Goal: Task Accomplishment & Management: Use online tool/utility

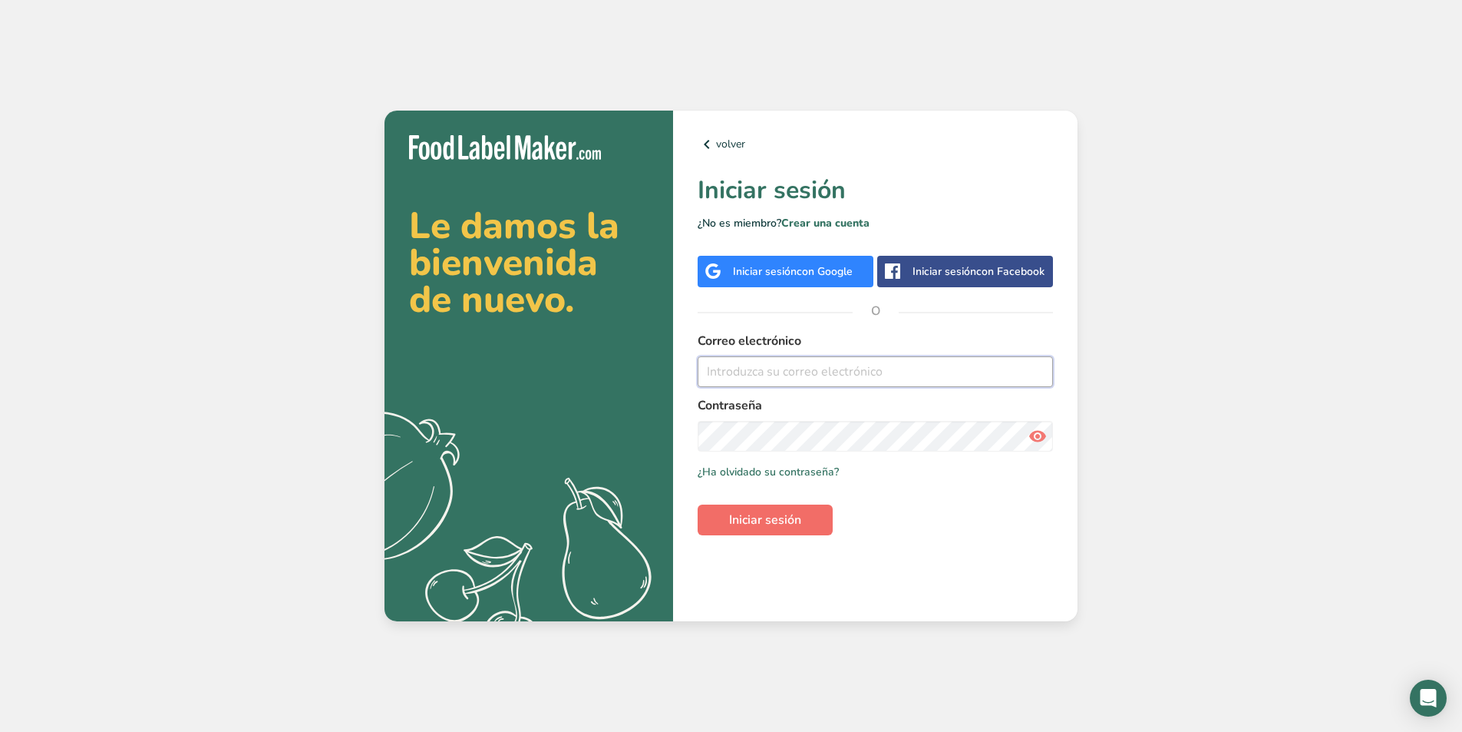
type input "[EMAIL_ADDRESS][DOMAIN_NAME]"
click at [778, 520] on span "Iniciar sesión" at bounding box center [765, 519] width 72 height 18
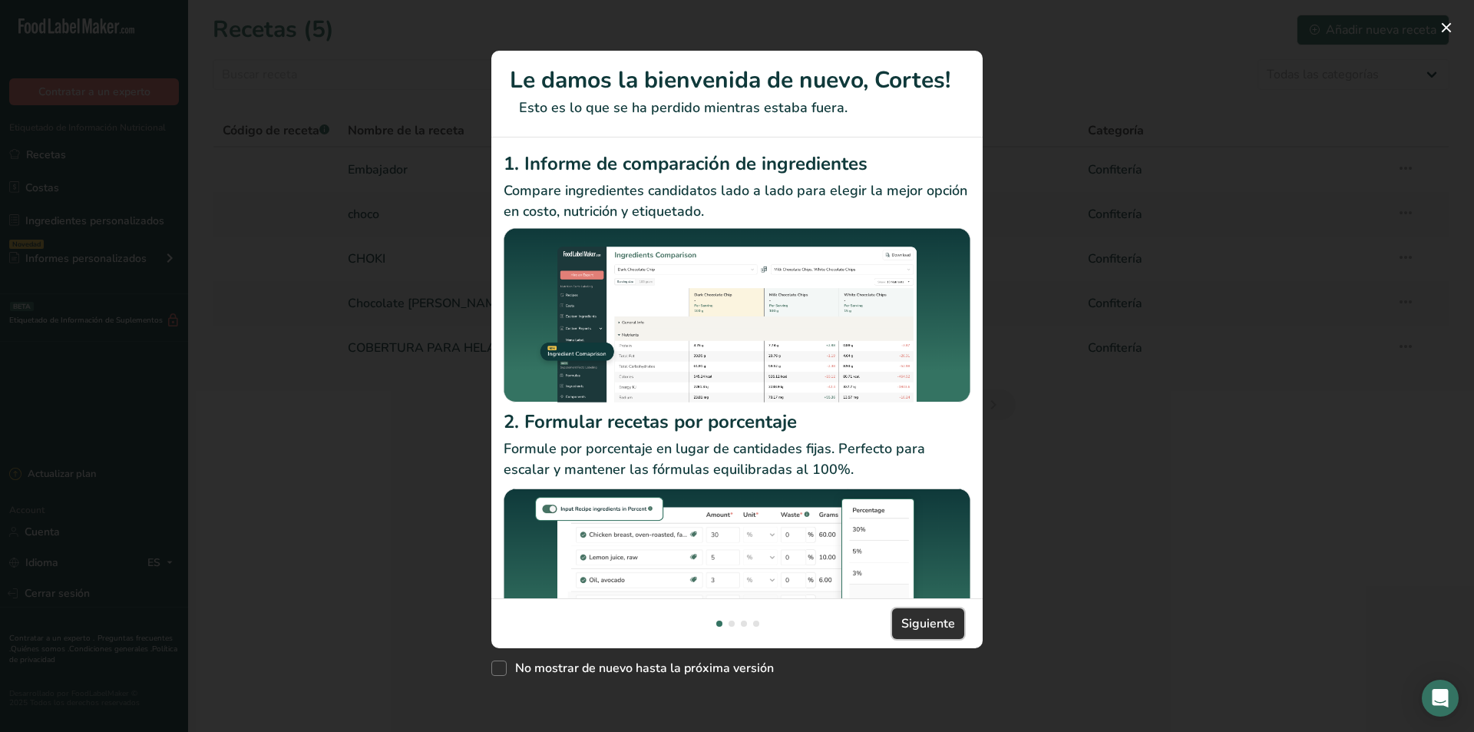
click at [931, 623] on span "Siguiente" at bounding box center [928, 623] width 54 height 18
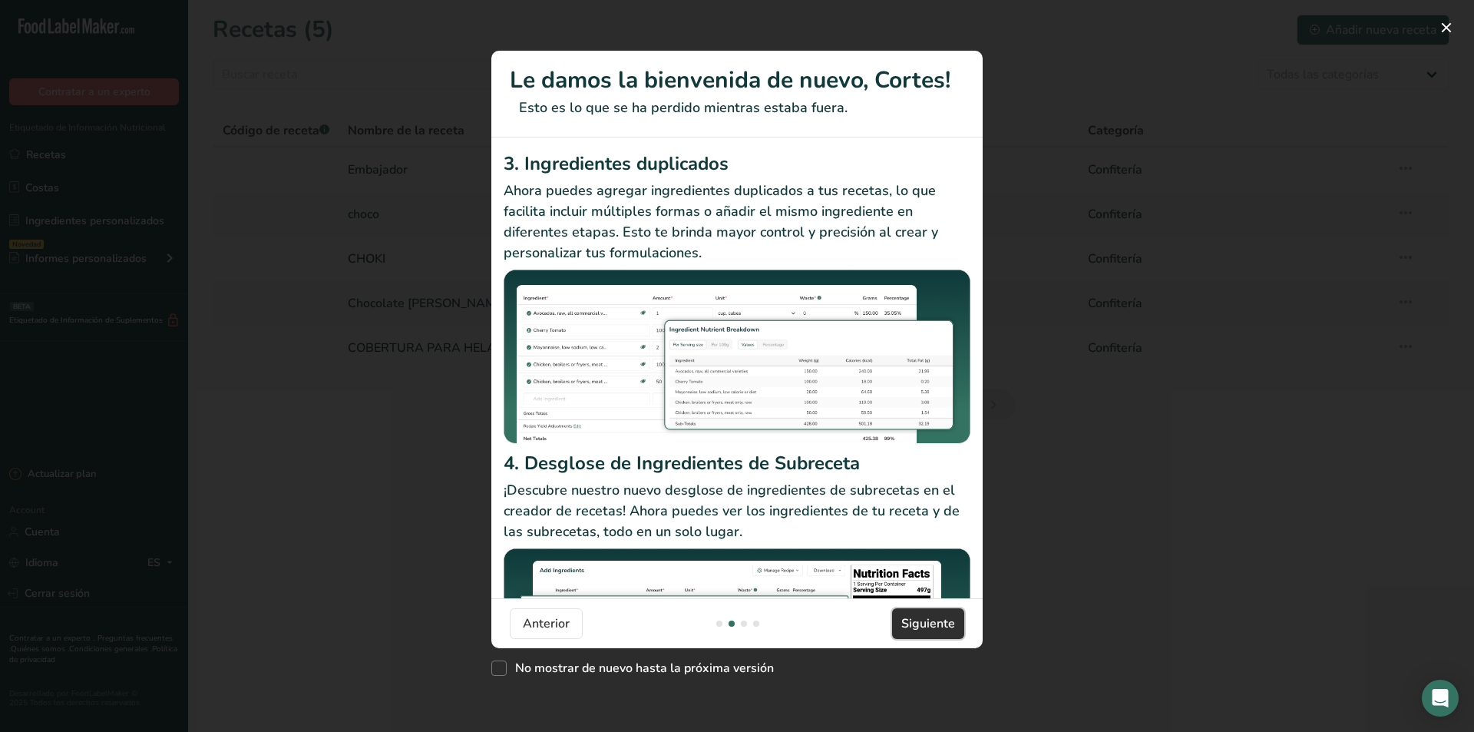
click at [931, 623] on span "Siguiente" at bounding box center [928, 623] width 54 height 18
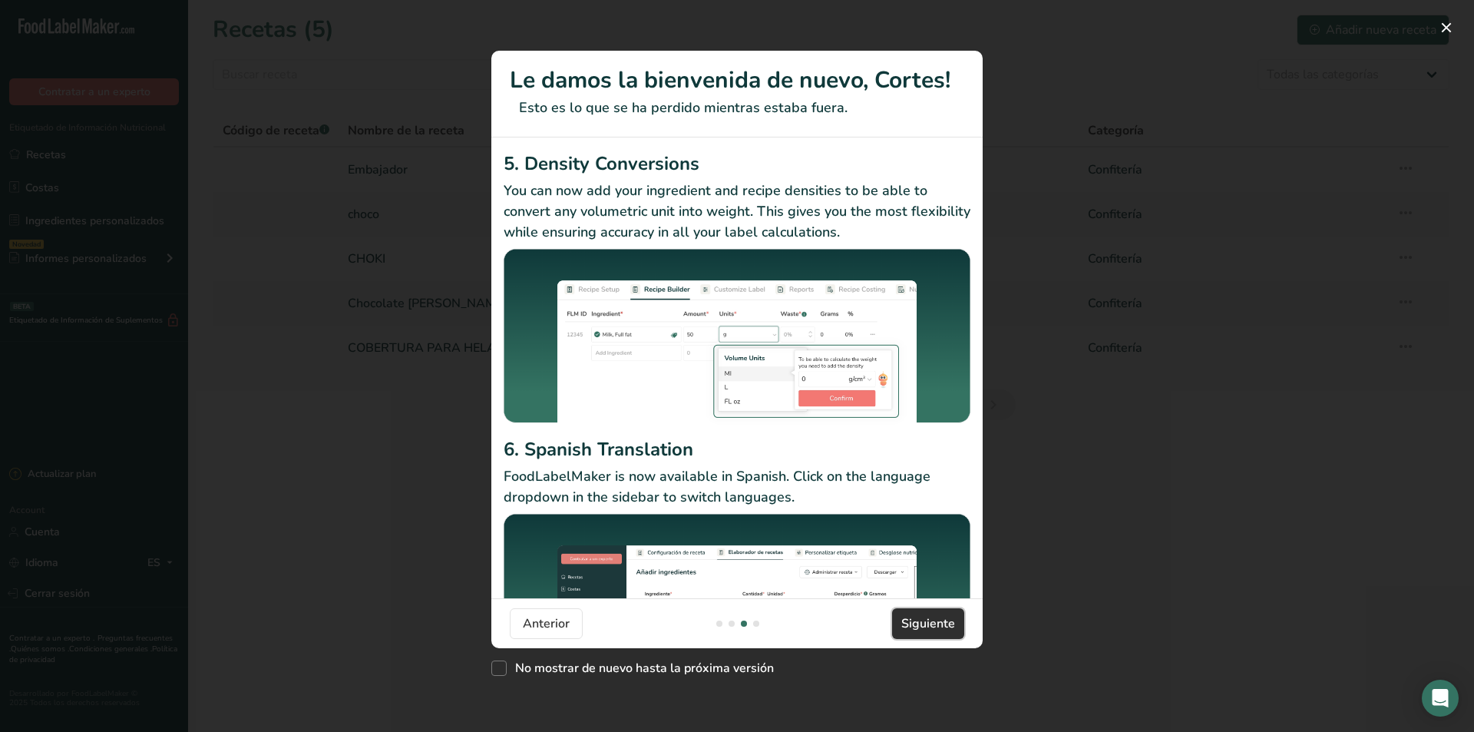
click at [931, 623] on span "Siguiente" at bounding box center [928, 623] width 54 height 18
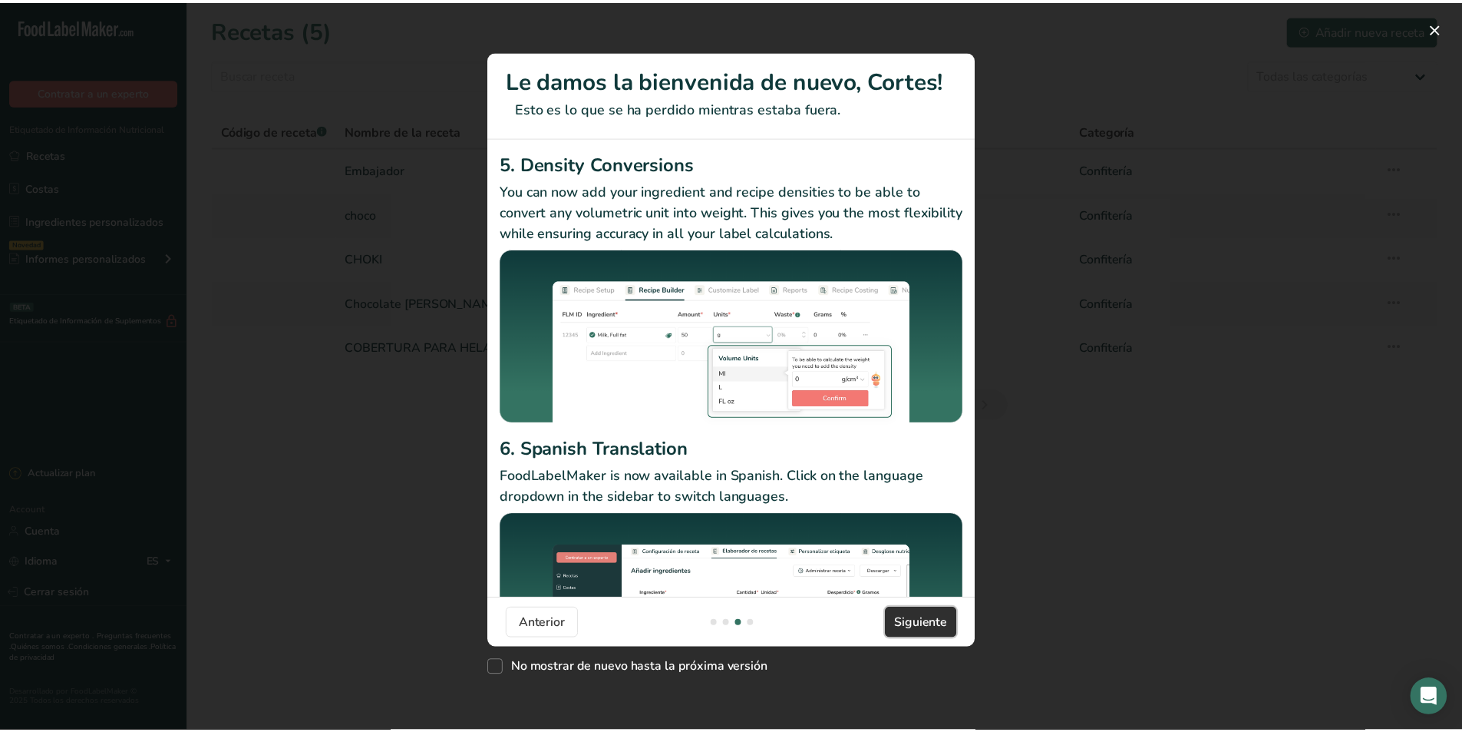
scroll to position [0, 1474]
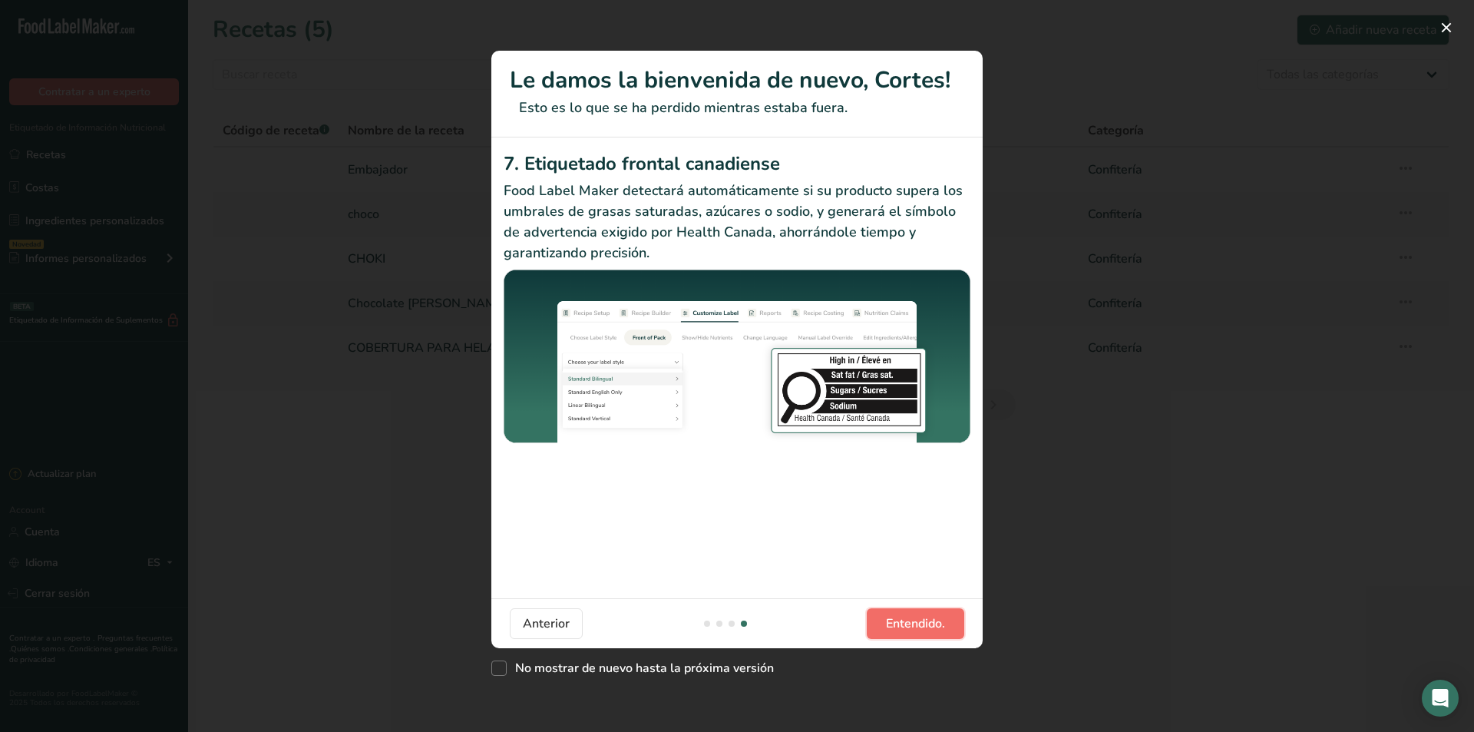
click at [931, 623] on span "Entendido." at bounding box center [915, 623] width 59 height 18
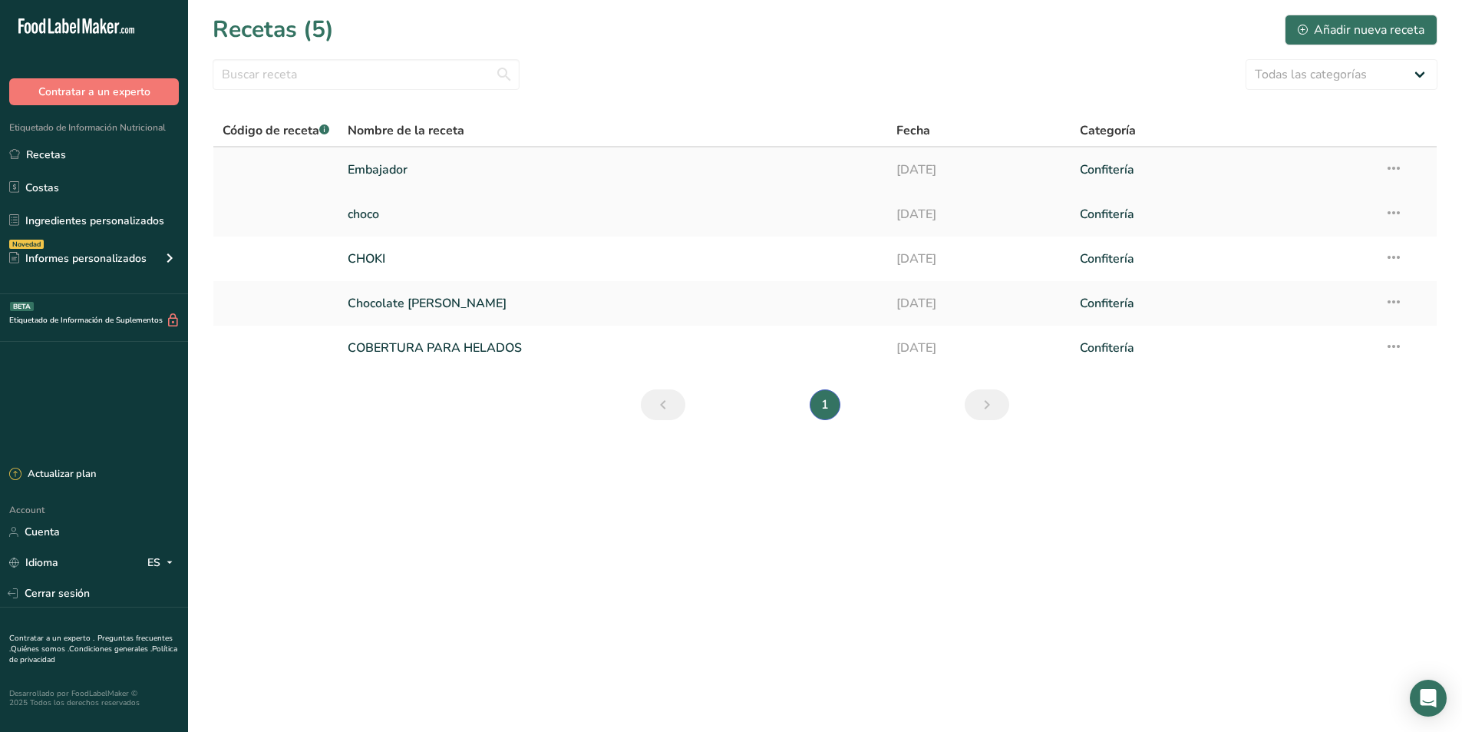
click at [387, 167] on link "Embajador" at bounding box center [613, 170] width 530 height 32
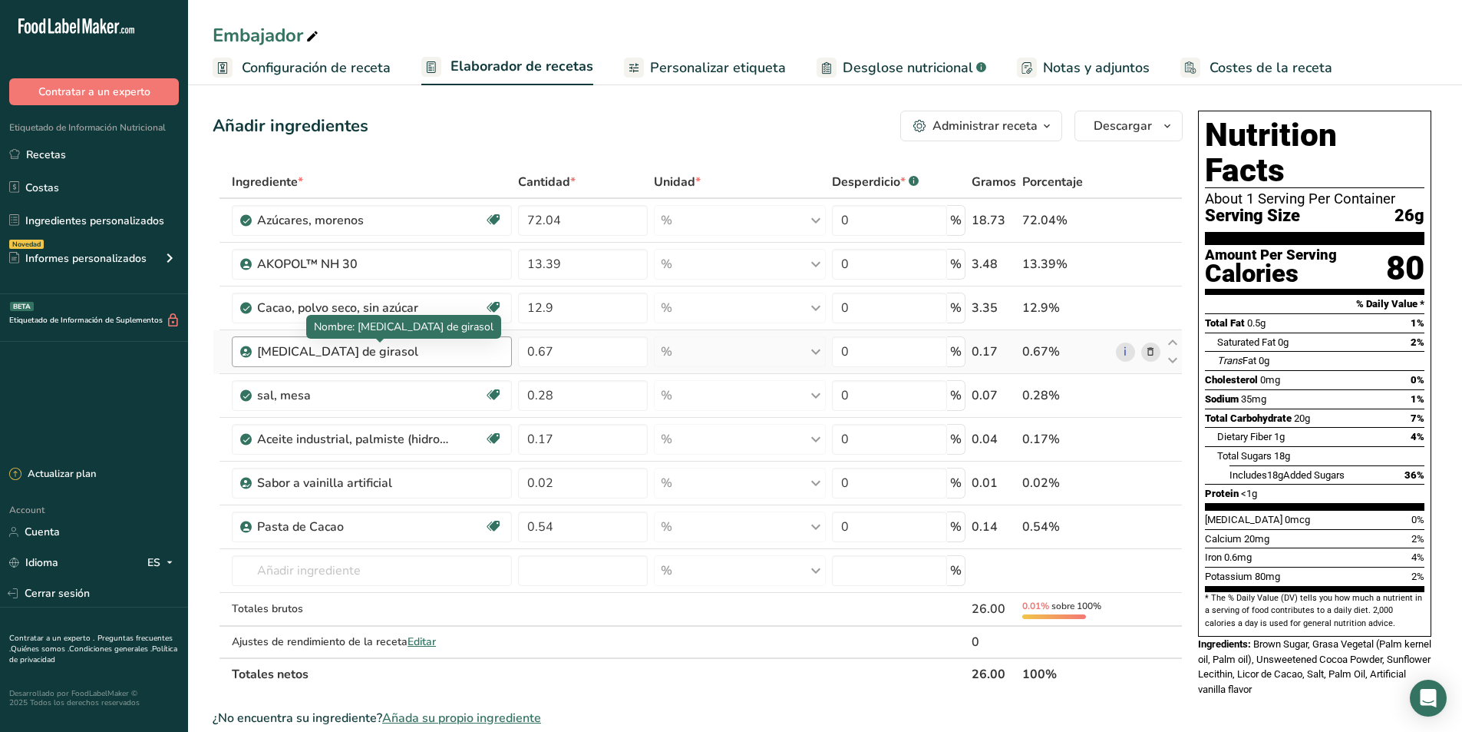
click at [413, 349] on div "Lecitina de girasol" at bounding box center [353, 351] width 192 height 18
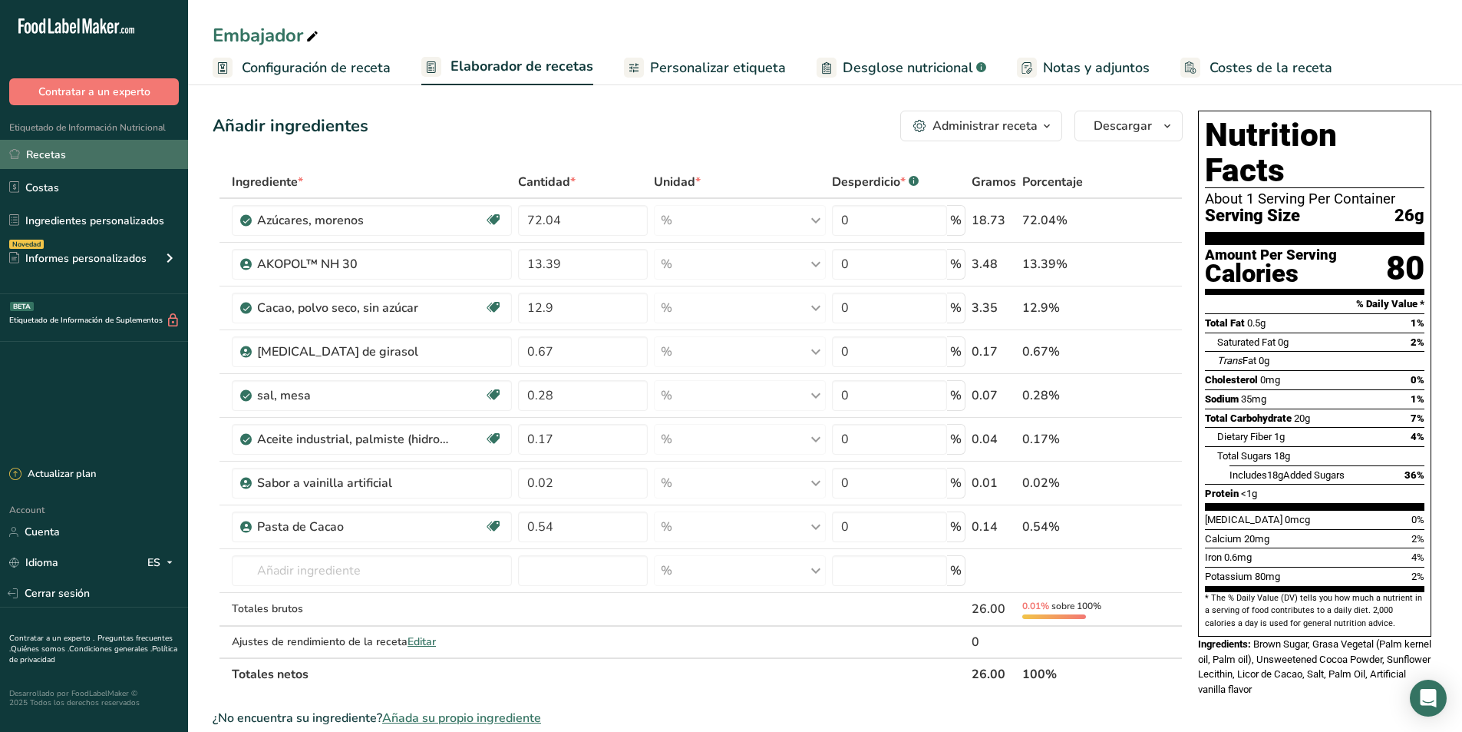
click at [51, 151] on link "Recetas" at bounding box center [94, 154] width 188 height 29
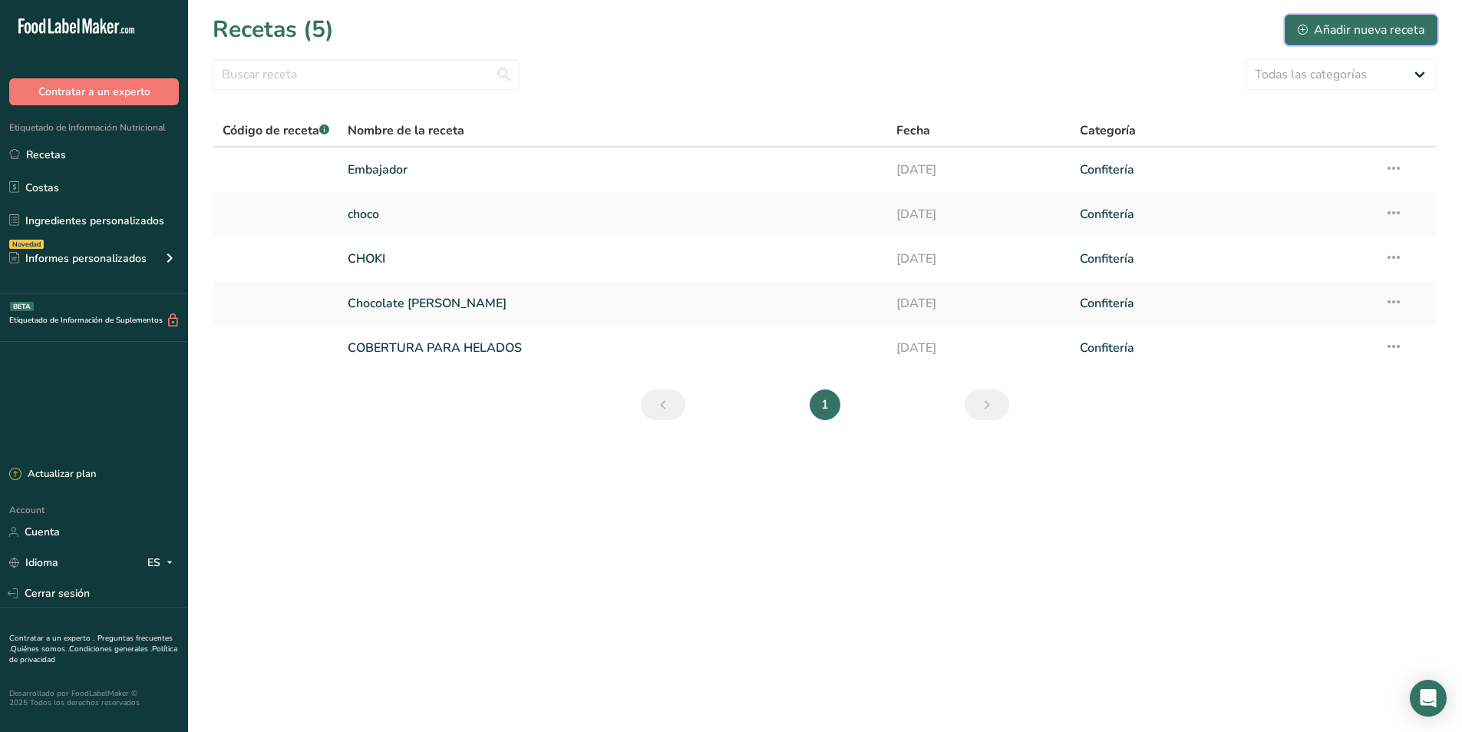
click at [1366, 34] on div "Añadir nueva receta" at bounding box center [1361, 30] width 127 height 18
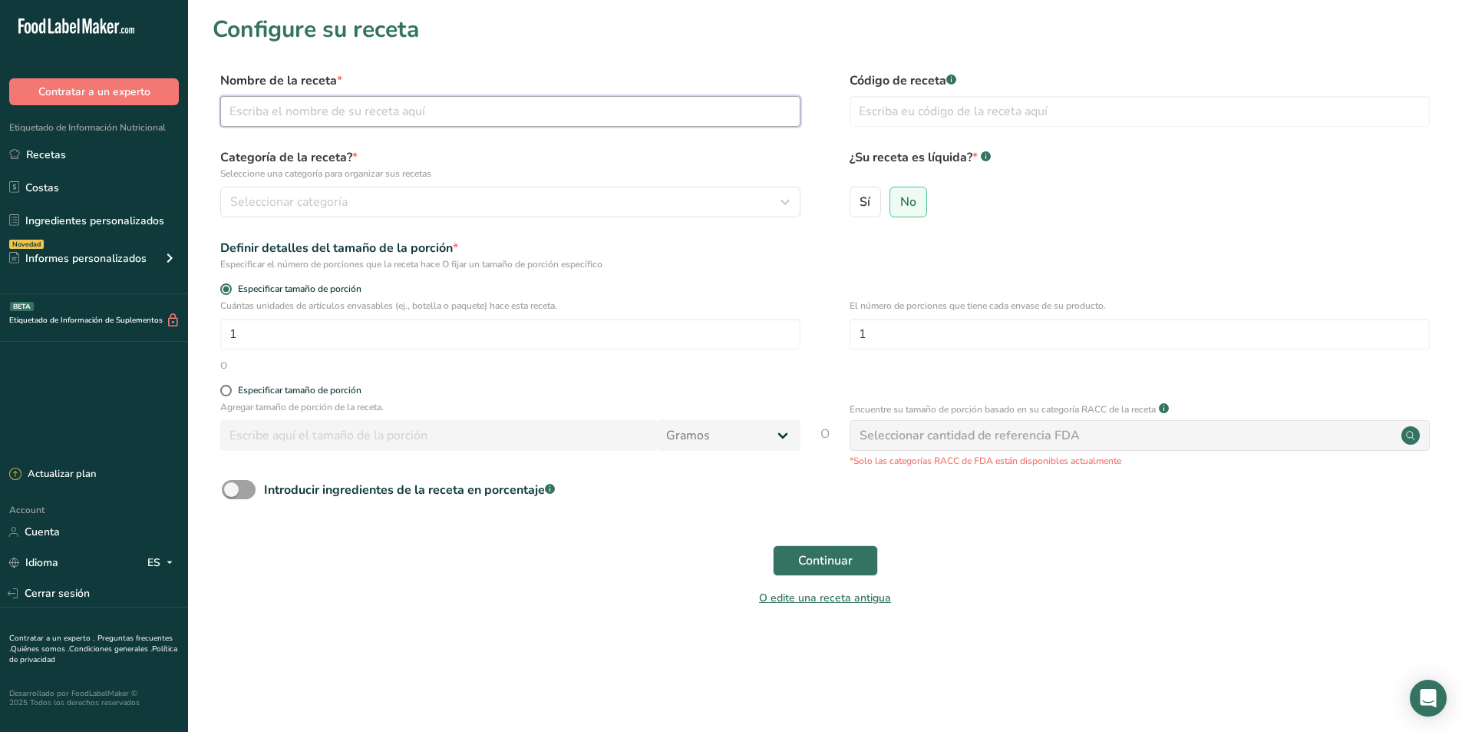
click at [296, 112] on input "text" at bounding box center [510, 111] width 580 height 31
type input "Embajador2"
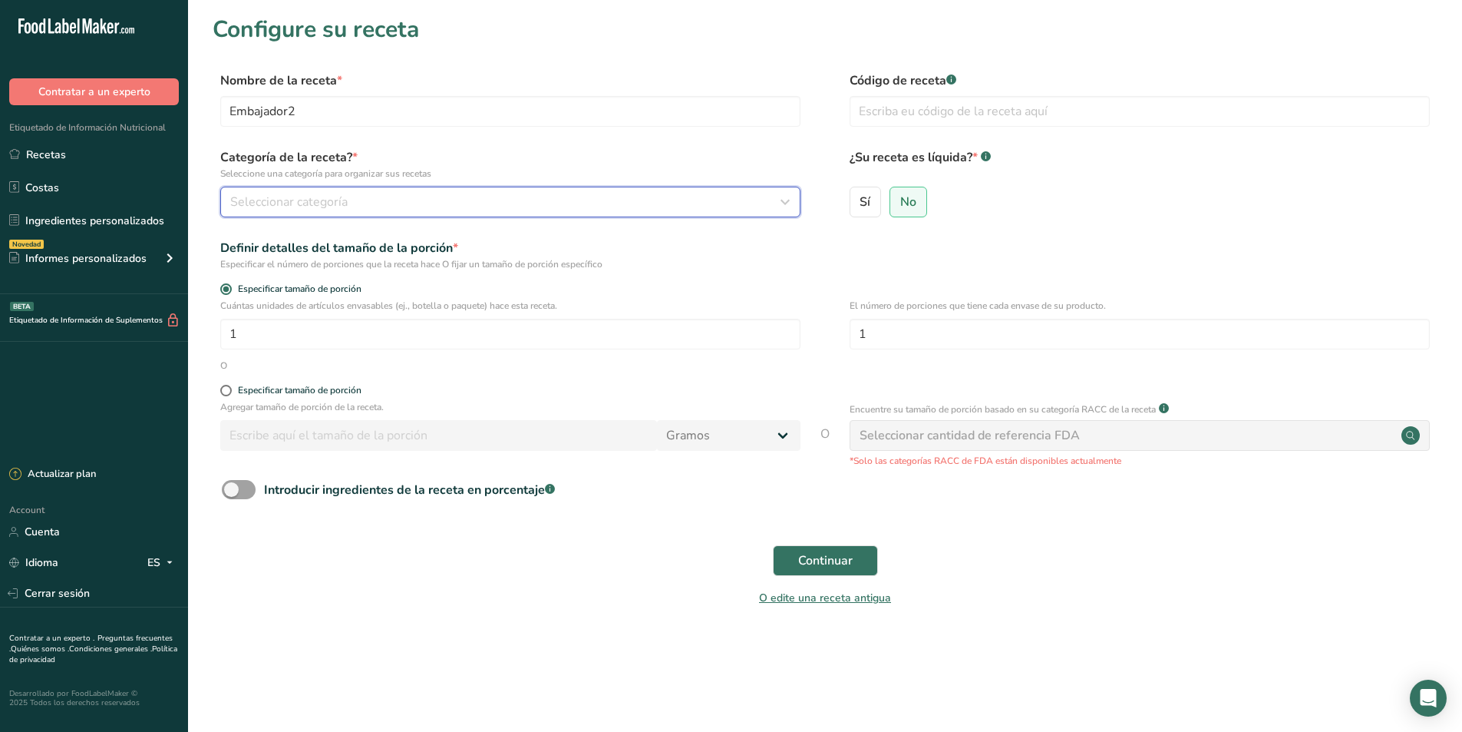
click at [364, 200] on div "Seleccionar categoría" at bounding box center [505, 202] width 551 height 18
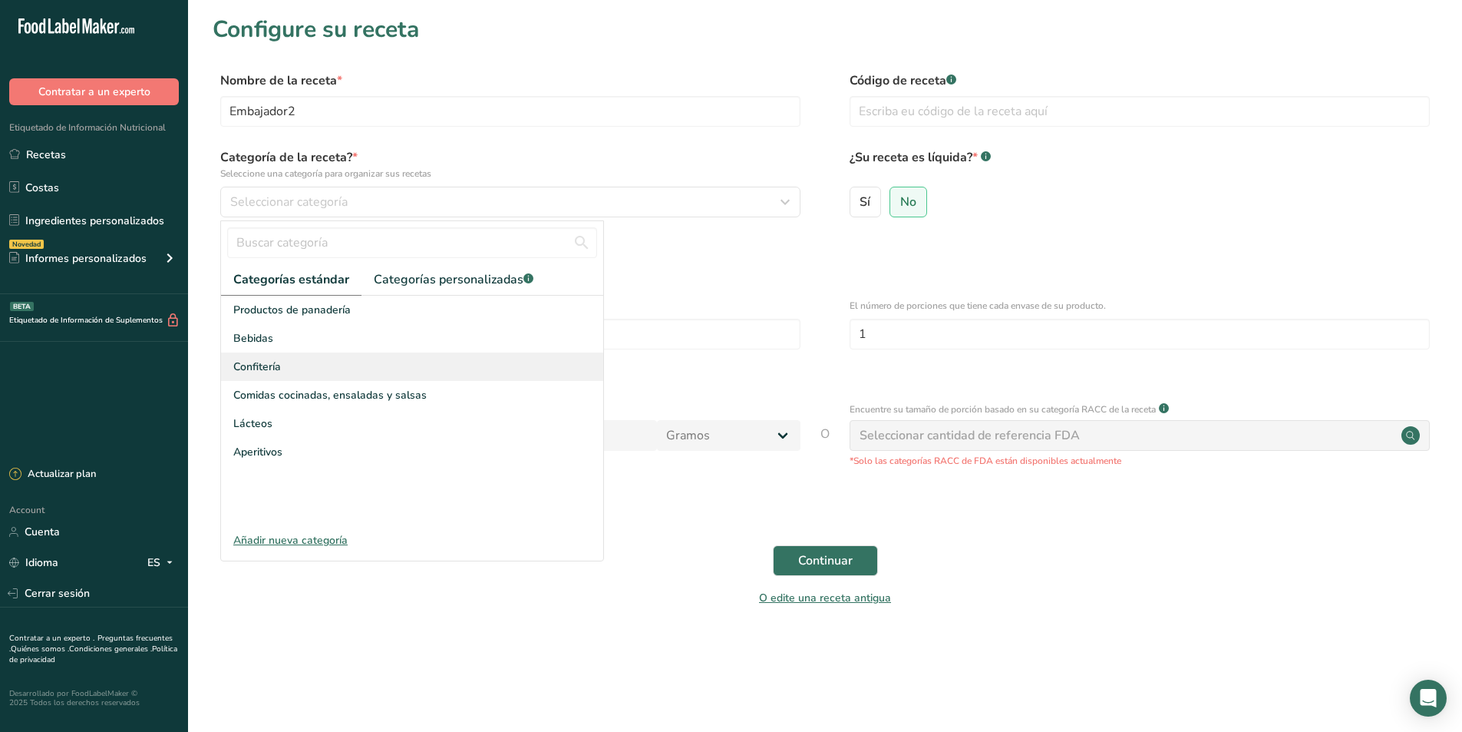
click at [246, 373] on span "Confitería" at bounding box center [257, 366] width 48 height 16
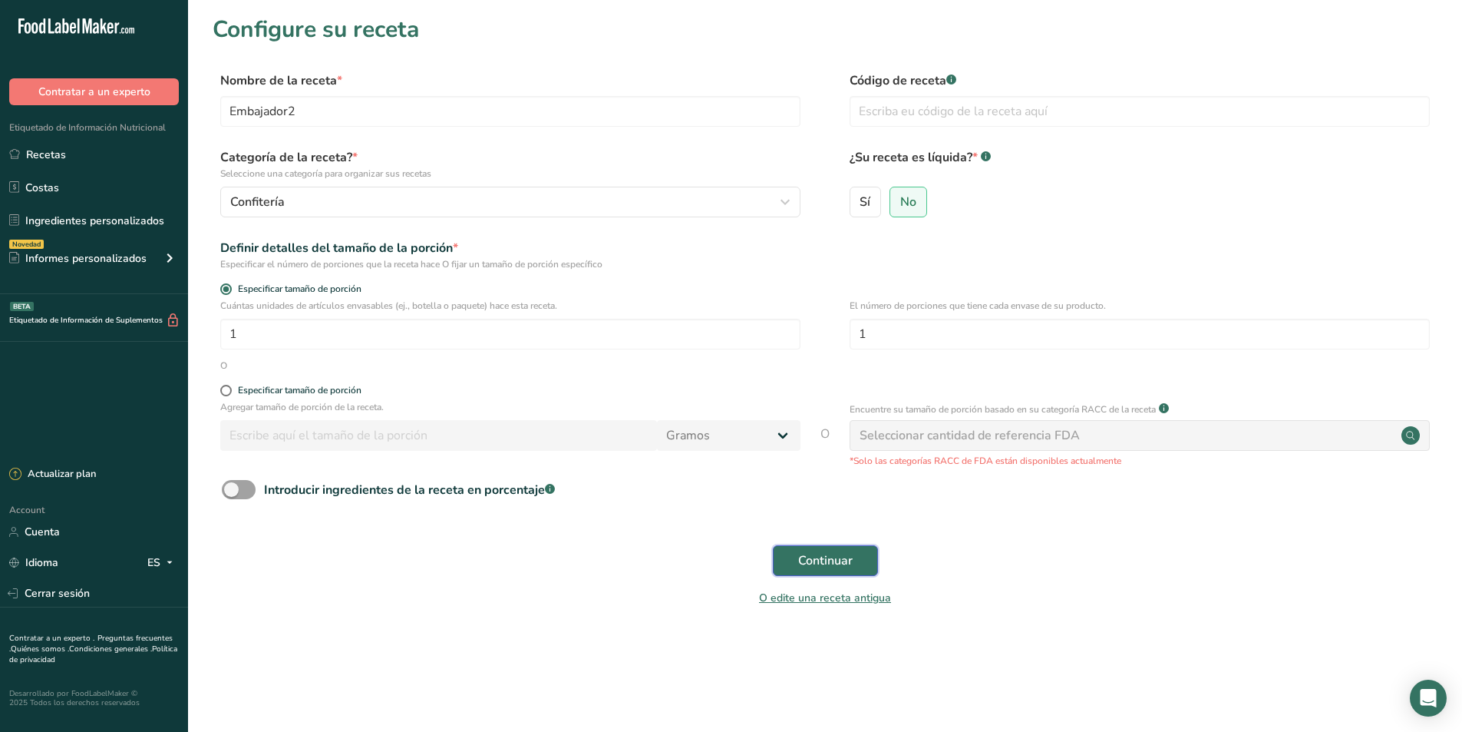
click at [824, 557] on span "Continuar" at bounding box center [825, 560] width 55 height 18
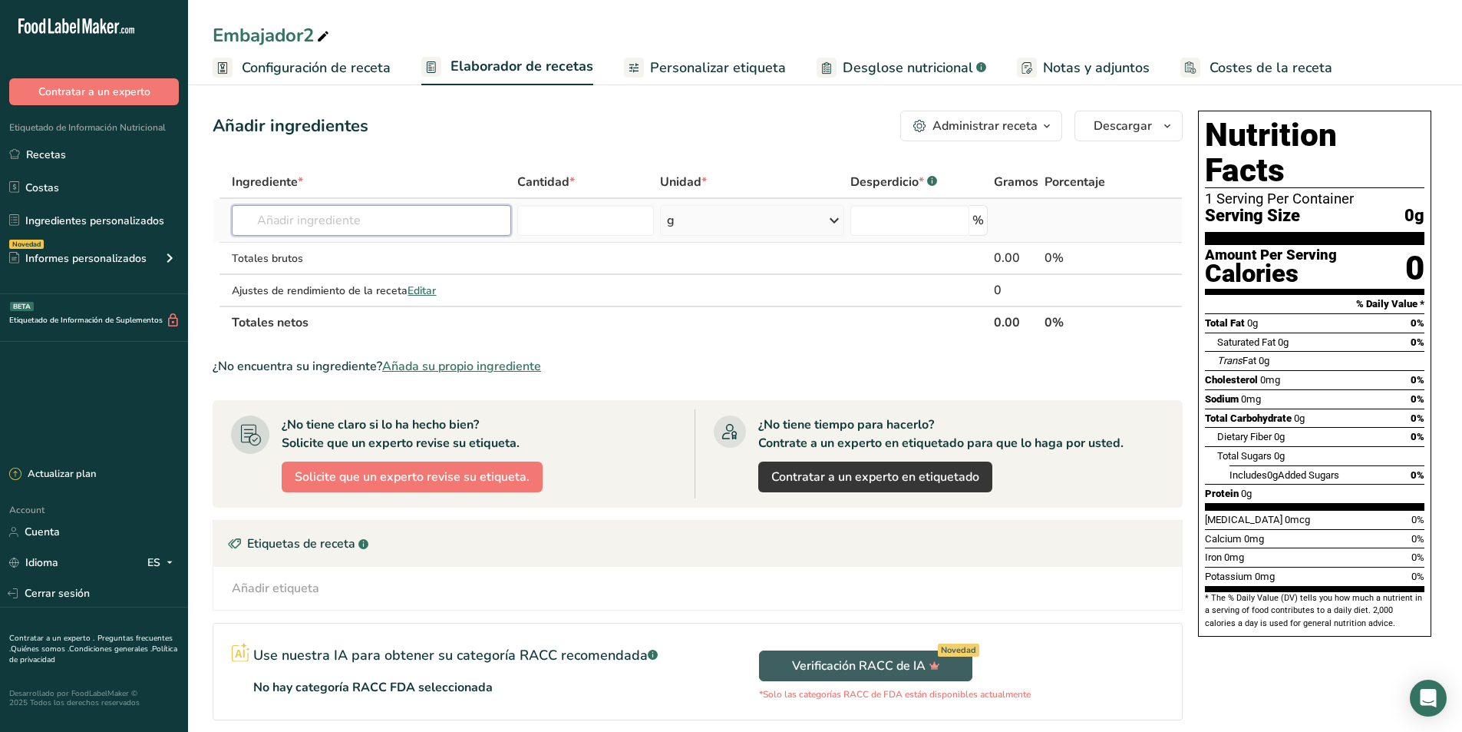
click at [331, 223] on input "text" at bounding box center [371, 220] width 279 height 31
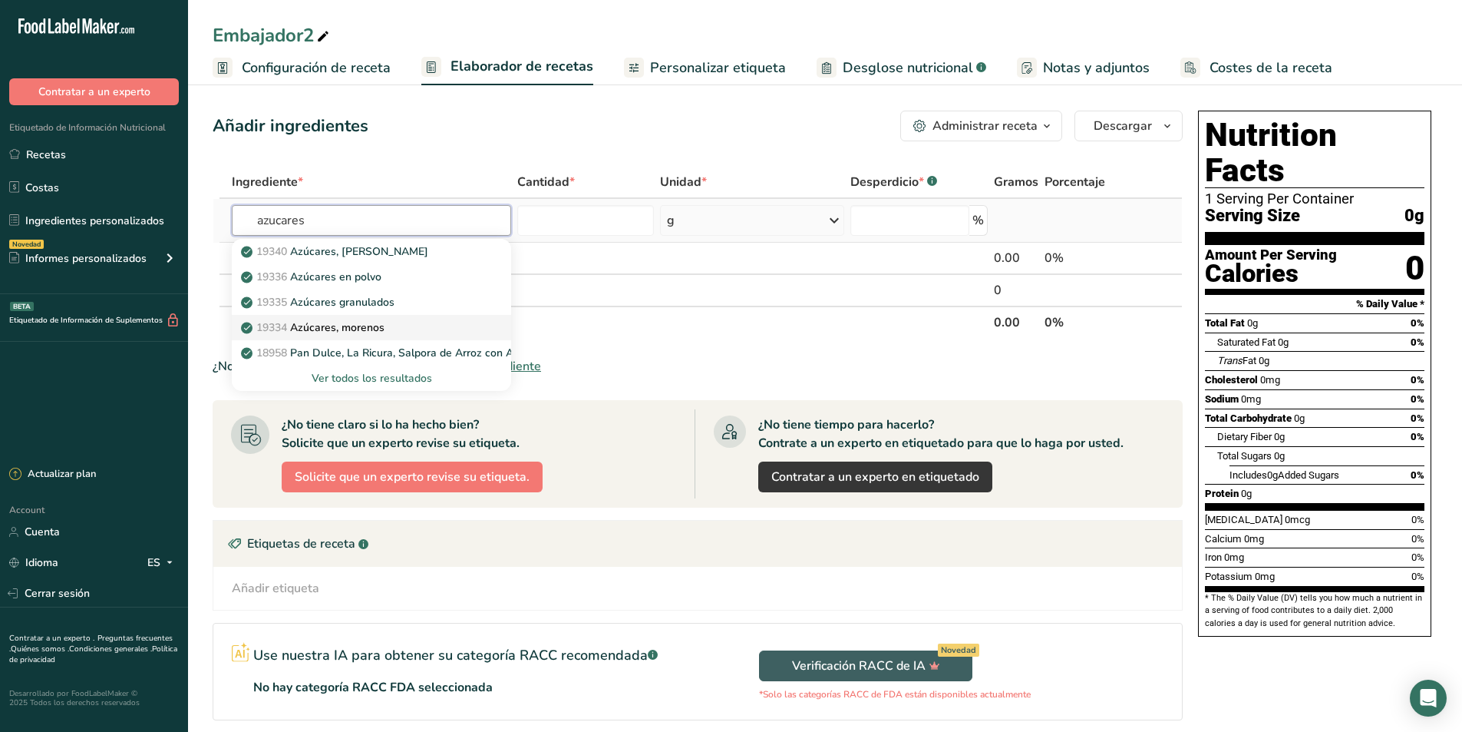
type input "azucares"
click at [369, 320] on p "19334 [DEMOGRAPHIC_DATA], morenos" at bounding box center [314, 327] width 140 height 16
type input "Sugars, brown"
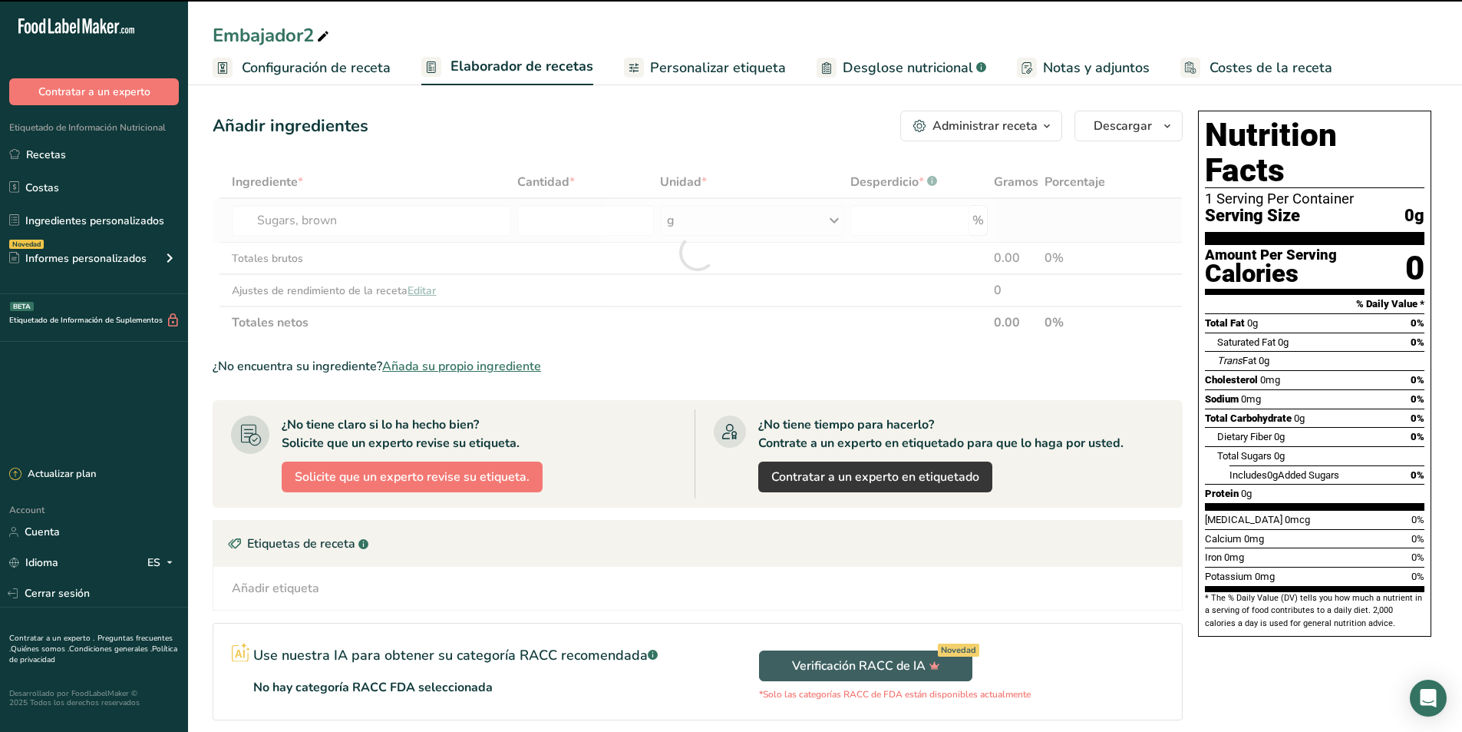
type input "0"
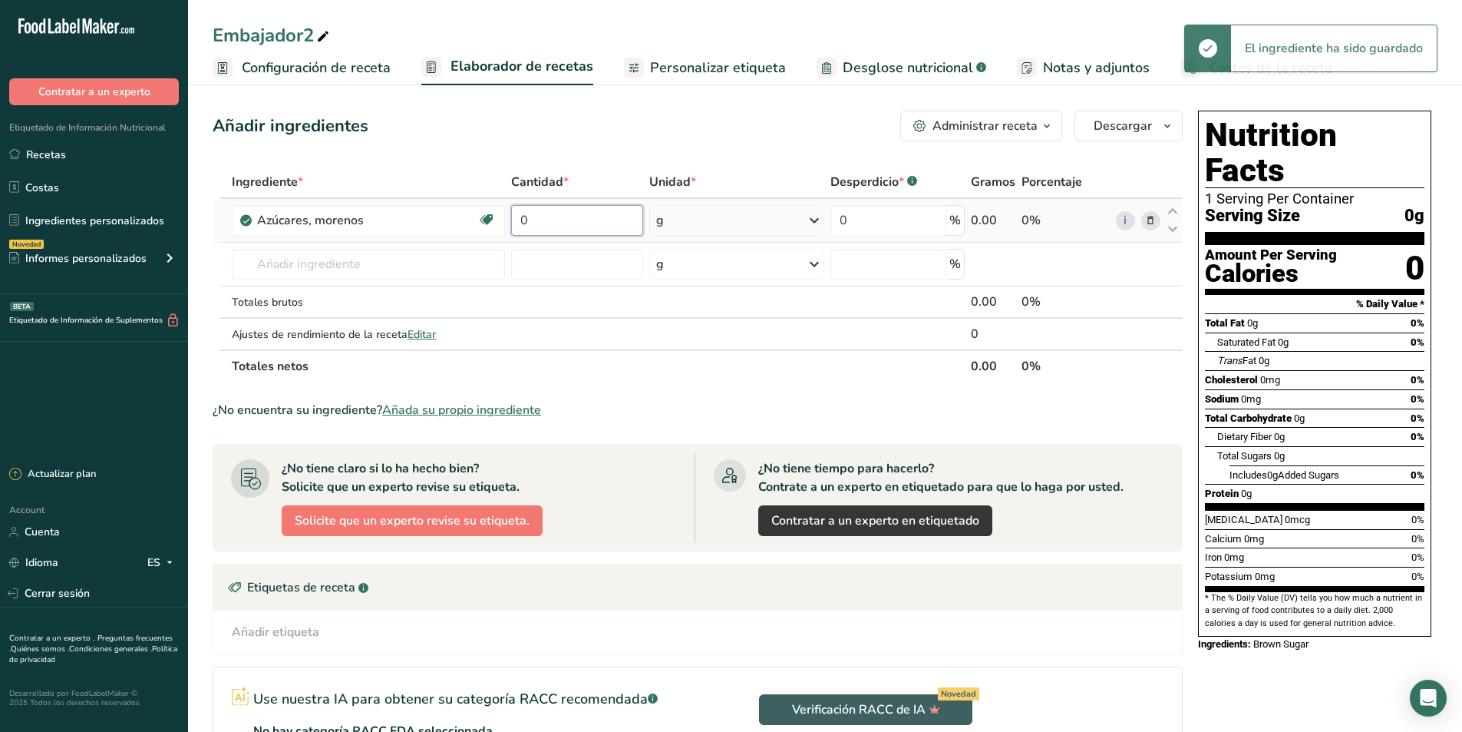
click at [536, 224] on input "0" at bounding box center [577, 220] width 132 height 31
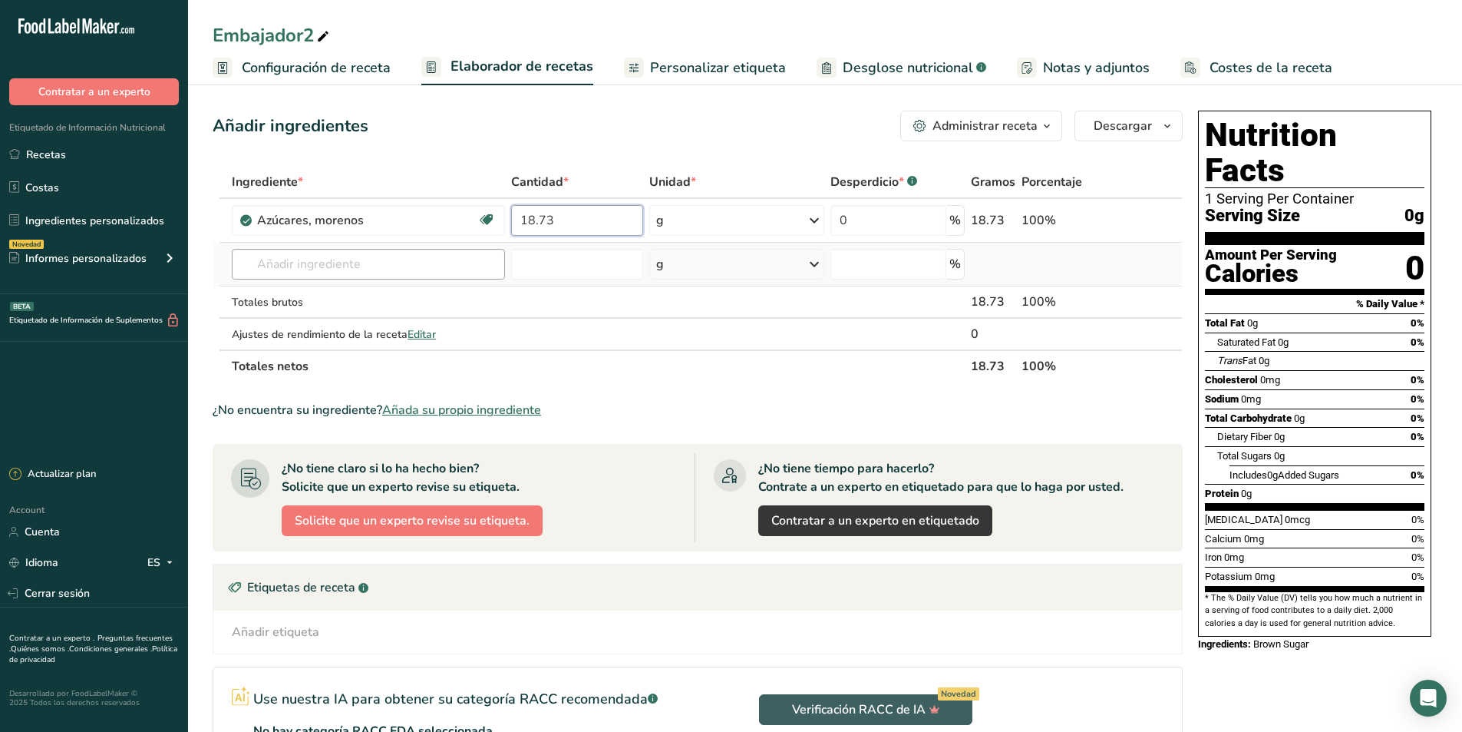
type input "18.73"
click at [358, 264] on div "Ingrediente * Cantidad * Unidad * Desperdicio * .a-a{fill:#347362;}.b-a{fill:#f…" at bounding box center [698, 274] width 970 height 216
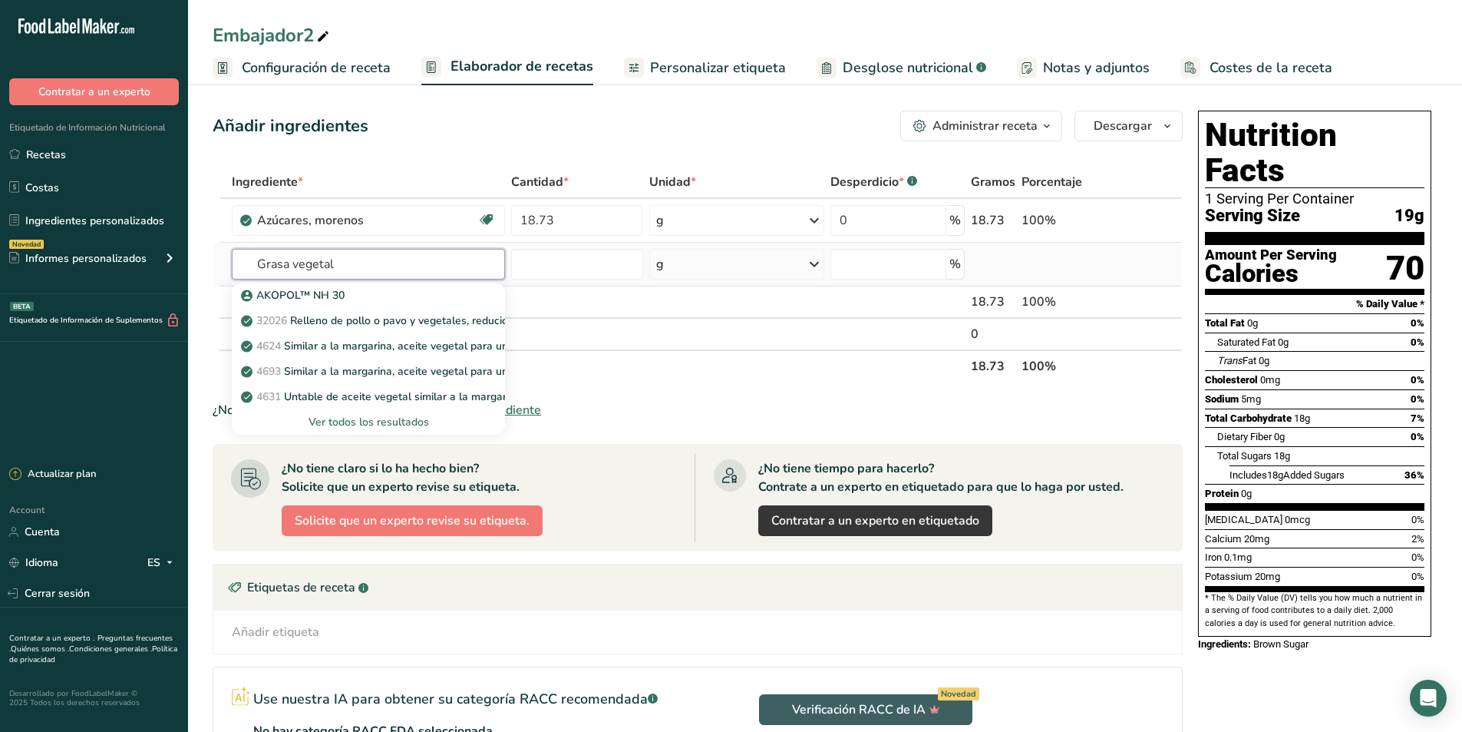
type input "Grasa vegetal"
click at [371, 427] on div "Ver todos los resultados" at bounding box center [368, 422] width 249 height 16
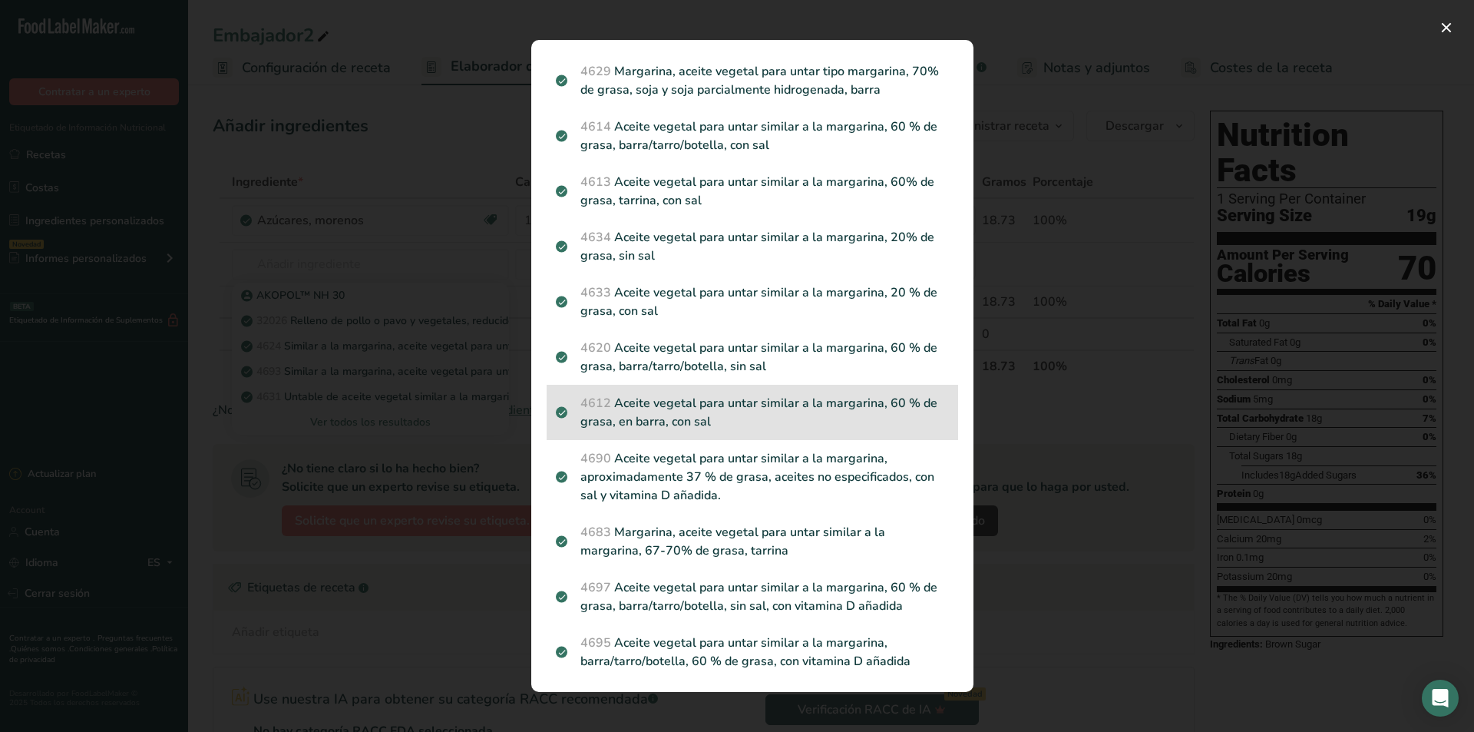
scroll to position [307, 0]
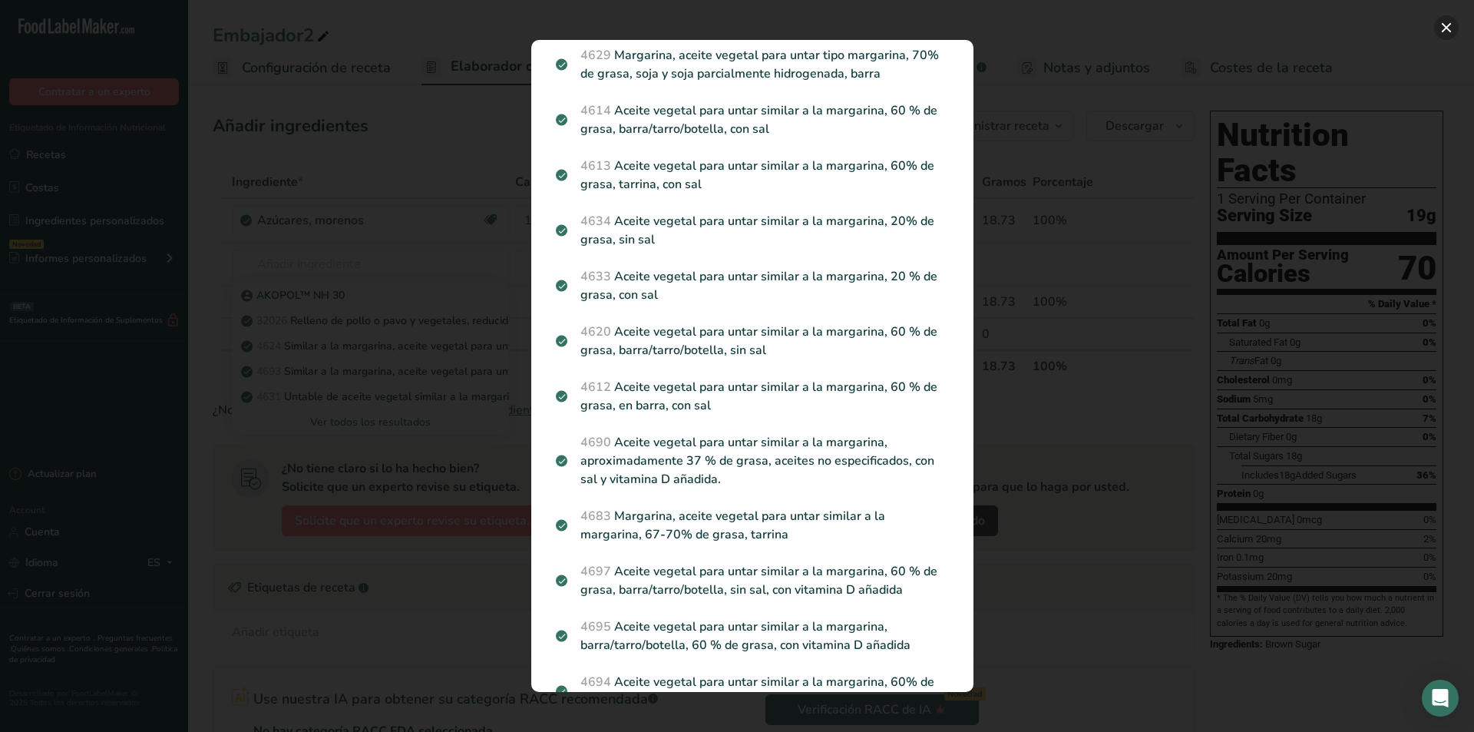
click at [1452, 22] on button "Search results modal" at bounding box center [1446, 27] width 25 height 25
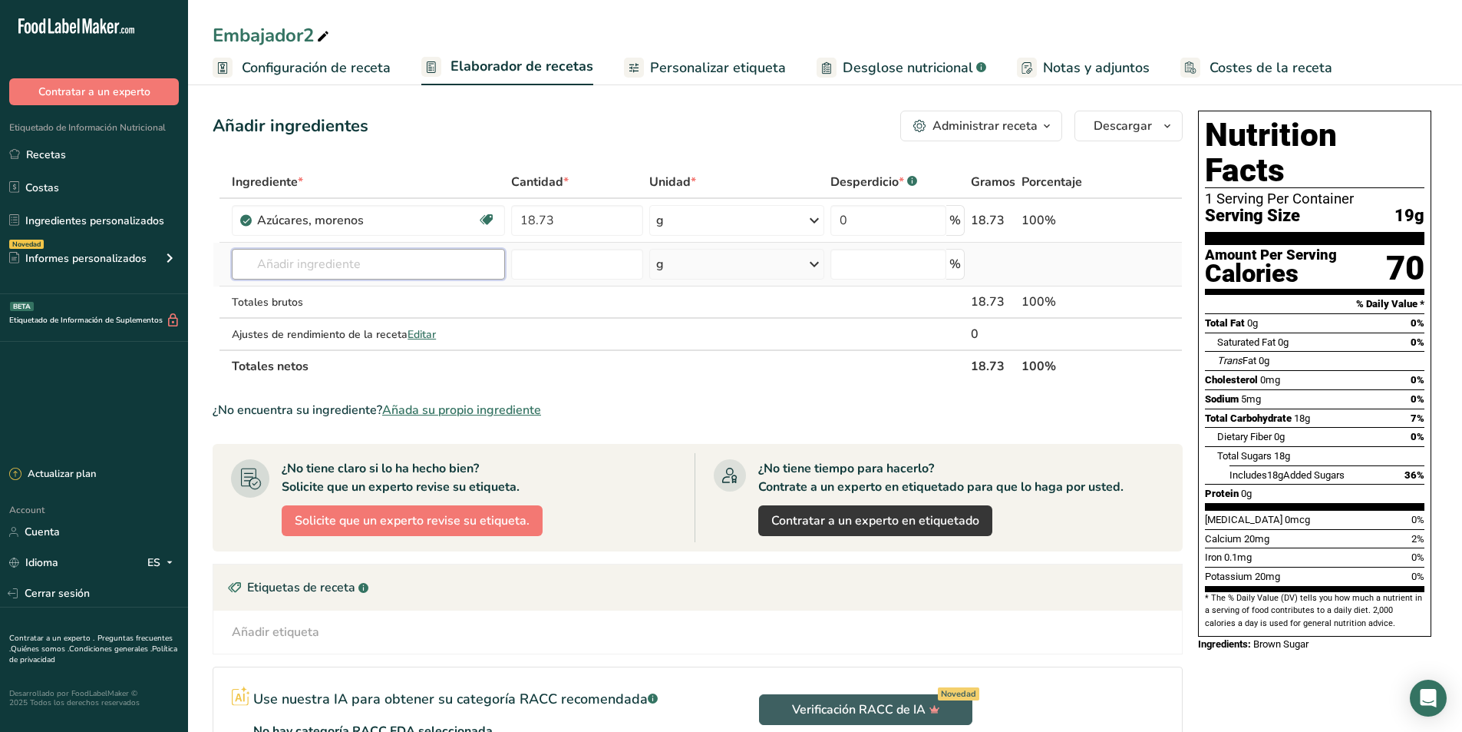
click at [348, 272] on input "text" at bounding box center [368, 264] width 273 height 31
type input "Ako"
click at [322, 299] on p "AKOPOL™ NH 30" at bounding box center [294, 295] width 101 height 16
type input "AKOPOL™ NH 30"
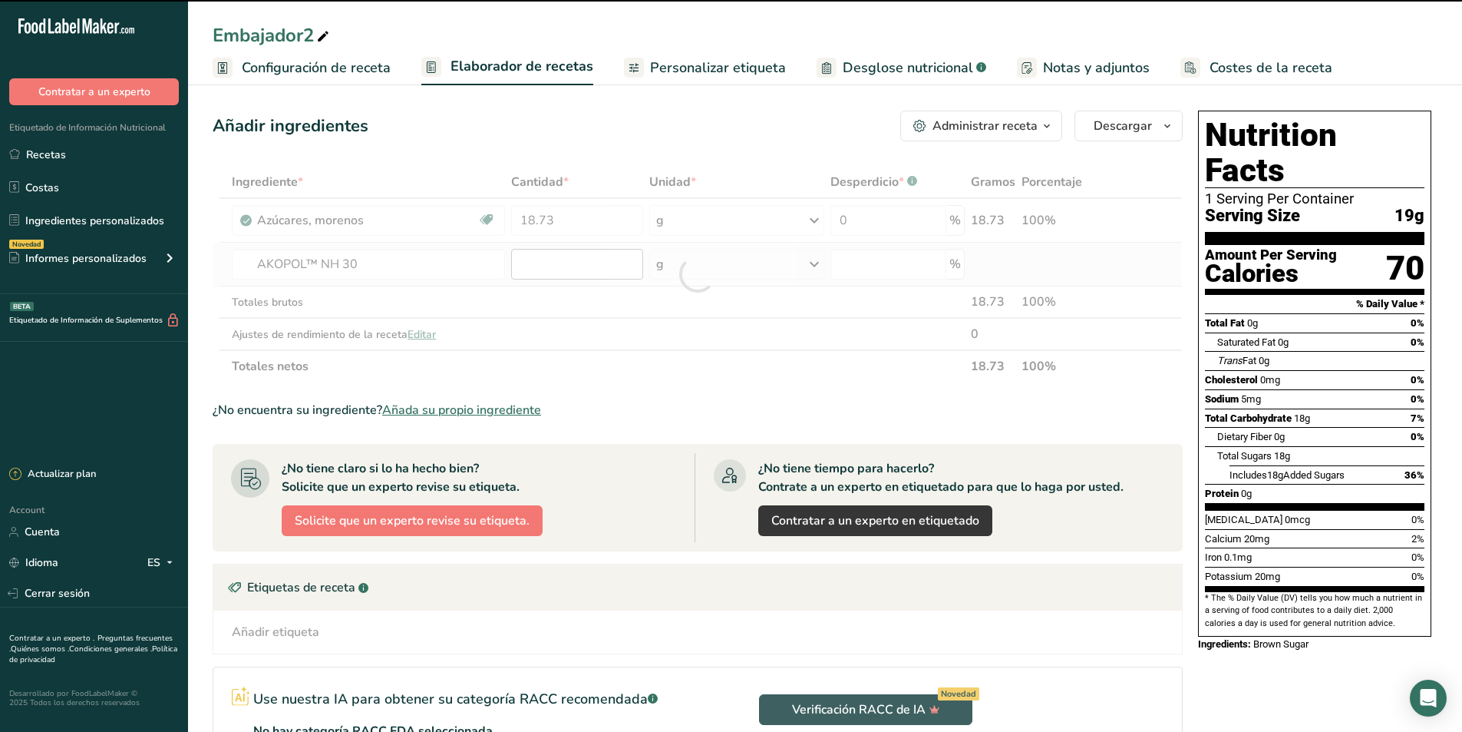
type input "0"
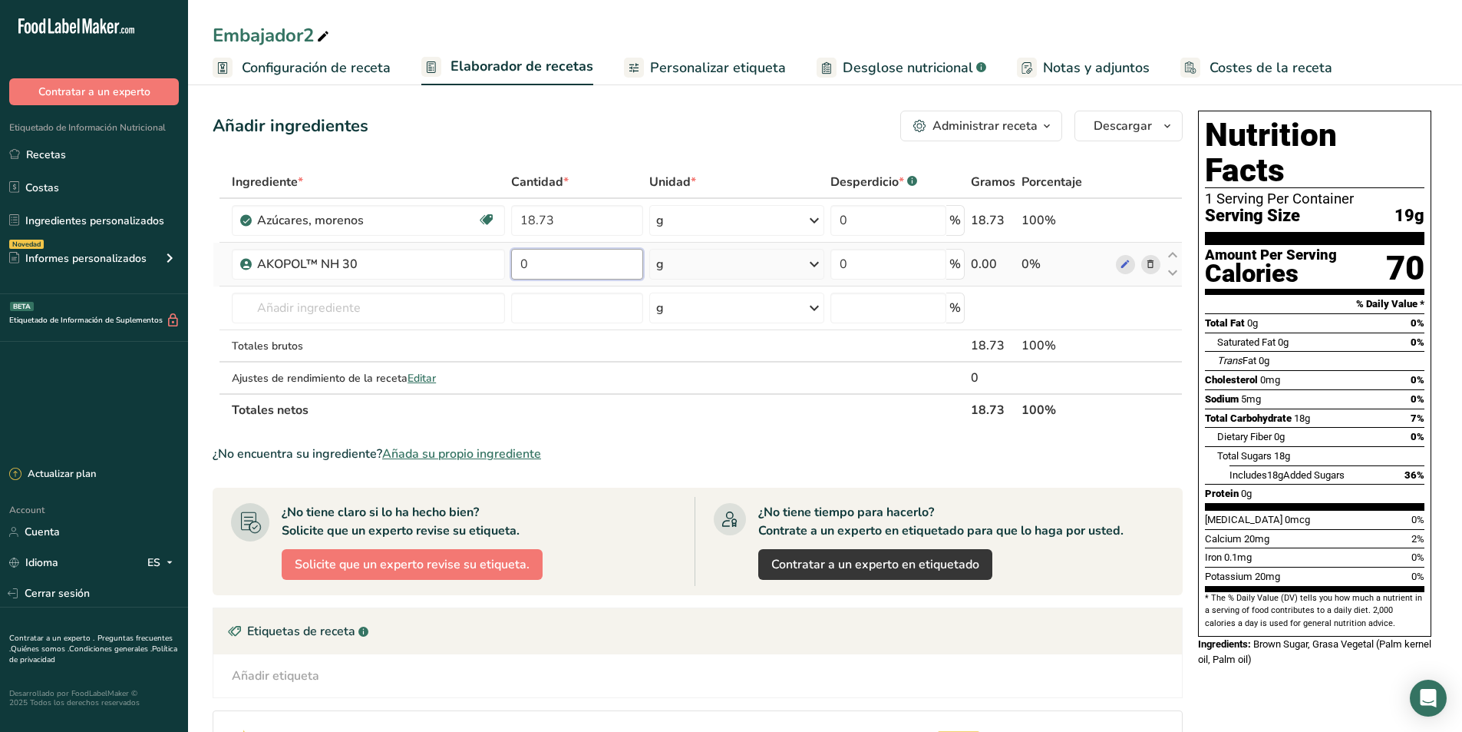
click at [547, 270] on input "0" at bounding box center [577, 264] width 132 height 31
type input "3.53"
click at [370, 306] on div "Ingrediente * Cantidad * Unidad * Desperdicio * .a-a{fill:#347362;}.b-a{fill:#f…" at bounding box center [698, 296] width 970 height 260
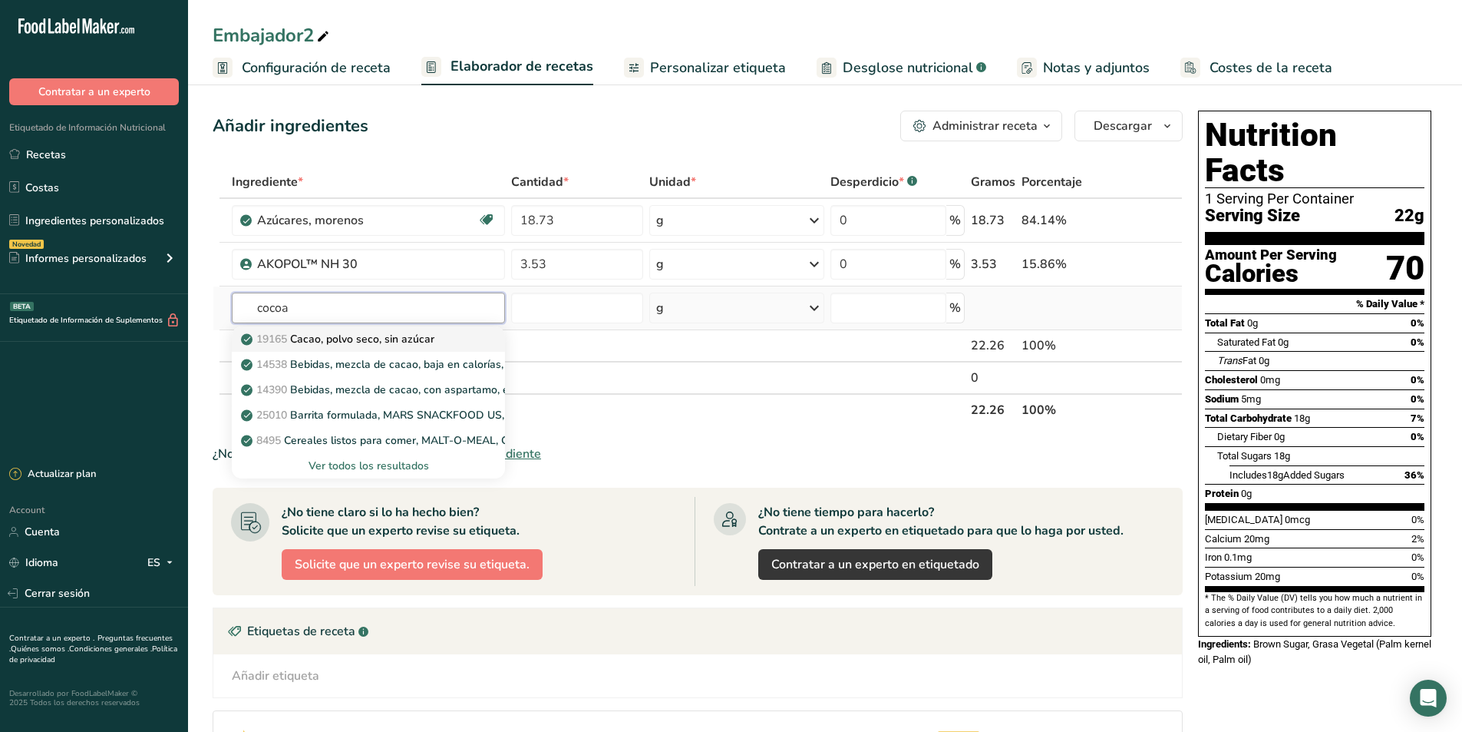
type input "cocoa"
click at [375, 333] on p "19165 Cacao, polvo seco, sin azúcar" at bounding box center [339, 339] width 190 height 16
type input "Cocoa, dry powder, unsweetened"
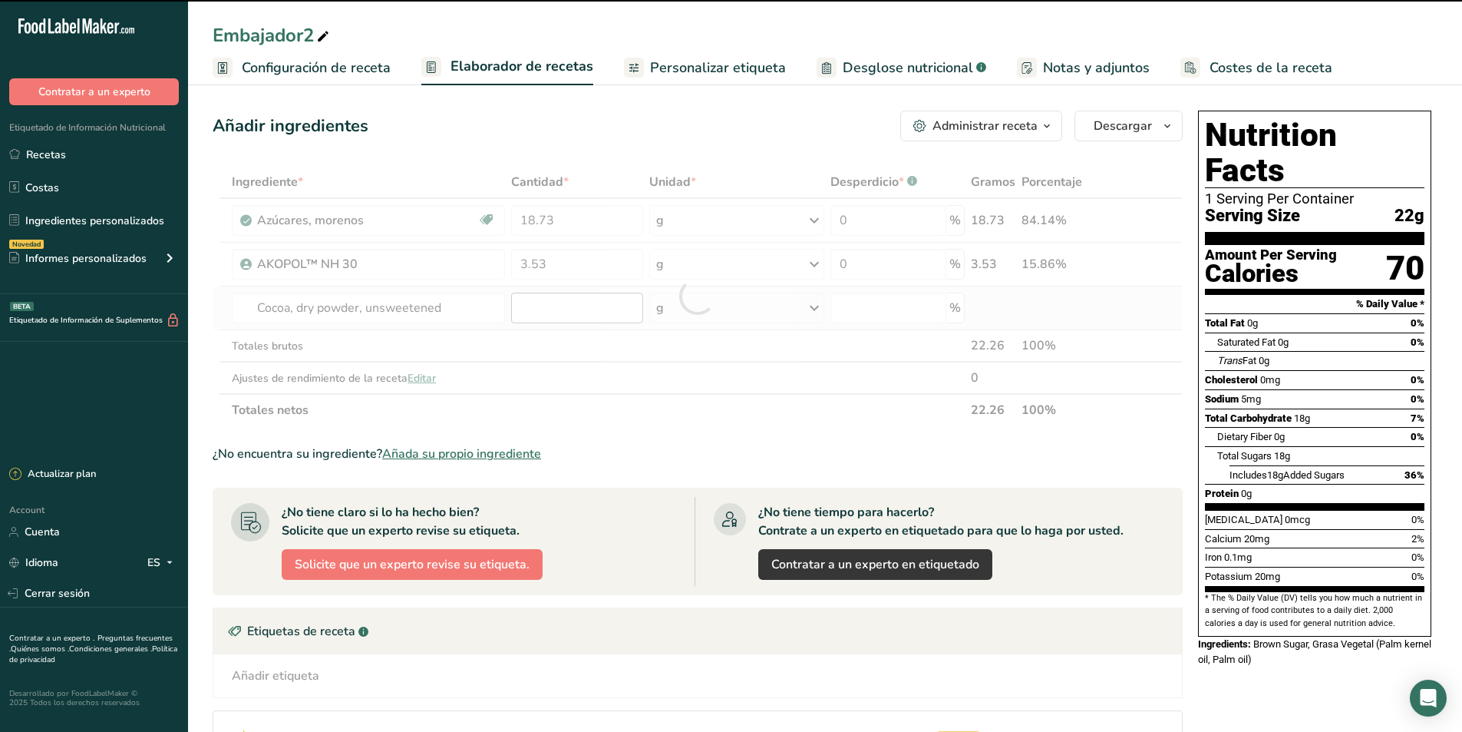
type input "0"
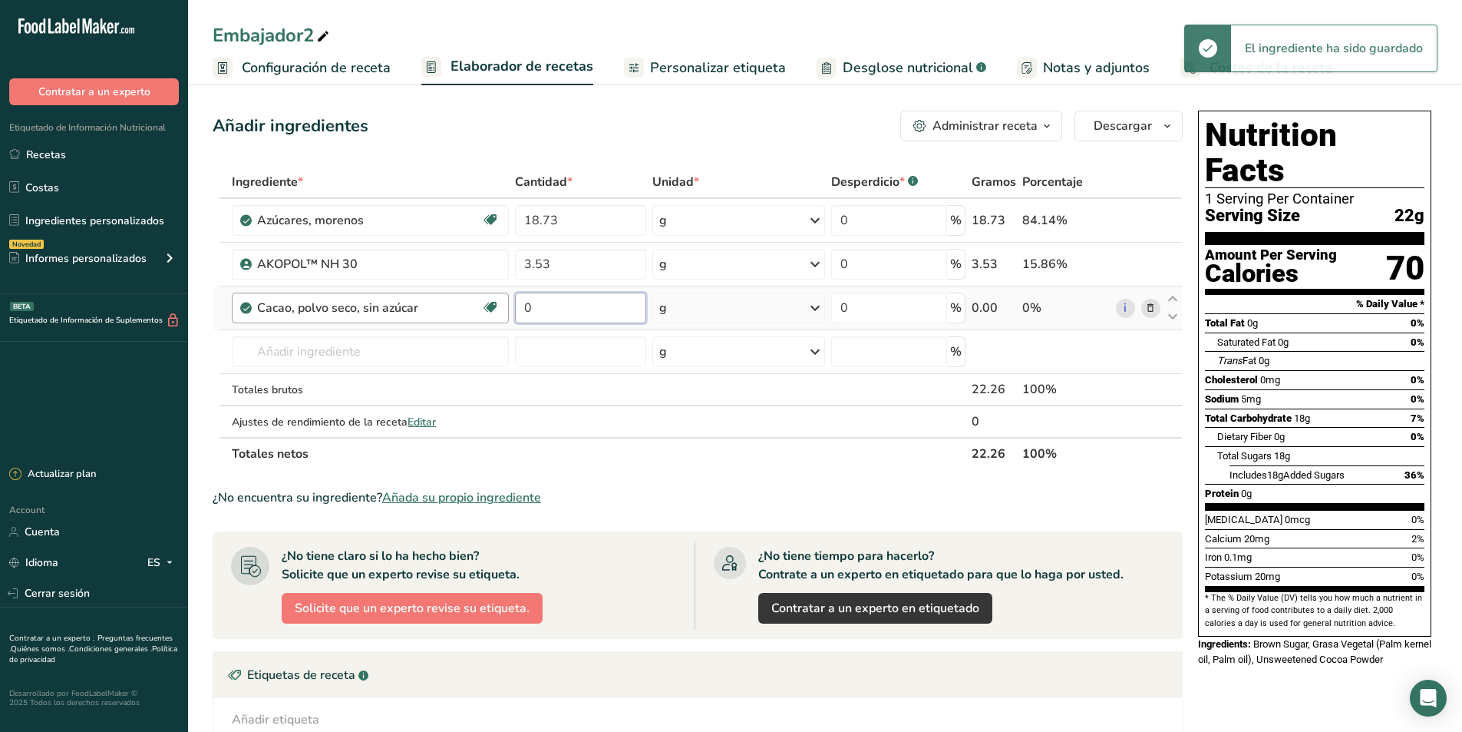
drag, startPoint x: 541, startPoint y: 313, endPoint x: 503, endPoint y: 307, distance: 38.9
click at [520, 313] on input "0" at bounding box center [580, 307] width 131 height 31
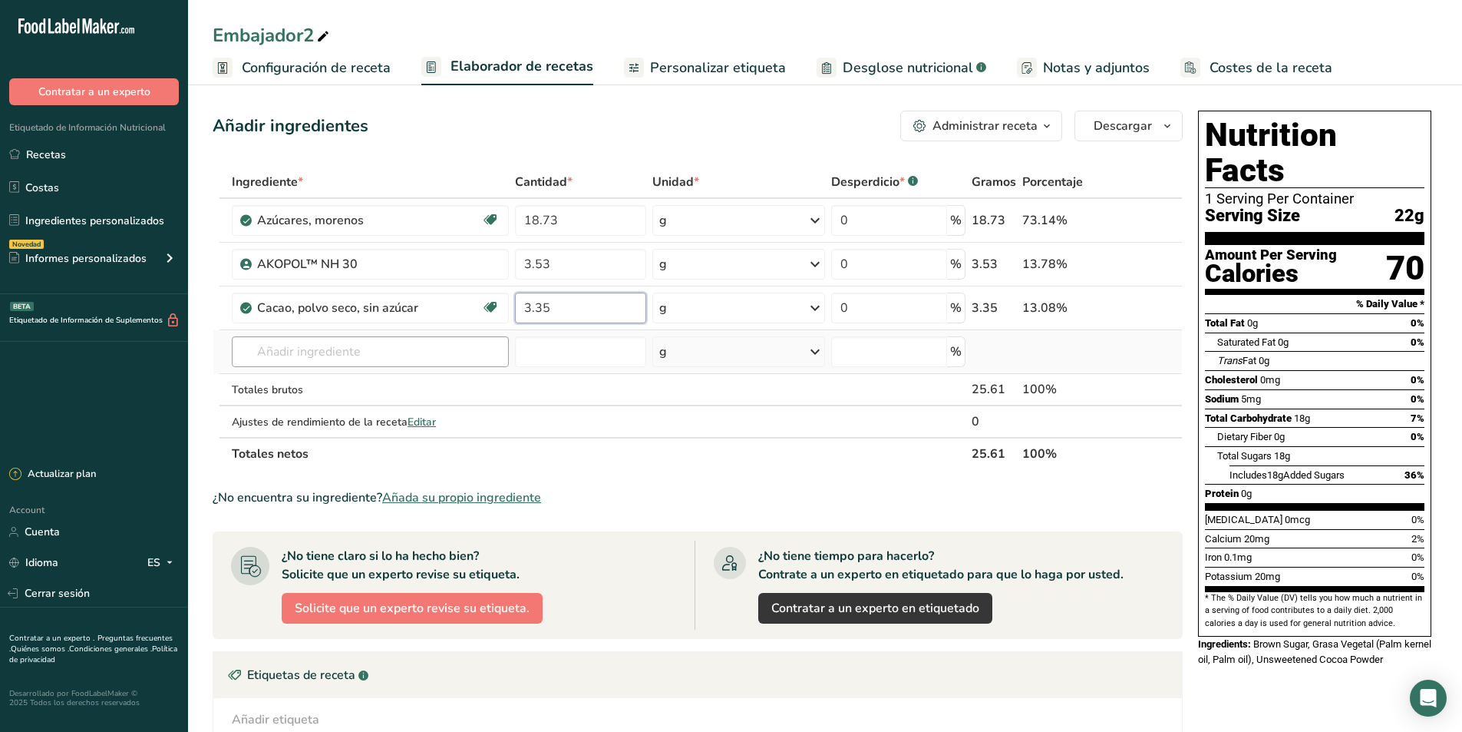
type input "3.35"
click at [405, 355] on div "Ingrediente * Cantidad * Unidad * Desperdicio * .a-a{fill:#347362;}.b-a{fill:#f…" at bounding box center [698, 318] width 970 height 304
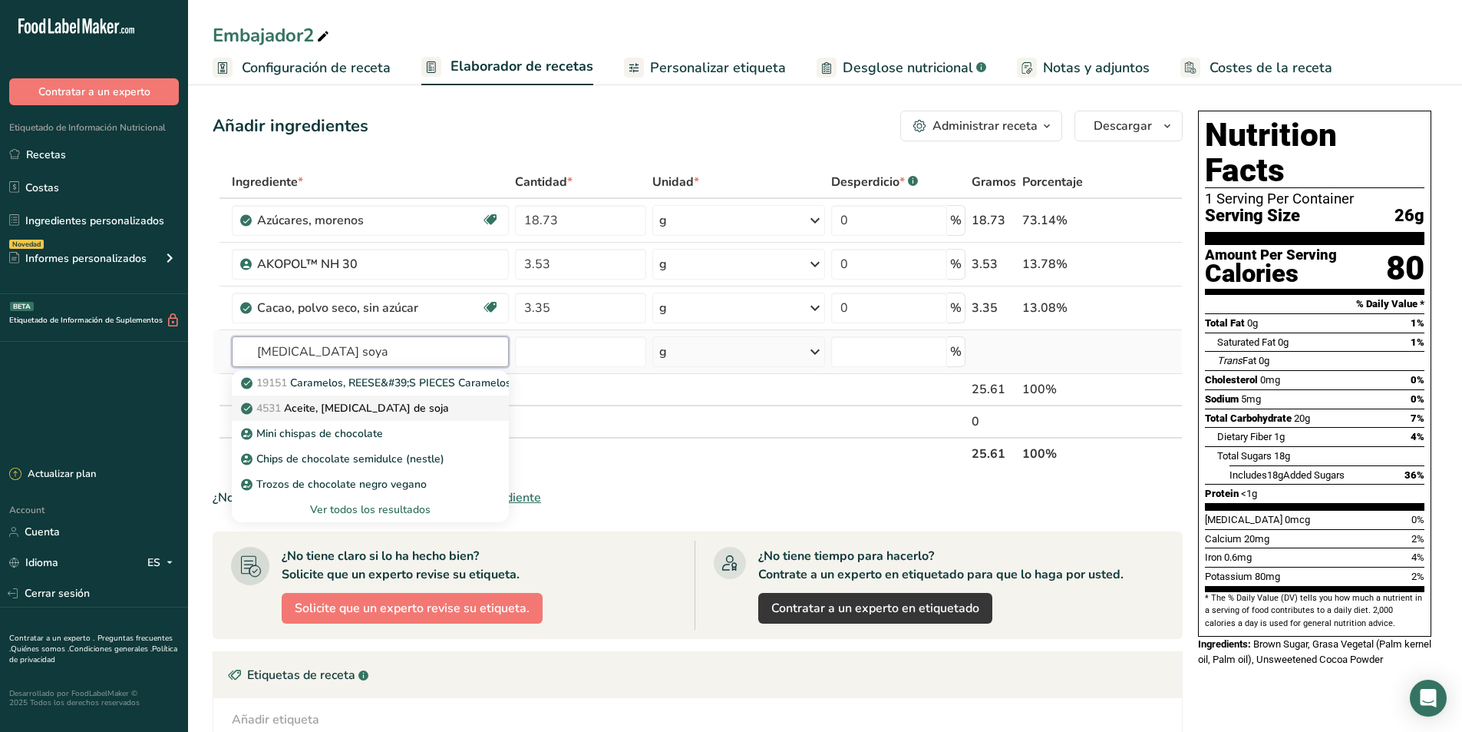
type input "Lecitina soya"
click at [375, 410] on p "4531 Aceite, lecitina de soja" at bounding box center [346, 408] width 205 height 16
type input "Oil, soybean lecithin"
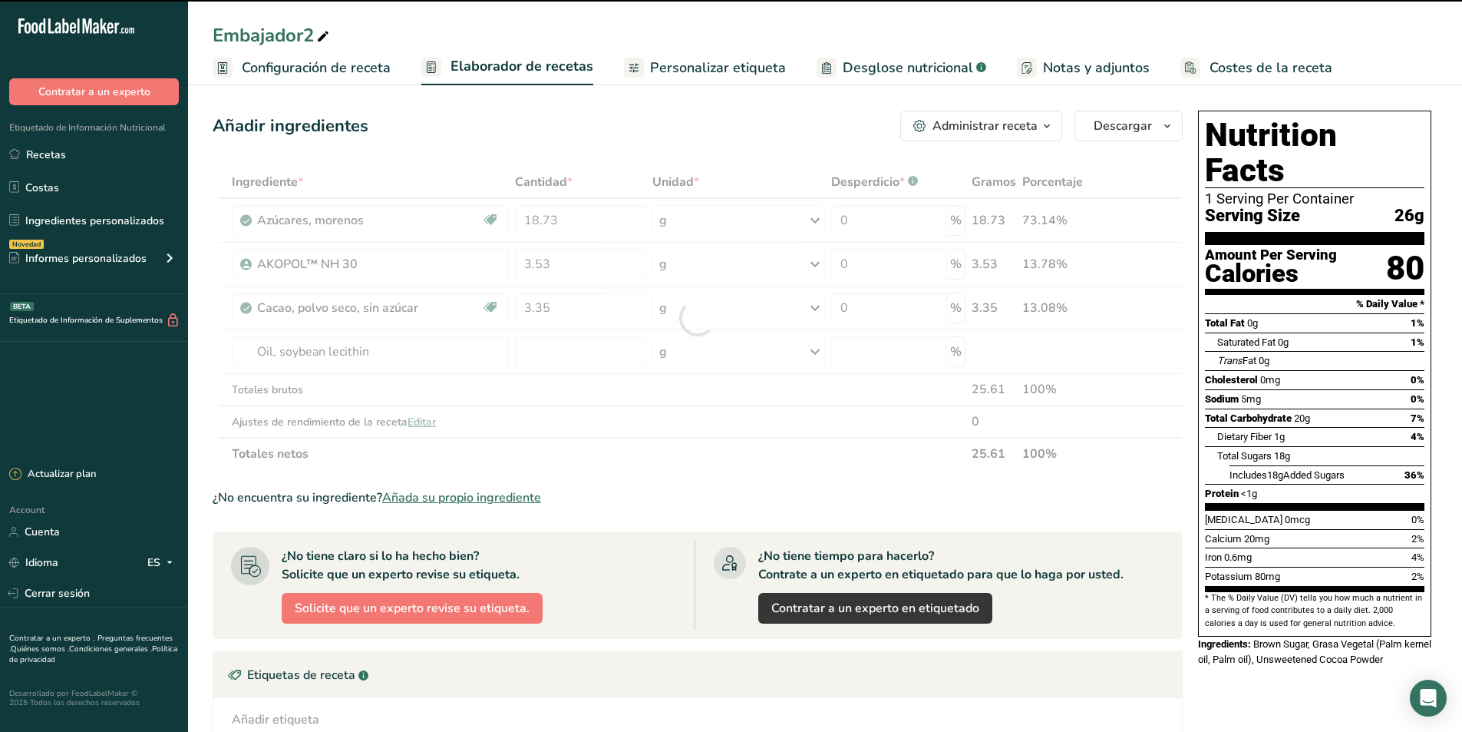
type input "0"
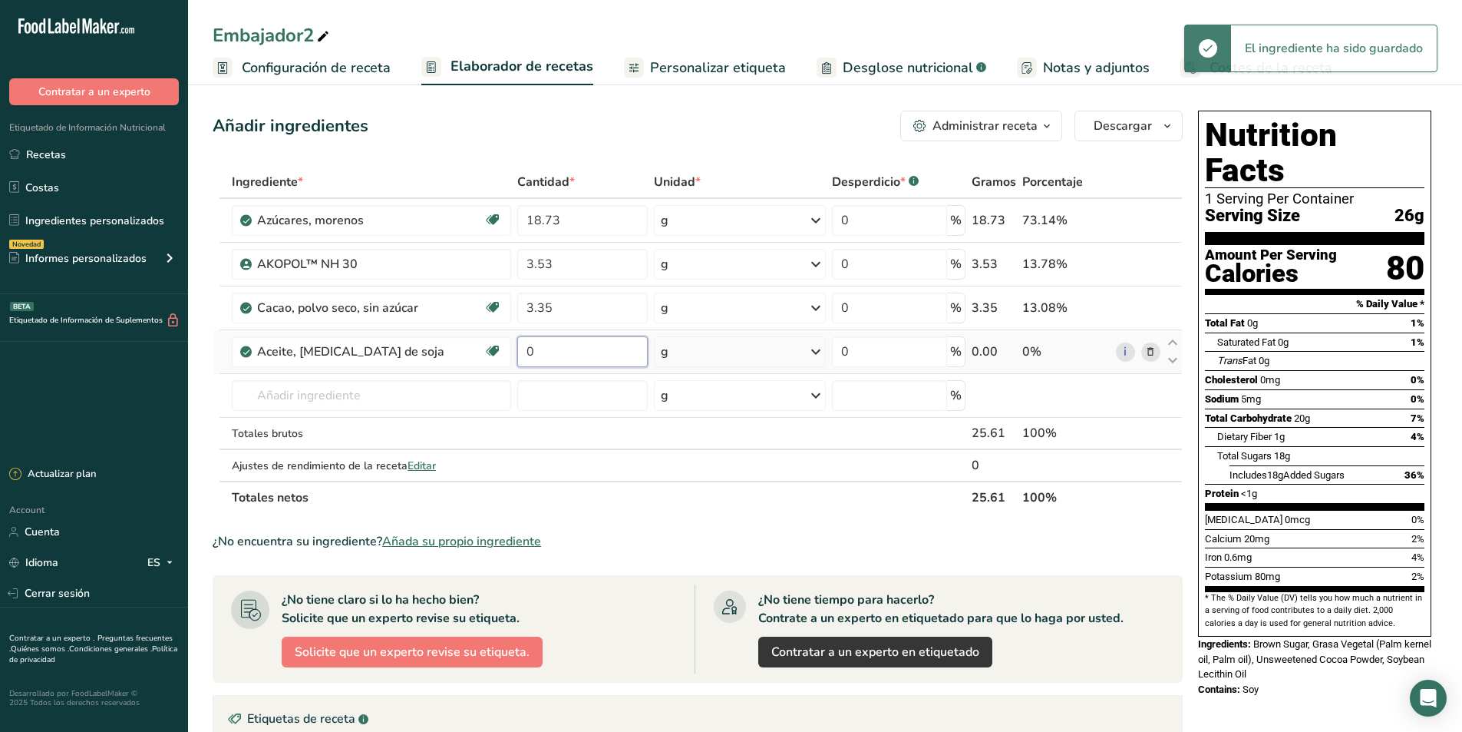
drag, startPoint x: 551, startPoint y: 356, endPoint x: 520, endPoint y: 350, distance: 31.3
click at [520, 350] on input "0" at bounding box center [582, 351] width 131 height 31
type input "1"
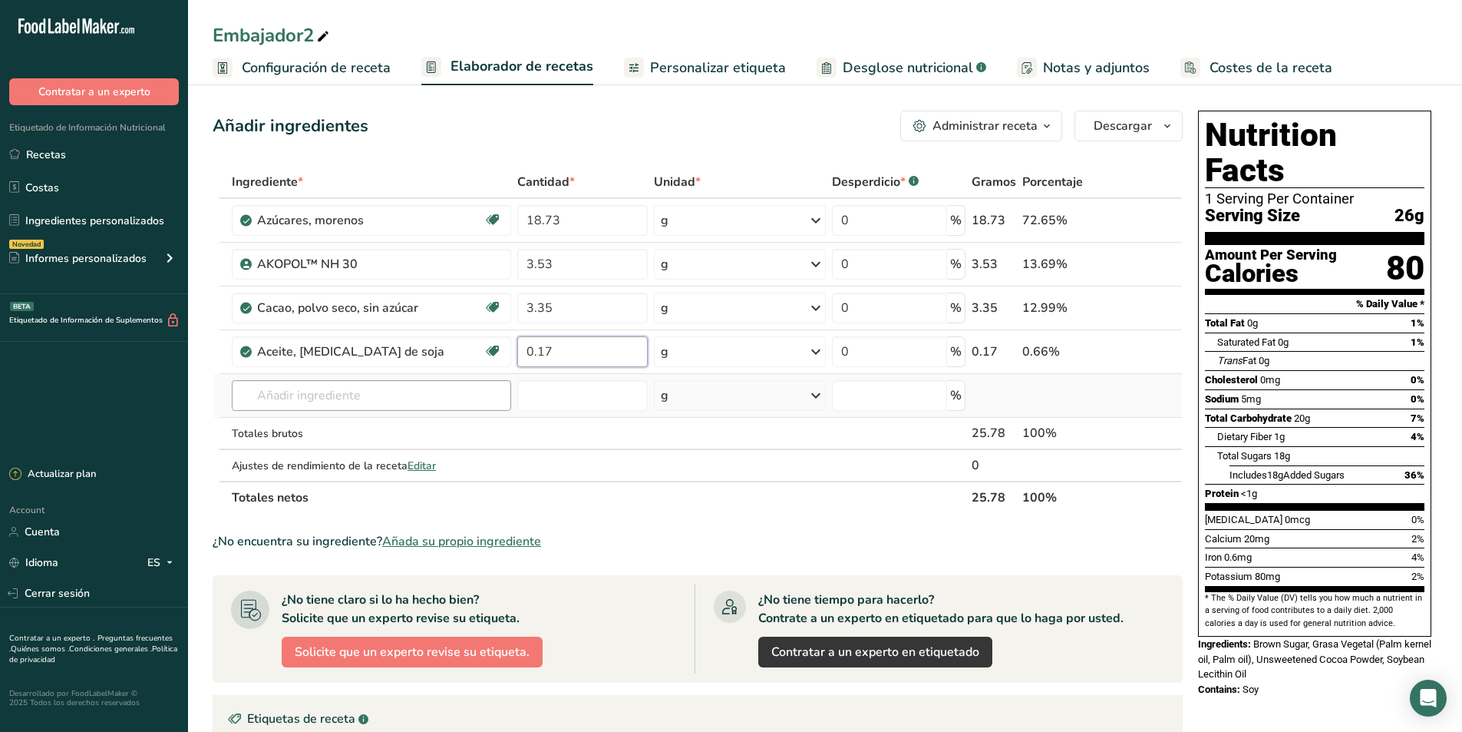
type input "0.17"
click at [360, 385] on div "Ingrediente * Cantidad * Unidad * Desperdicio * .a-a{fill:#347362;}.b-a{fill:#f…" at bounding box center [698, 340] width 970 height 348
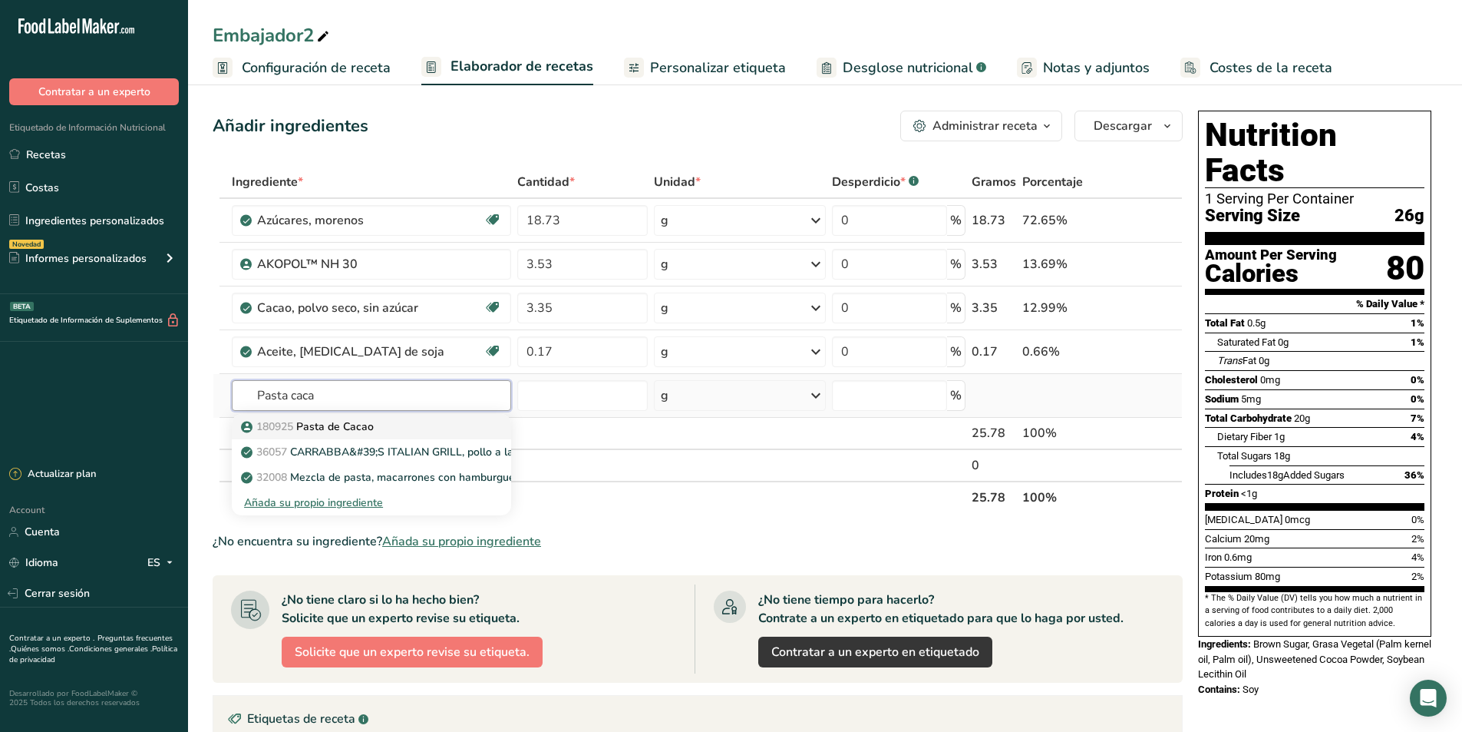
type input "Pasta caca"
click at [351, 425] on p "180925 Pasta de Cacao" at bounding box center [309, 426] width 130 height 16
type input "Pasta de Cacao"
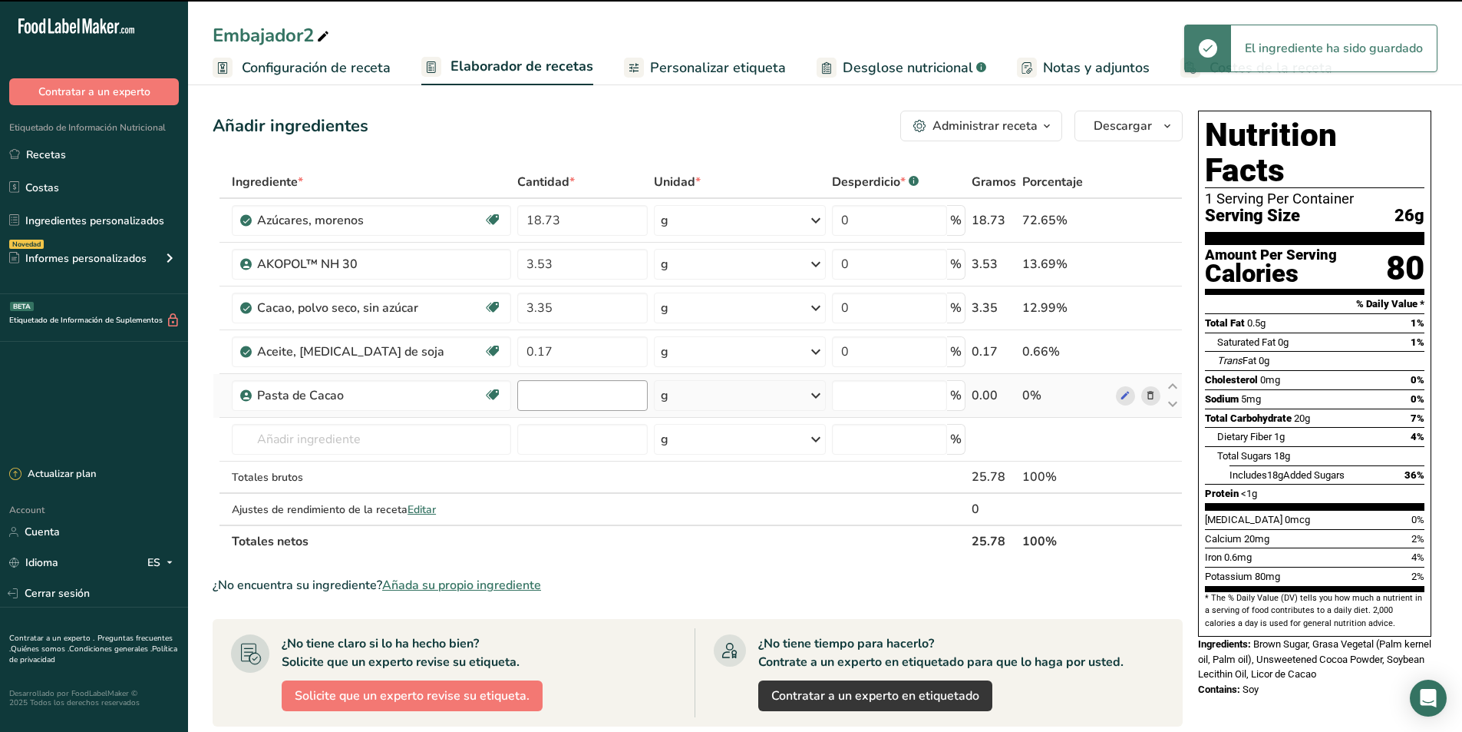
type input "0"
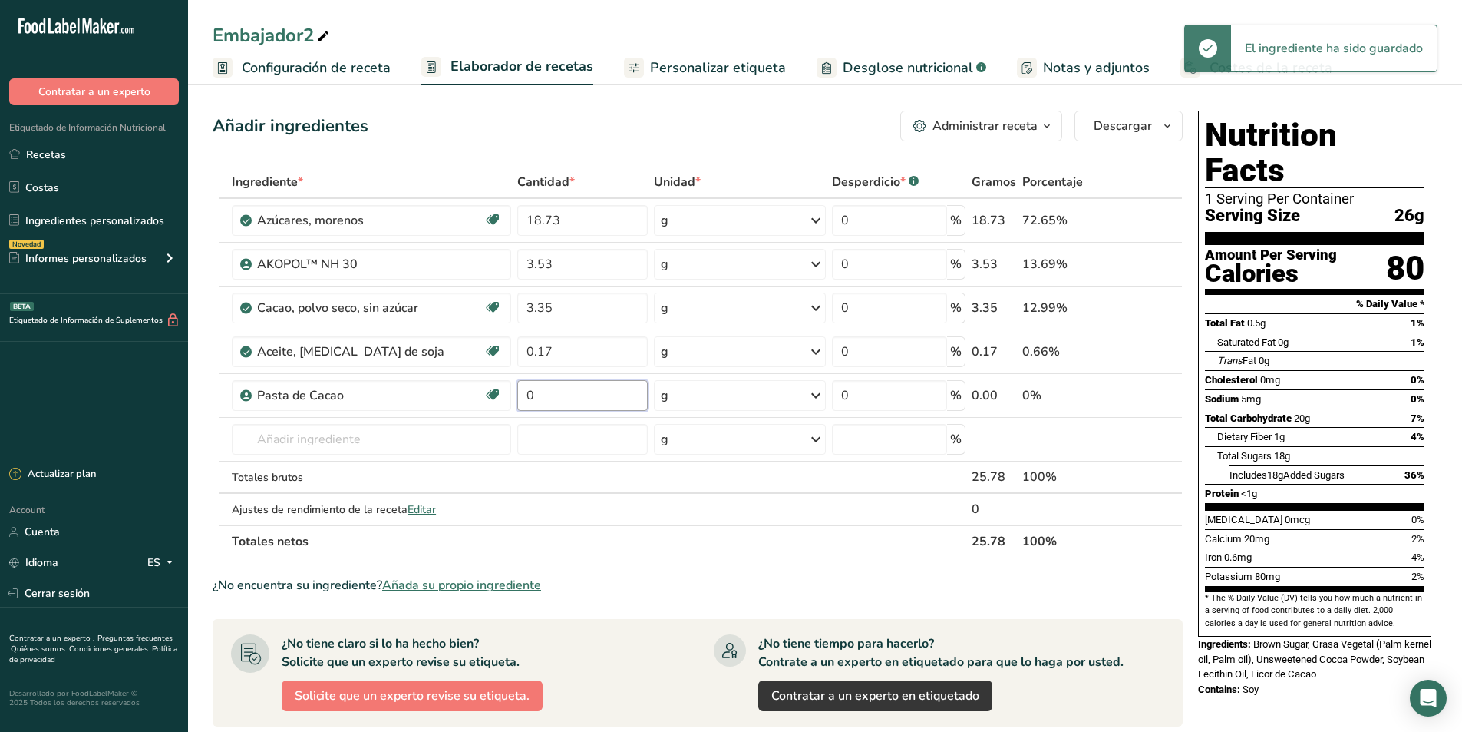
drag, startPoint x: 548, startPoint y: 402, endPoint x: 510, endPoint y: 395, distance: 39.1
click at [510, 395] on tr "Pasta de Cacao Libre de gluten Vegano 0 g Unidades de peso g kg mg Ver más Unid…" at bounding box center [697, 396] width 969 height 44
type input "0.14"
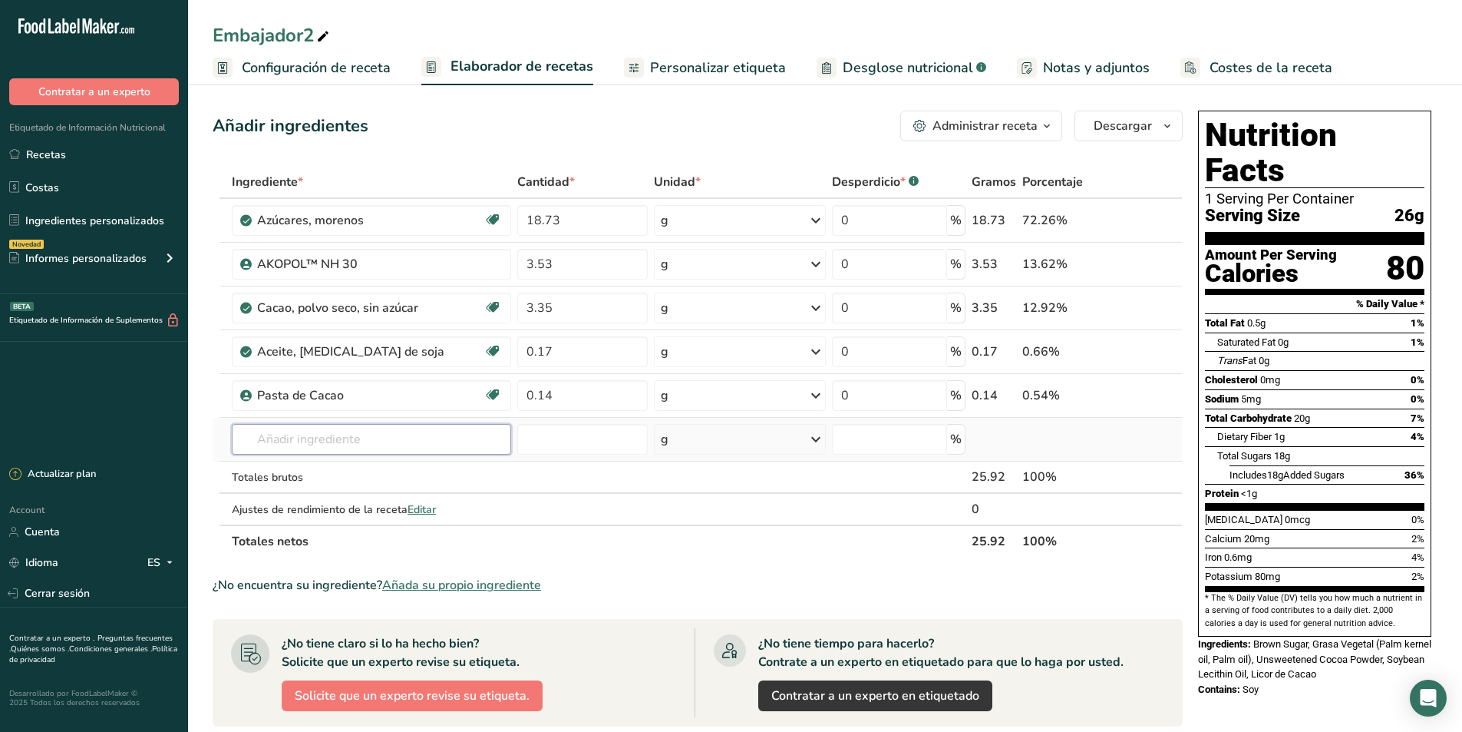
click at [352, 435] on div "Ingrediente * Cantidad * Unidad * Desperdicio * .a-a{fill:#347362;}.b-a{fill:#f…" at bounding box center [698, 362] width 970 height 392
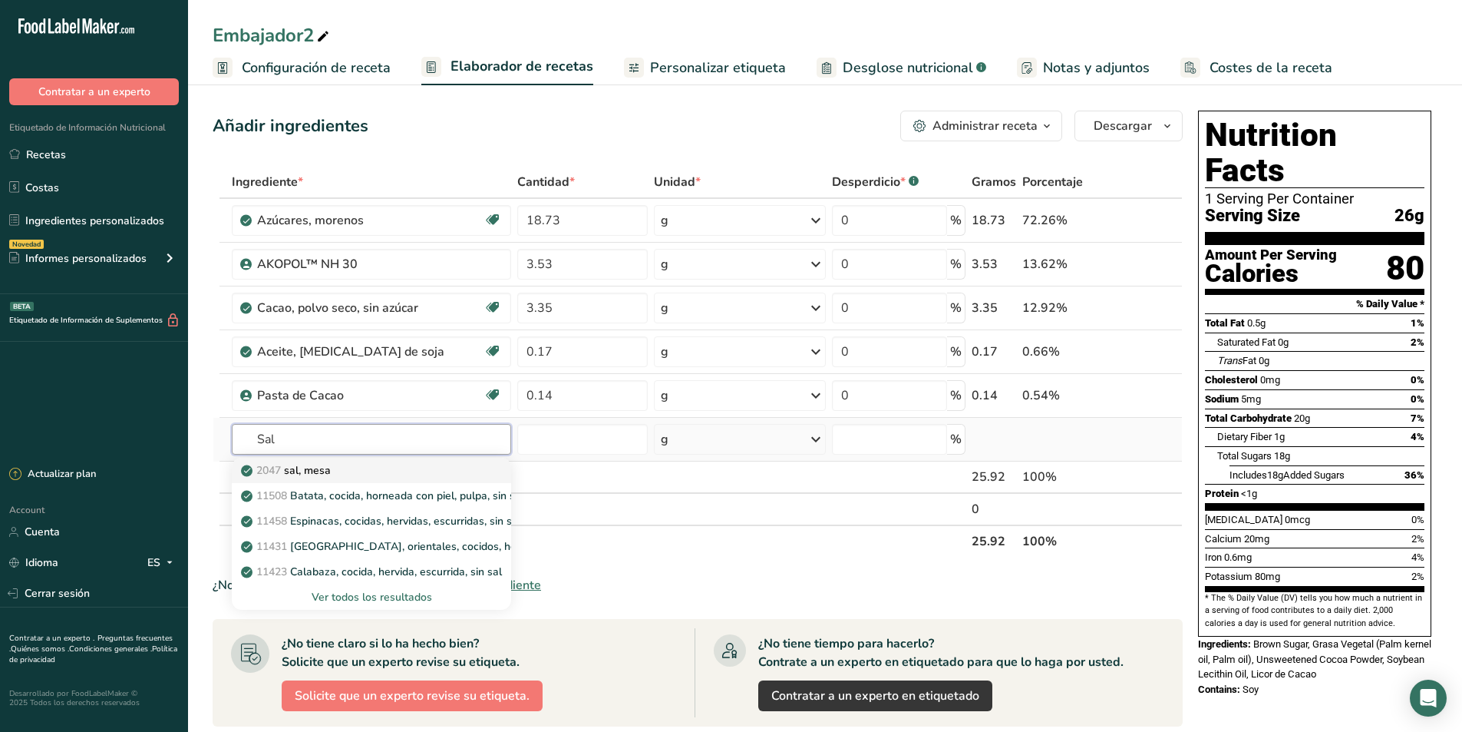
type input "Sal"
click at [314, 477] on p "2047 [PERSON_NAME], [GEOGRAPHIC_DATA]" at bounding box center [287, 470] width 87 height 16
type input "Salt, table"
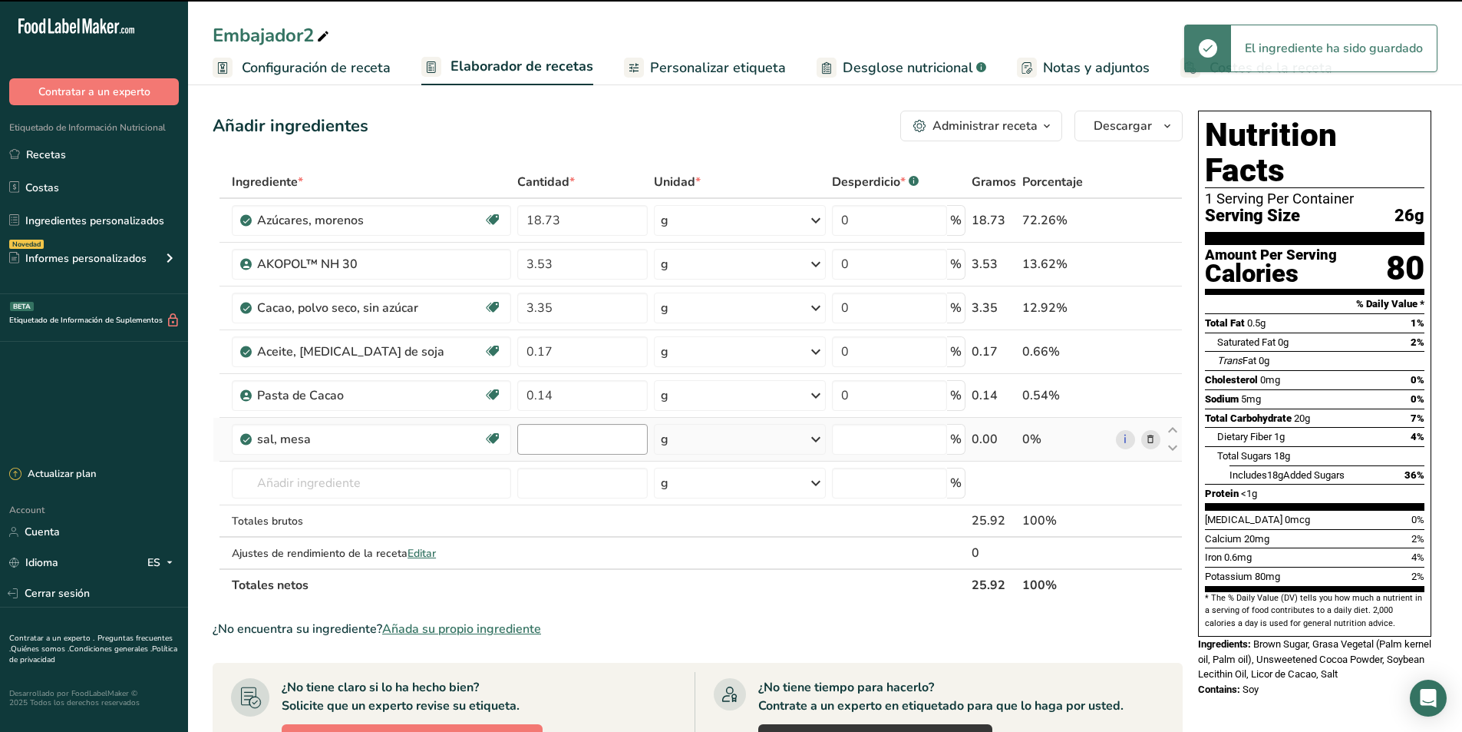
type input "0"
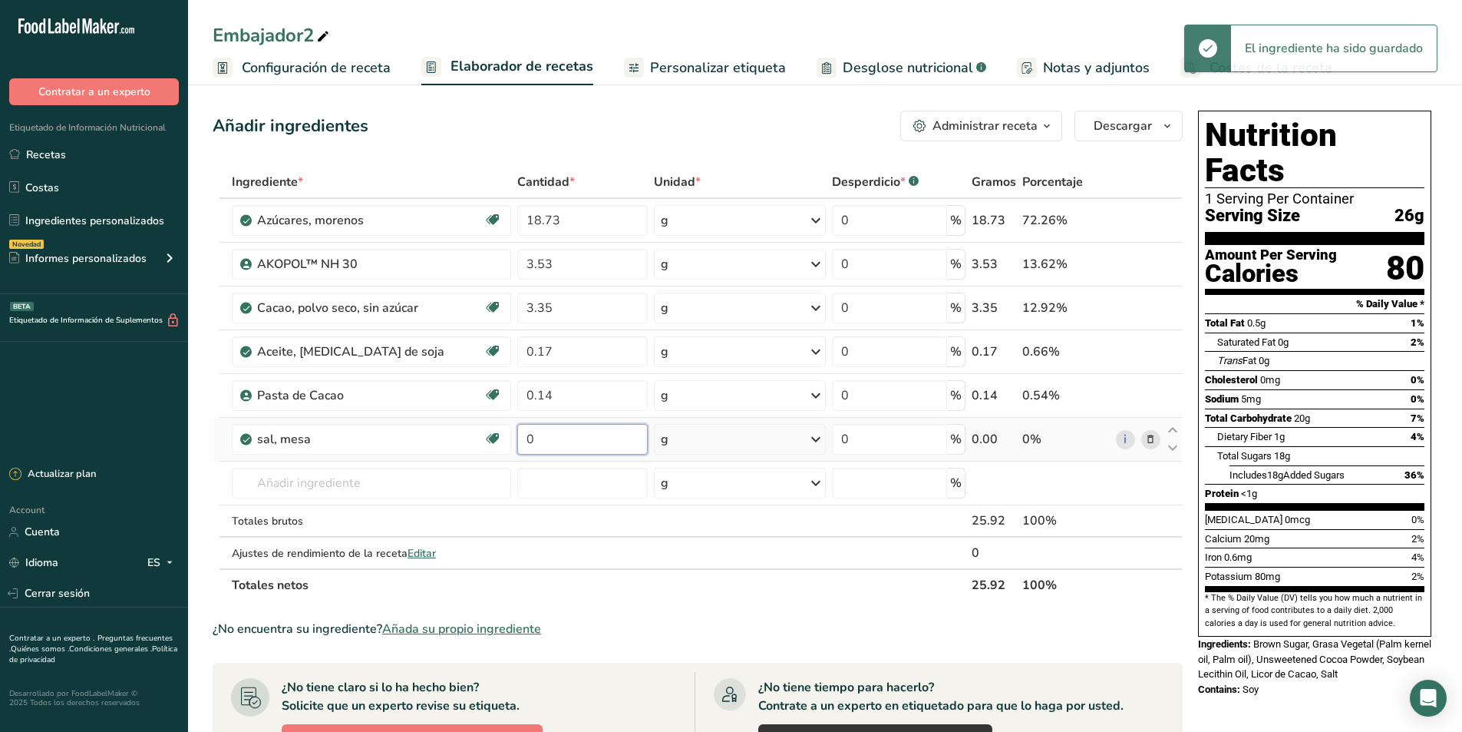
drag, startPoint x: 540, startPoint y: 436, endPoint x: 519, endPoint y: 441, distance: 21.2
click at [519, 441] on input "0" at bounding box center [582, 439] width 131 height 31
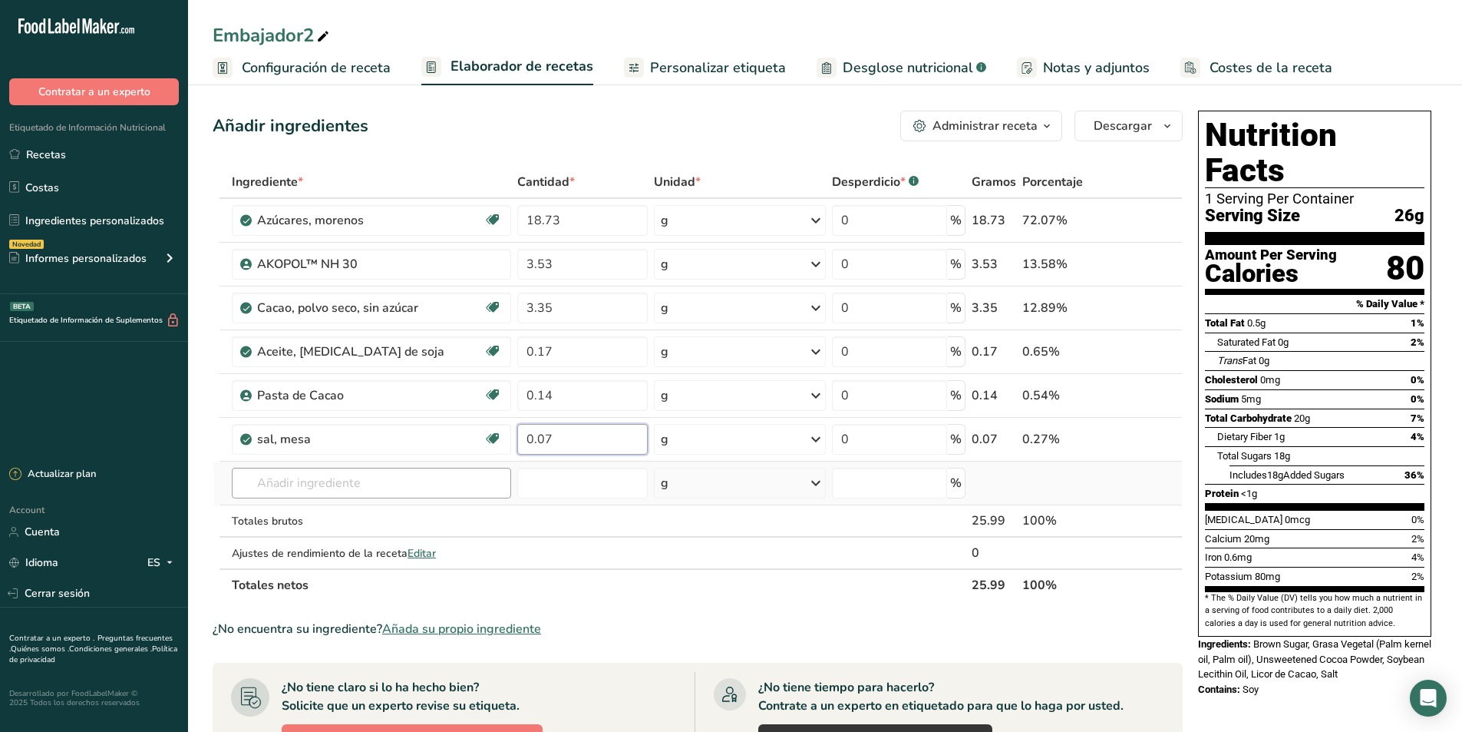
type input "0.07"
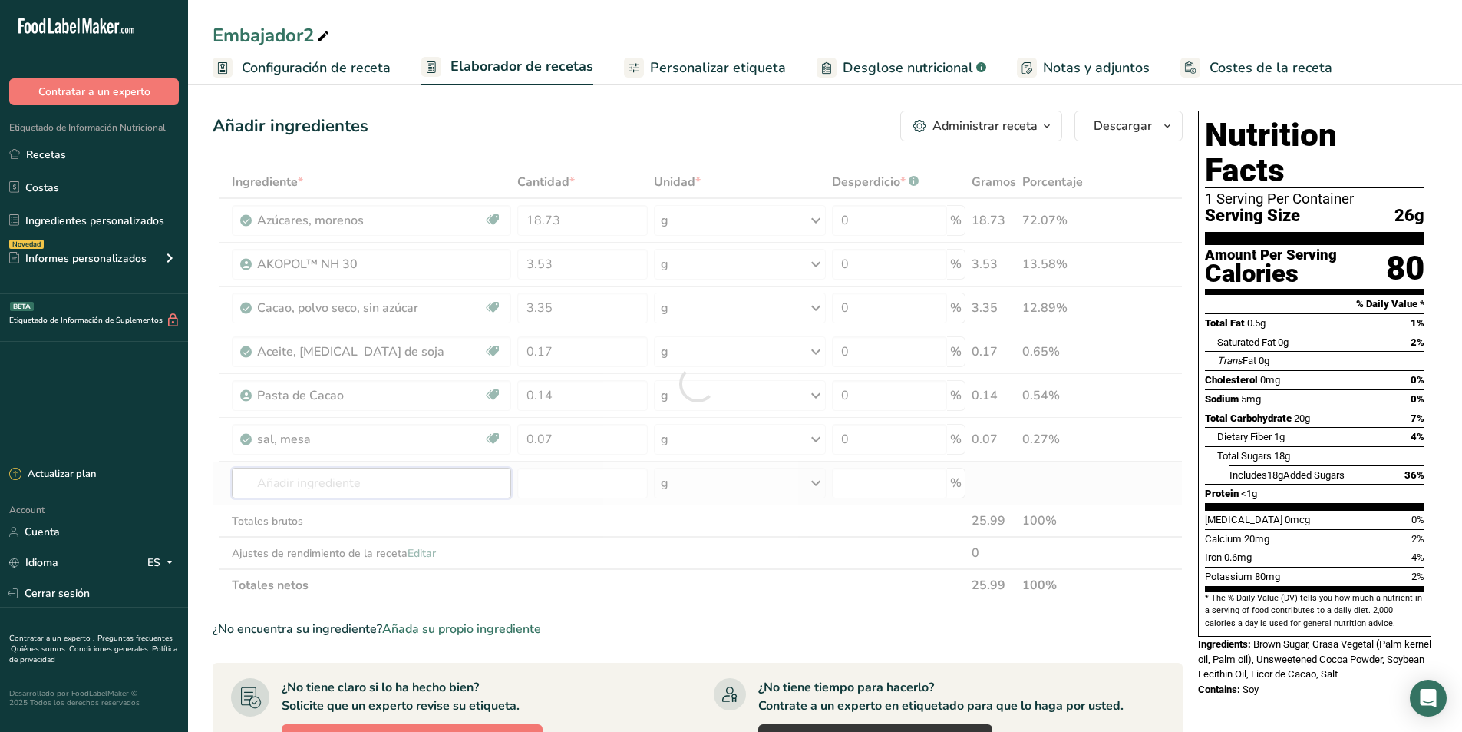
click at [358, 494] on div "Ingrediente * Cantidad * Unidad * Desperdicio * .a-a{fill:#347362;}.b-a{fill:#f…" at bounding box center [698, 383] width 970 height 435
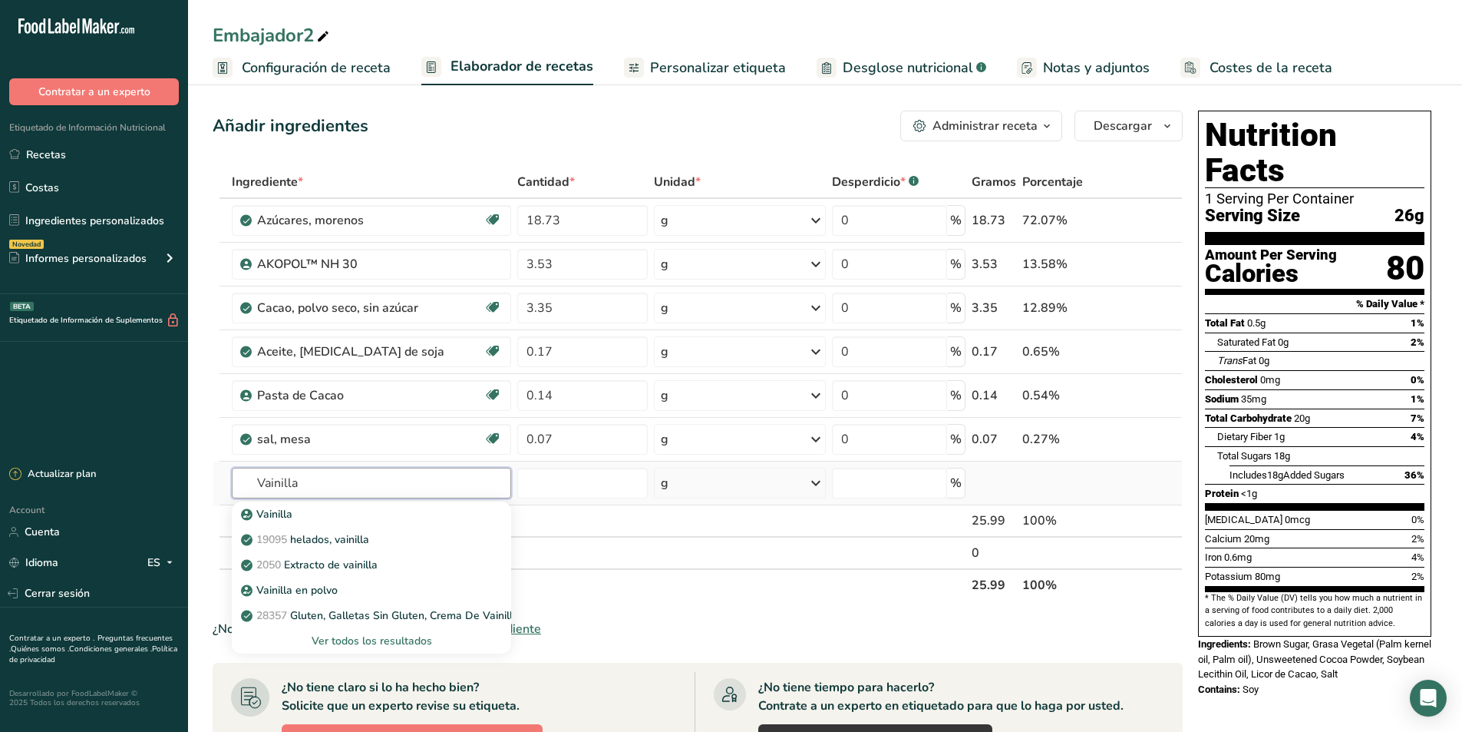
type input "Vainilla"
click at [372, 639] on div "Ver todos los resultados" at bounding box center [371, 641] width 255 height 16
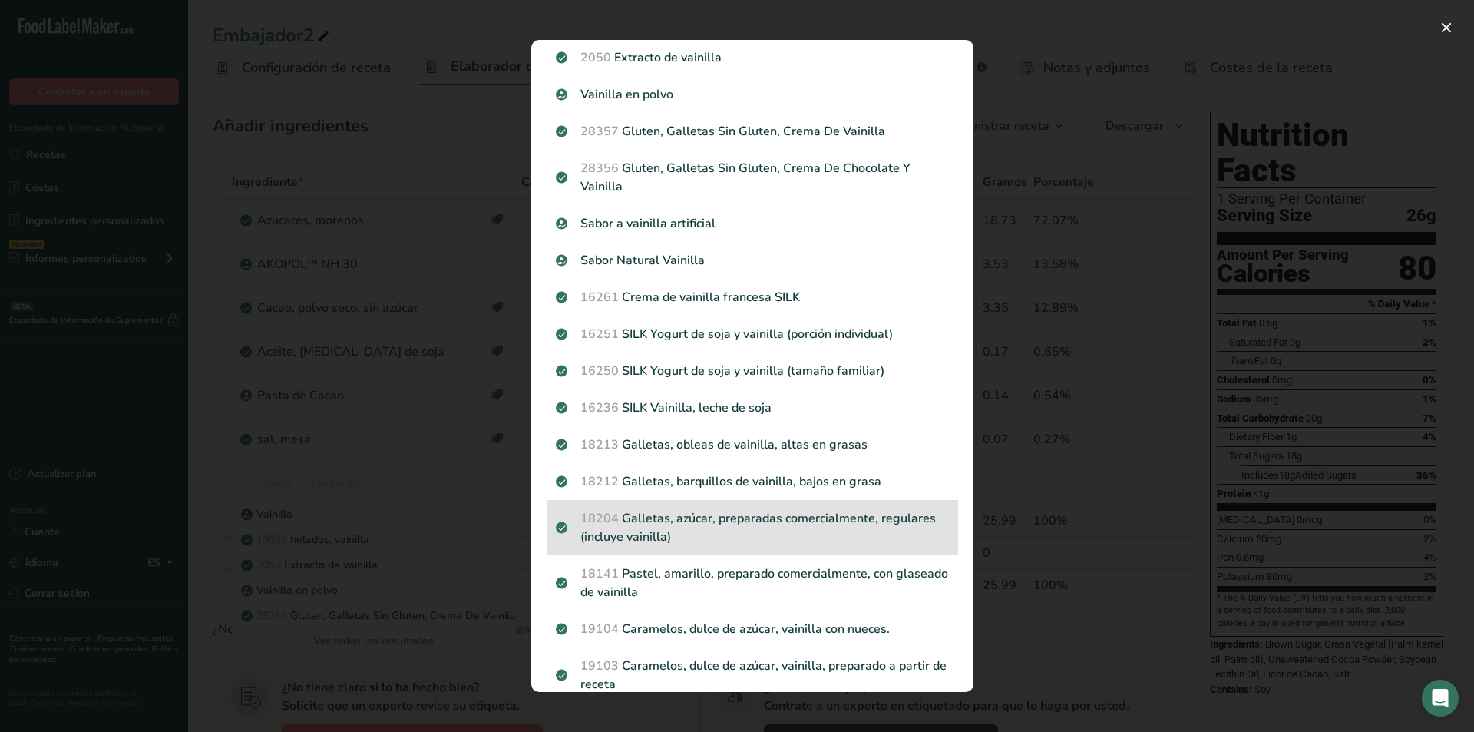
scroll to position [0, 0]
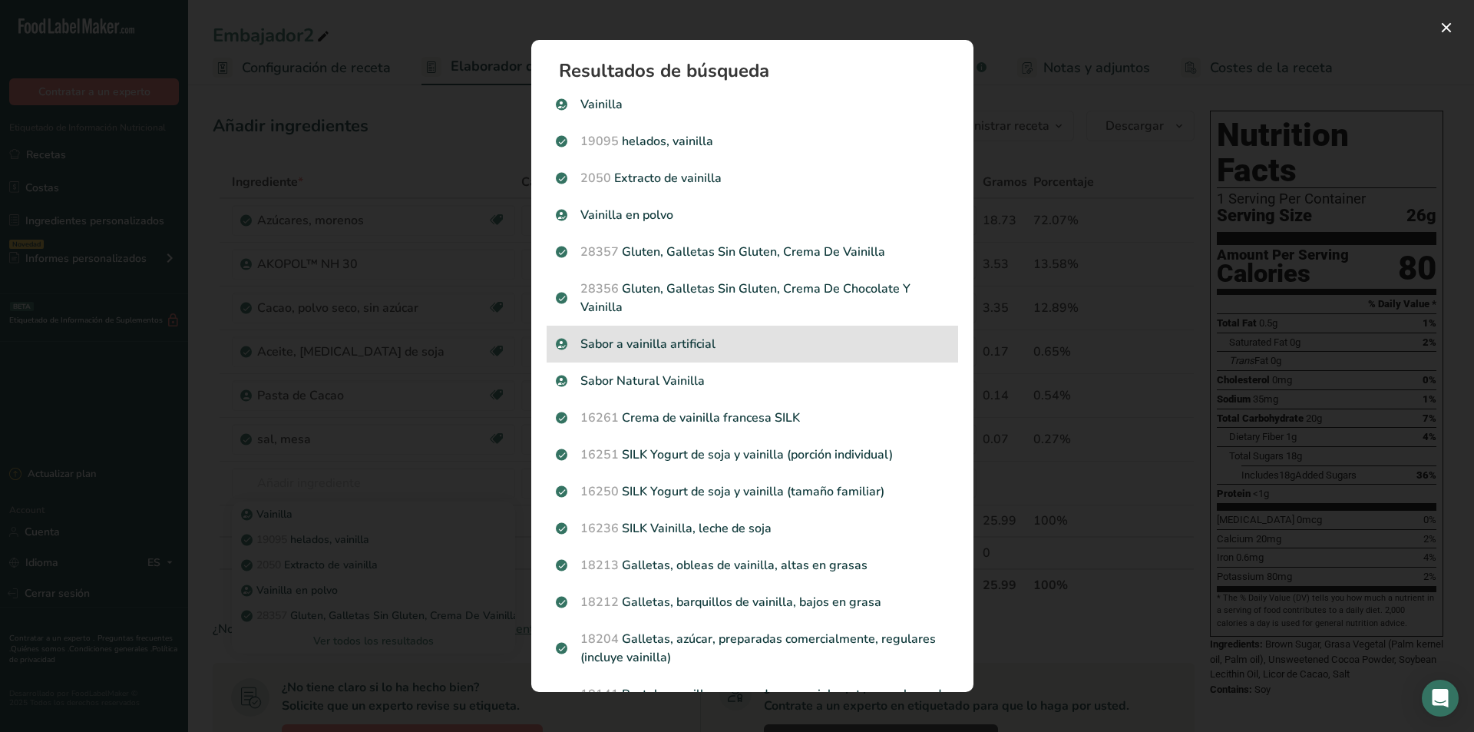
click at [699, 343] on p "Sabor a vainilla artificial" at bounding box center [752, 344] width 393 height 18
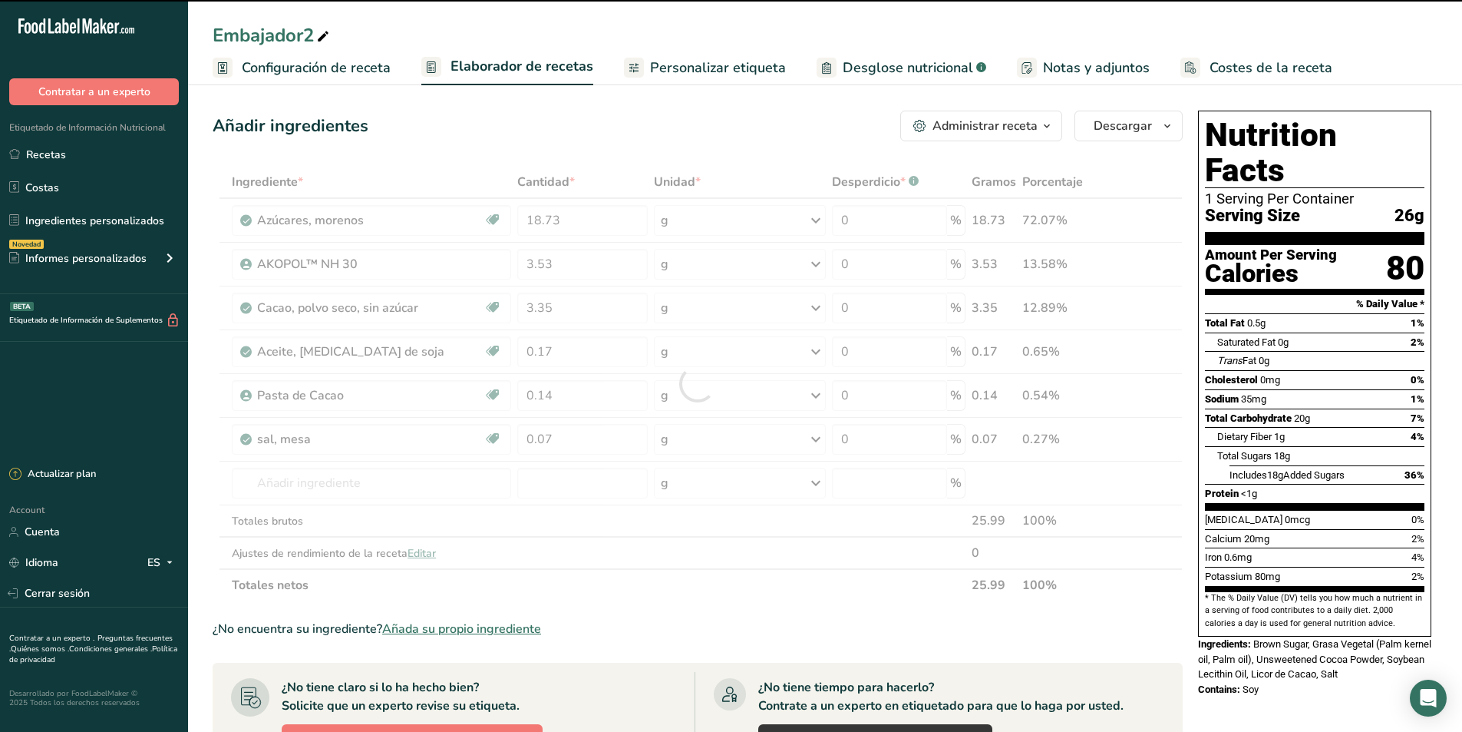
type input "0"
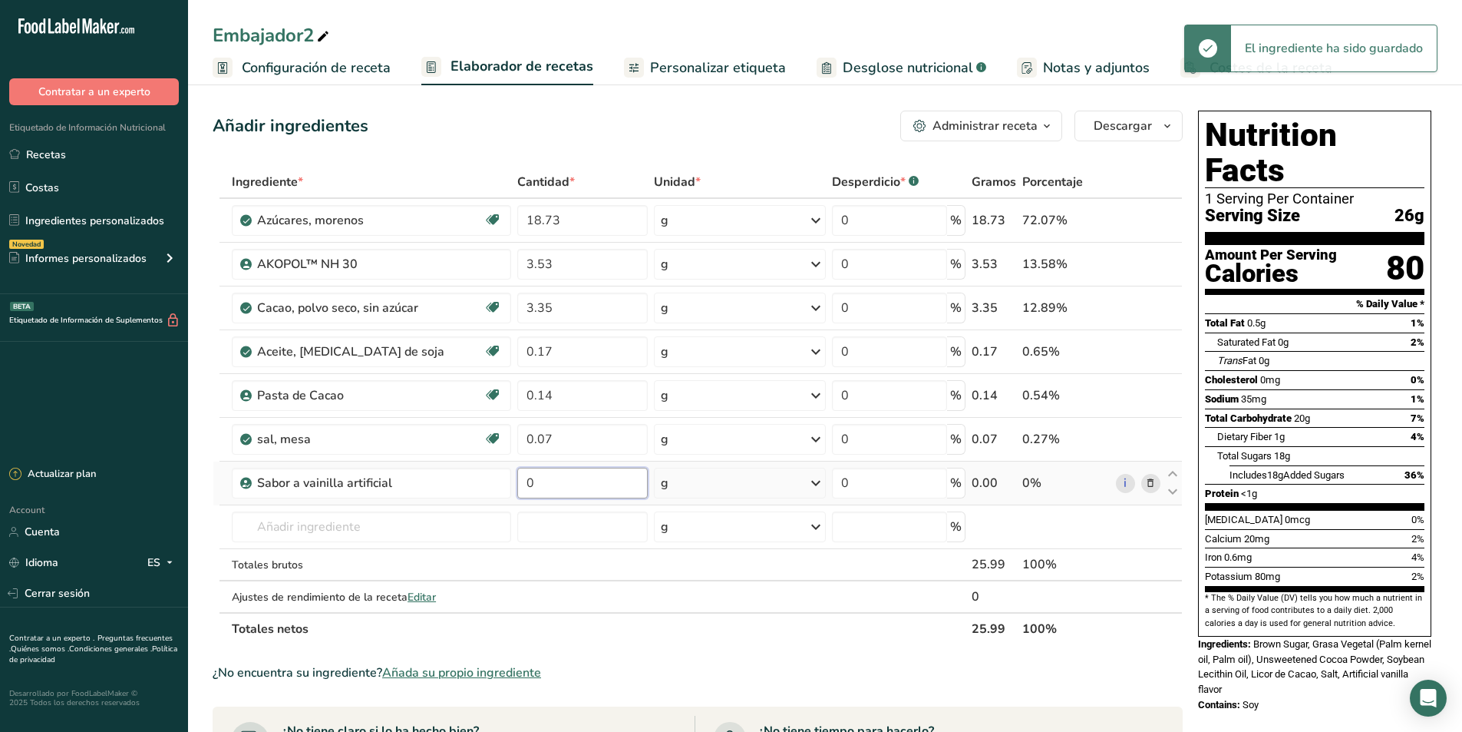
drag, startPoint x: 553, startPoint y: 487, endPoint x: 517, endPoint y: 487, distance: 36.9
click at [517, 487] on input "0" at bounding box center [582, 483] width 131 height 31
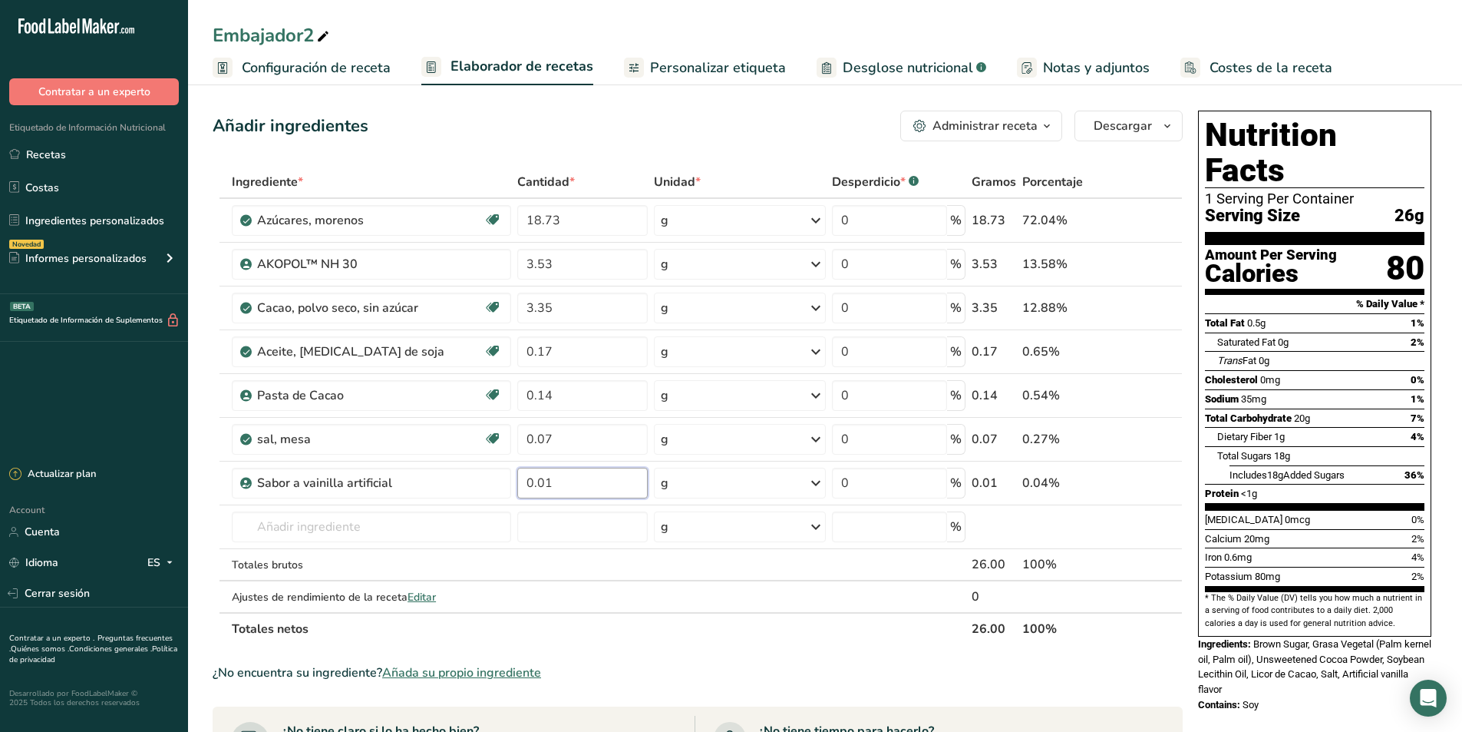
type input "0.01"
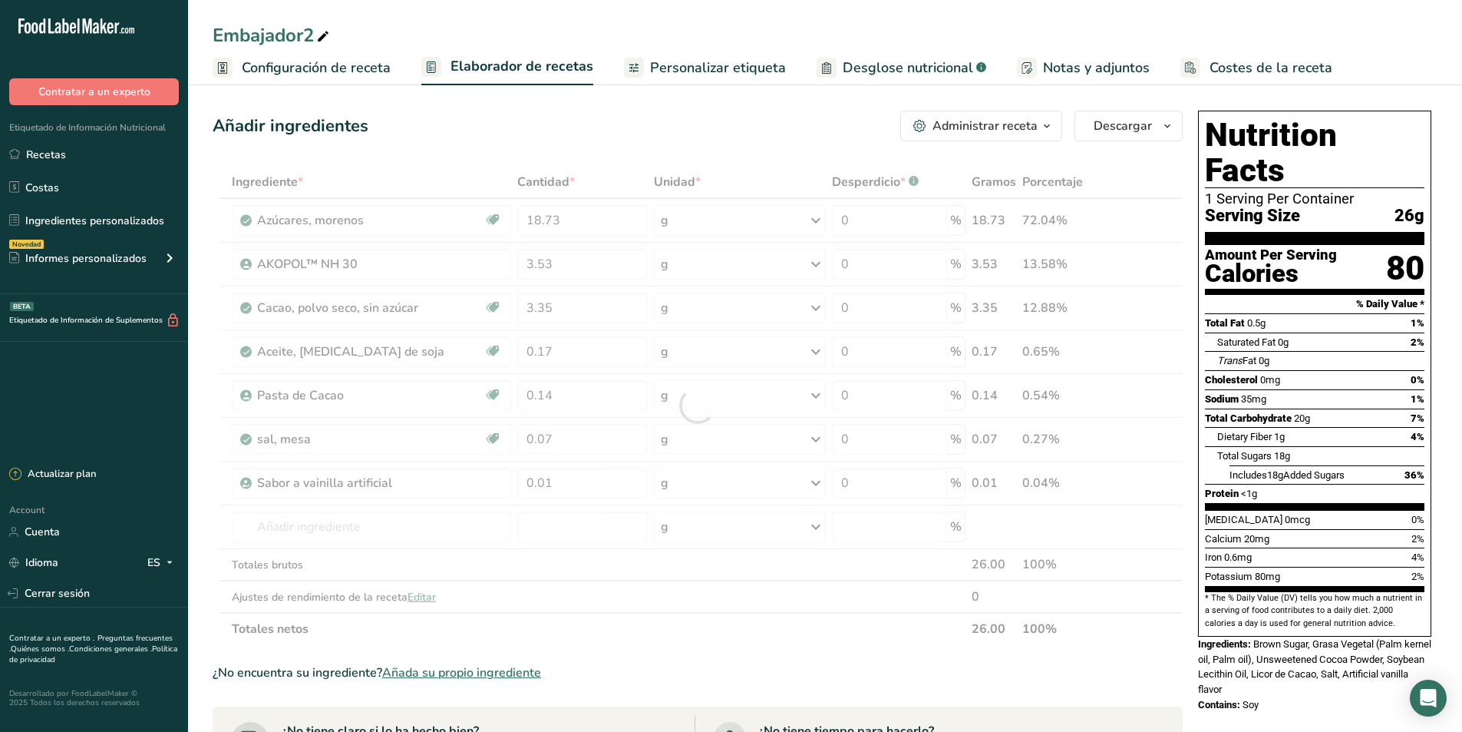
click at [612, 629] on div "Ingrediente * Cantidad * Unidad * Desperdicio * .a-a{fill:#347362;}.b-a{fill:#f…" at bounding box center [698, 405] width 970 height 479
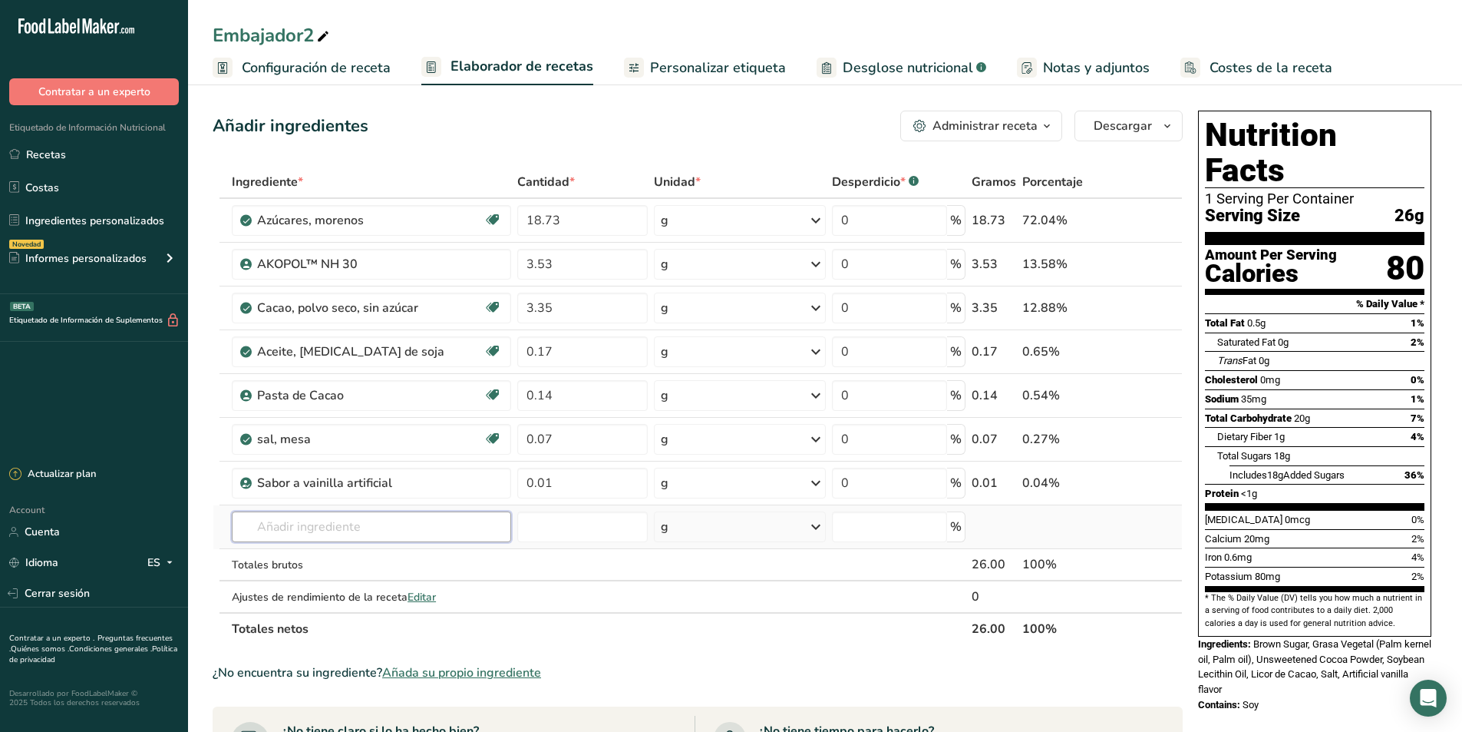
click at [351, 528] on input "text" at bounding box center [371, 526] width 279 height 31
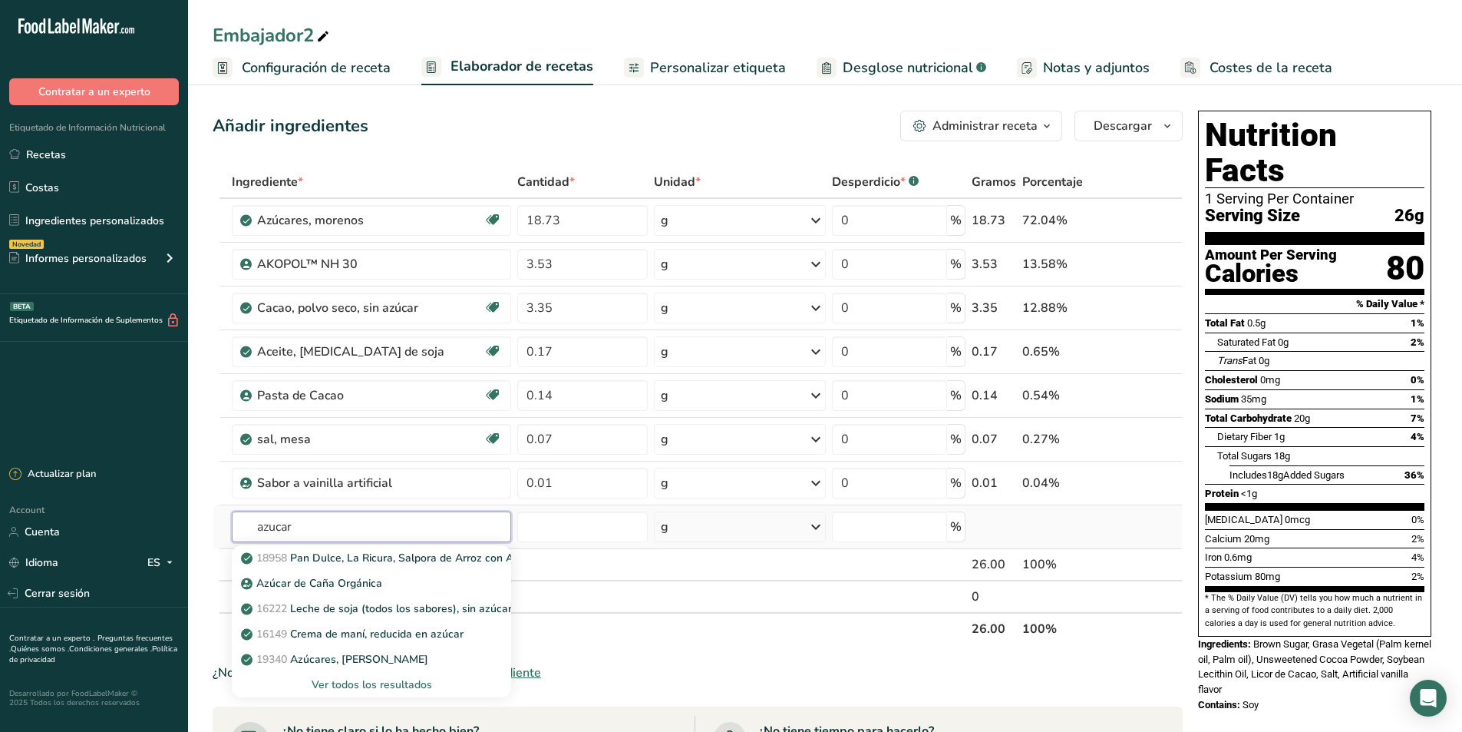
type input "azucar"
click at [388, 683] on div "Ver todos los resultados" at bounding box center [371, 684] width 255 height 16
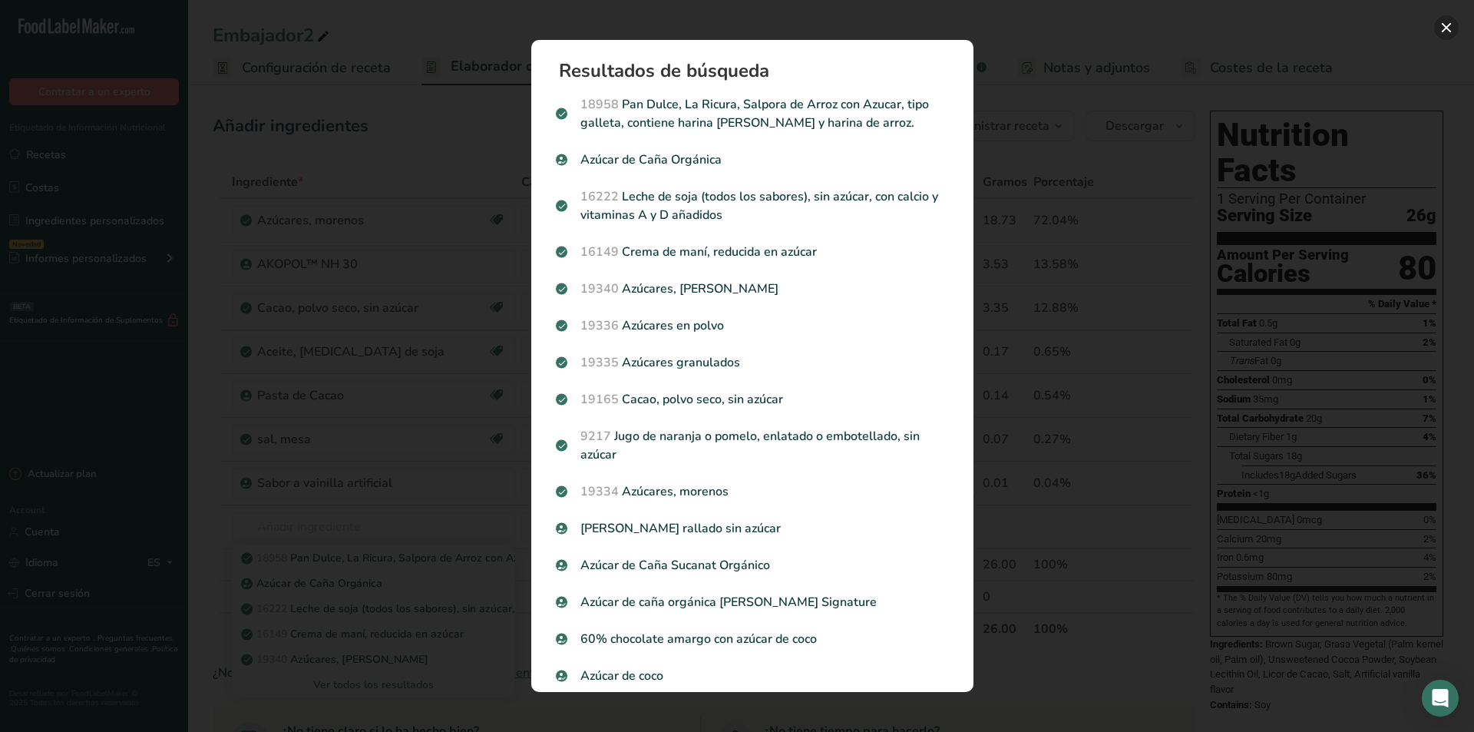
click at [1448, 28] on button "Search results modal" at bounding box center [1446, 27] width 25 height 25
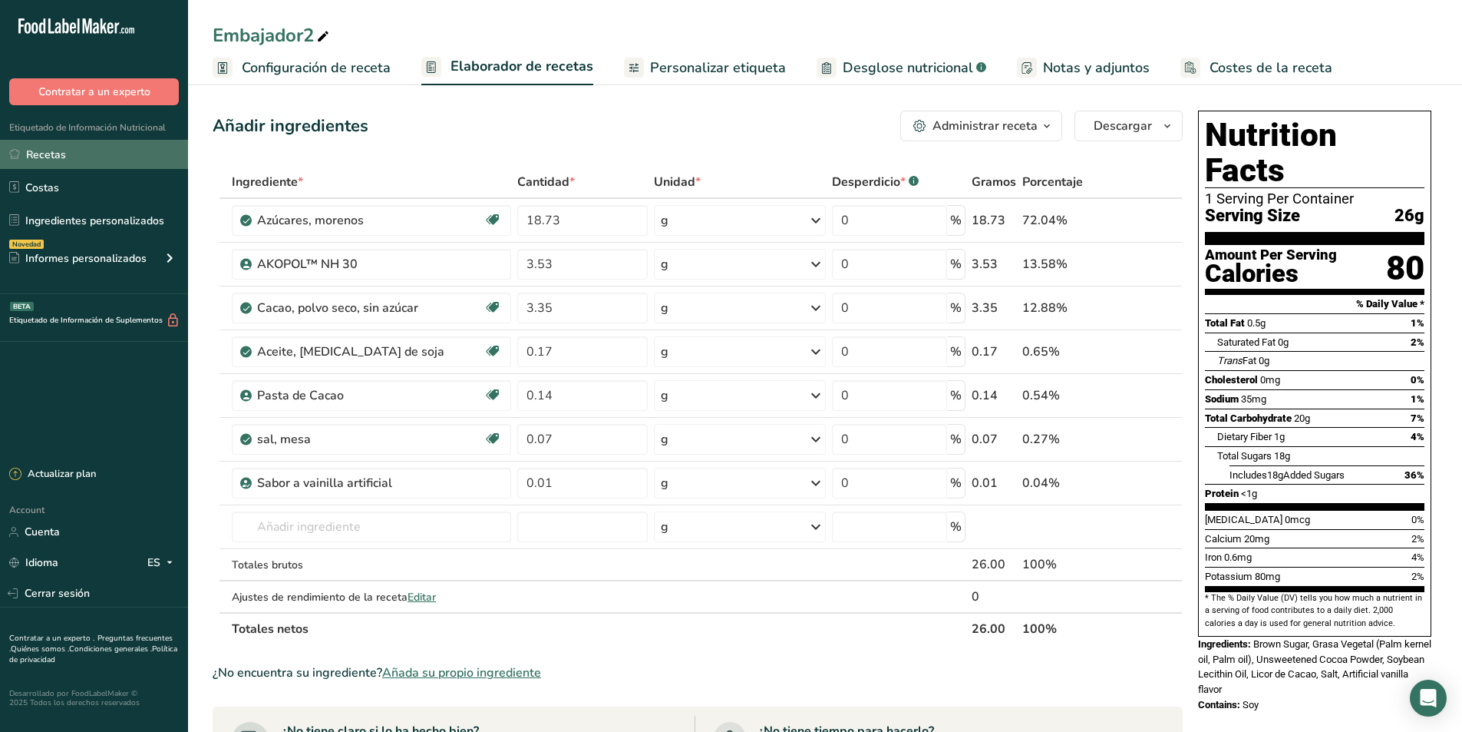
click at [52, 152] on link "Recetas" at bounding box center [94, 154] width 188 height 29
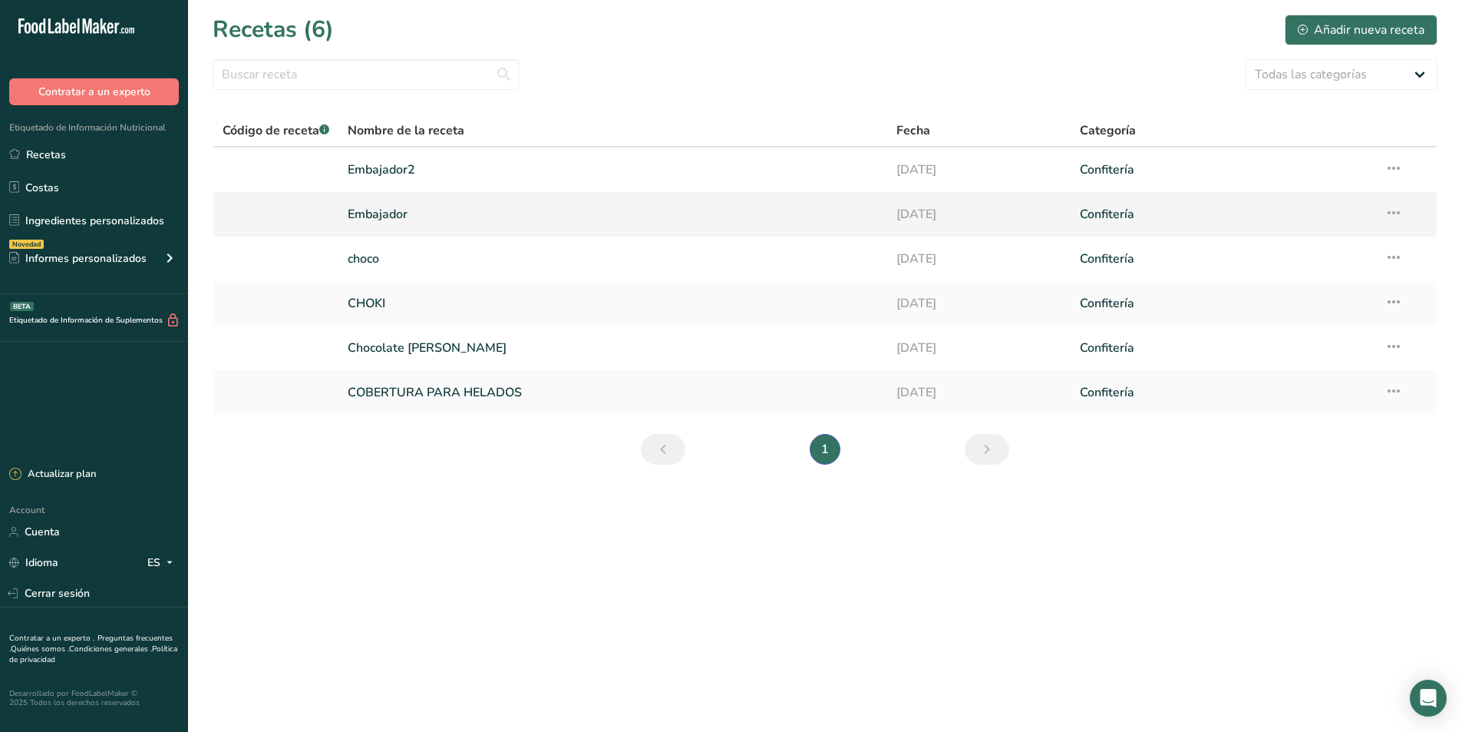
click at [392, 220] on link "Embajador" at bounding box center [613, 214] width 530 height 32
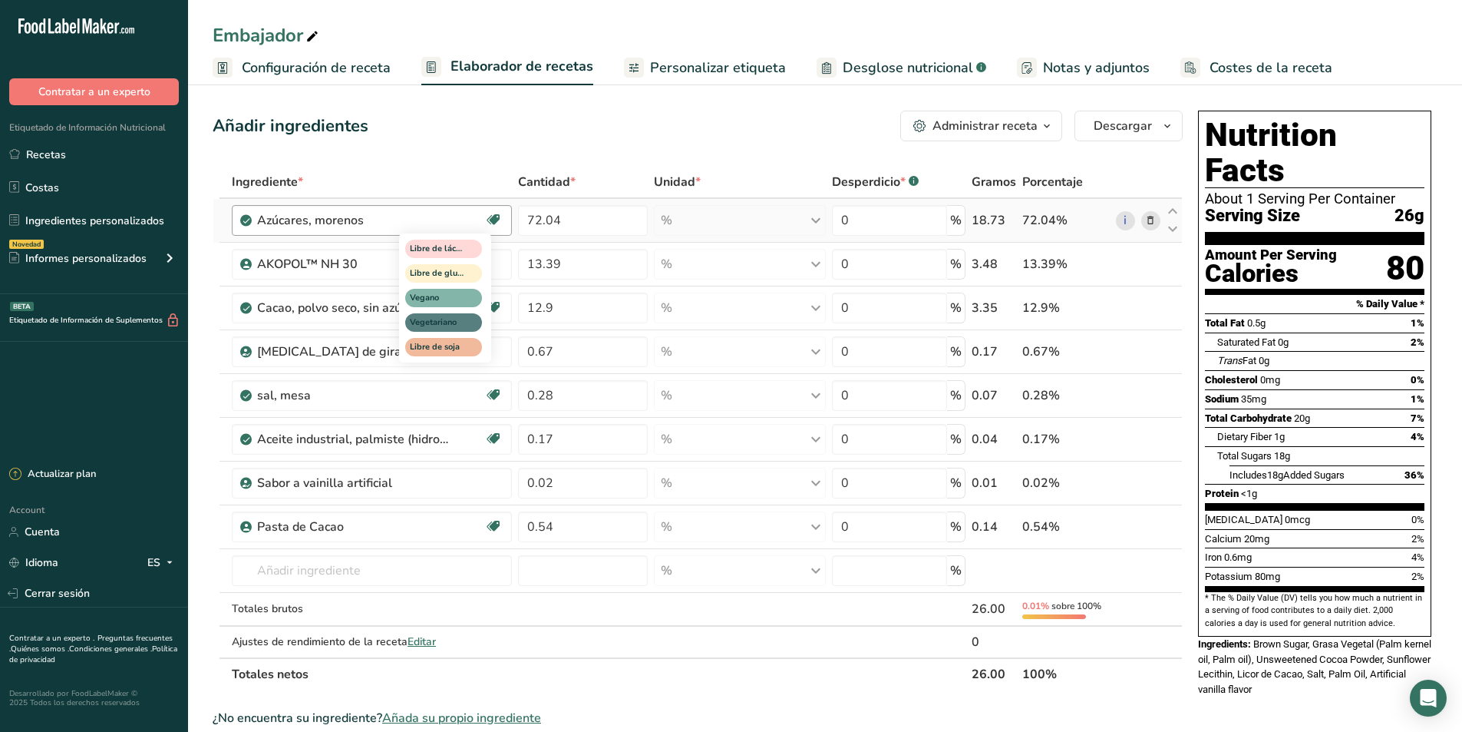
click at [484, 229] on span at bounding box center [493, 219] width 18 height 18
click at [593, 227] on input "72.04" at bounding box center [583, 220] width 130 height 31
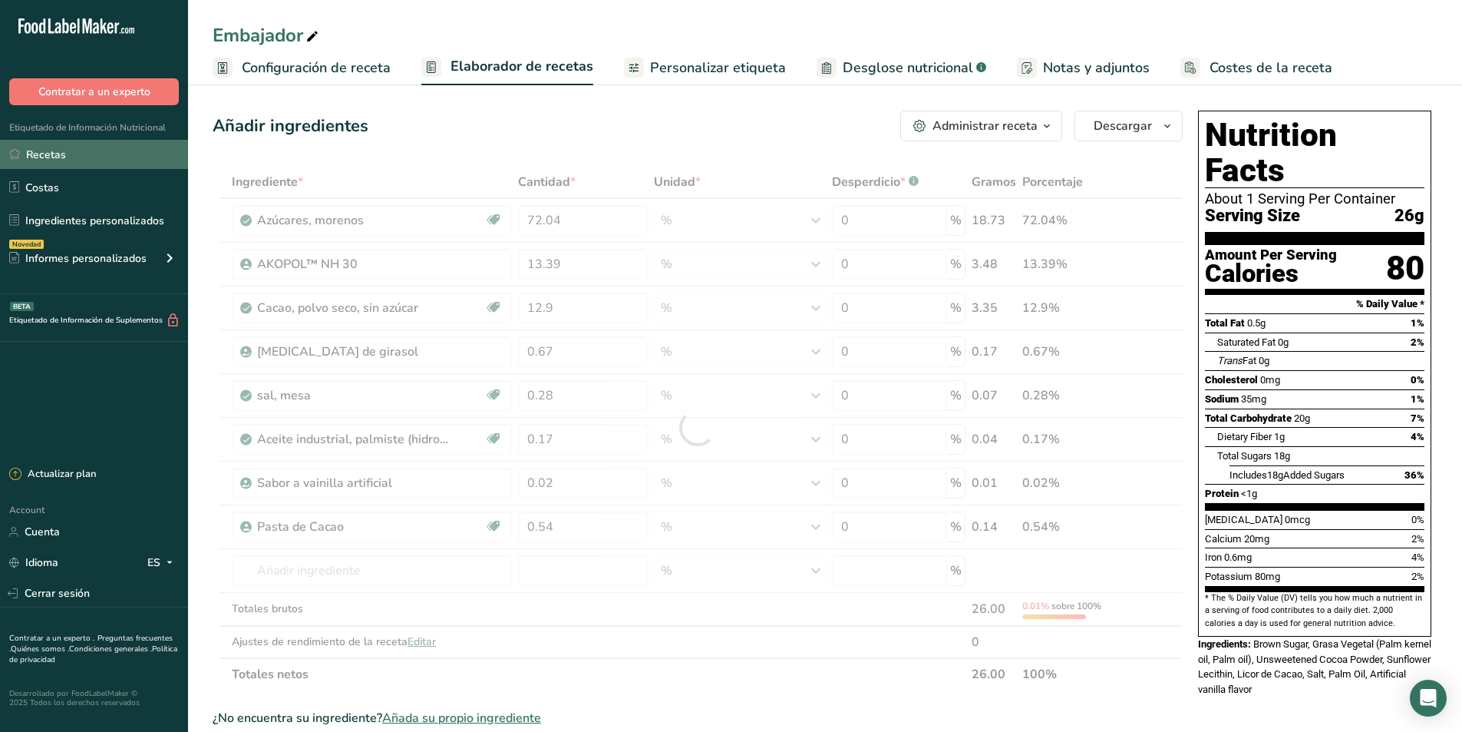
click at [60, 157] on link "Recetas" at bounding box center [94, 154] width 188 height 29
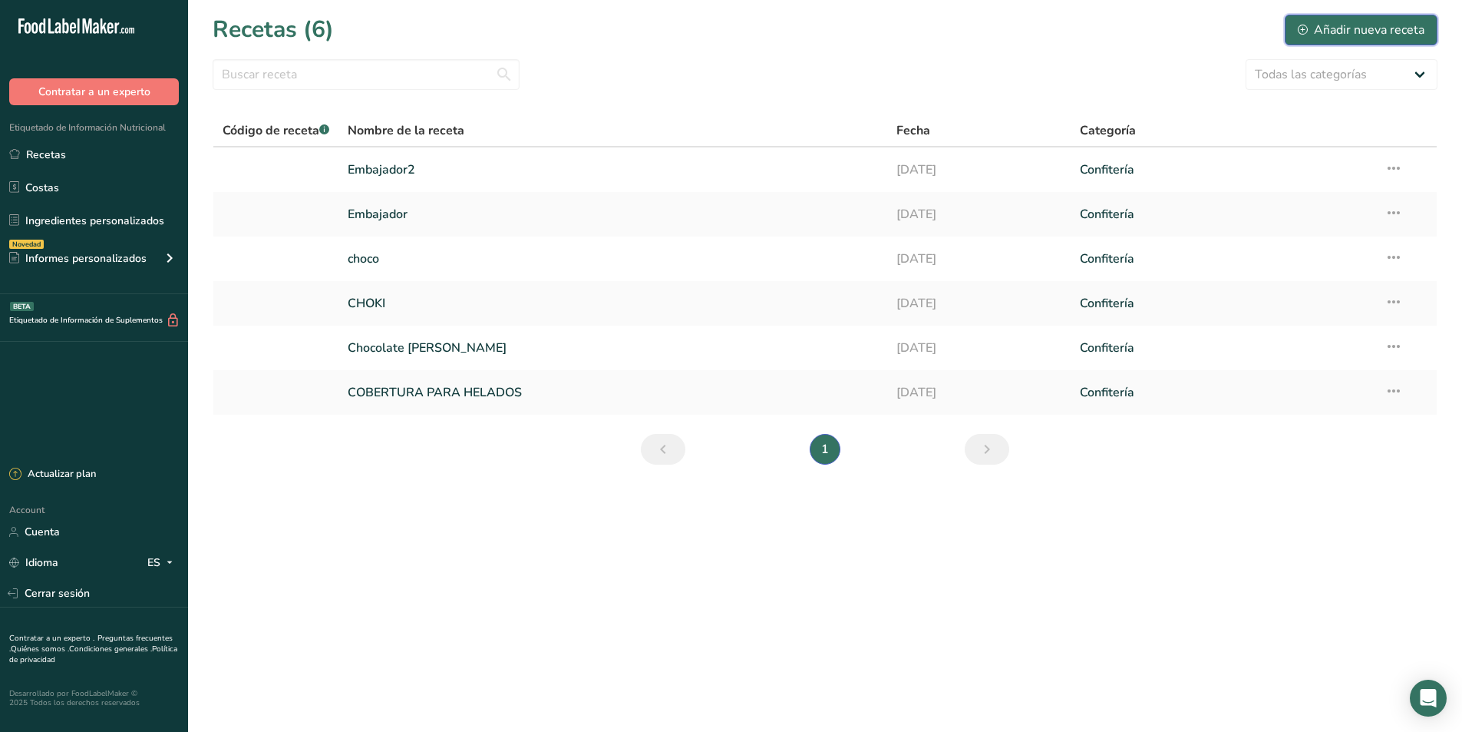
click at [1357, 30] on div "Añadir nueva receta" at bounding box center [1361, 30] width 127 height 18
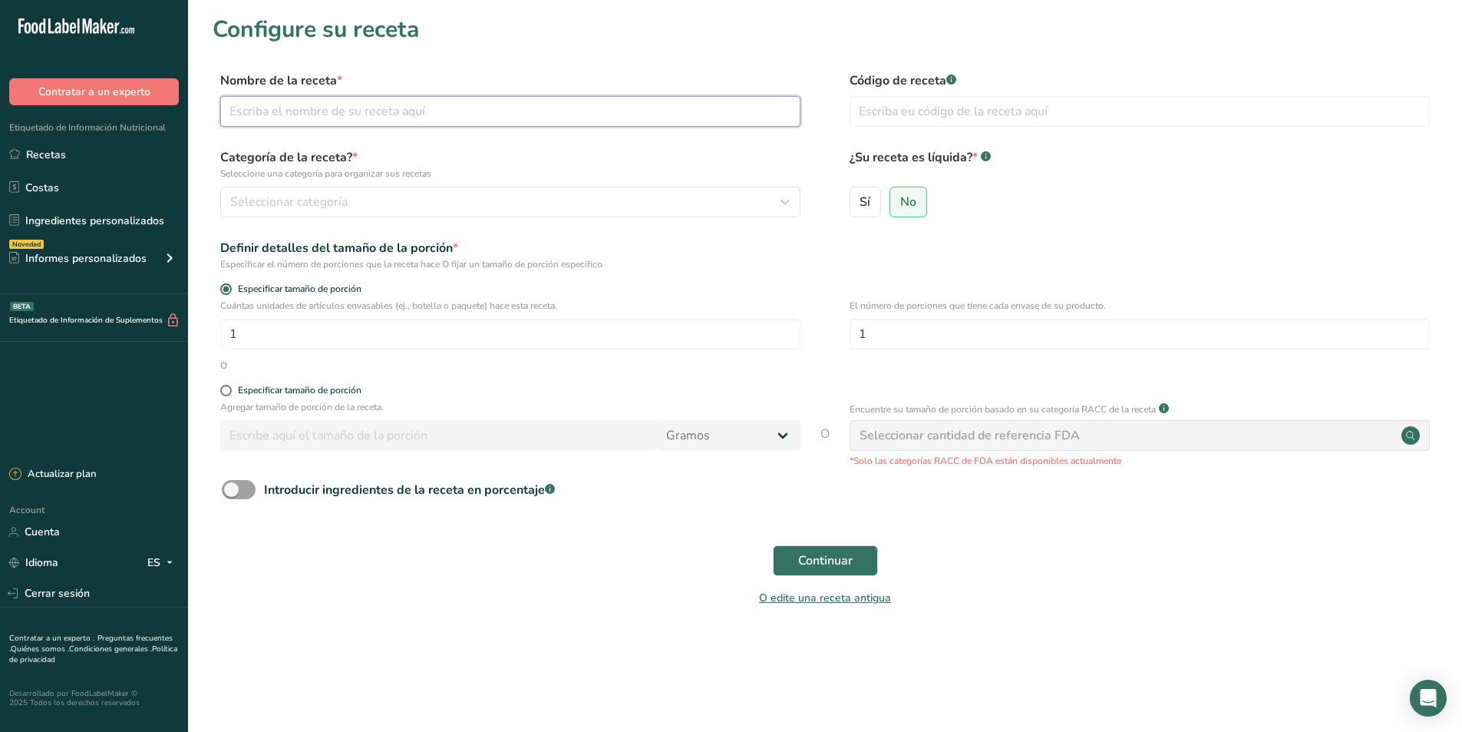
click at [362, 102] on input "text" at bounding box center [510, 111] width 580 height 31
type input "Embajador3"
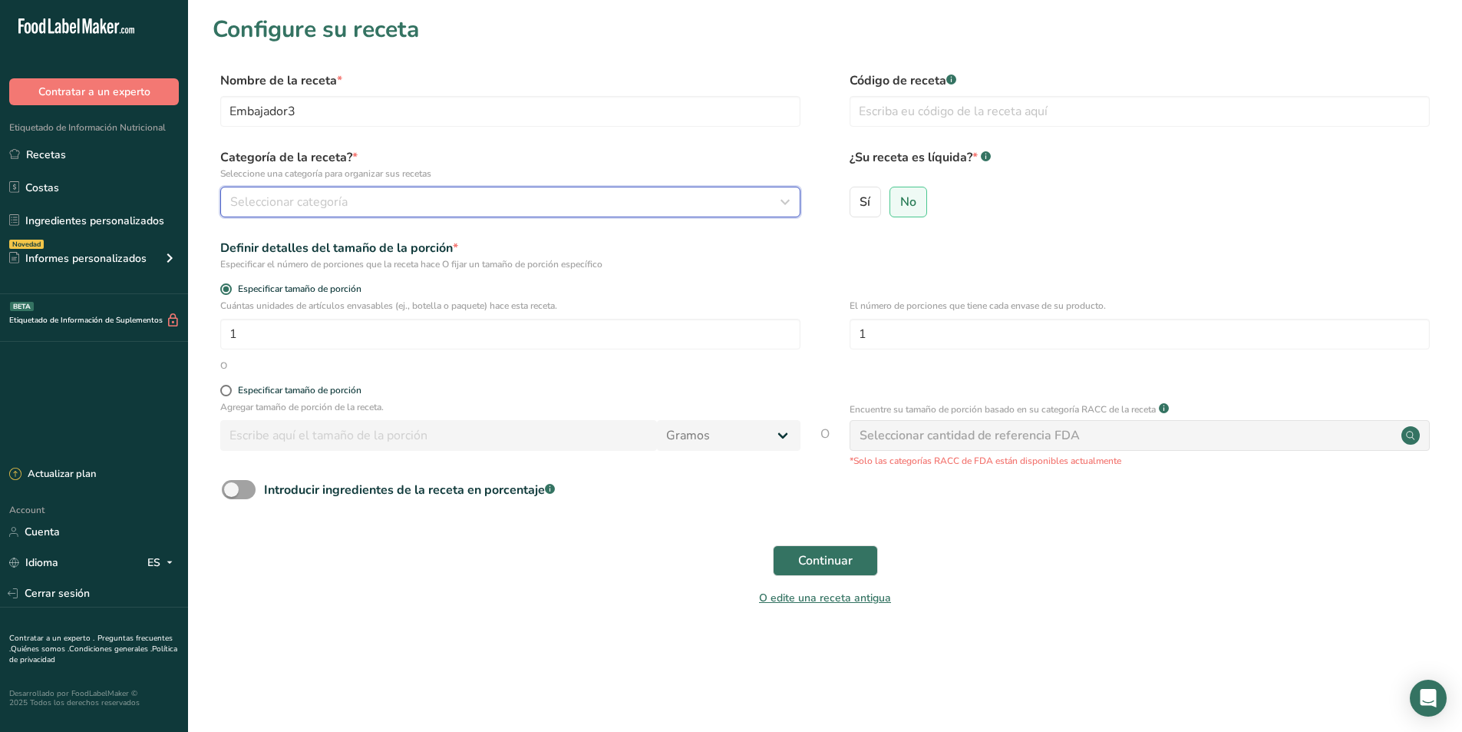
click at [325, 200] on span "Seleccionar categoría" at bounding box center [288, 202] width 117 height 18
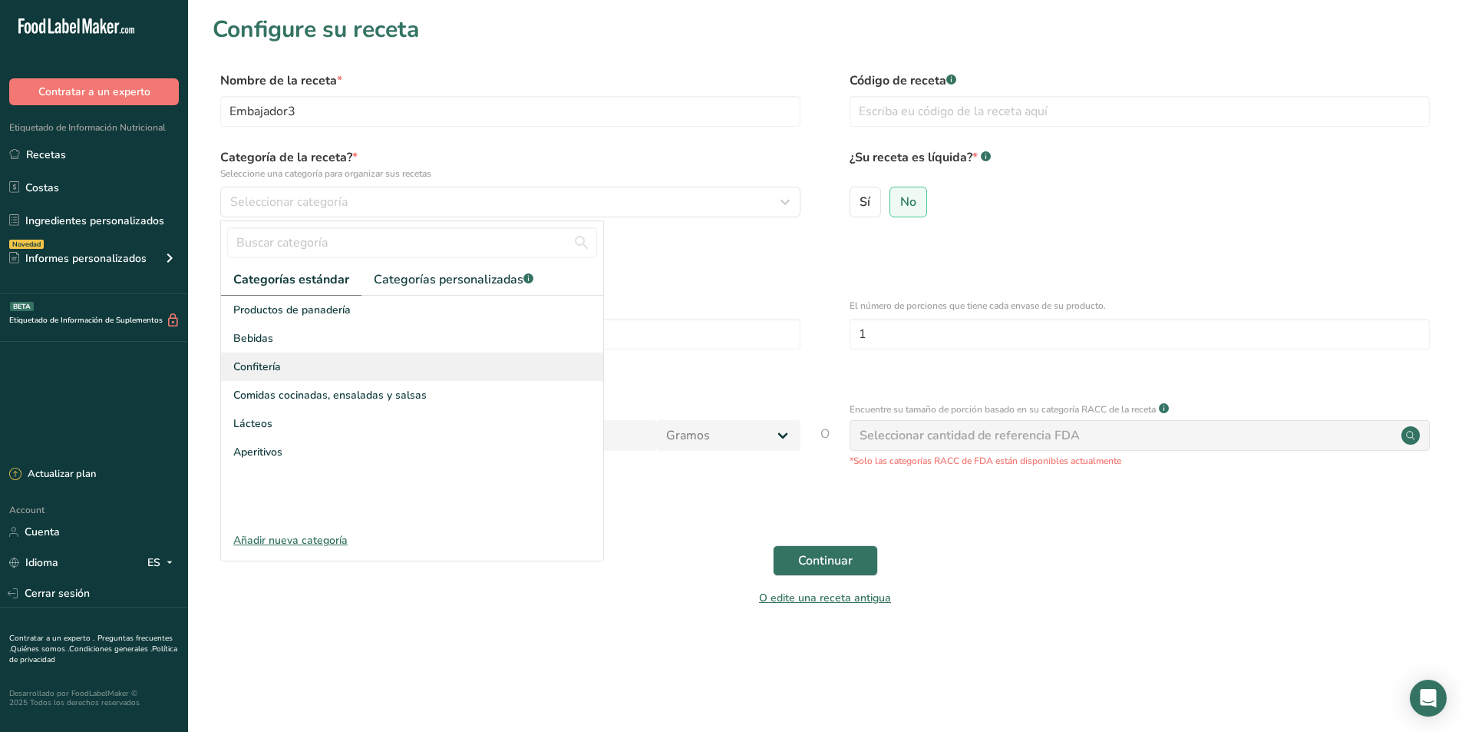
click at [273, 366] on span "Confitería" at bounding box center [257, 366] width 48 height 16
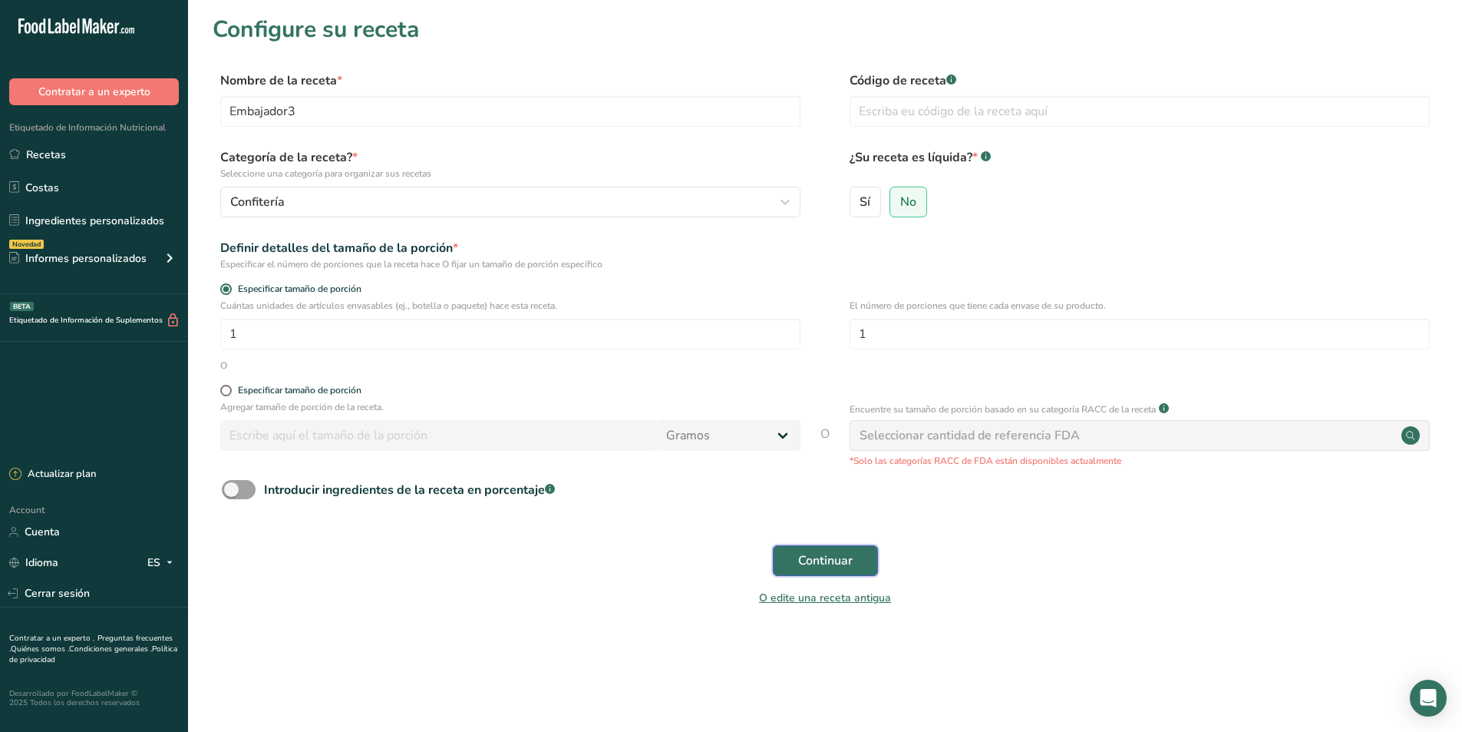
click at [826, 563] on span "Continuar" at bounding box center [825, 560] width 55 height 18
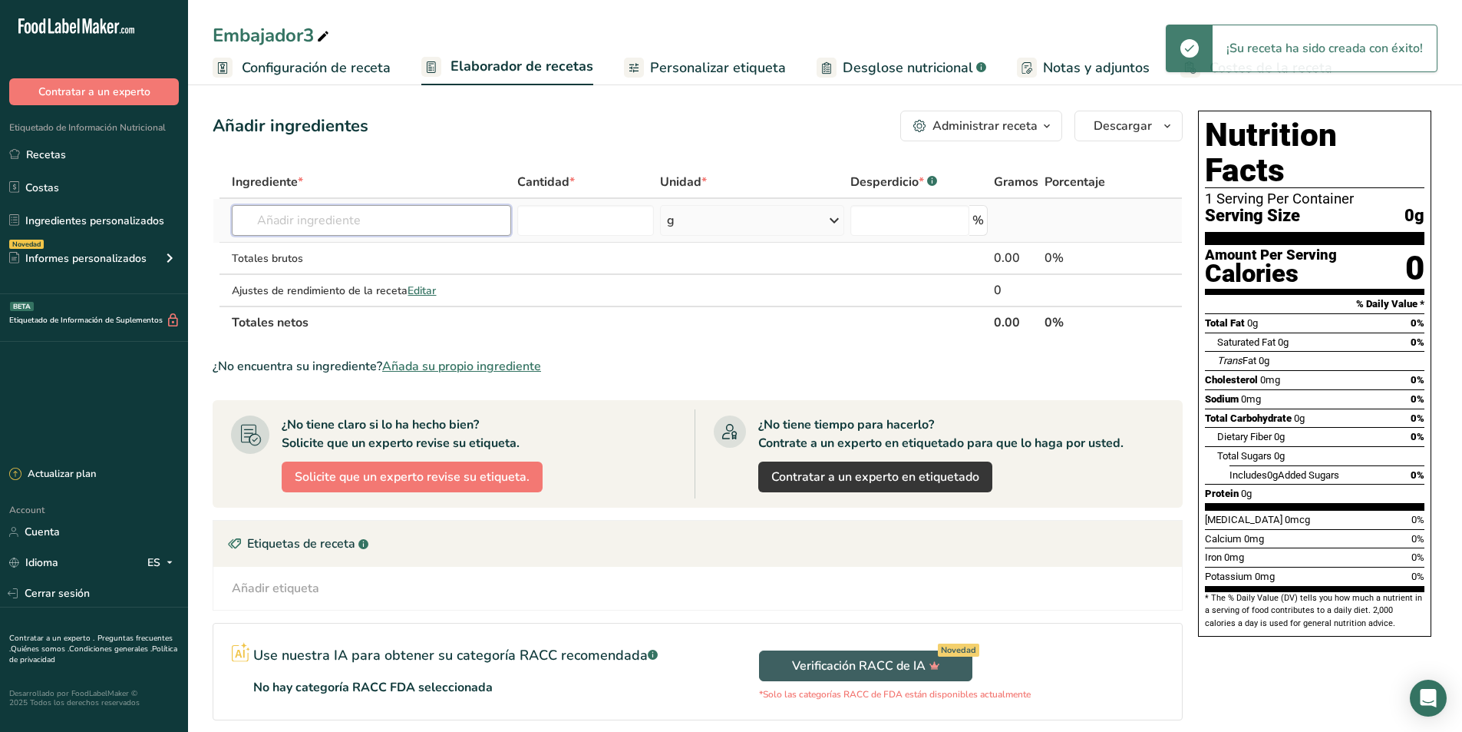
click at [292, 227] on input "text" at bounding box center [371, 220] width 279 height 31
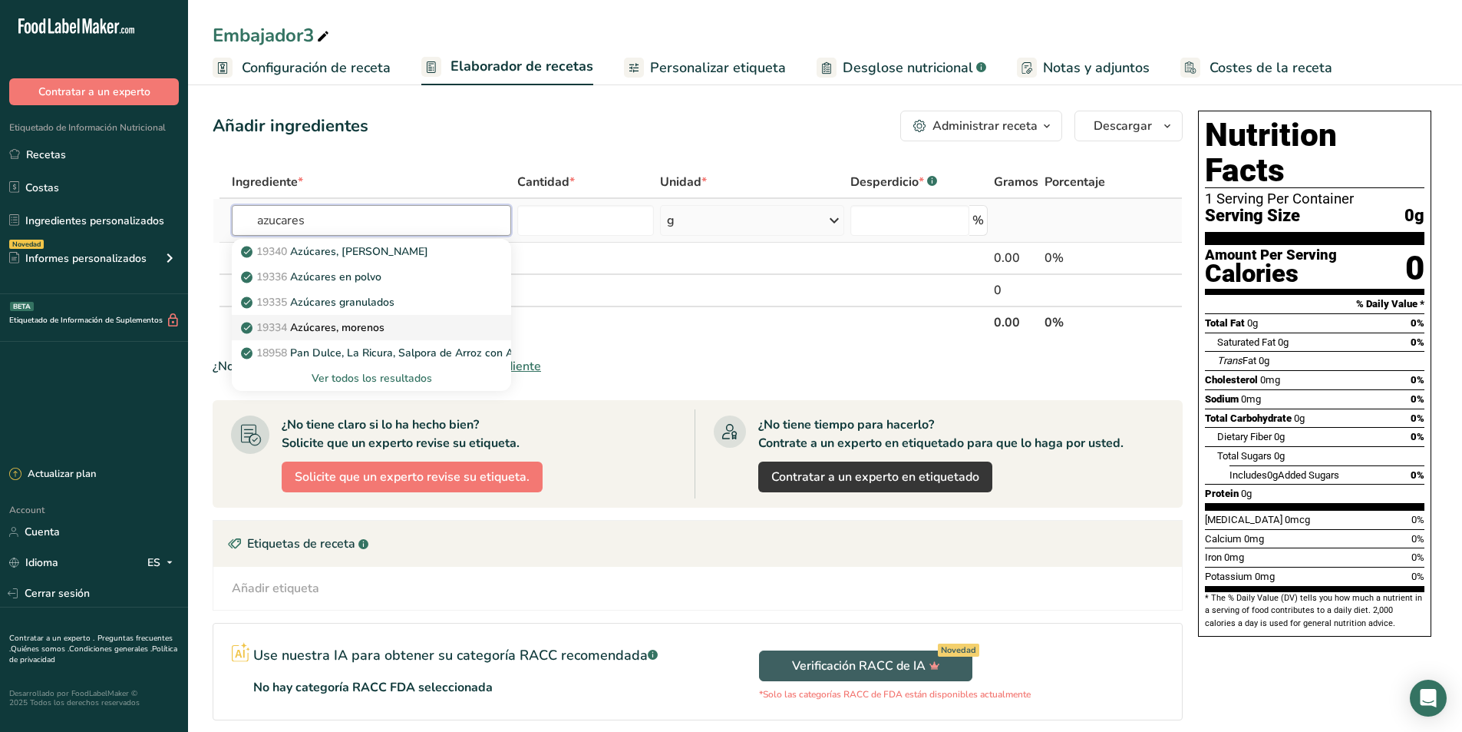
type input "azucares"
click at [334, 320] on p "19334 [DEMOGRAPHIC_DATA], morenos" at bounding box center [314, 327] width 140 height 16
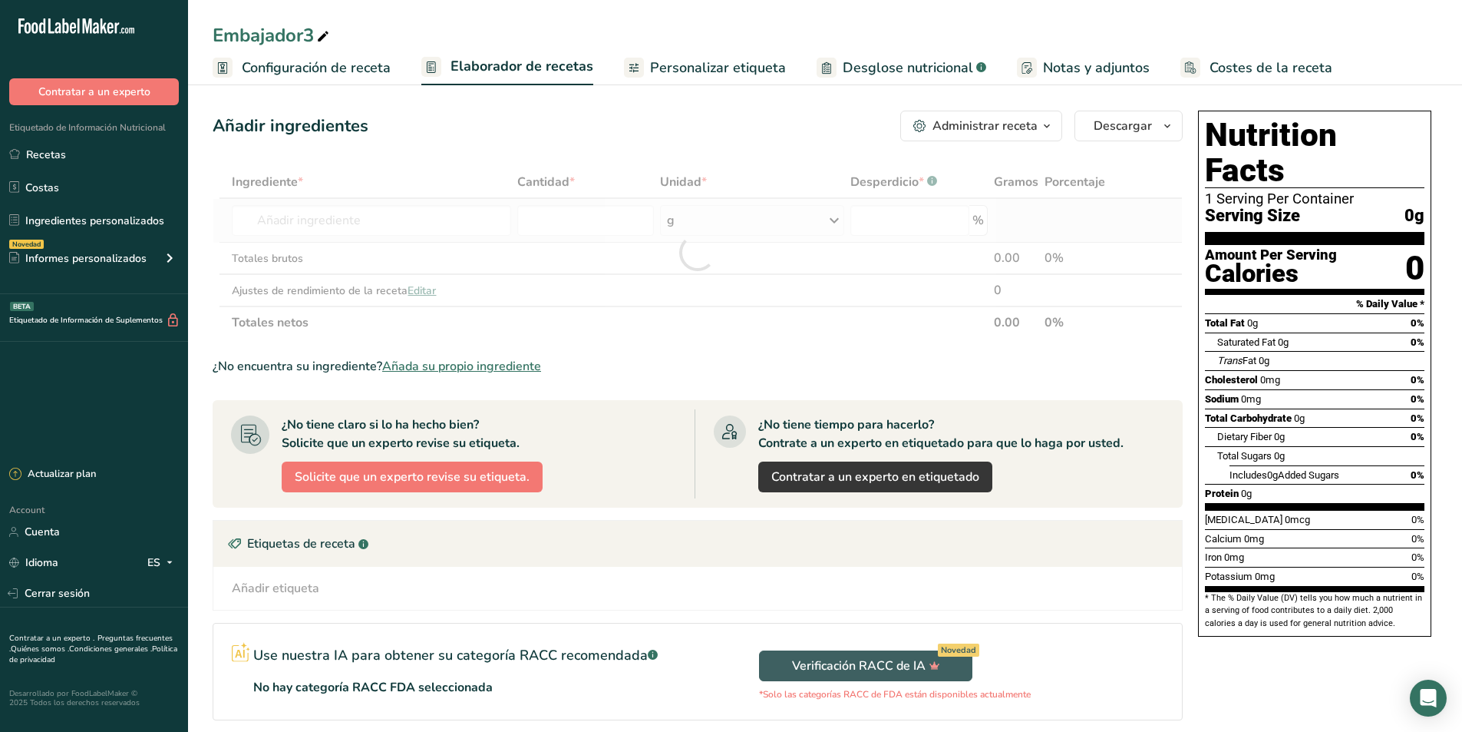
type input "Sugars, brown"
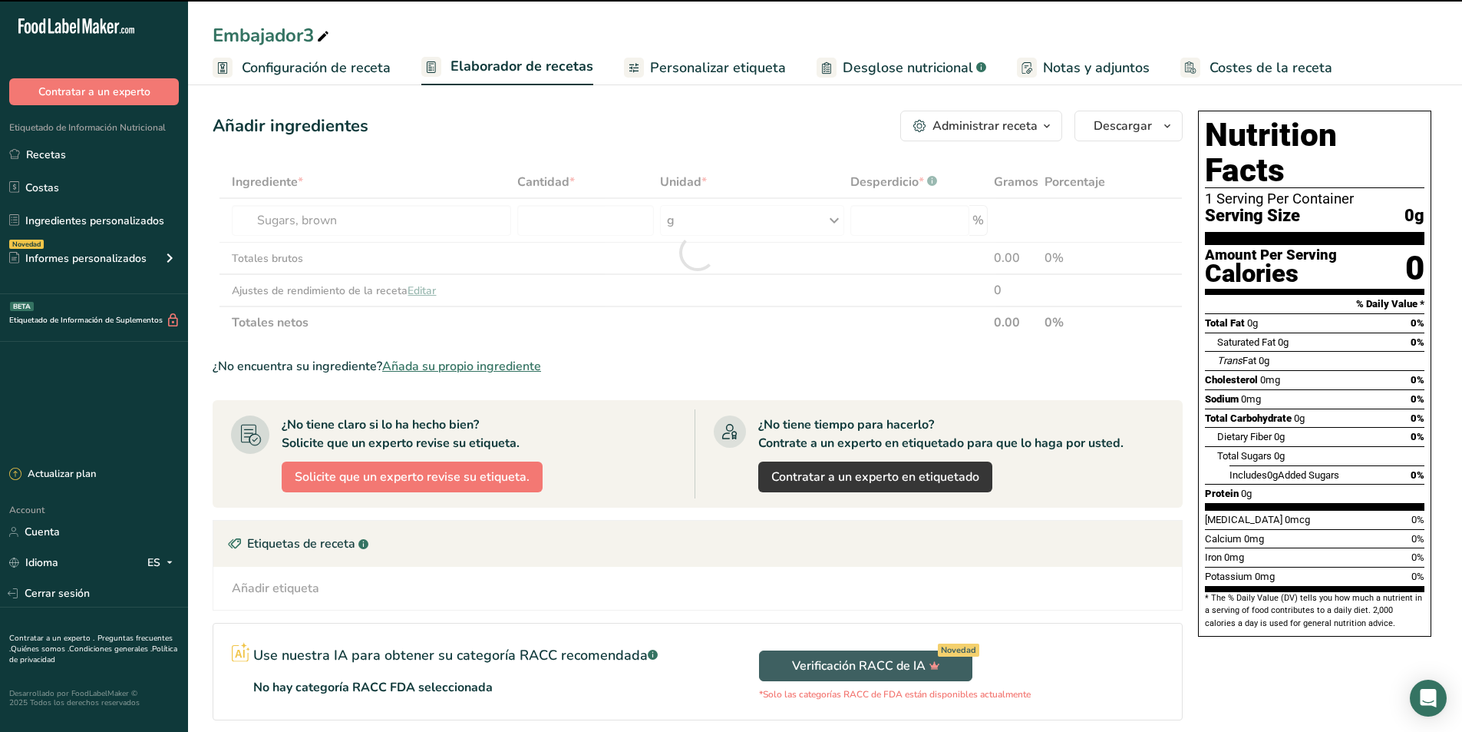
type input "0"
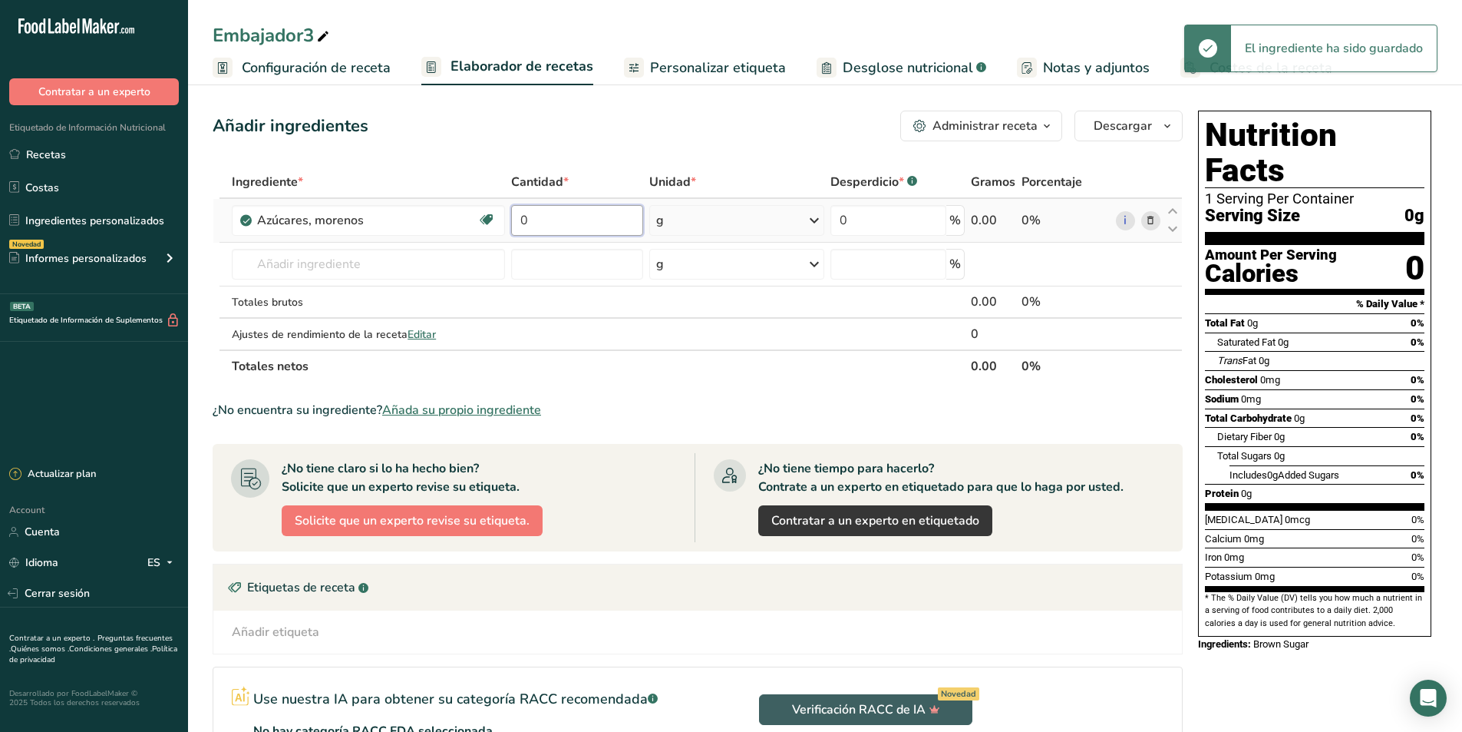
click at [544, 216] on input "0" at bounding box center [577, 220] width 132 height 31
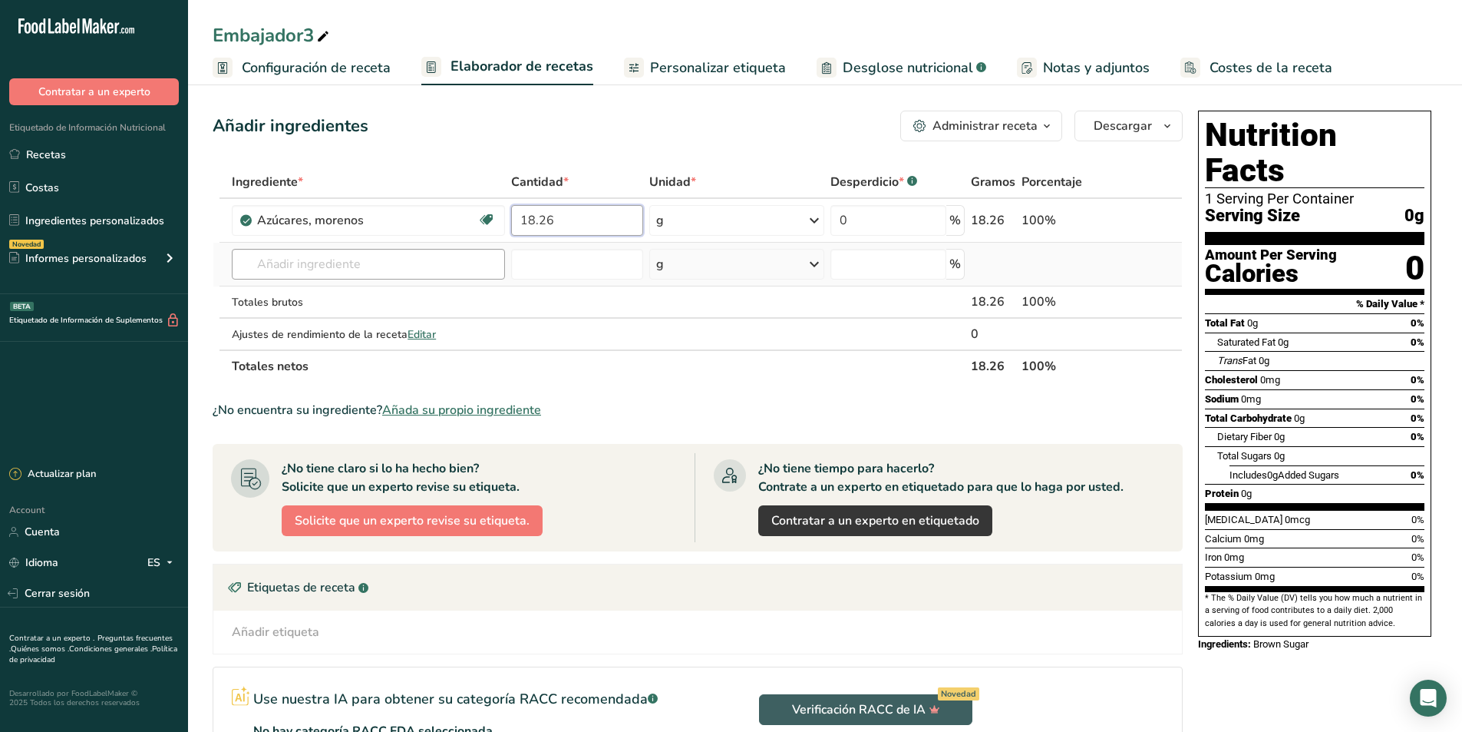
type input "18.26"
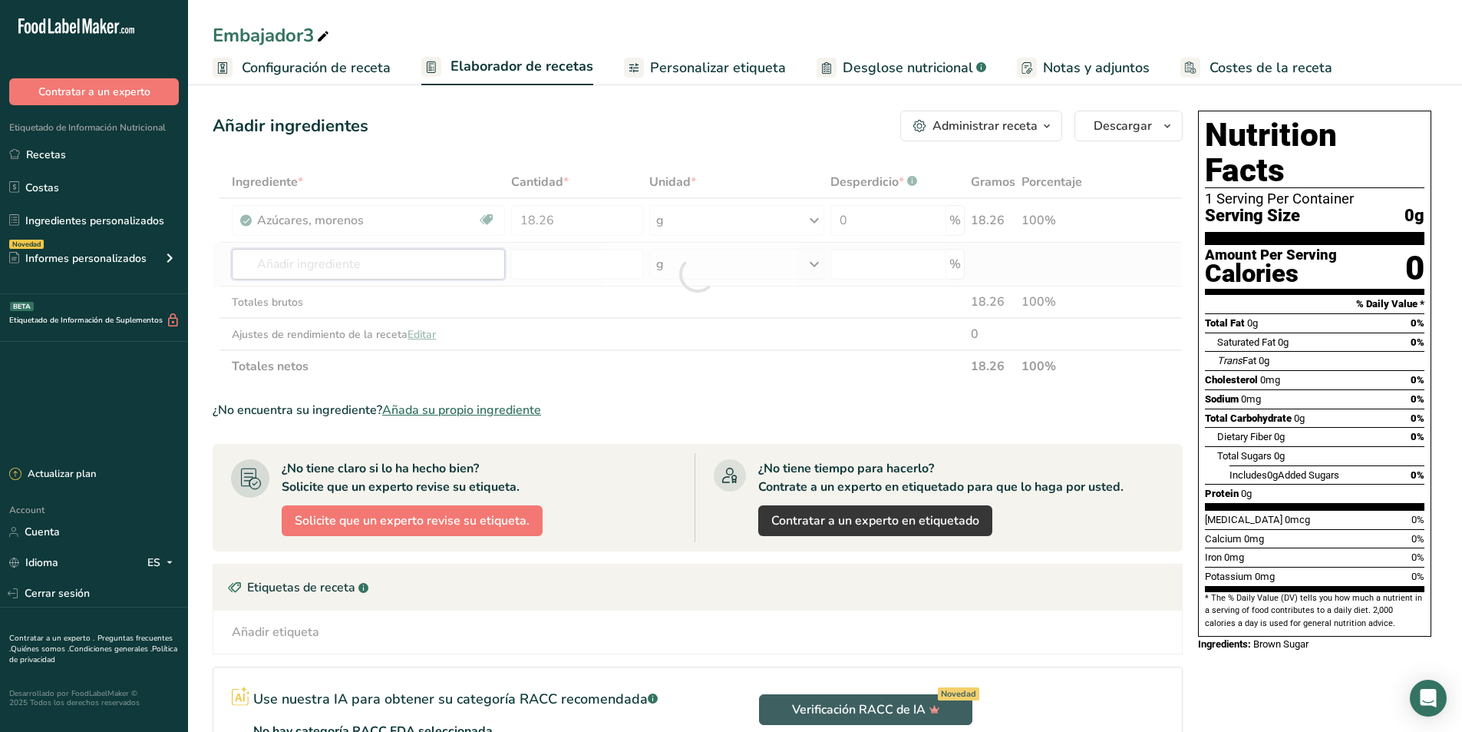
click at [390, 266] on div "Ingrediente * Cantidad * Unidad * Desperdicio * .a-a{fill:#347362;}.b-a{fill:#f…" at bounding box center [698, 274] width 970 height 216
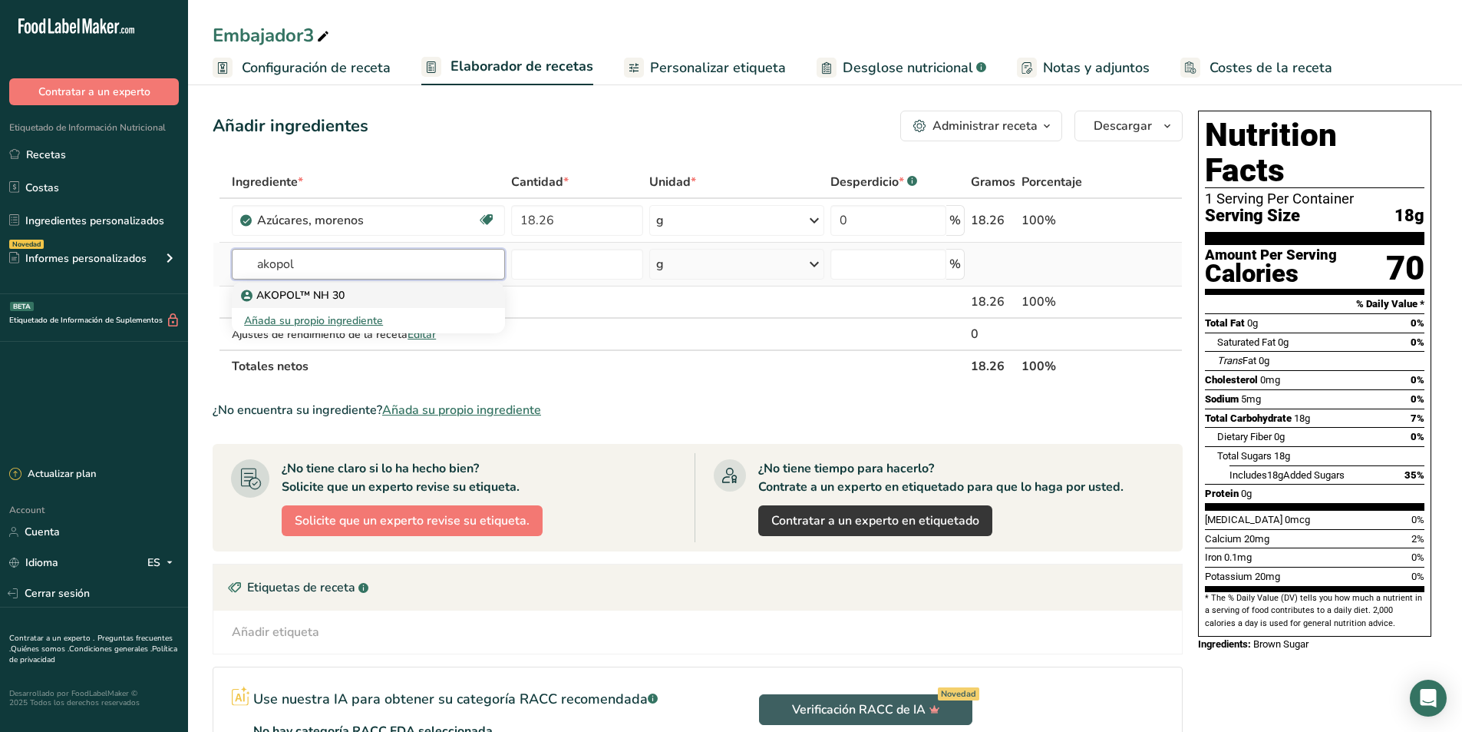
type input "akopol"
click at [324, 291] on p "AKOPOL™ NH 30" at bounding box center [294, 295] width 101 height 16
type input "AKOPOL™ NH 30"
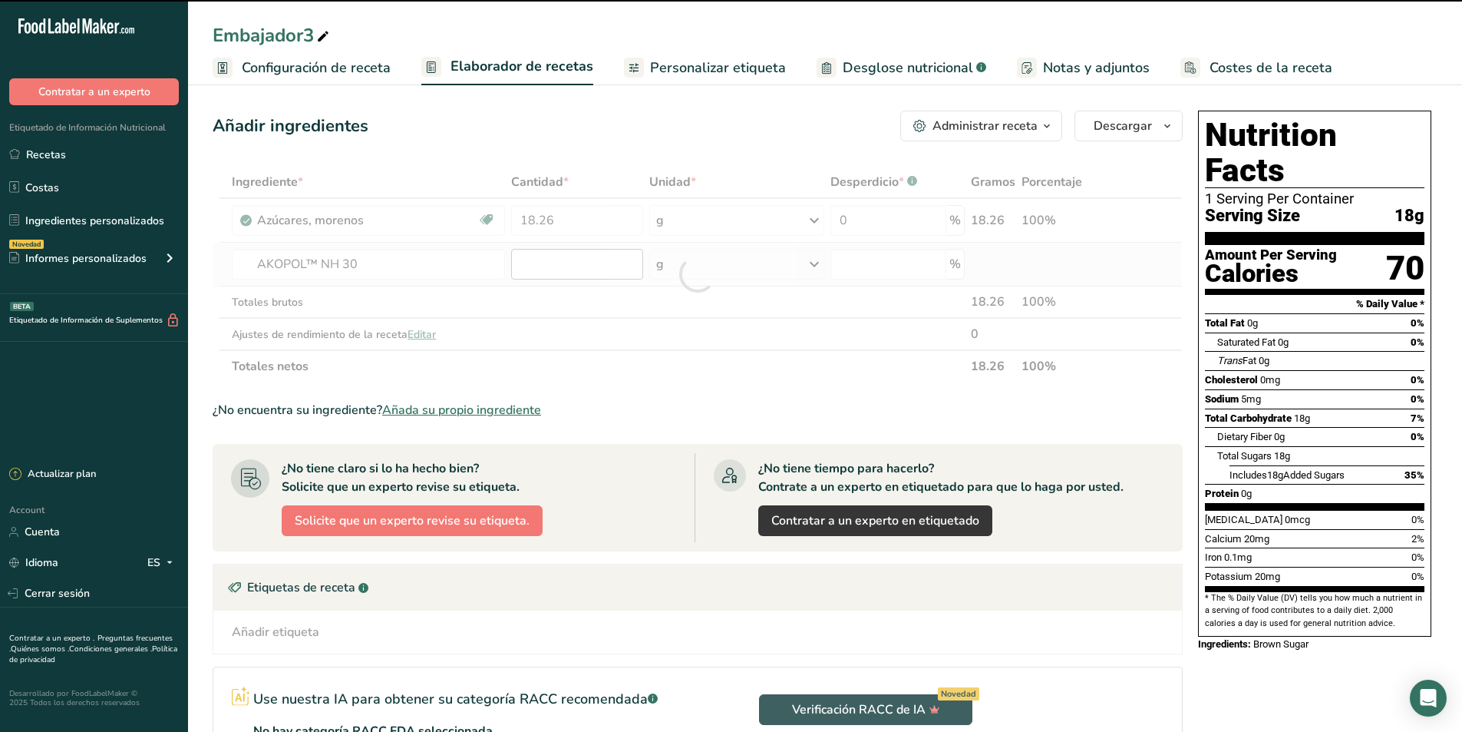
type input "0"
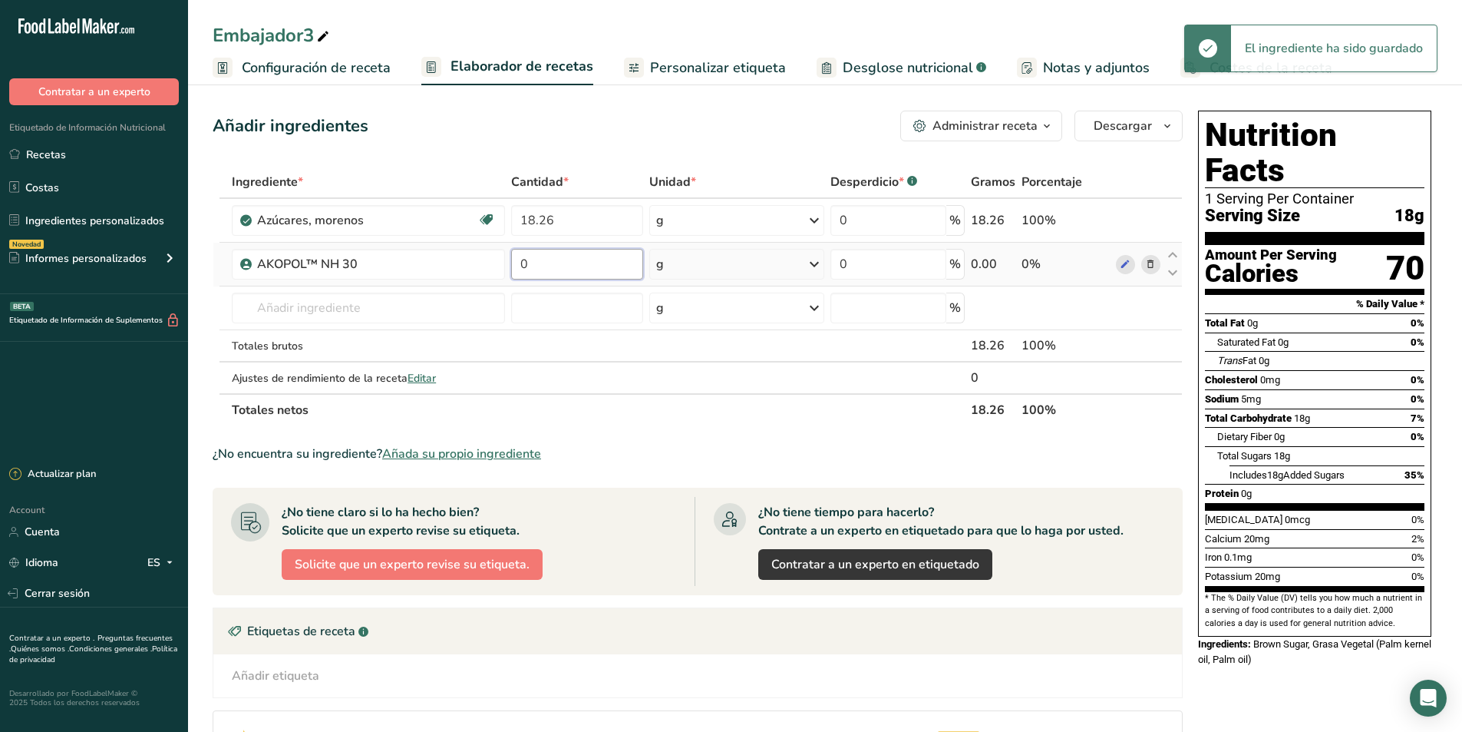
click at [544, 263] on input "0" at bounding box center [577, 264] width 132 height 31
drag, startPoint x: 528, startPoint y: 263, endPoint x: 494, endPoint y: 265, distance: 33.8
click at [494, 265] on tr "AKOPOL™ NH 30 0 g Unidades de peso g kg mg Ver más Unidades de volumen litro La…" at bounding box center [697, 265] width 969 height 44
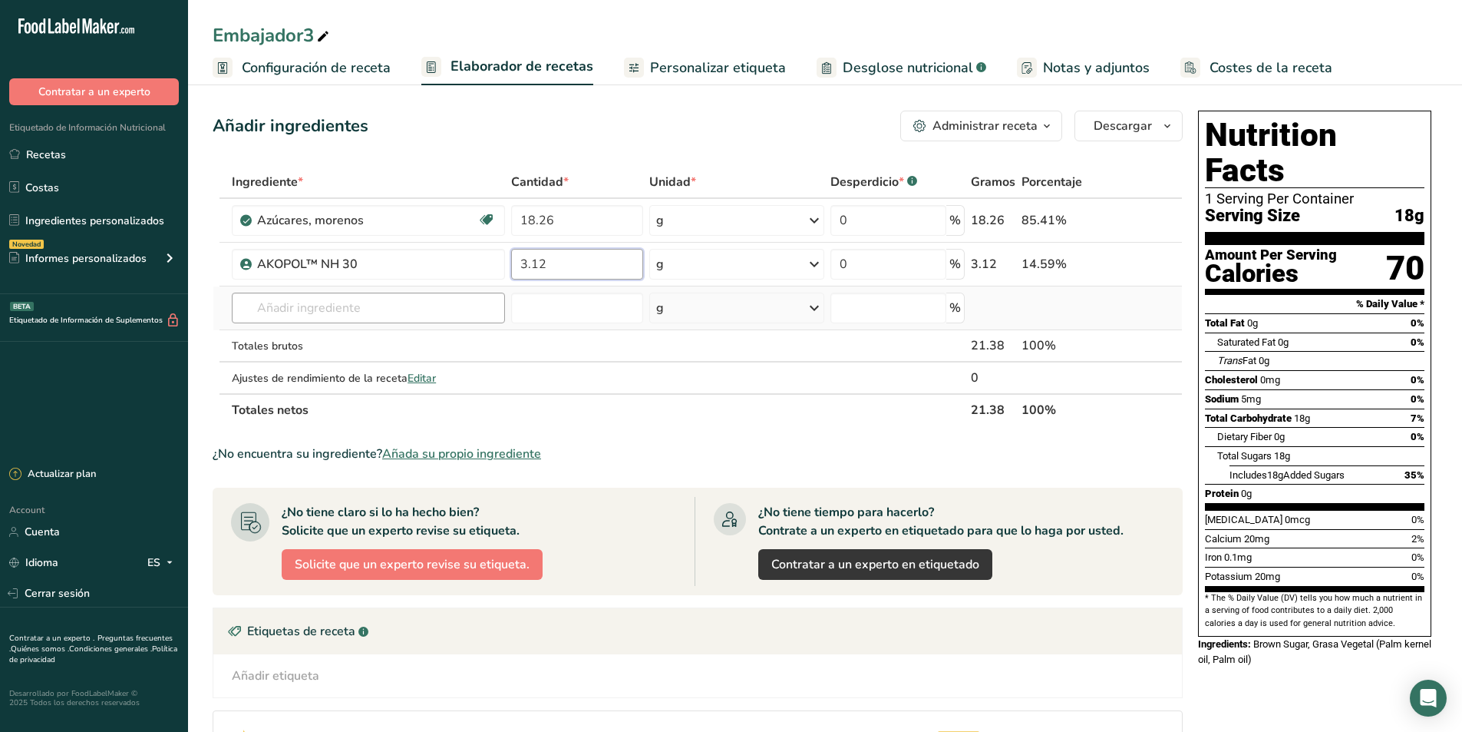
type input "3.12"
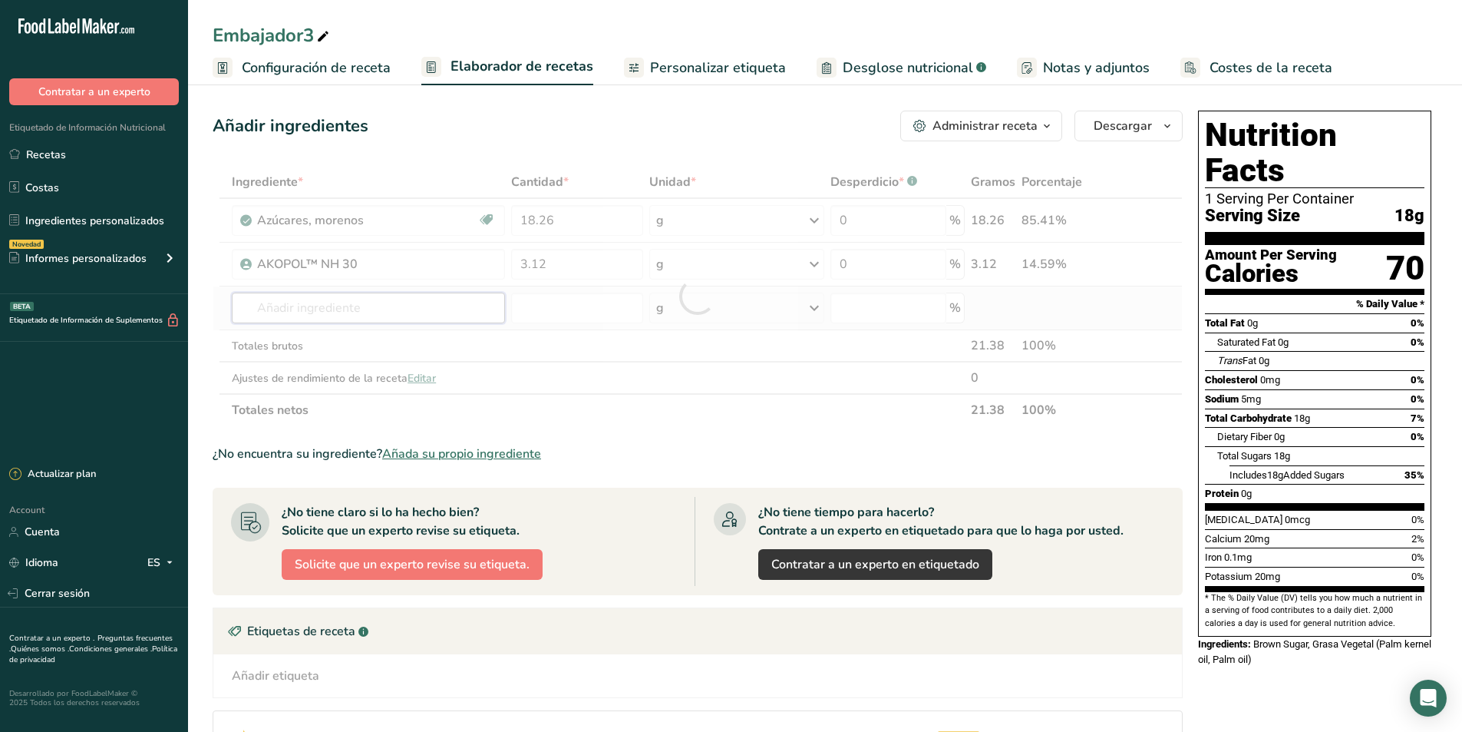
click at [336, 306] on div "Ingrediente * Cantidad * Unidad * Desperdicio * .a-a{fill:#347362;}.b-a{fill:#f…" at bounding box center [698, 296] width 970 height 260
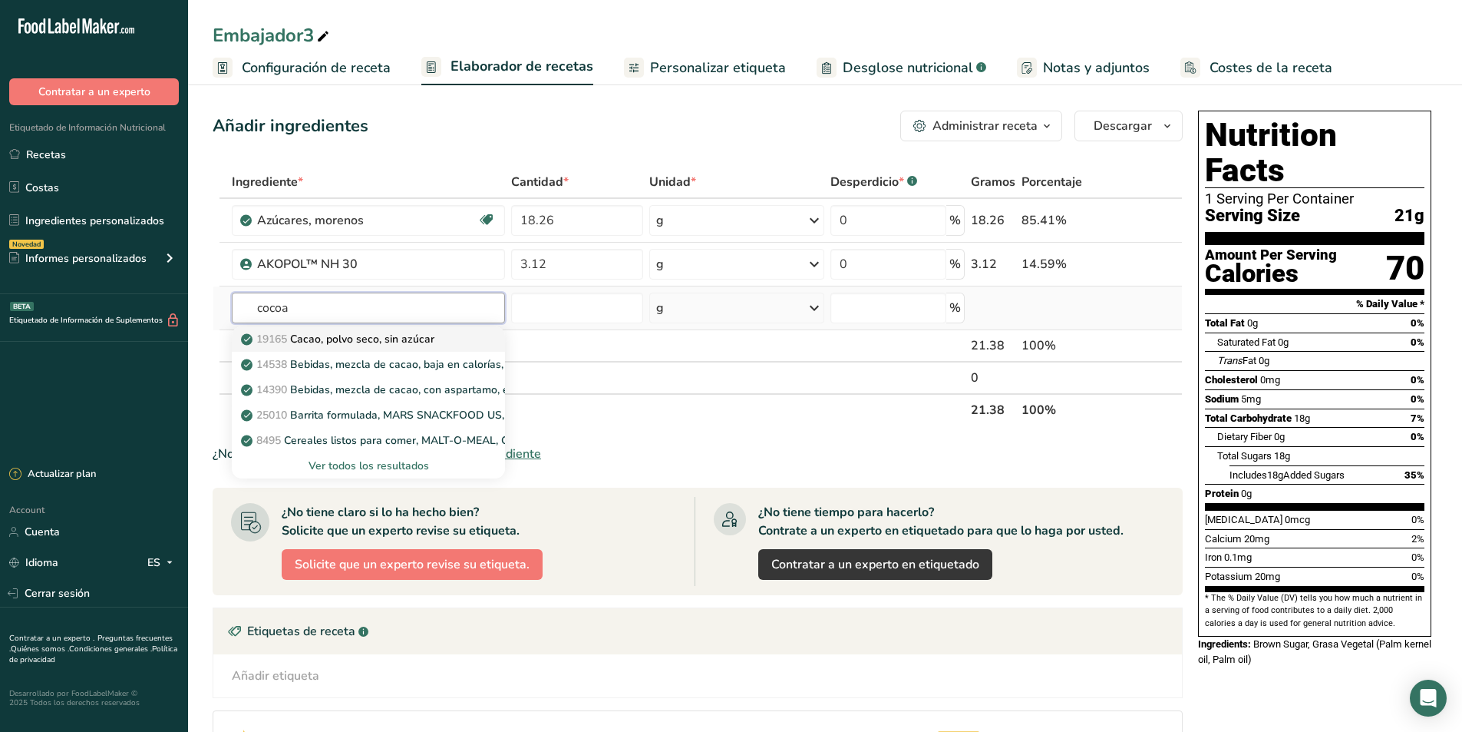
type input "cocoa"
click at [358, 351] on link "19165 Cacao, polvo seco, sin azúcar" at bounding box center [368, 338] width 273 height 25
type input "Cocoa, dry powder, unsweetened"
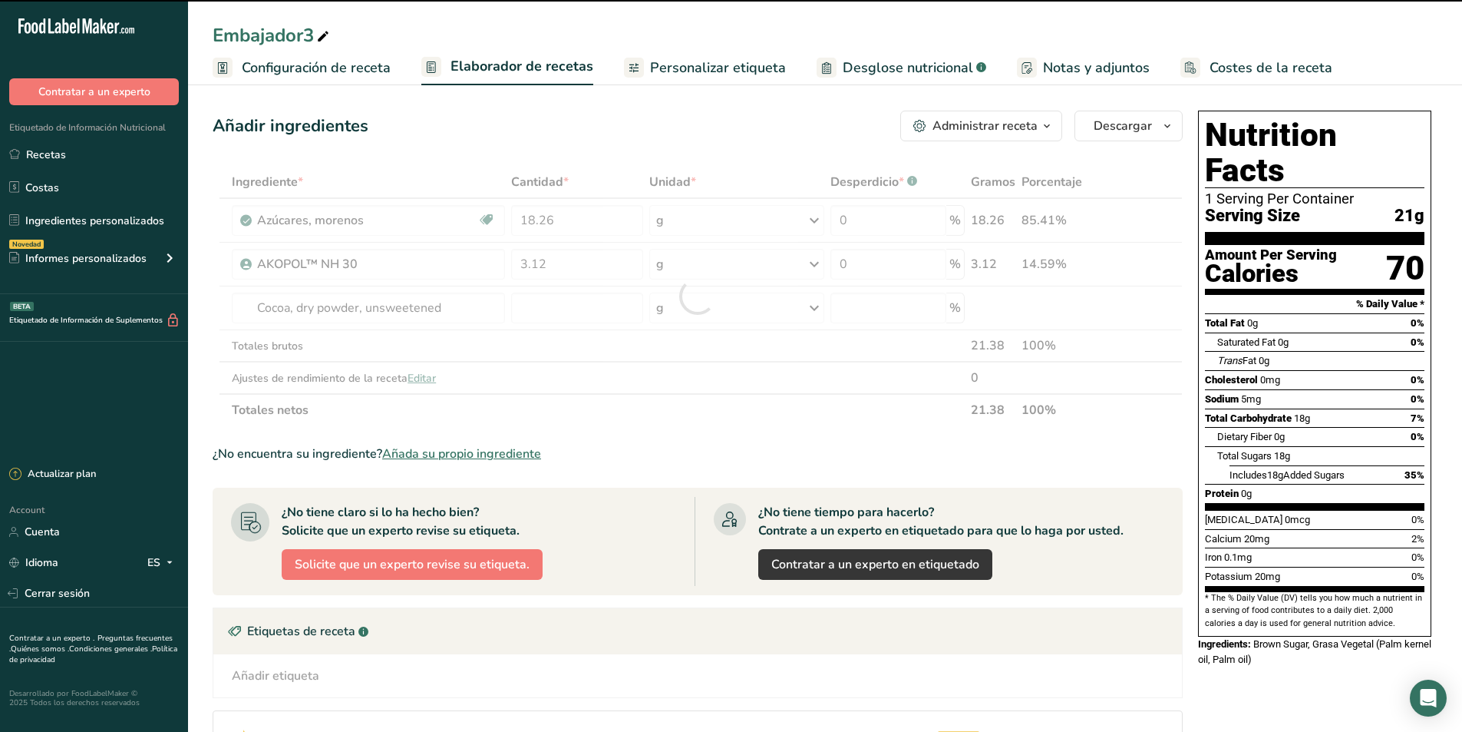
type input "0"
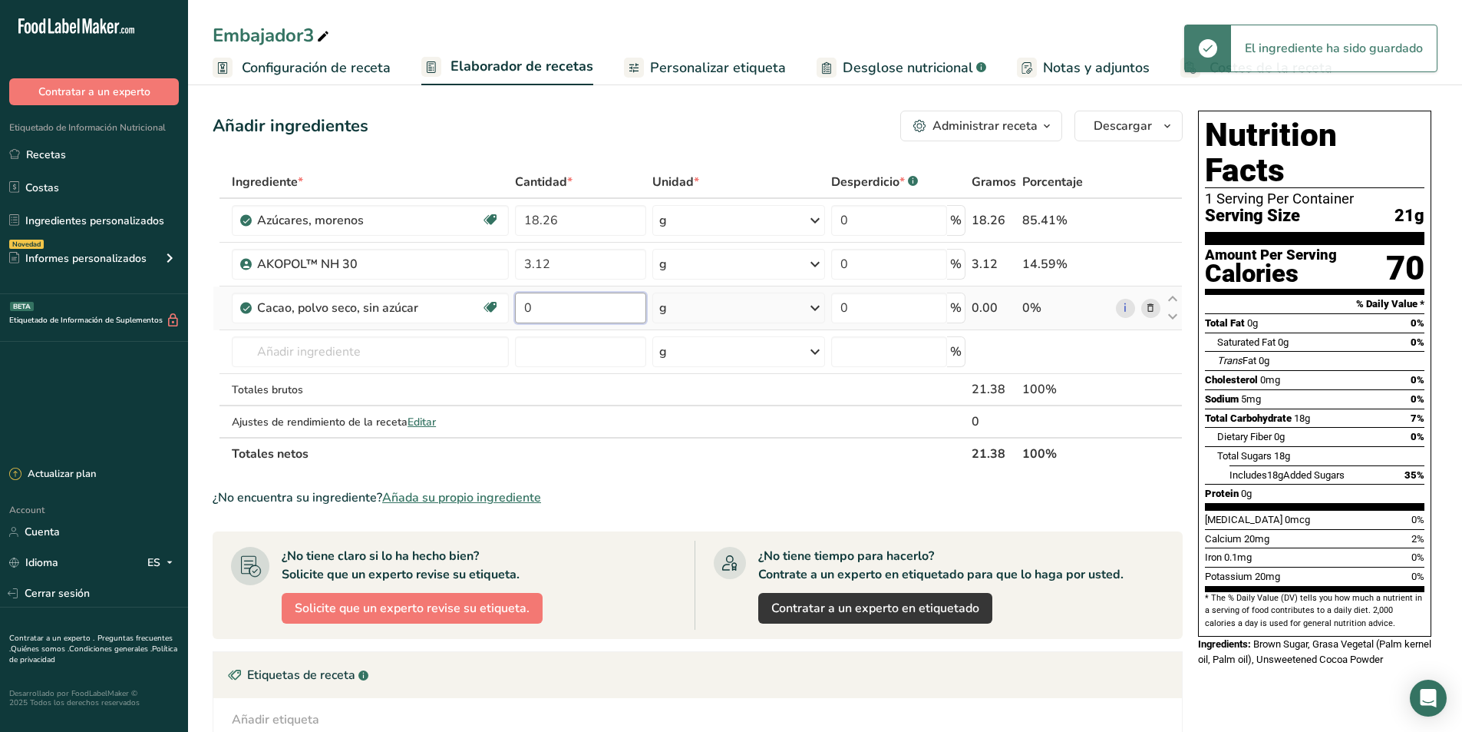
drag, startPoint x: 536, startPoint y: 303, endPoint x: 513, endPoint y: 303, distance: 23.0
click at [513, 303] on td "0" at bounding box center [580, 308] width 137 height 44
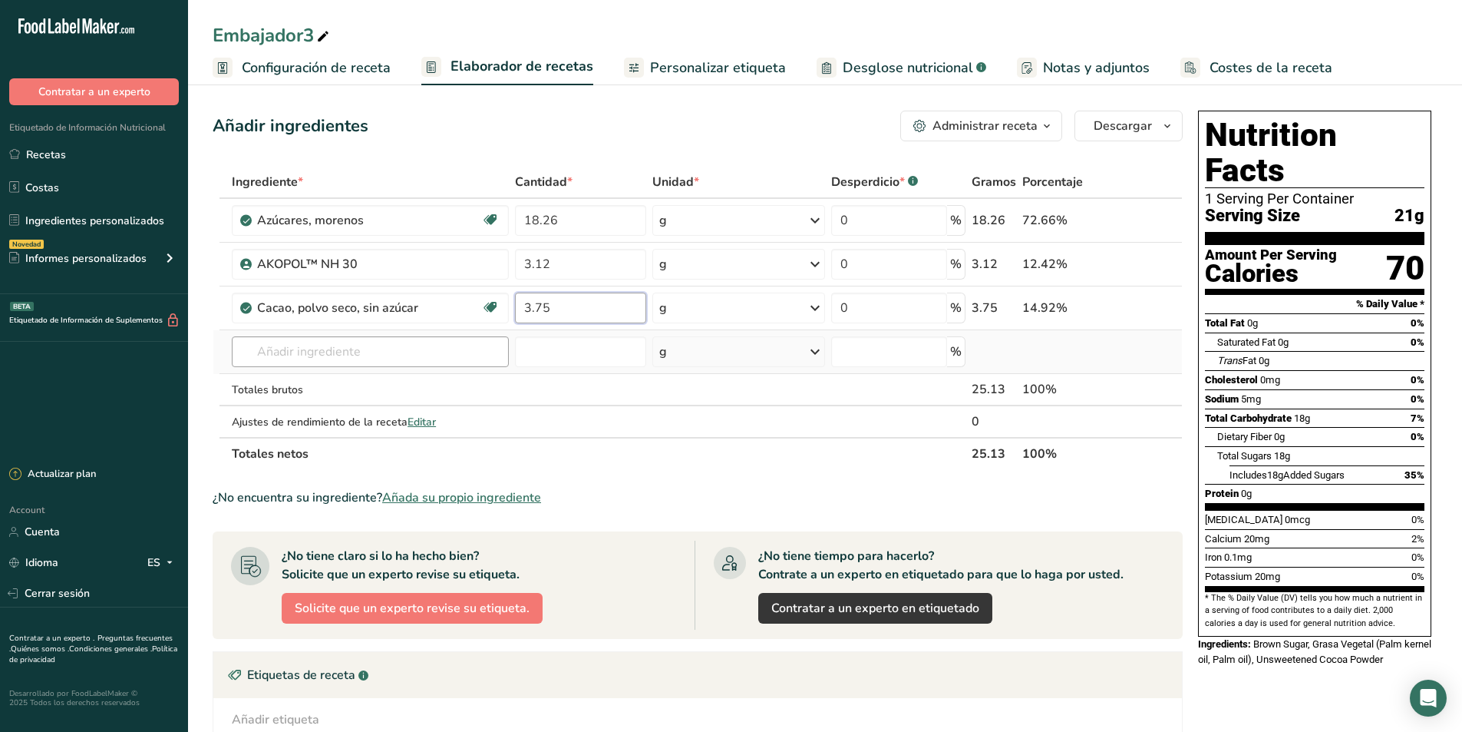
type input "3.75"
click at [352, 352] on div "Ingrediente * Cantidad * Unidad * Desperdicio * .a-a{fill:#347362;}.b-a{fill:#f…" at bounding box center [698, 318] width 970 height 304
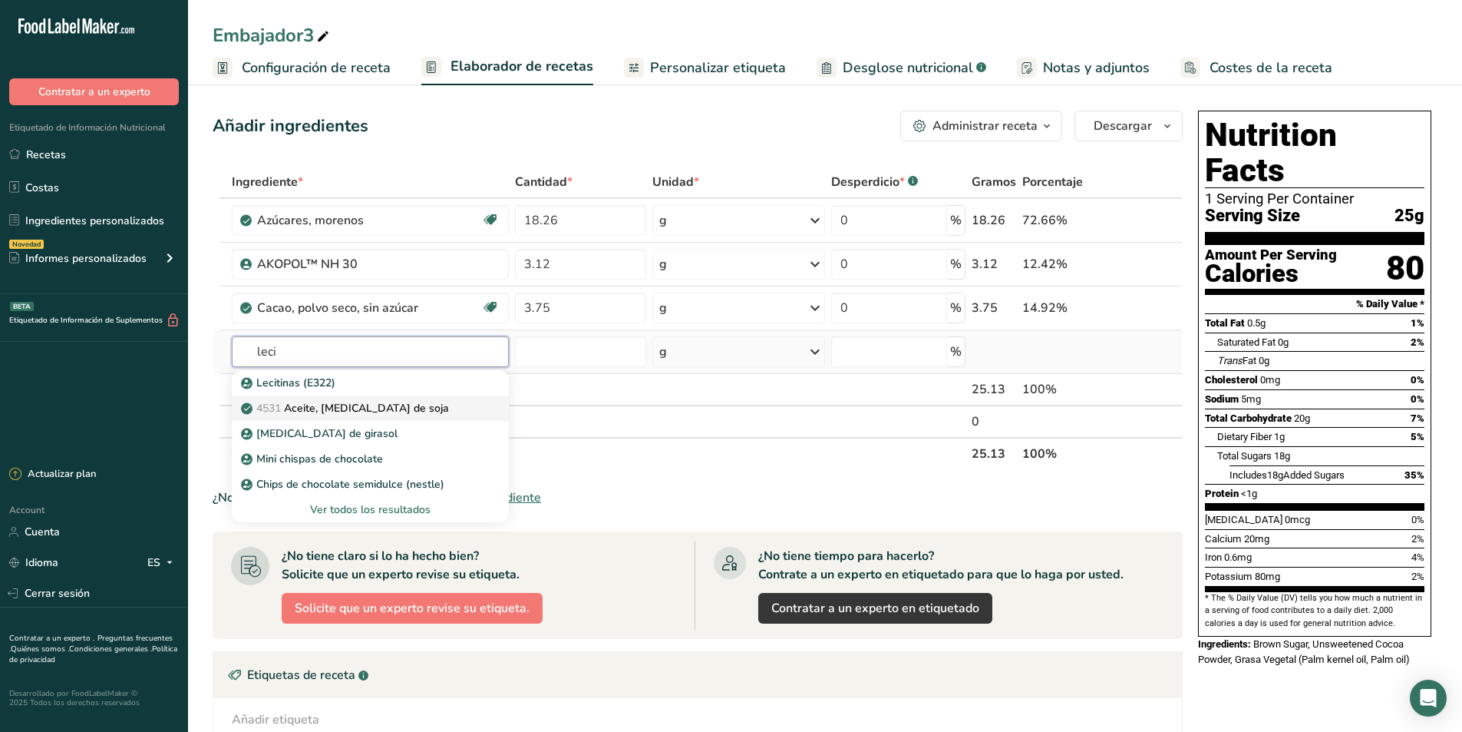
type input "leci"
click at [328, 402] on p "4531 Aceite, lecitina de soja" at bounding box center [346, 408] width 205 height 16
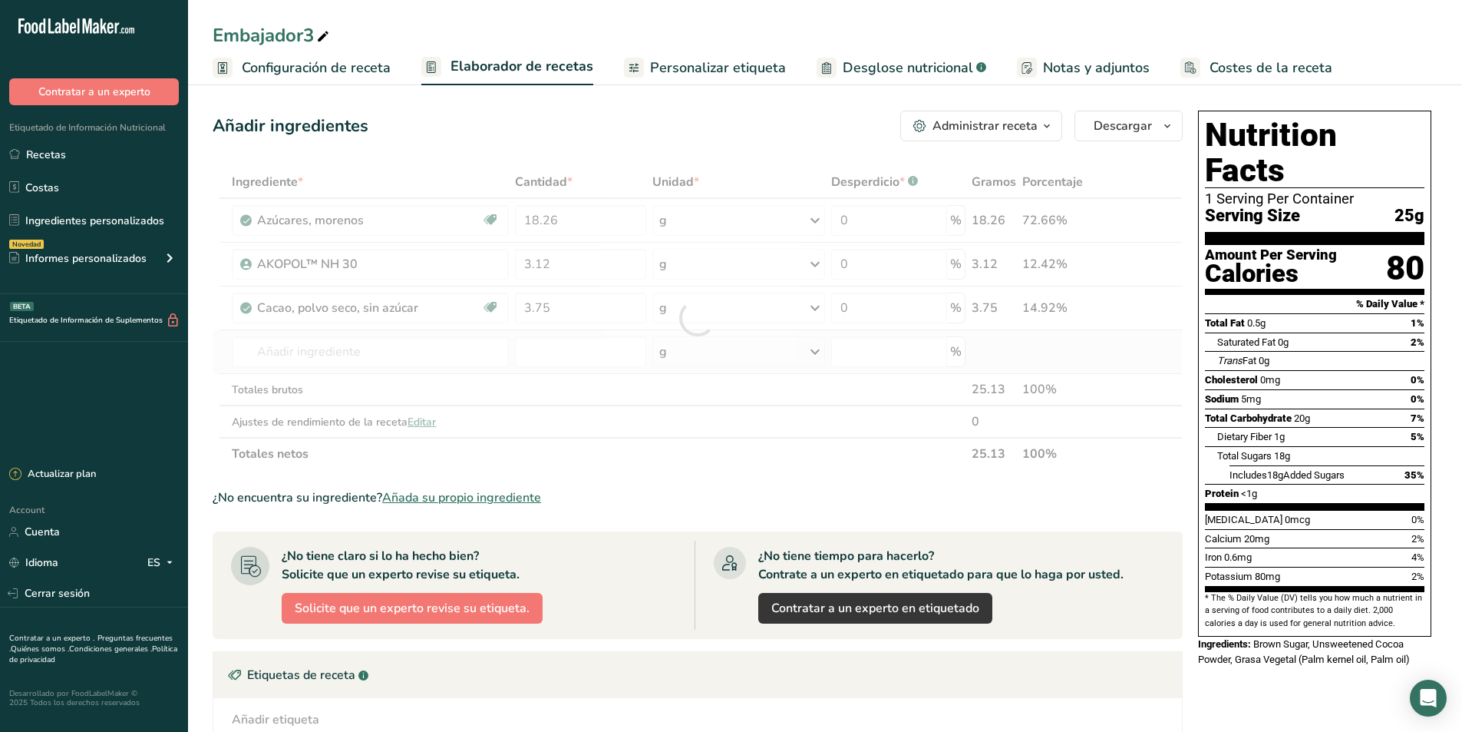
type input "Oil, soybean lecithin"
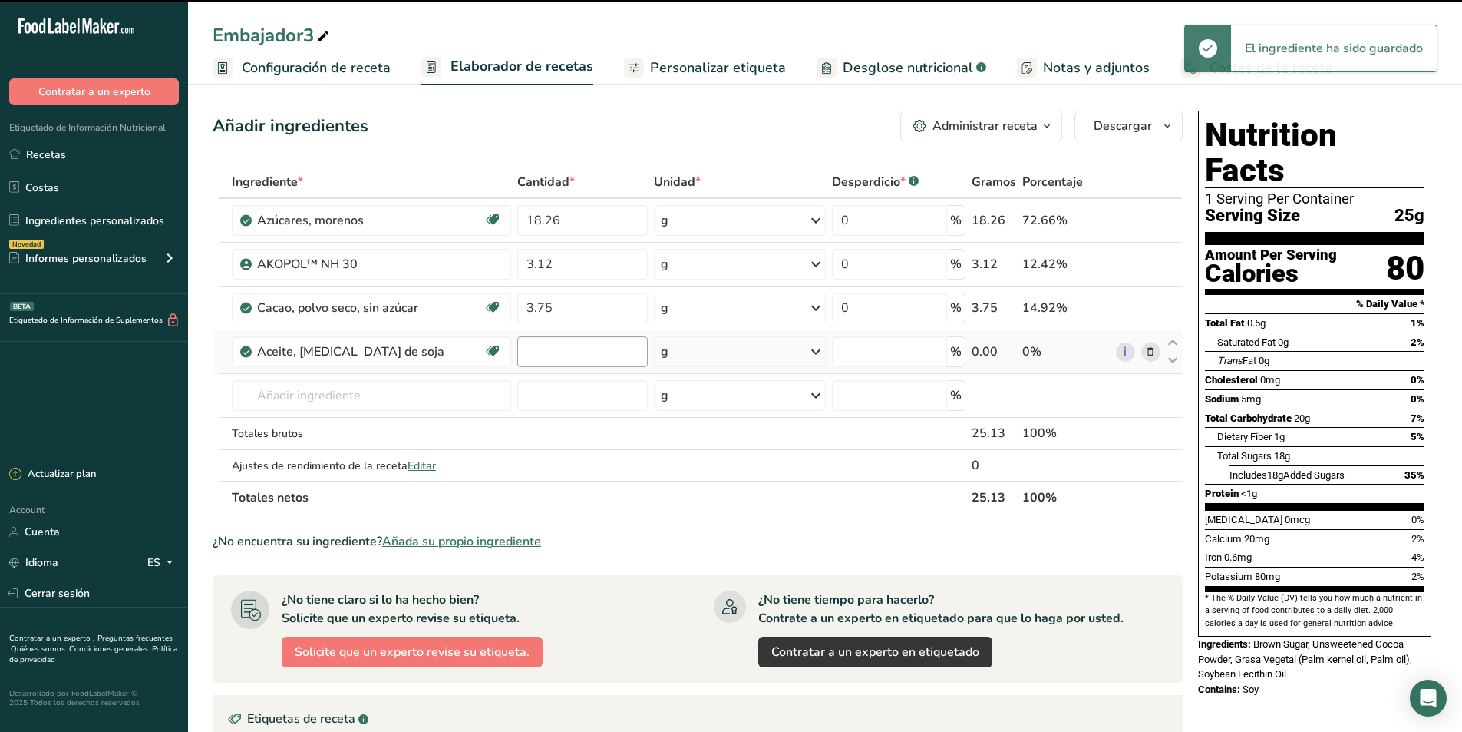
type input "0"
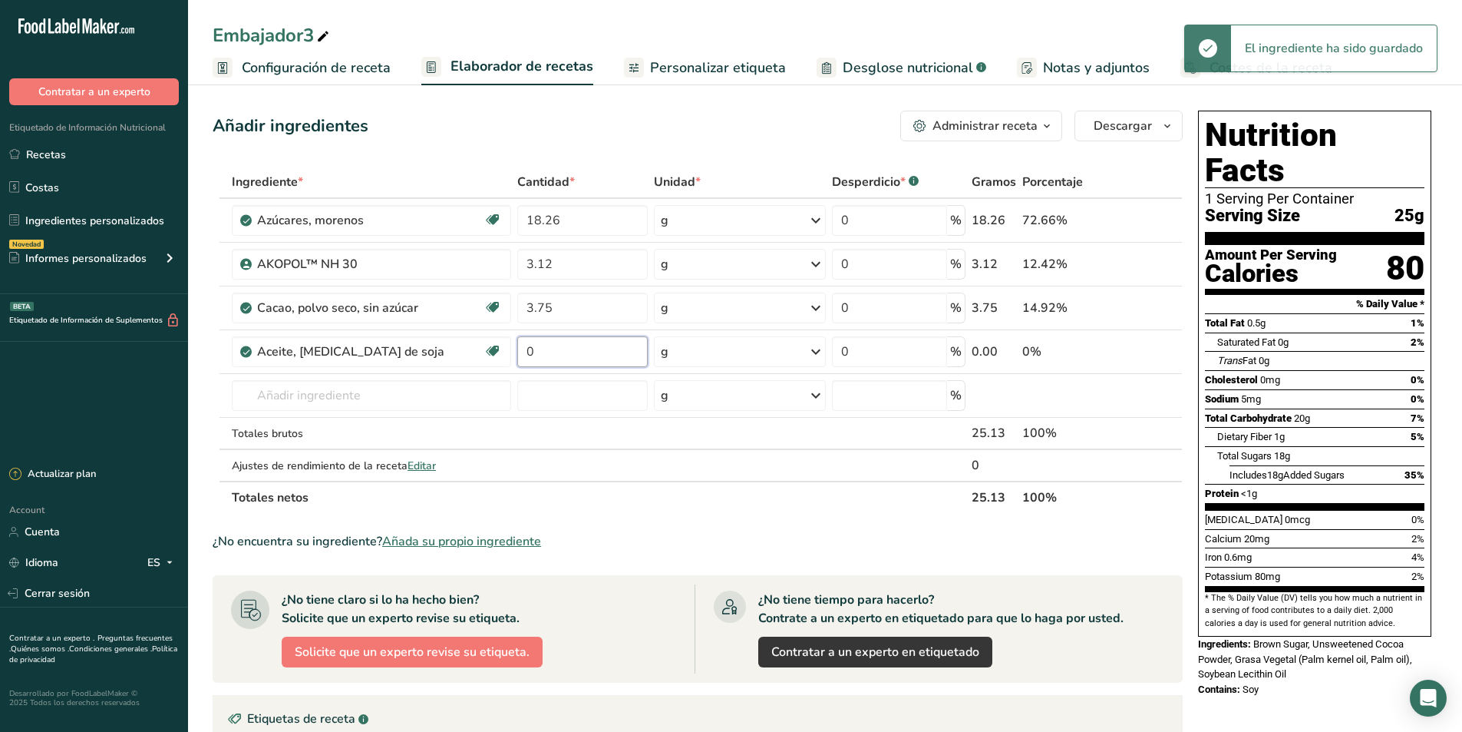
drag, startPoint x: 541, startPoint y: 349, endPoint x: 510, endPoint y: 354, distance: 31.2
click at [510, 354] on tr "Aceite, lecitina de soja Libre de lácteos Libre de gluten Vegano Vegetariano 0 …" at bounding box center [697, 352] width 969 height 44
type input "0.07"
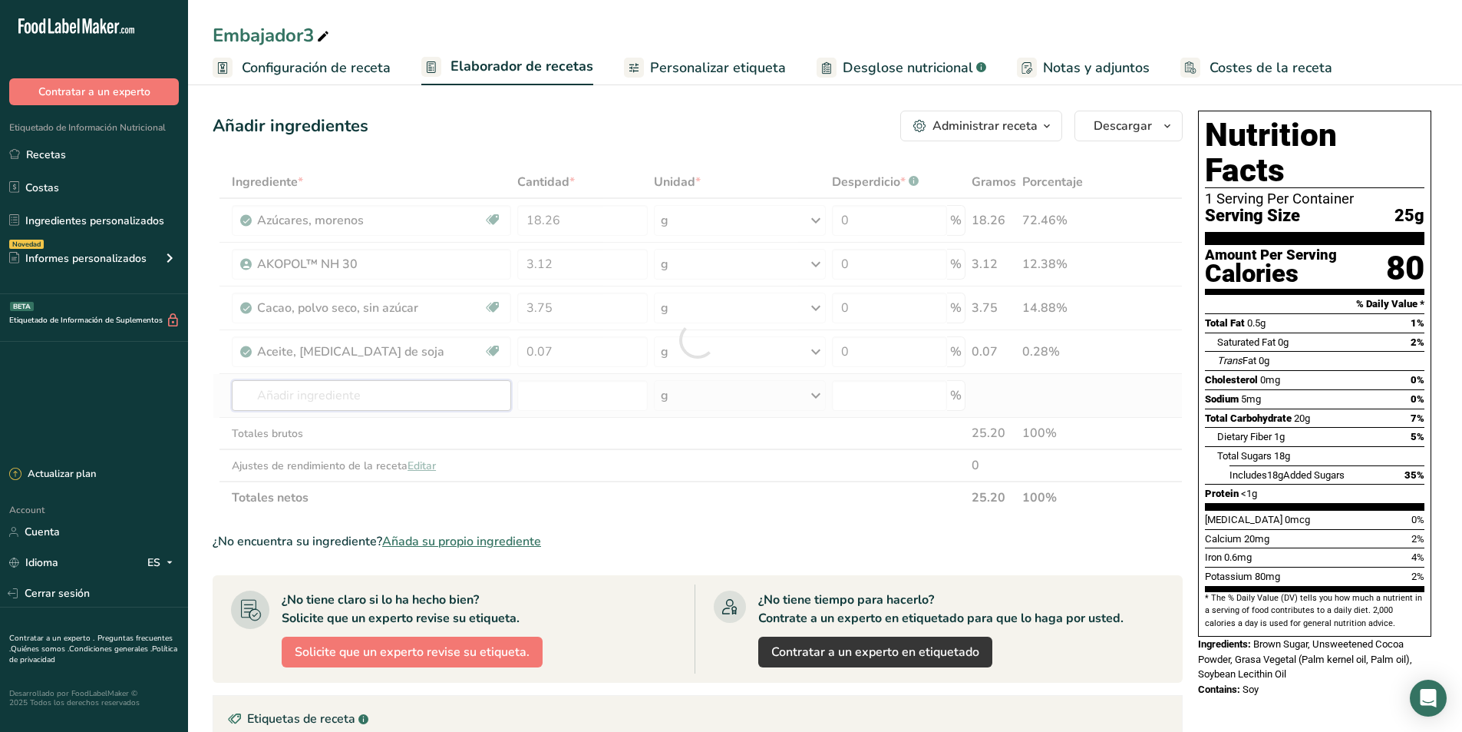
click at [316, 400] on div "Ingrediente * Cantidad * Unidad * Desperdicio * .a-a{fill:#347362;}.b-a{fill:#f…" at bounding box center [698, 340] width 970 height 348
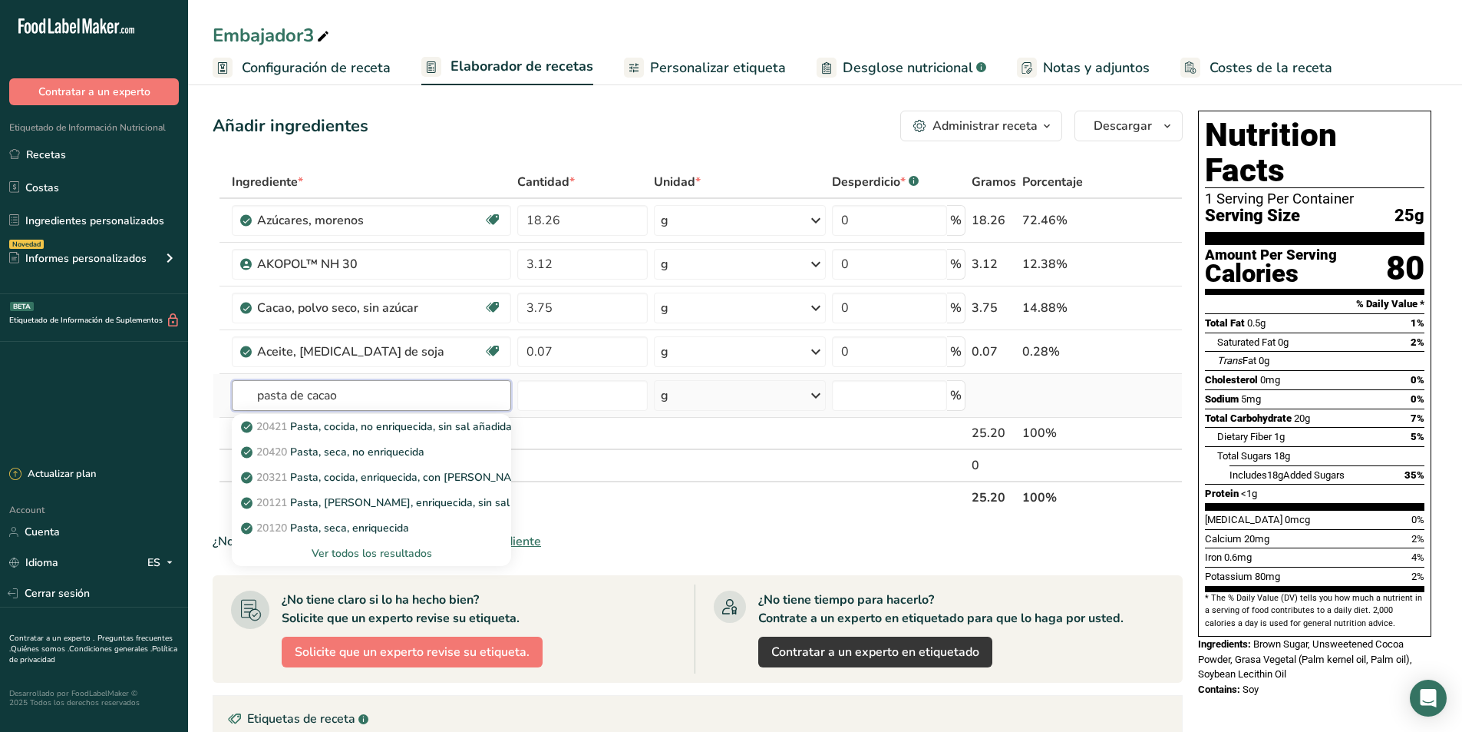
type input "pasta de cacao"
click at [367, 550] on div "Ver todos los resultados" at bounding box center [371, 553] width 255 height 16
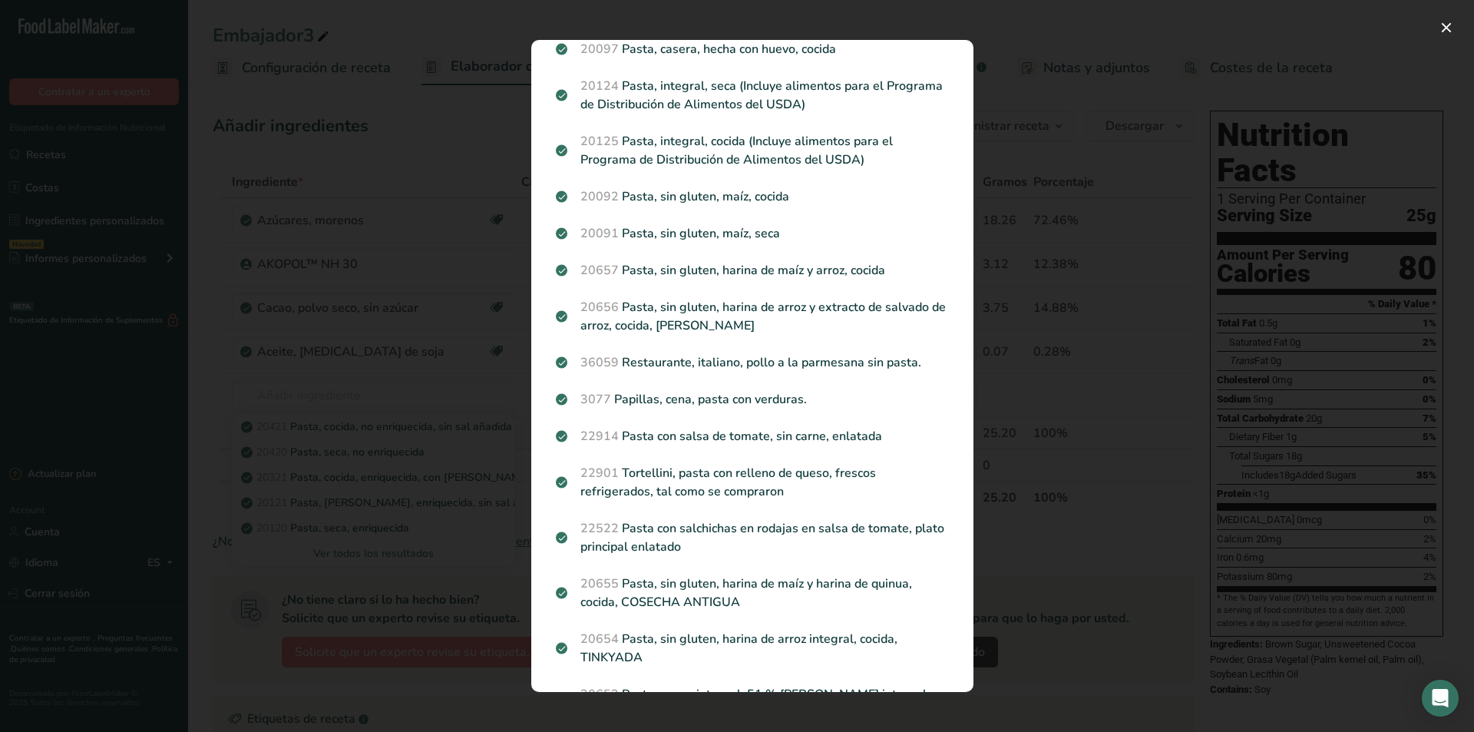
scroll to position [537, 0]
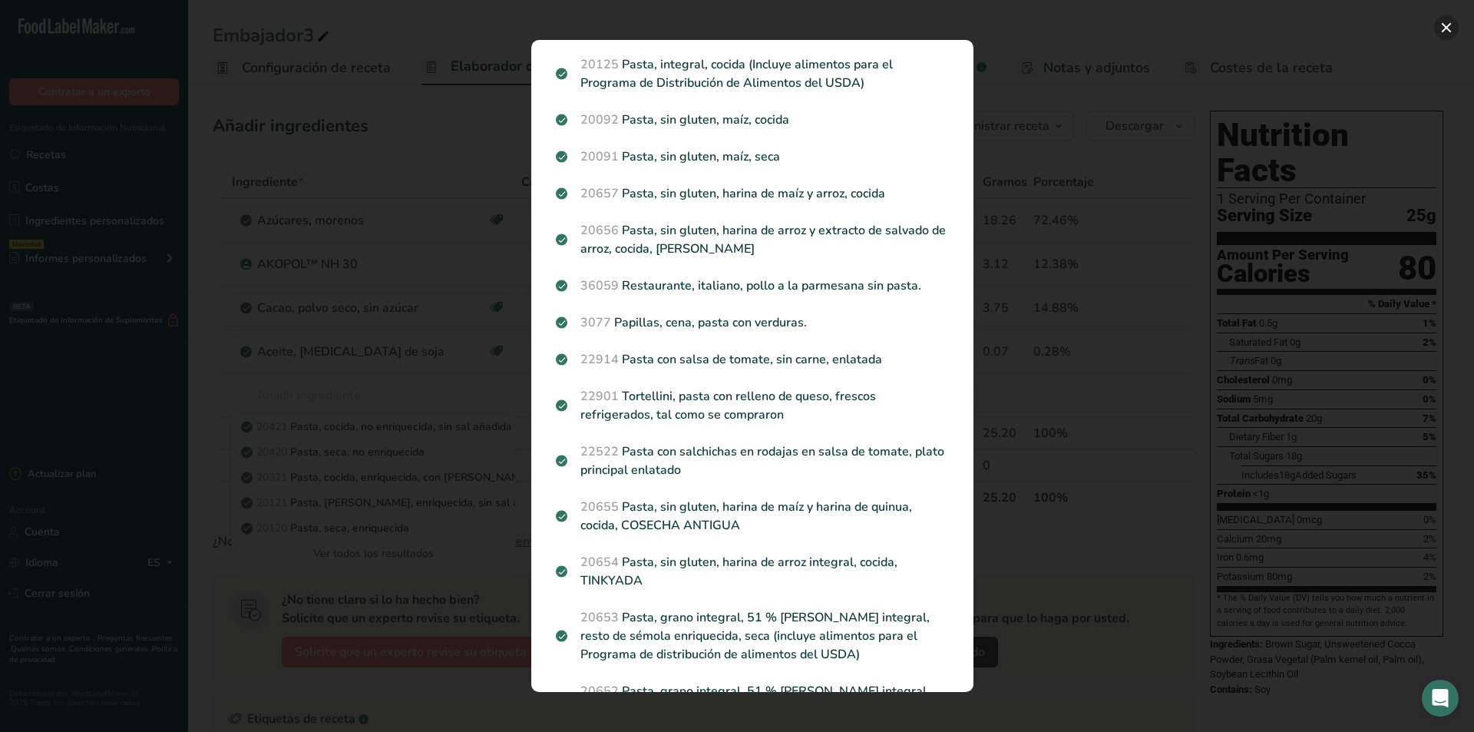
click at [1443, 25] on button "Search results modal" at bounding box center [1446, 27] width 25 height 25
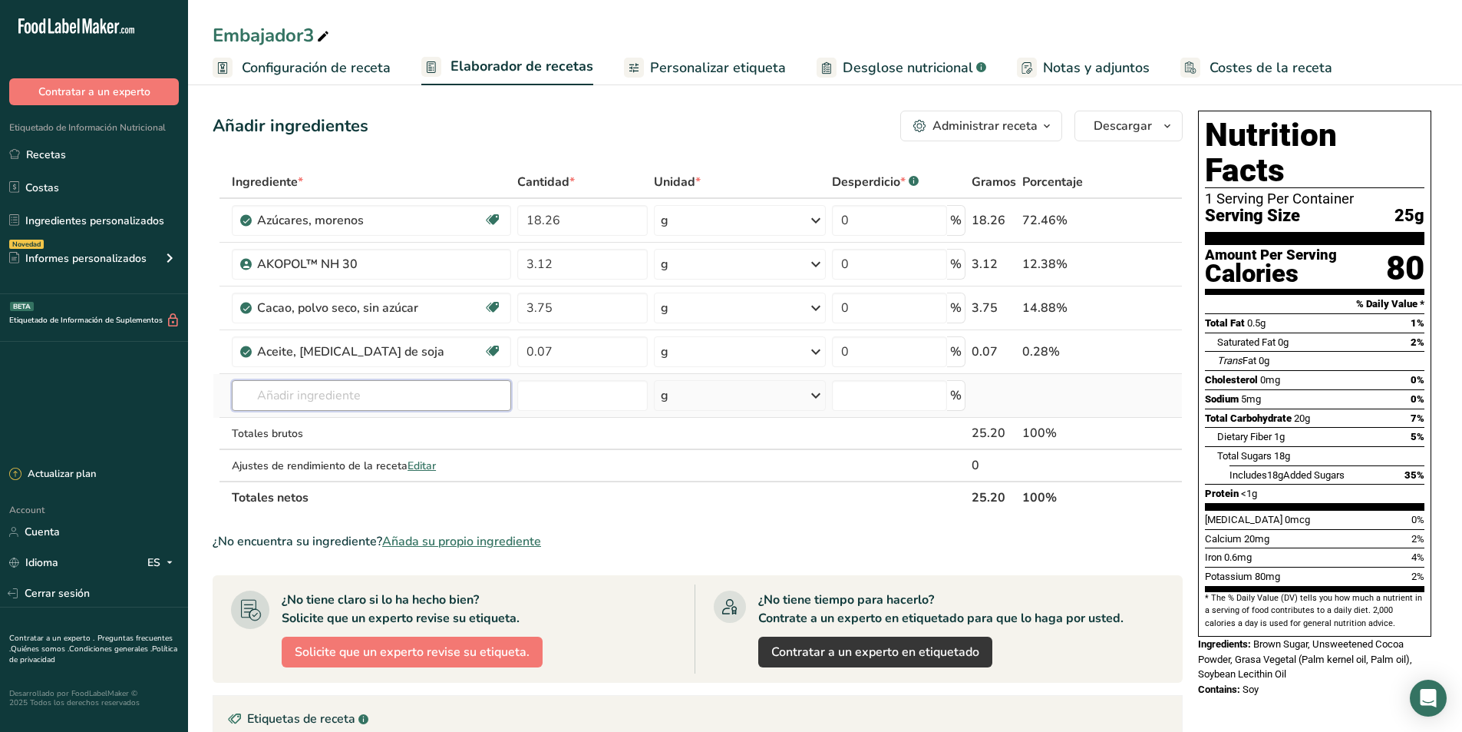
click at [345, 389] on input "text" at bounding box center [371, 395] width 279 height 31
type input "Cacao"
click at [324, 429] on p "180925 Pasta de Cacao" at bounding box center [309, 426] width 130 height 16
type input "Pasta de Cacao"
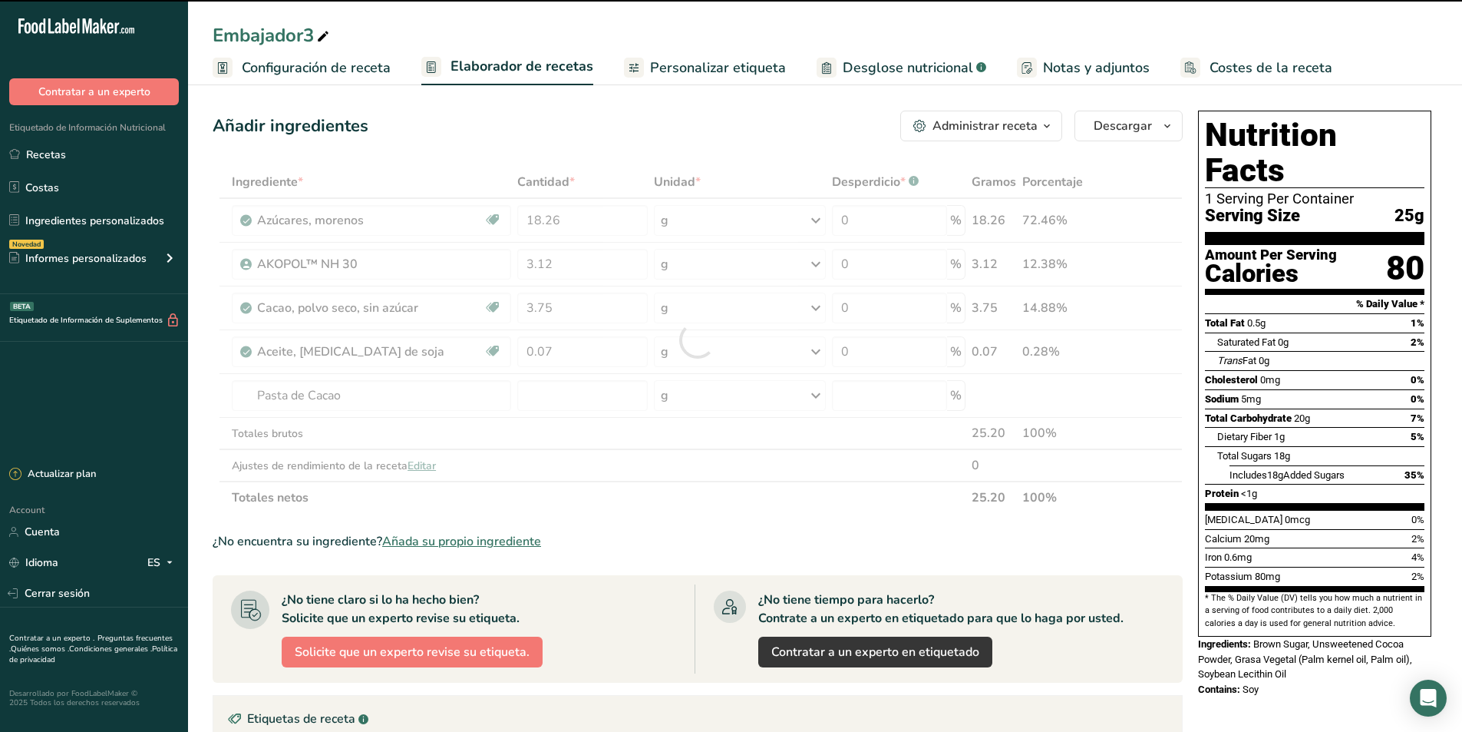
type input "0"
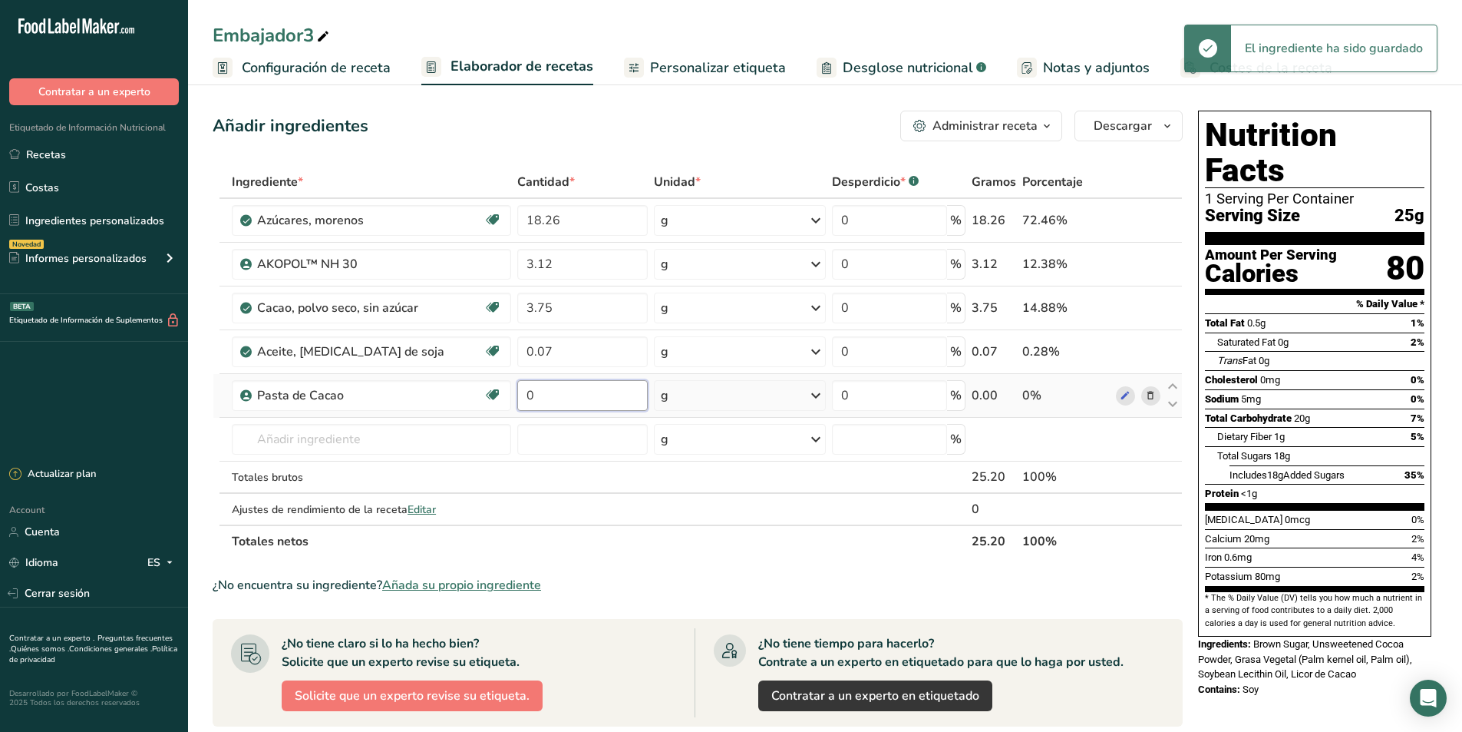
drag, startPoint x: 547, startPoint y: 399, endPoint x: 518, endPoint y: 403, distance: 29.4
click at [518, 403] on input "0" at bounding box center [582, 395] width 131 height 31
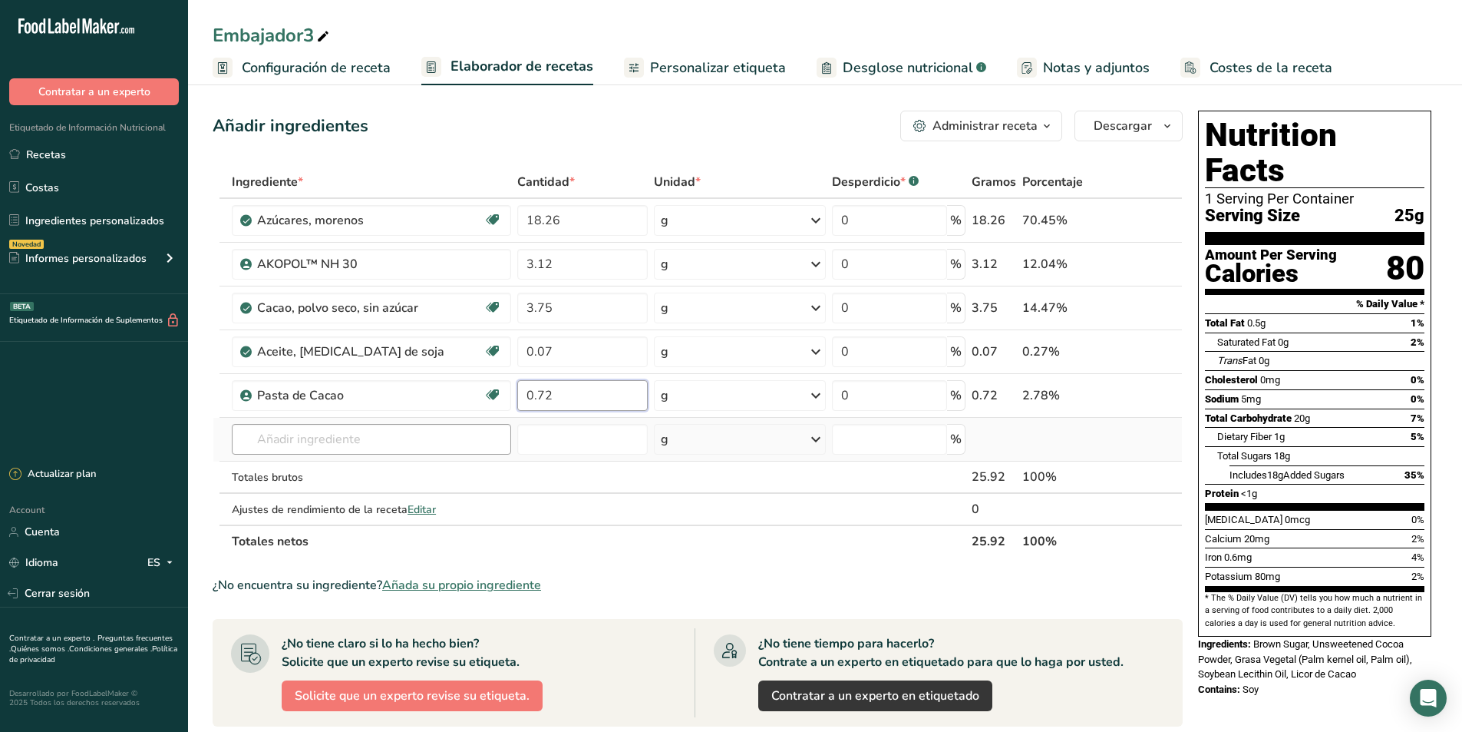
type input "0.72"
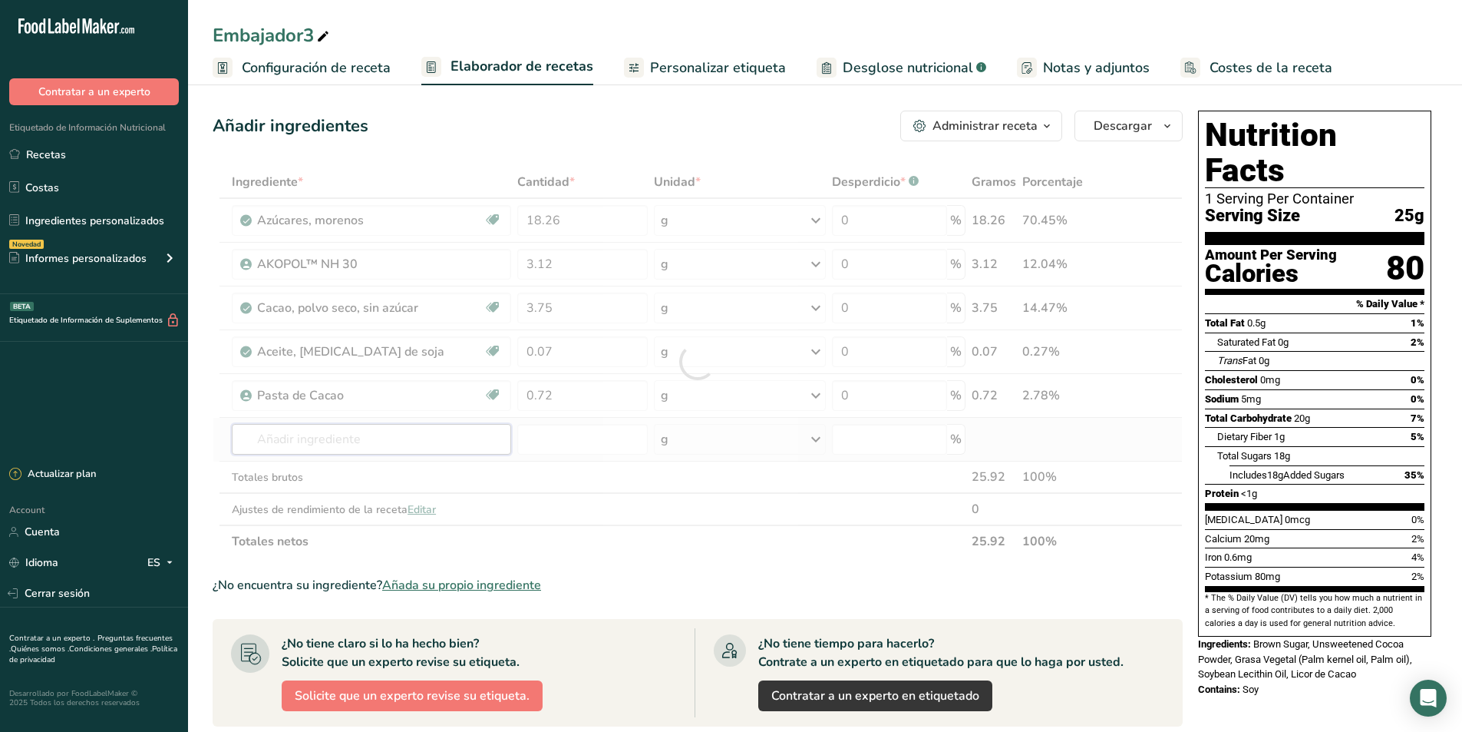
click at [307, 441] on div "Ingrediente * Cantidad * Unidad * Desperdicio * .a-a{fill:#347362;}.b-a{fill:#f…" at bounding box center [698, 362] width 970 height 392
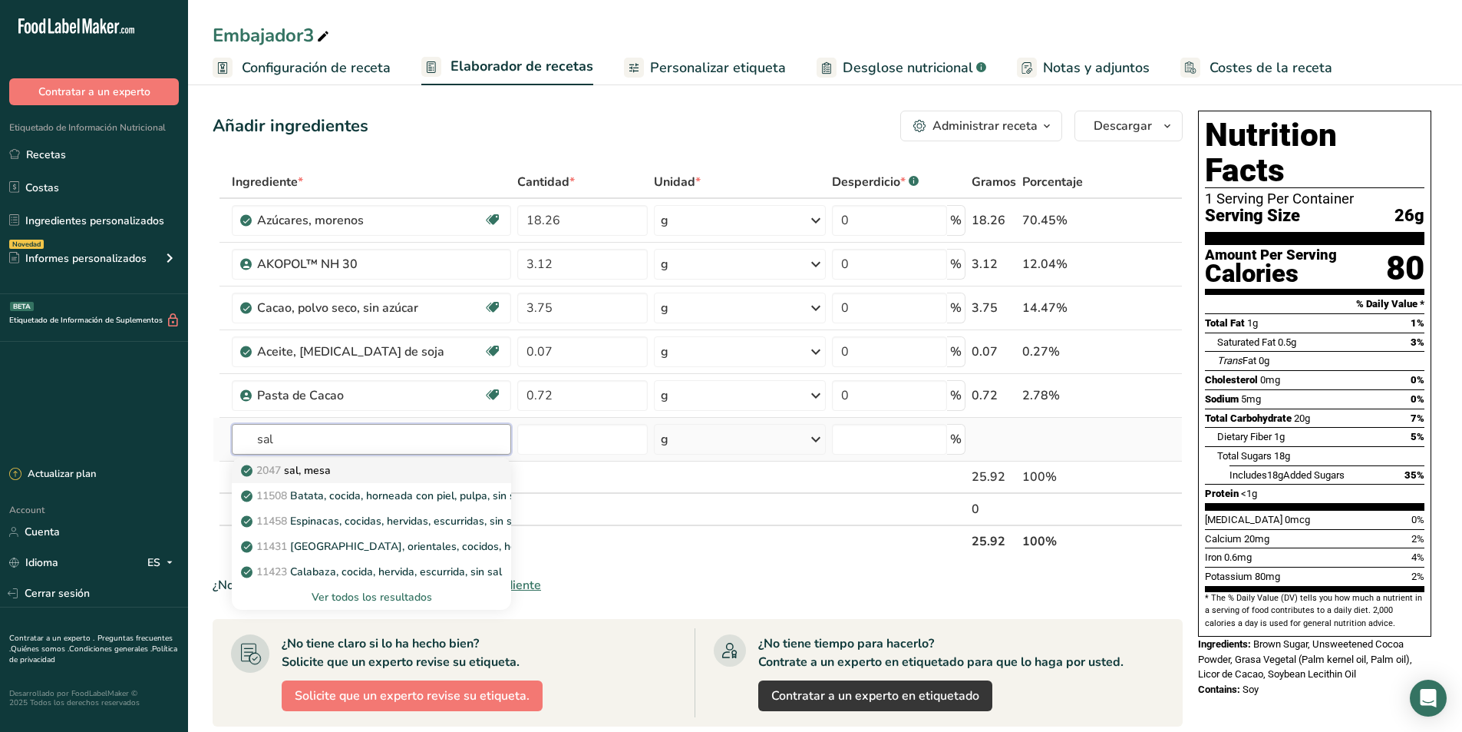
type input "sal"
click at [339, 476] on div "2047 [PERSON_NAME], [GEOGRAPHIC_DATA]" at bounding box center [359, 470] width 230 height 16
type input "Salt, table"
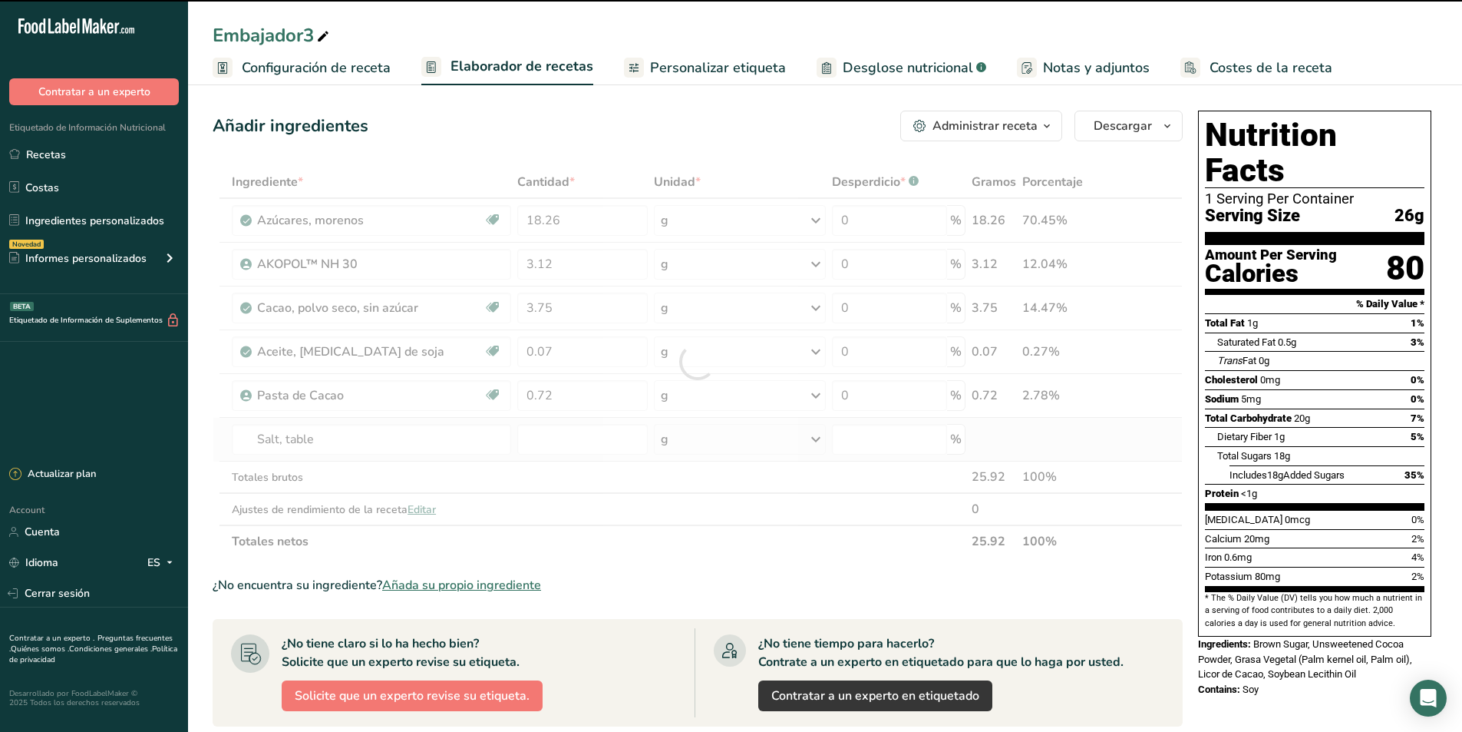
type input "0"
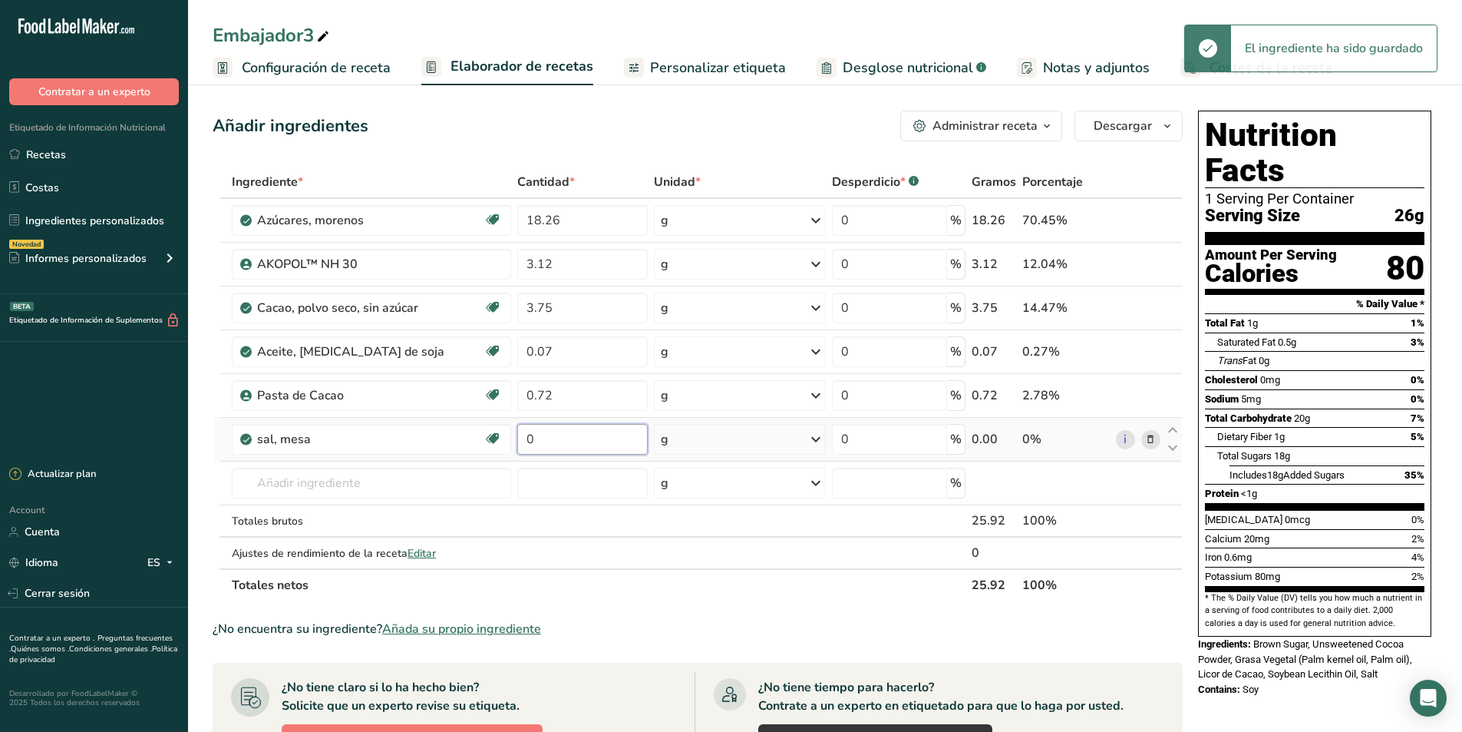
drag, startPoint x: 540, startPoint y: 434, endPoint x: 515, endPoint y: 434, distance: 24.6
click at [517, 434] on input "0" at bounding box center [582, 439] width 131 height 31
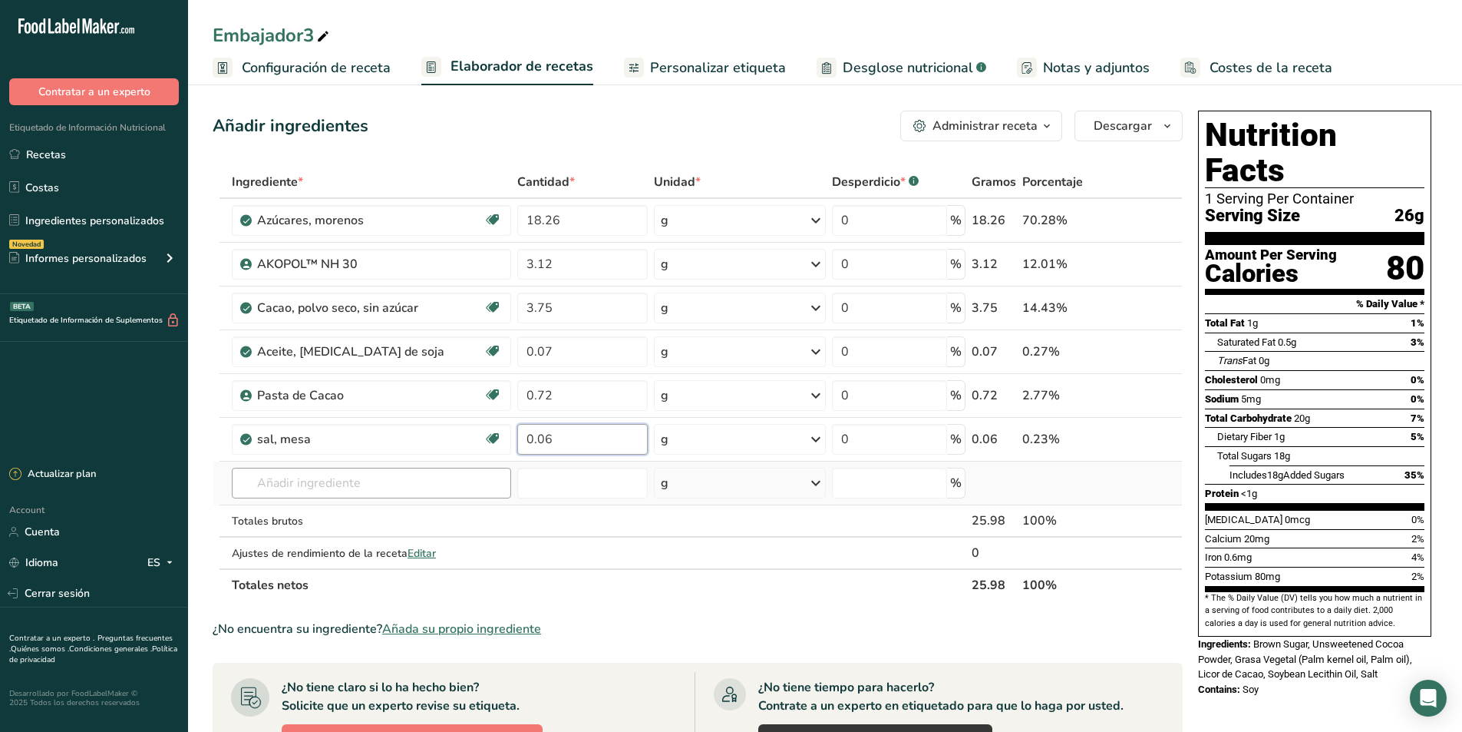
type input "0.06"
click at [378, 479] on div "Ingrediente * Cantidad * Unidad * Desperdicio * .a-a{fill:#347362;}.b-a{fill:#f…" at bounding box center [698, 383] width 970 height 435
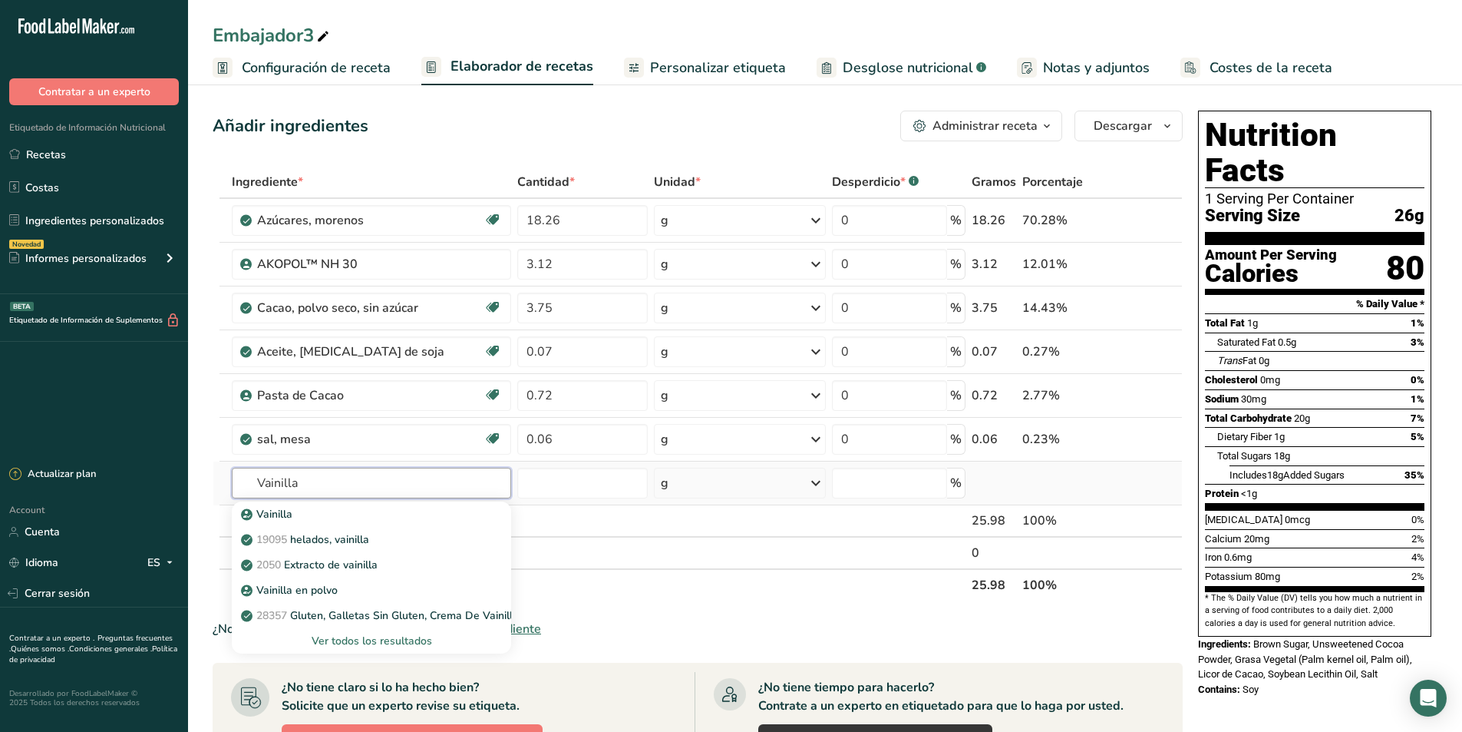
type input "Vainilla"
click at [362, 640] on div "Ver todos los resultados" at bounding box center [371, 641] width 255 height 16
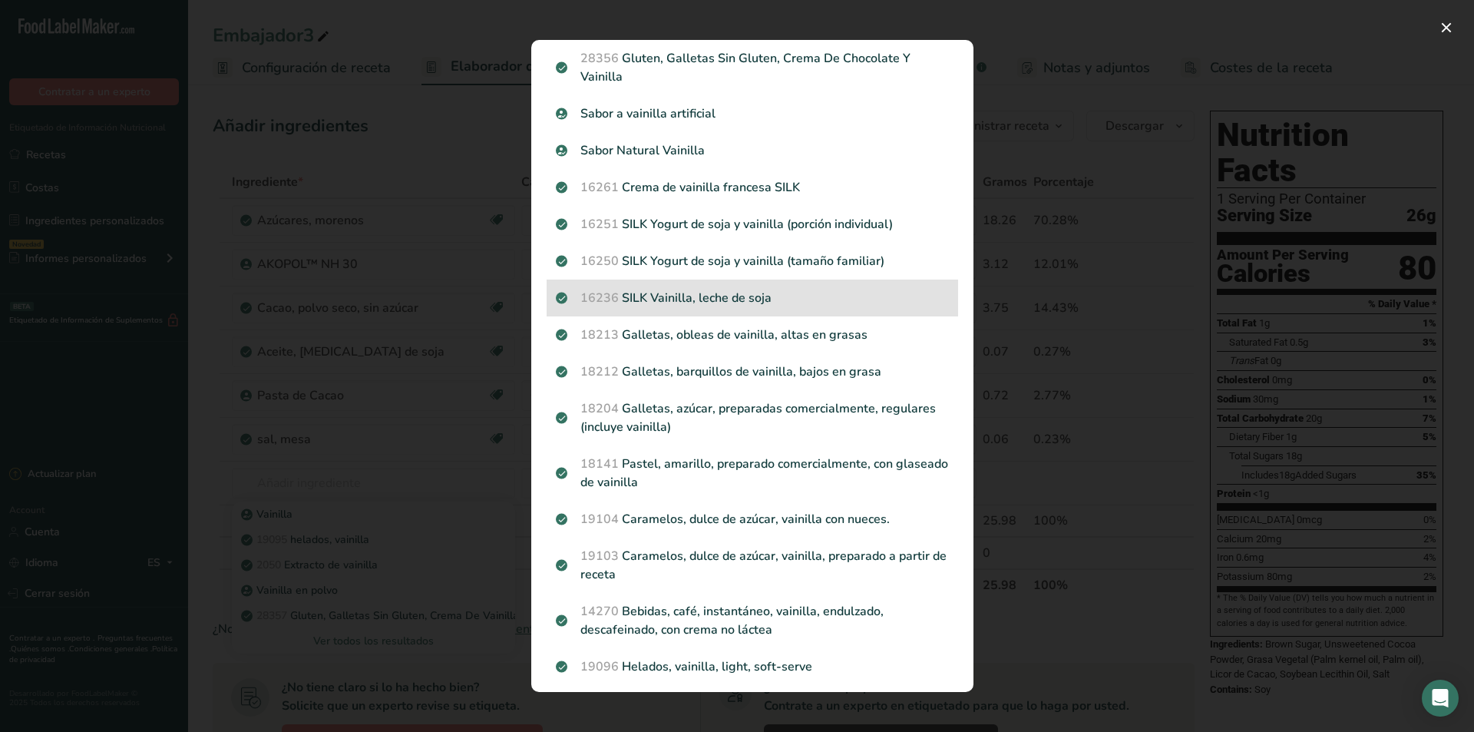
scroll to position [154, 0]
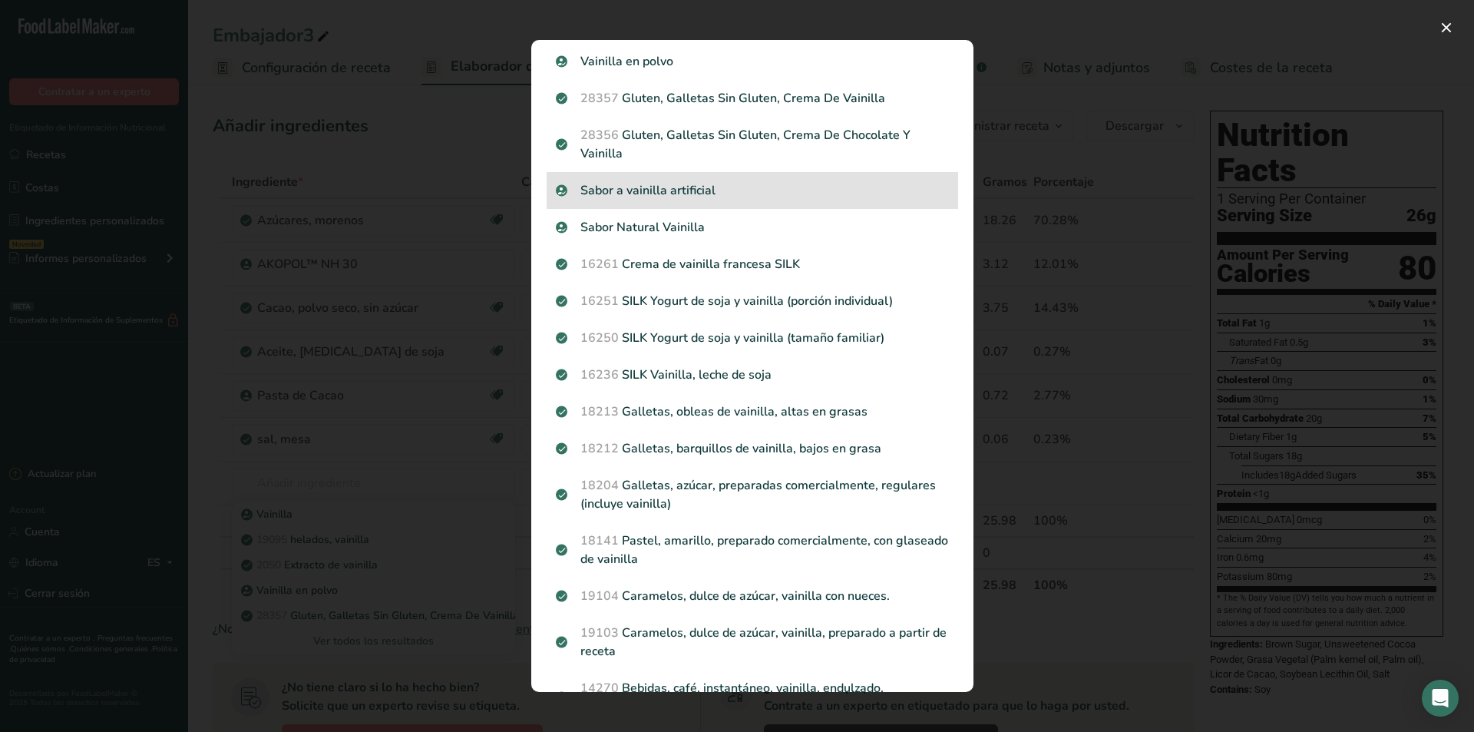
click at [679, 190] on p "Sabor a vainilla artificial" at bounding box center [752, 190] width 393 height 18
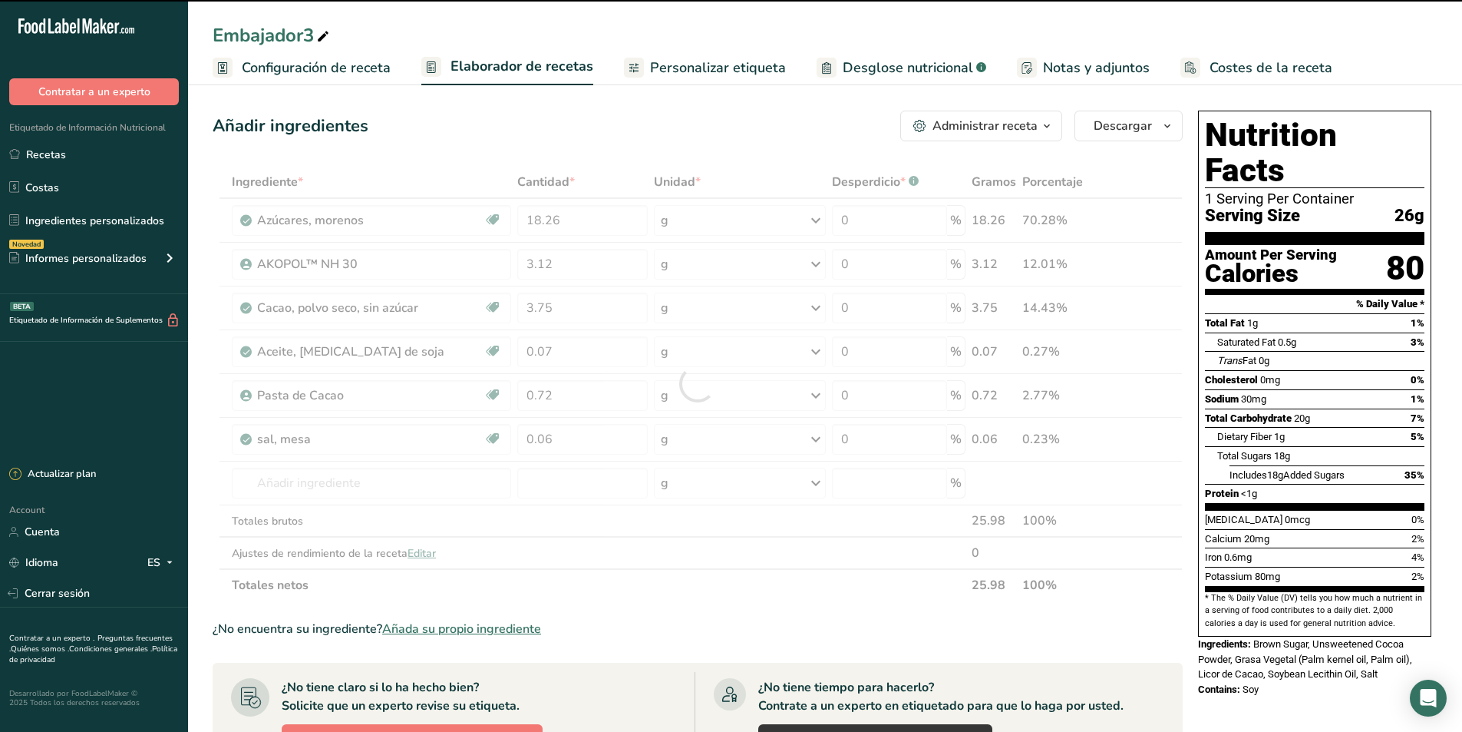
type input "0"
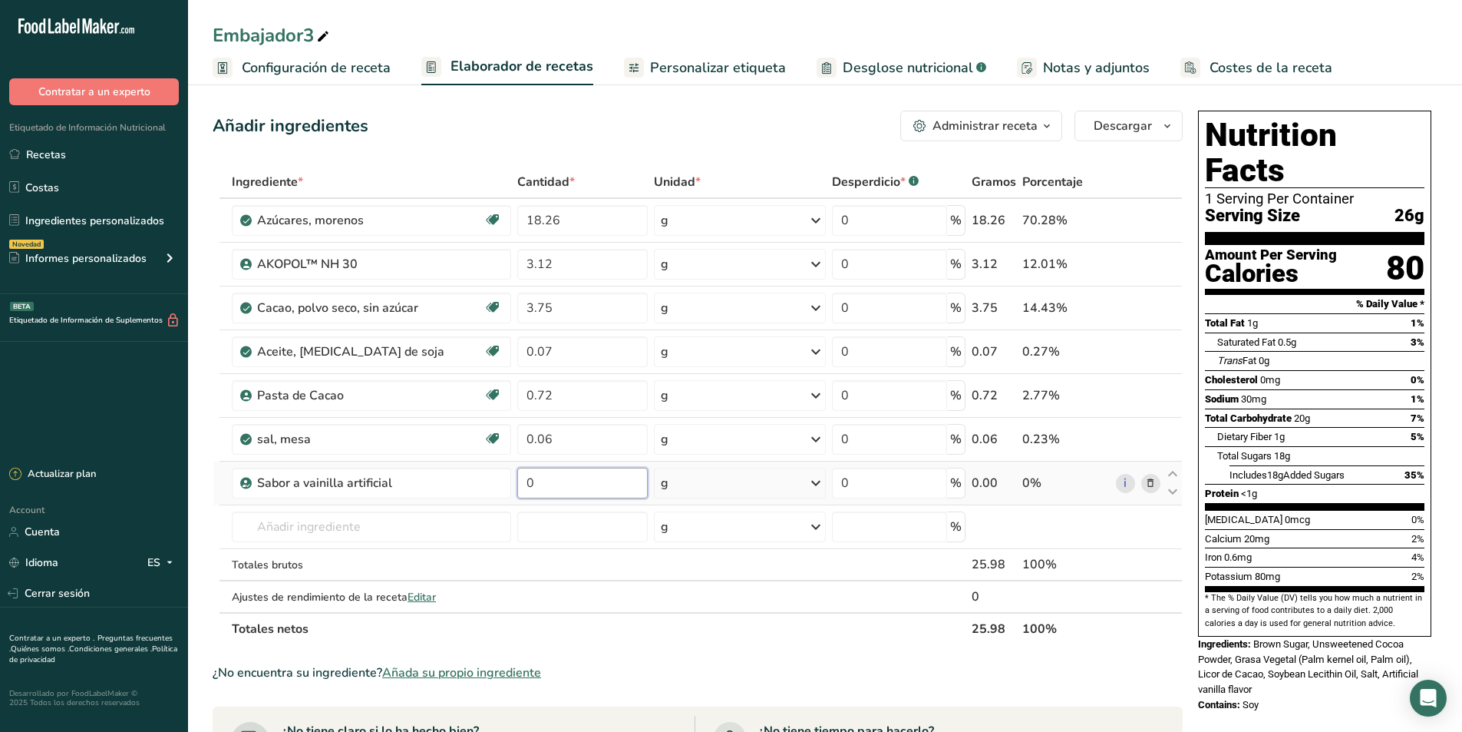
drag, startPoint x: 544, startPoint y: 477, endPoint x: 514, endPoint y: 484, distance: 30.6
click at [514, 484] on td "0" at bounding box center [582, 483] width 137 height 44
type input "0.0052"
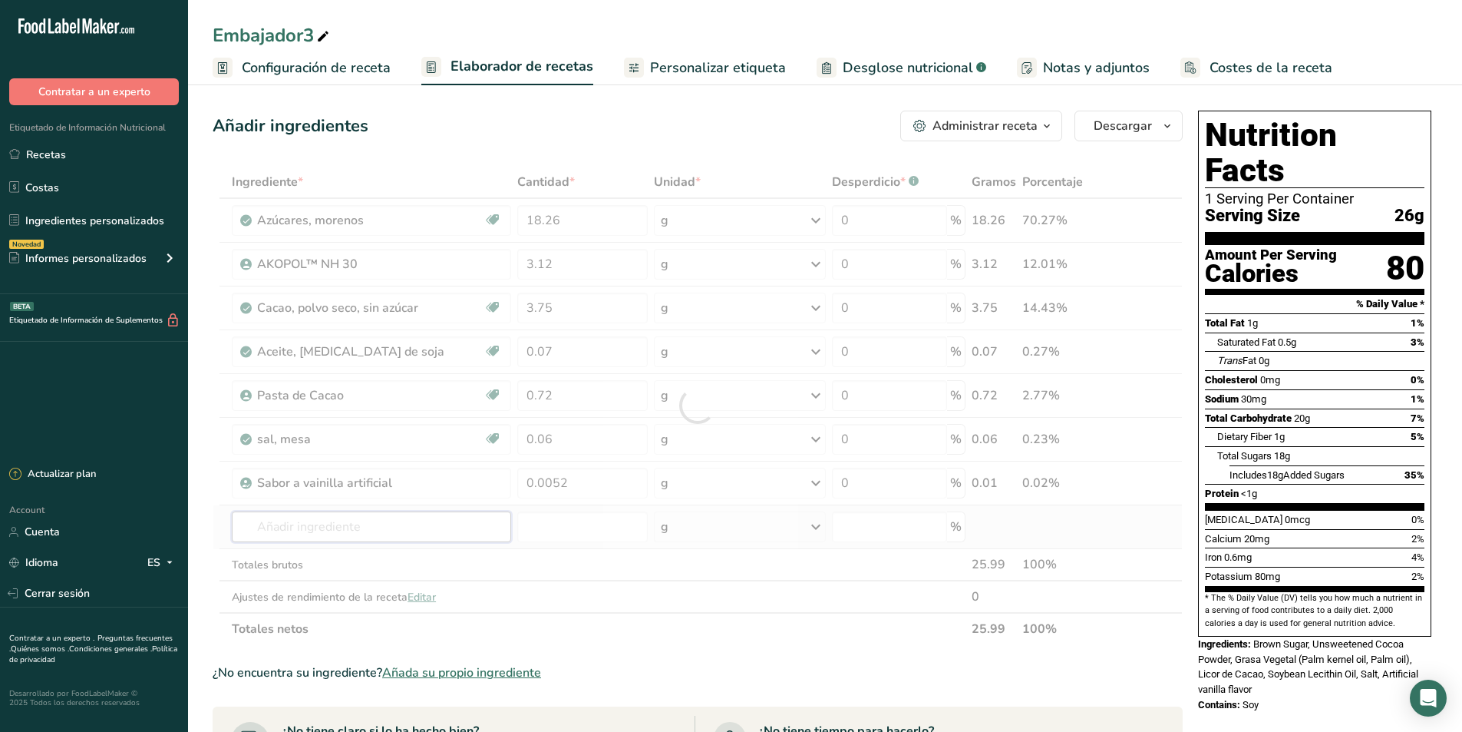
click at [477, 524] on div "Ingrediente * Cantidad * Unidad * Desperdicio * .a-a{fill:#347362;}.b-a{fill:#f…" at bounding box center [698, 405] width 970 height 479
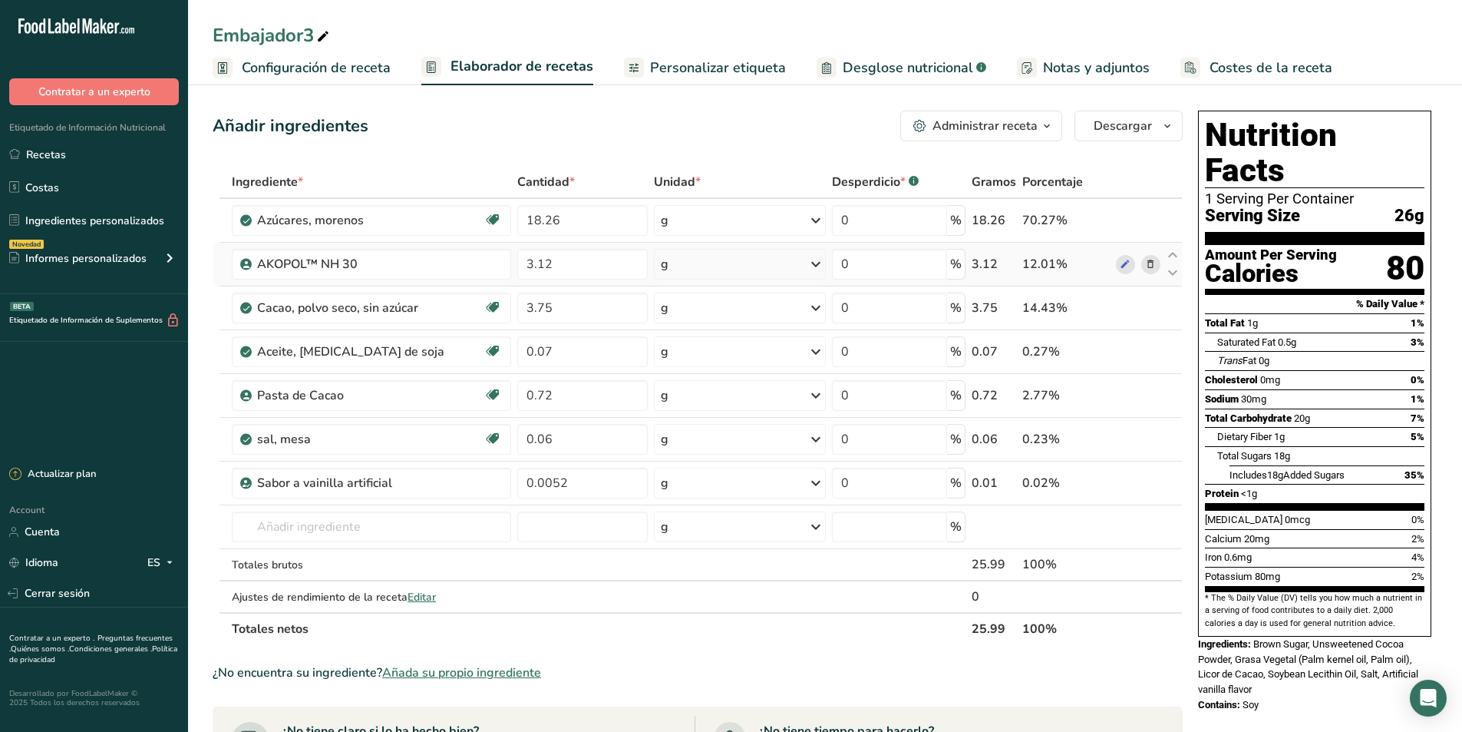
click at [1149, 265] on icon at bounding box center [1150, 264] width 11 height 16
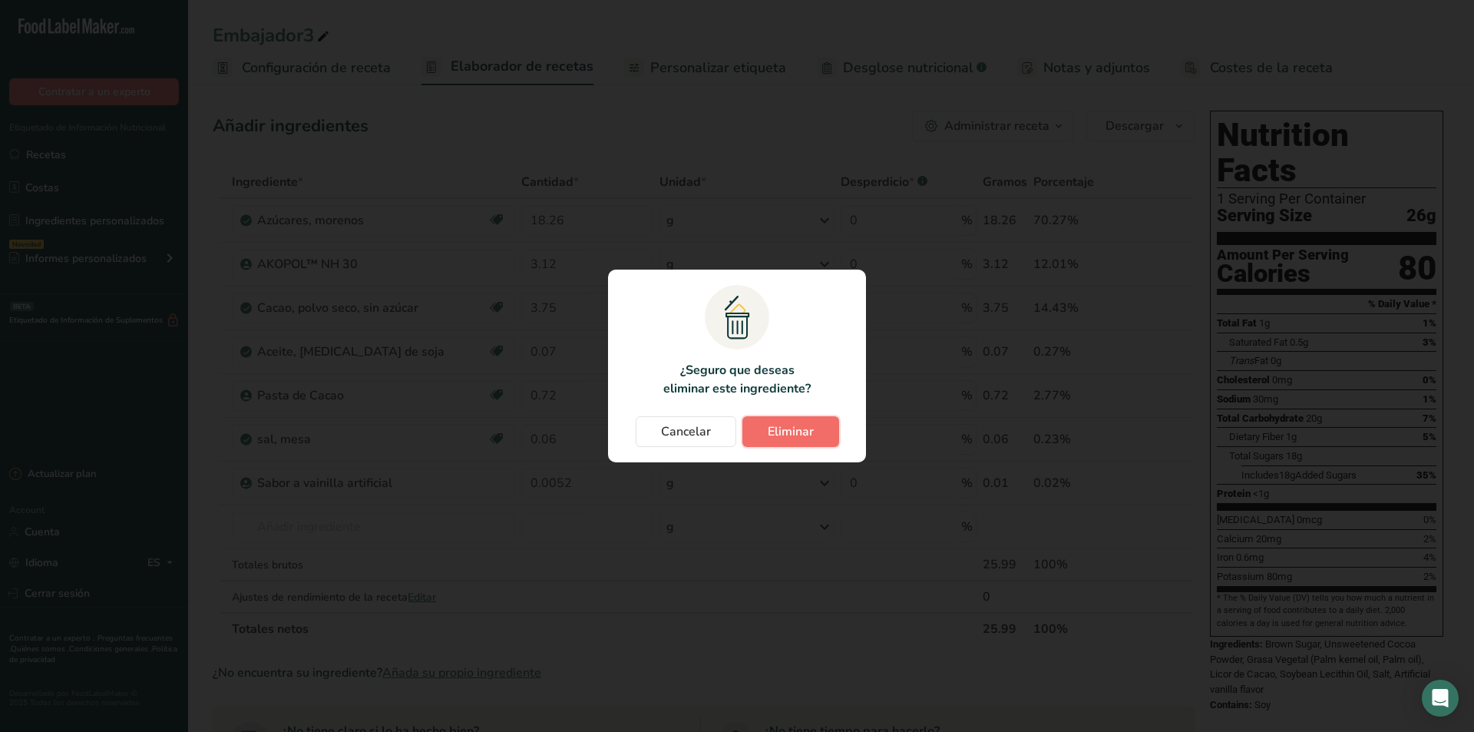
click at [768, 429] on span "Eliminar" at bounding box center [791, 431] width 46 height 18
type input "3.75"
type input "0.07"
type input "0.72"
type input "0.06"
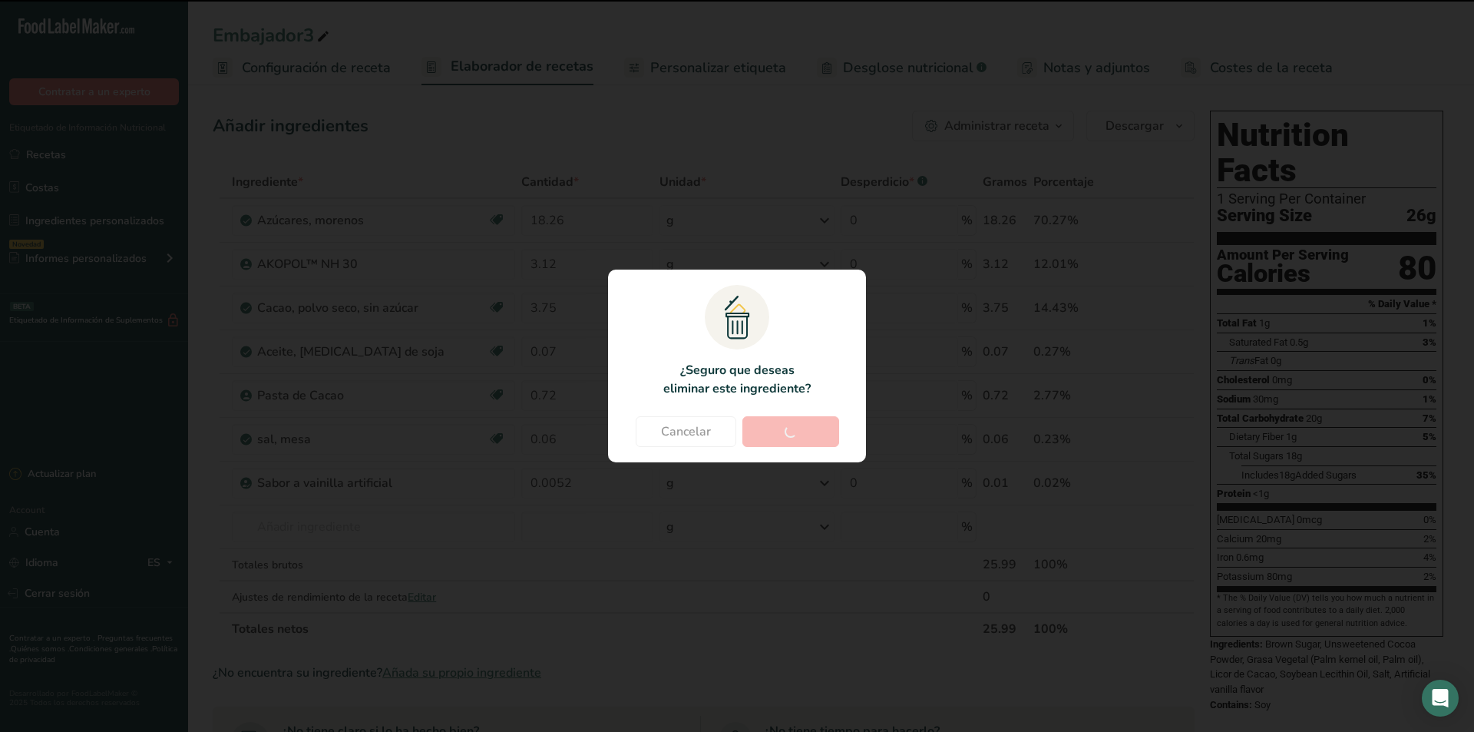
type input "0.0052"
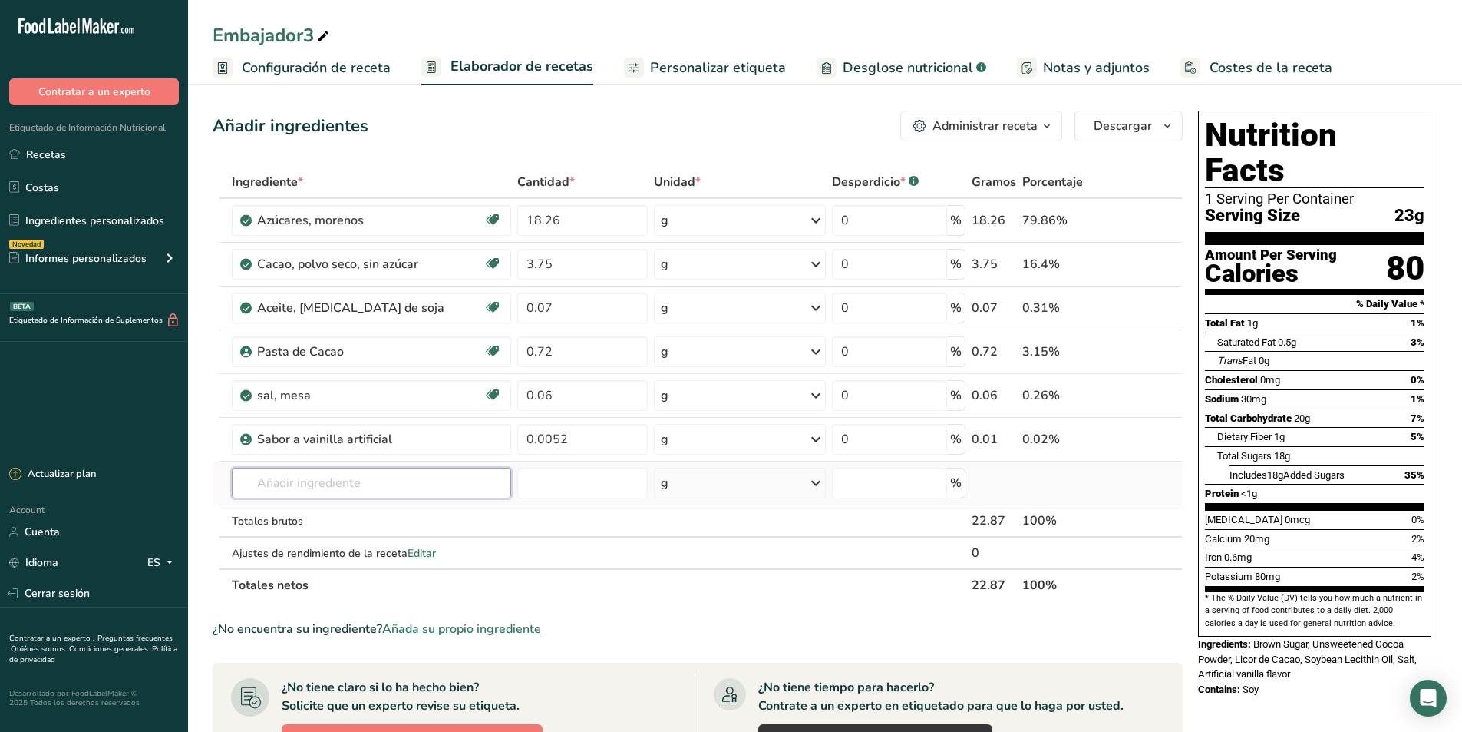
click at [280, 477] on input "text" at bounding box center [371, 483] width 279 height 31
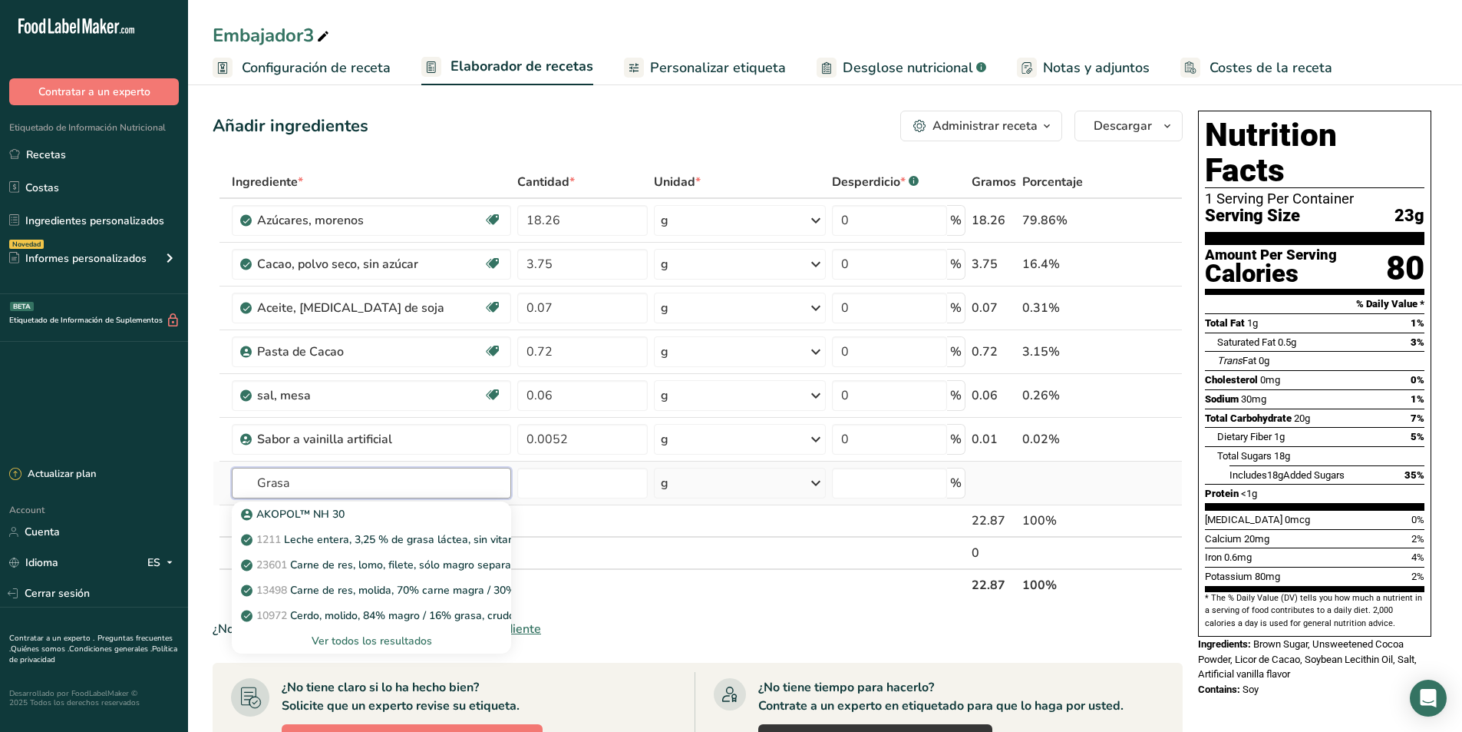
type input "Grasa"
click at [368, 642] on div "Ver todos los resultados" at bounding box center [371, 641] width 255 height 16
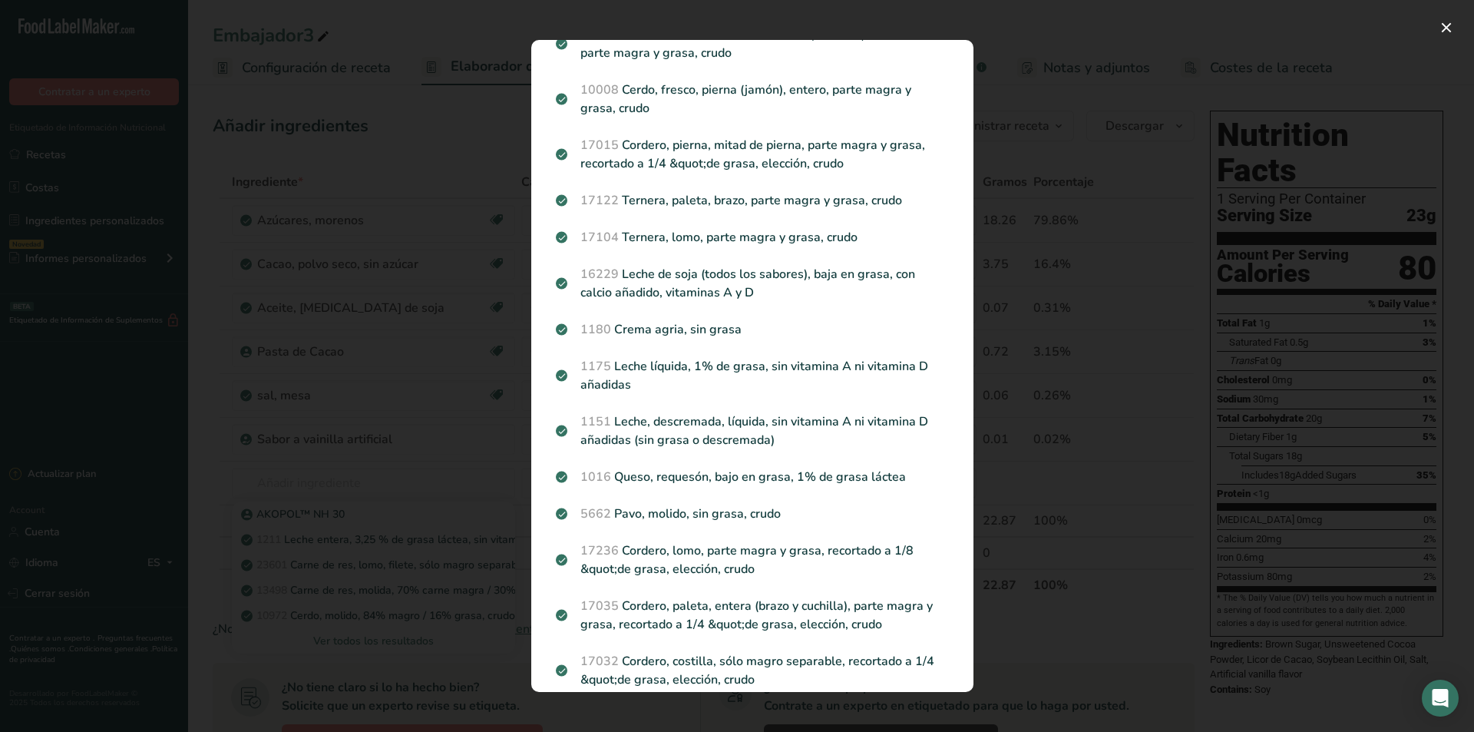
scroll to position [537, 0]
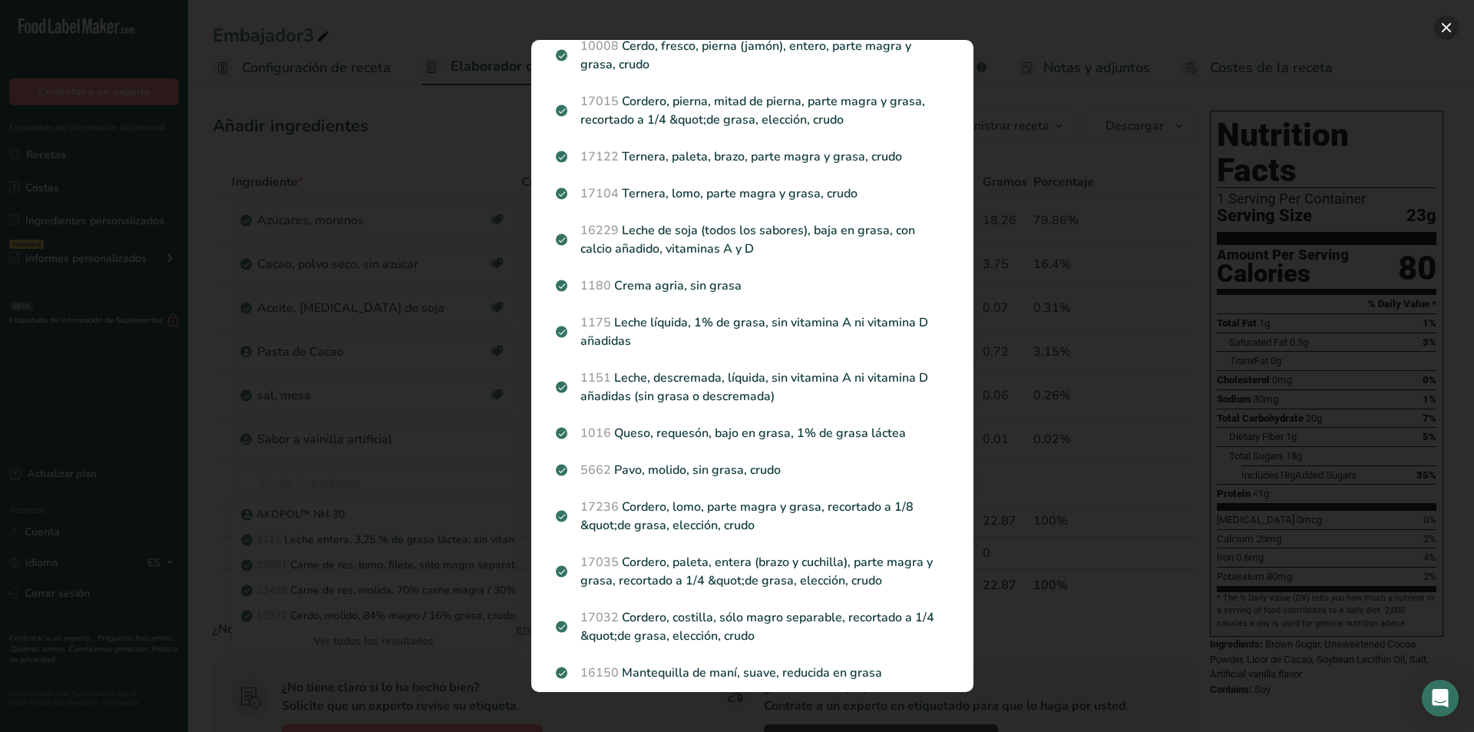
click at [1452, 30] on button "Search results modal" at bounding box center [1446, 27] width 25 height 25
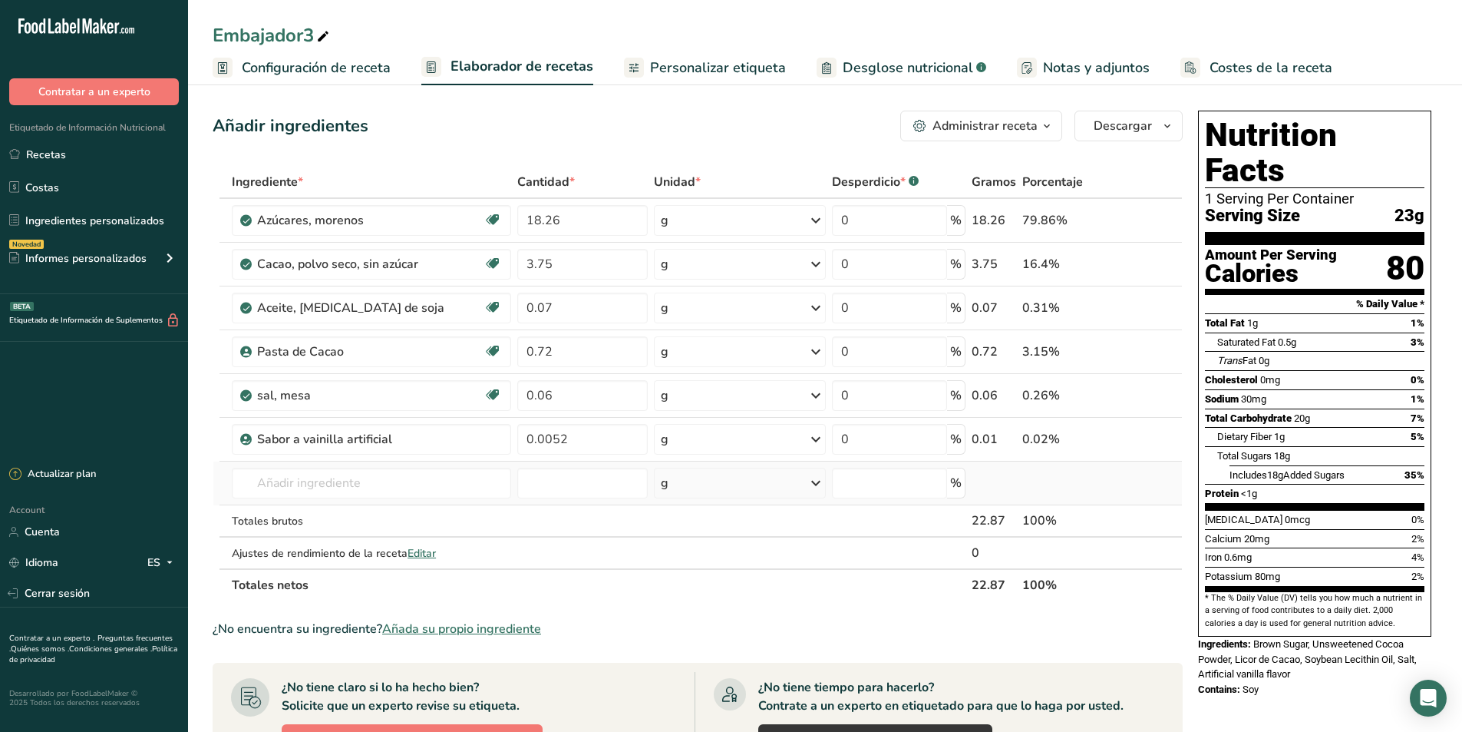
click at [306, 499] on td "AKOPOL™ NH 30 1211 Leche entera, 3,25 % de grasa láctea, sin vitamina A ni vita…" at bounding box center [372, 483] width 286 height 44
click at [310, 486] on input "text" at bounding box center [371, 483] width 279 height 31
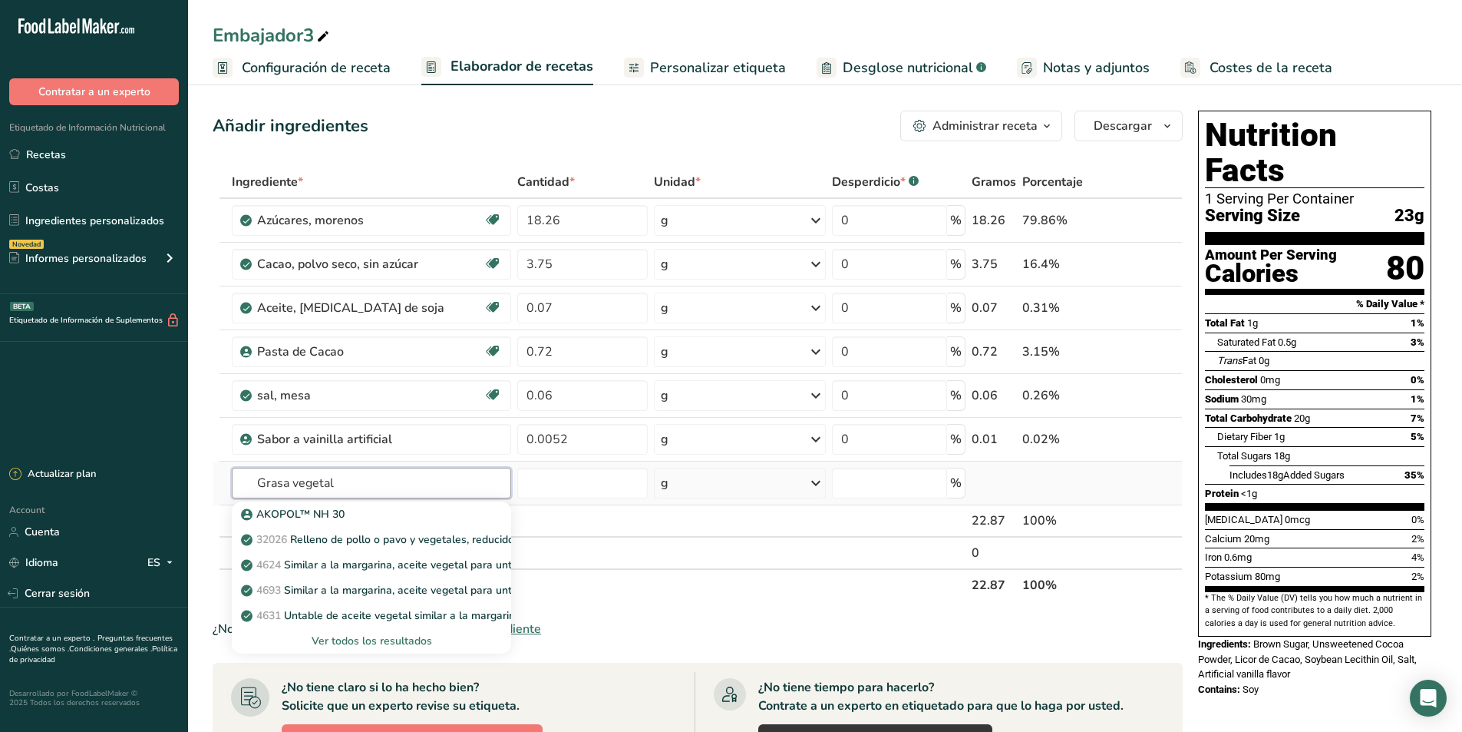
type input "Grasa vegetal"
click at [362, 646] on div "Ver todos los resultados" at bounding box center [371, 641] width 255 height 16
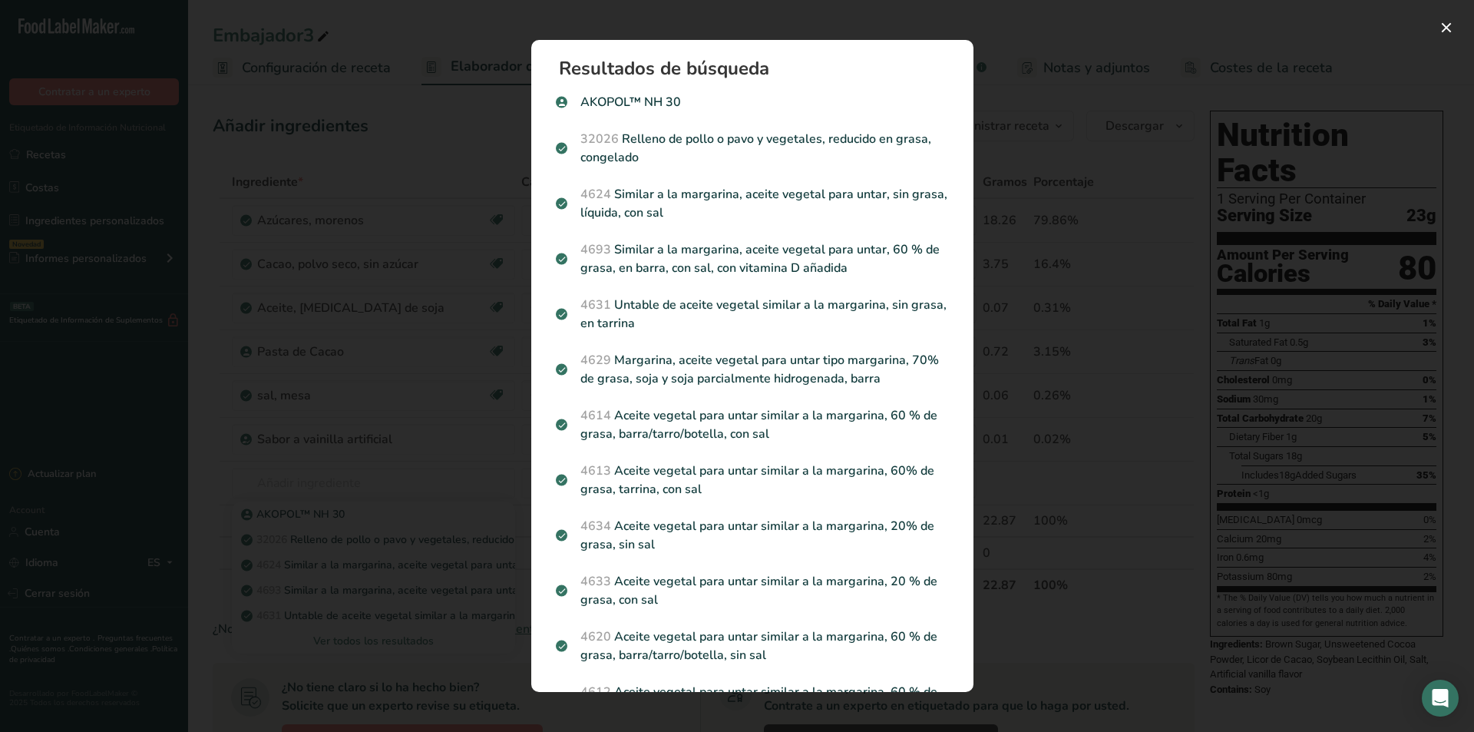
scroll to position [0, 0]
click at [1452, 25] on button "Search results modal" at bounding box center [1446, 27] width 25 height 25
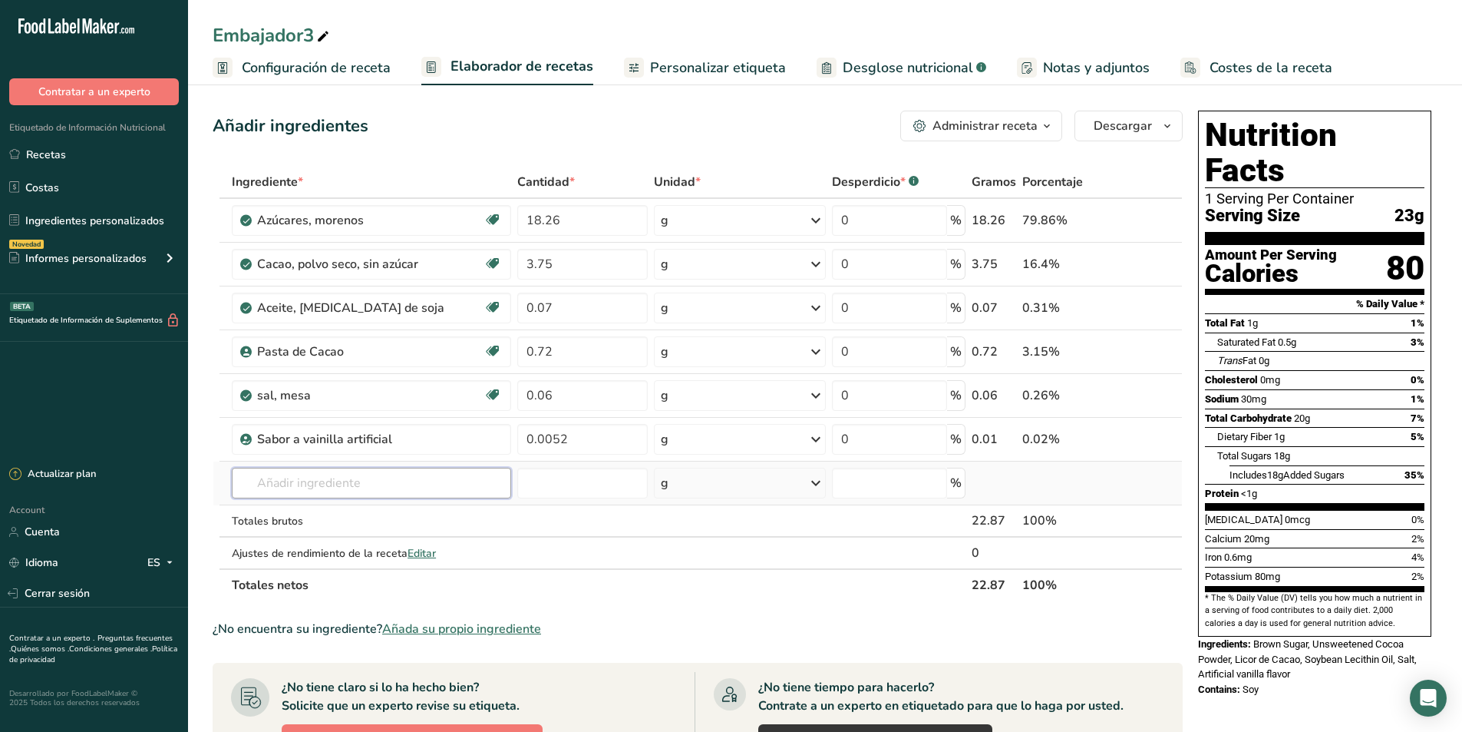
click at [308, 478] on input "text" at bounding box center [371, 483] width 279 height 31
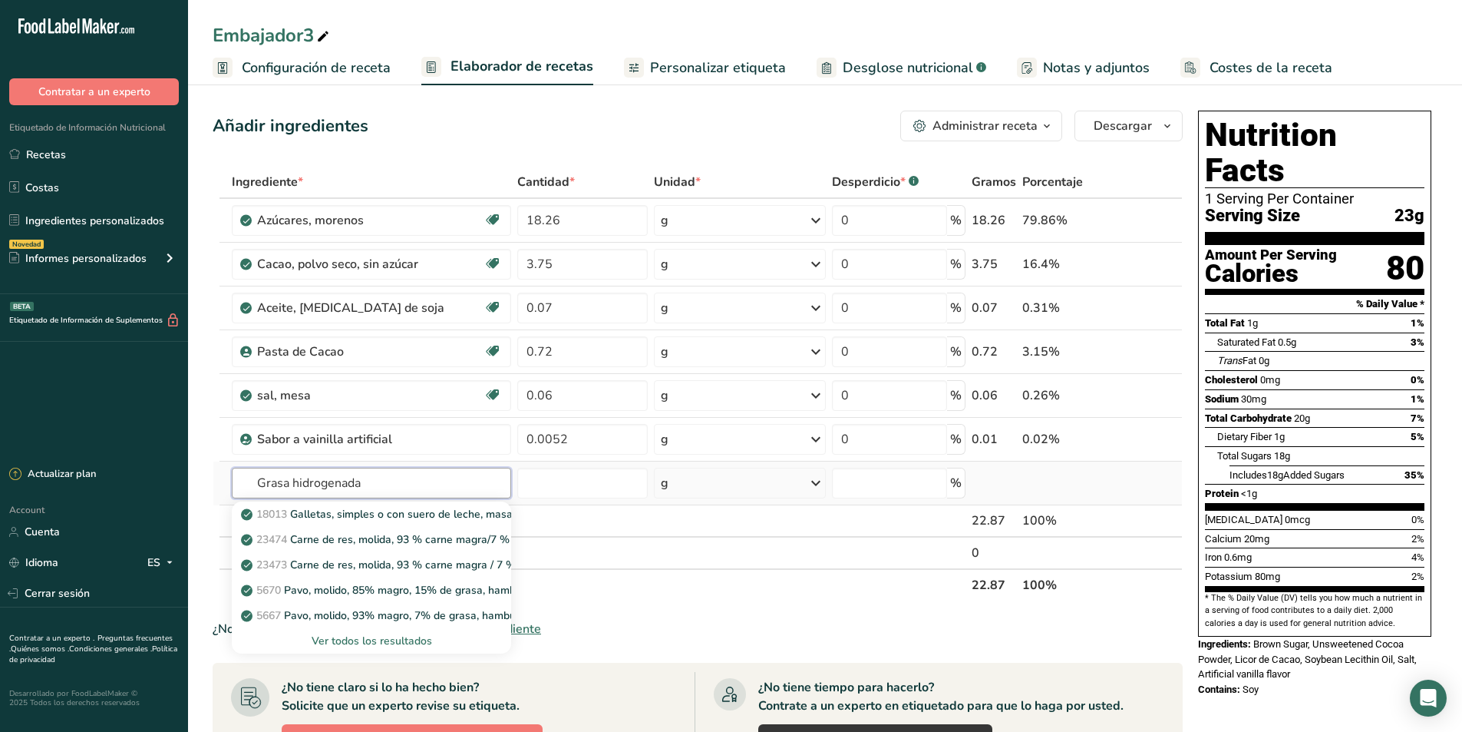
type input "Grasa hidrogenada"
click at [395, 646] on div "Ver todos los resultados" at bounding box center [371, 641] width 255 height 16
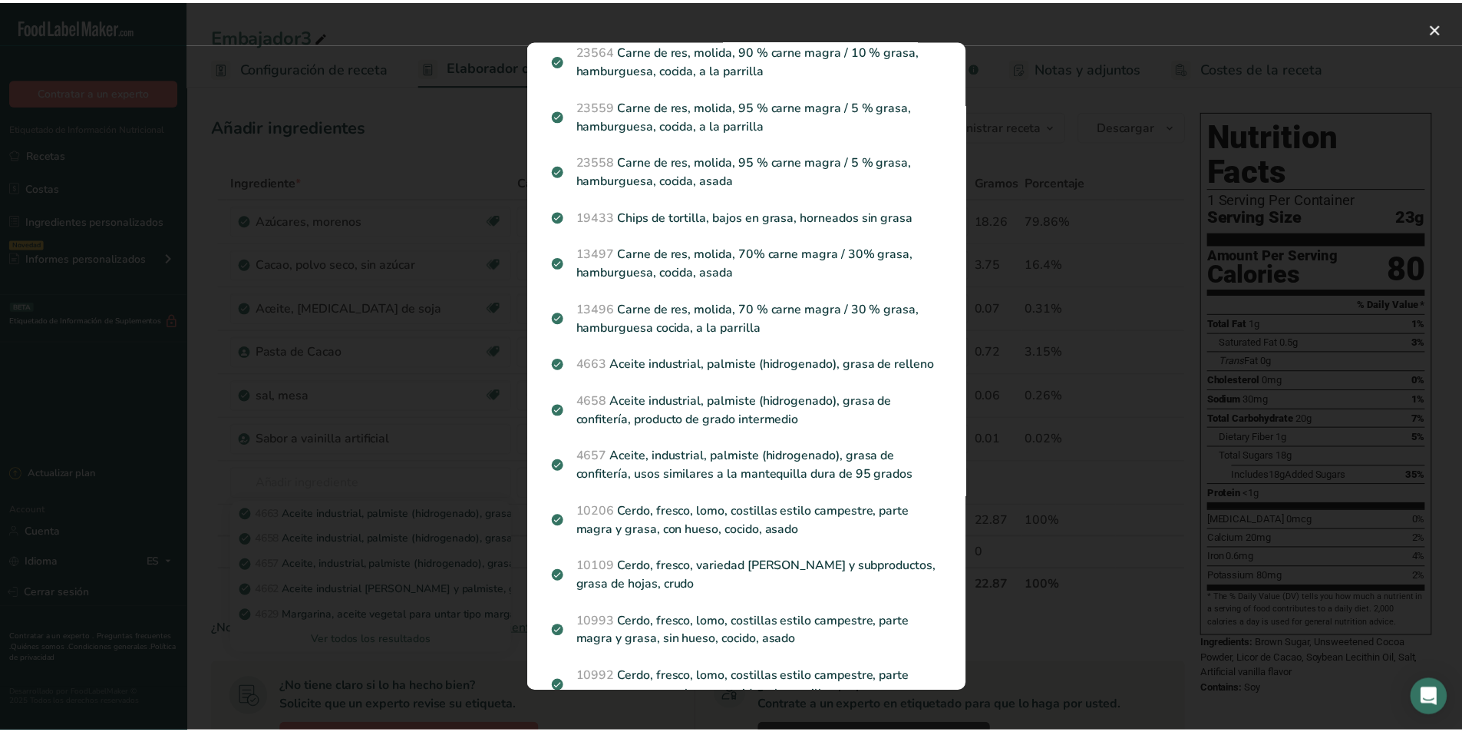
scroll to position [921, 0]
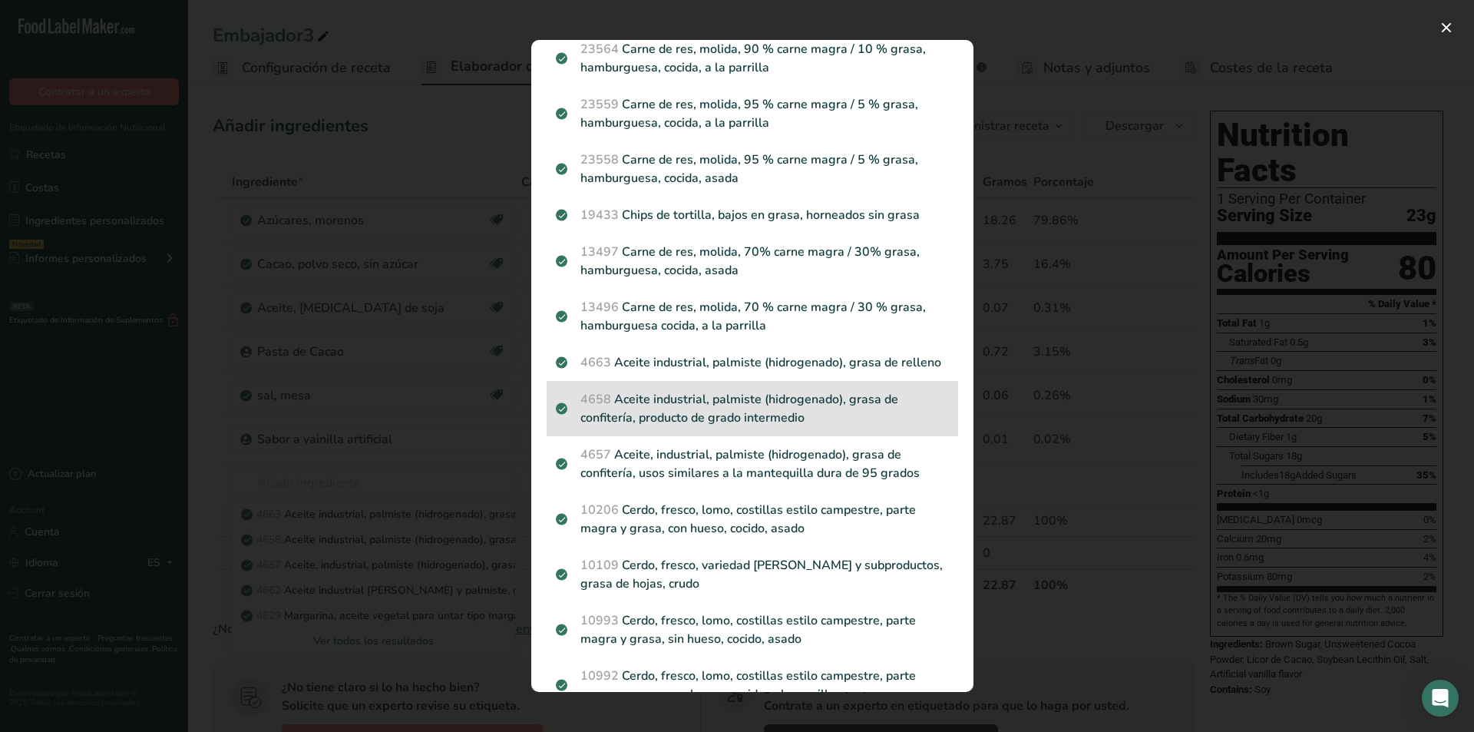
click at [748, 426] on p "4658 Aceite industrial, palmiste (hidrogenado), grasa de confitería, producto d…" at bounding box center [752, 408] width 393 height 37
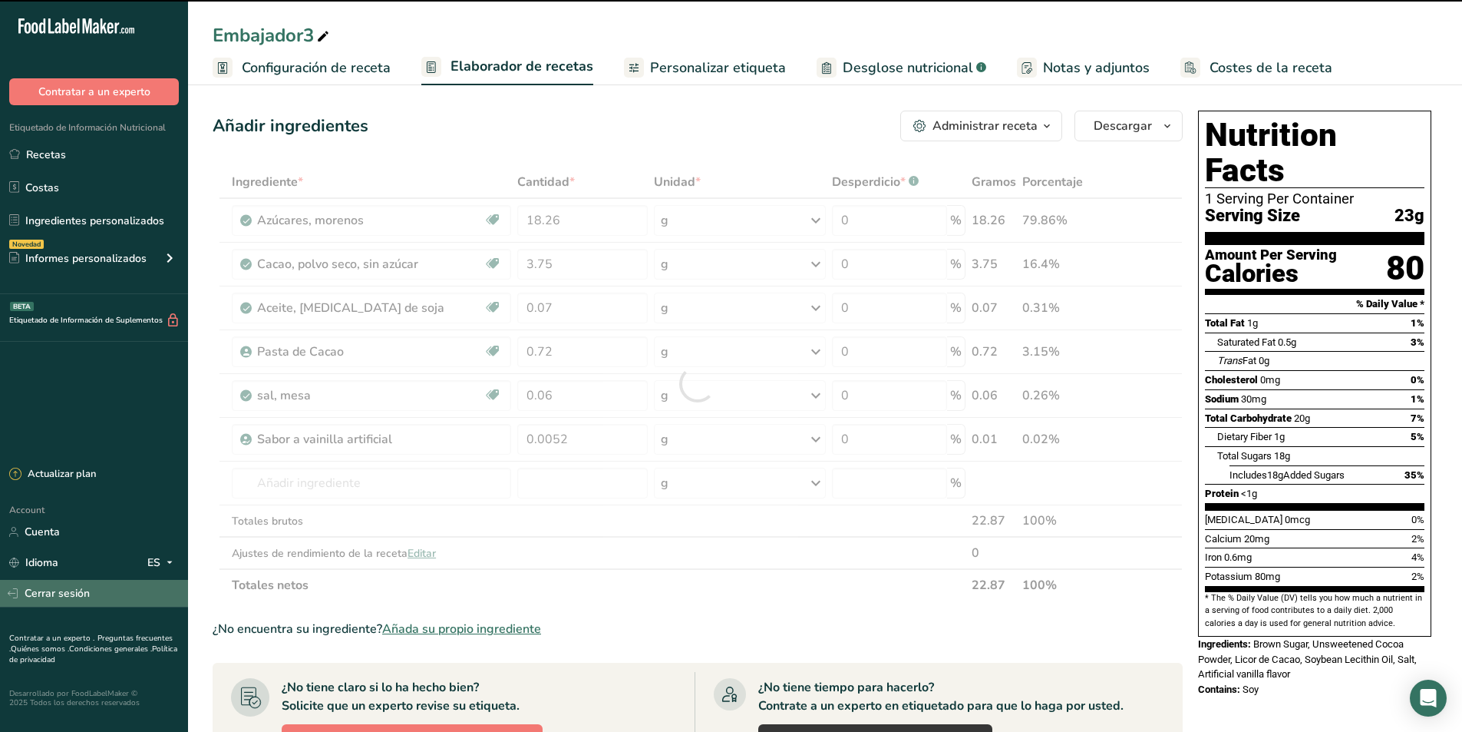
click at [91, 590] on link "Cerrar sesión" at bounding box center [94, 593] width 188 height 27
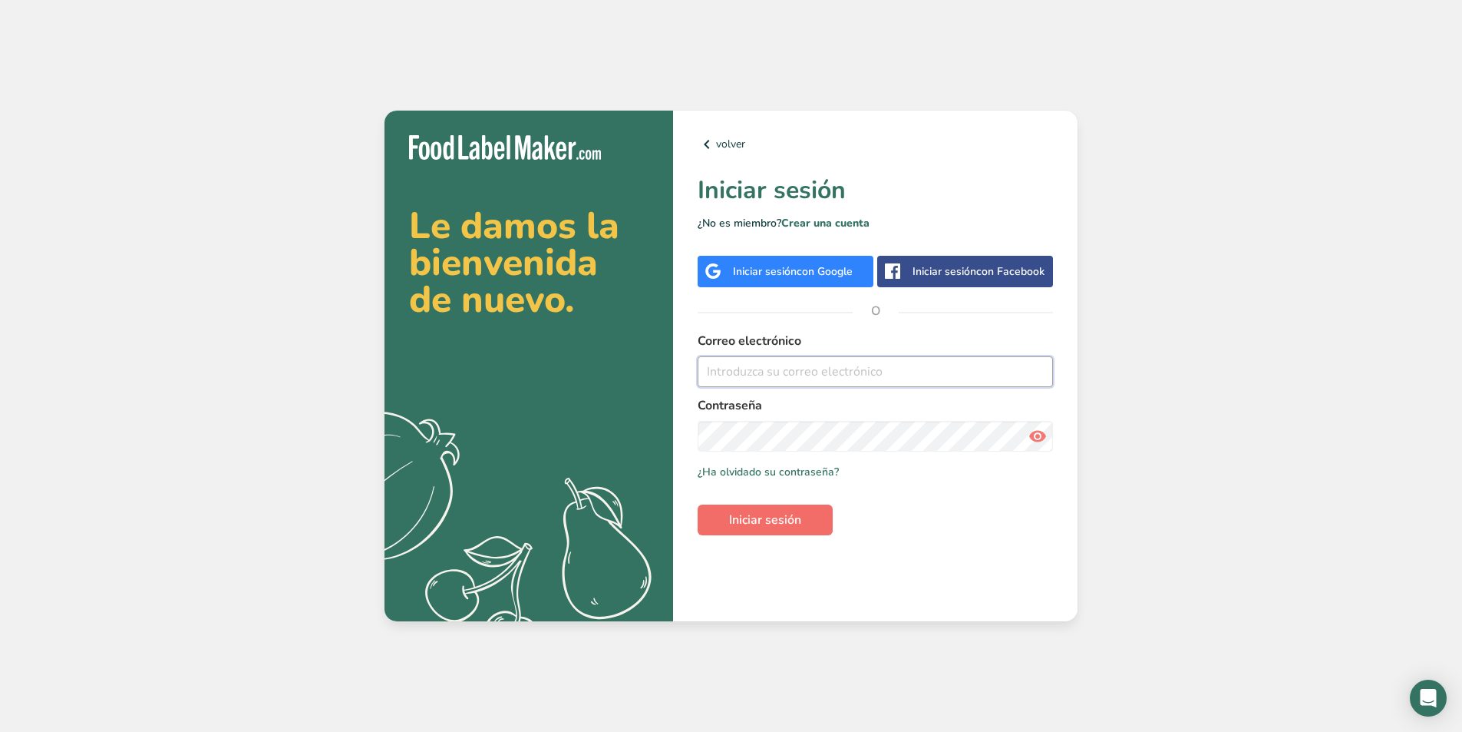
type input "[EMAIL_ADDRESS][DOMAIN_NAME]"
click at [739, 520] on span "Iniciar sesión" at bounding box center [765, 519] width 72 height 18
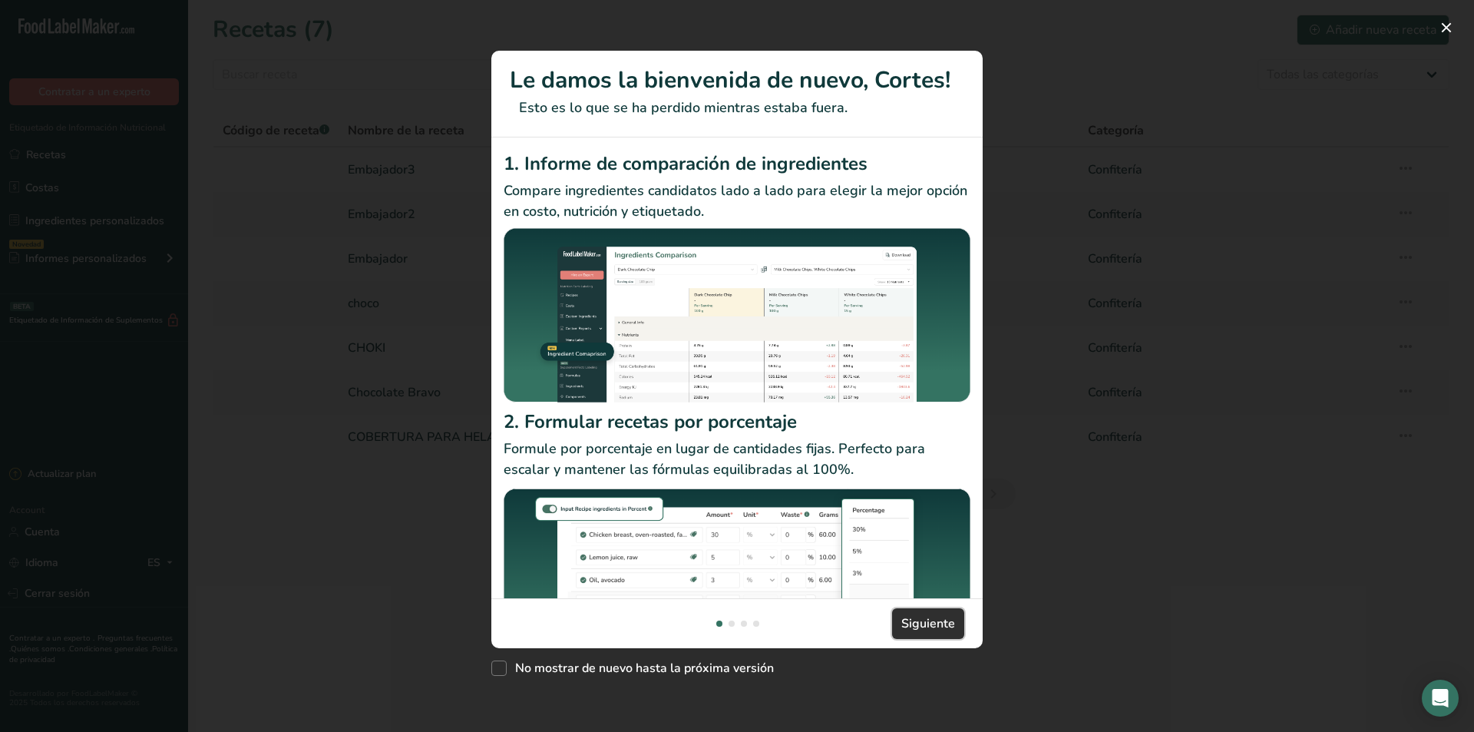
click at [951, 618] on span "Siguiente" at bounding box center [928, 623] width 54 height 18
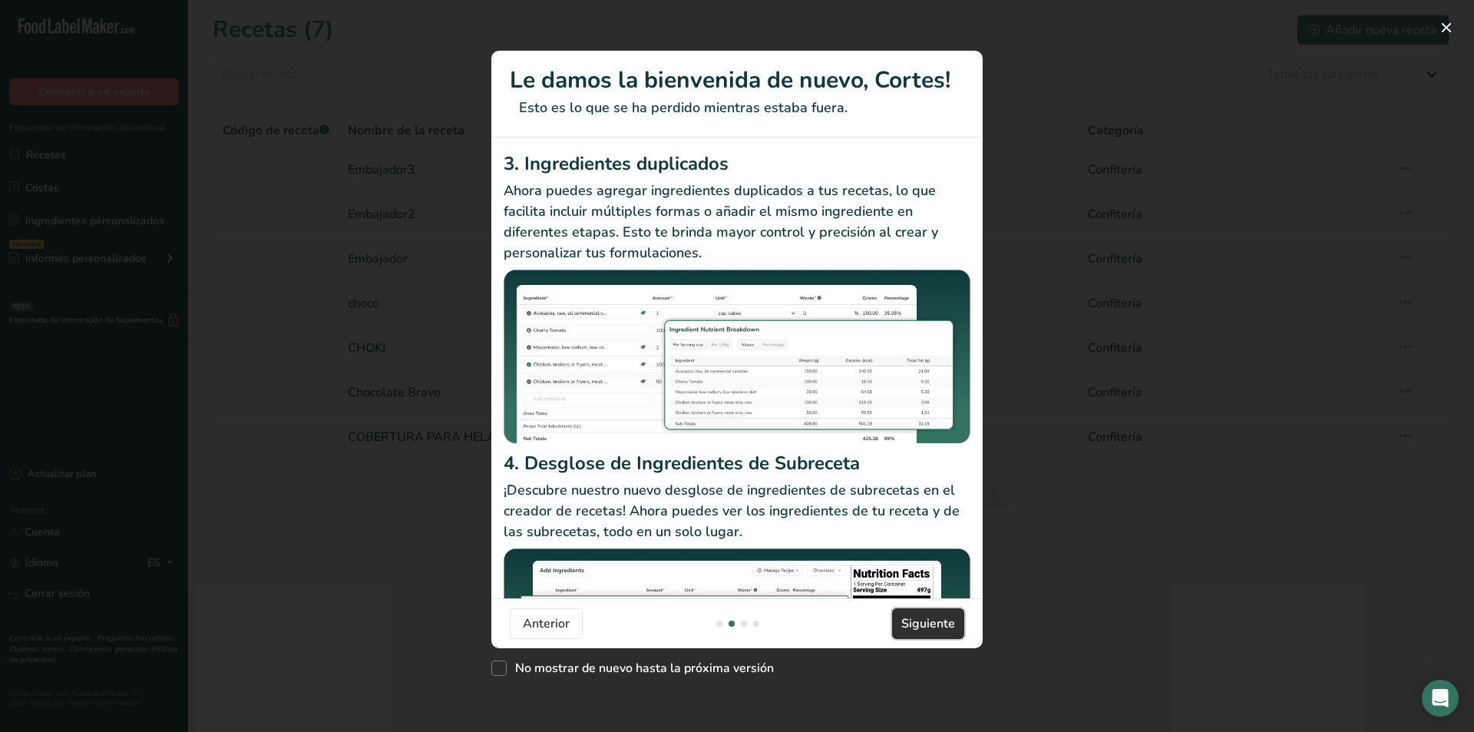
click at [951, 618] on span "Siguiente" at bounding box center [928, 623] width 54 height 18
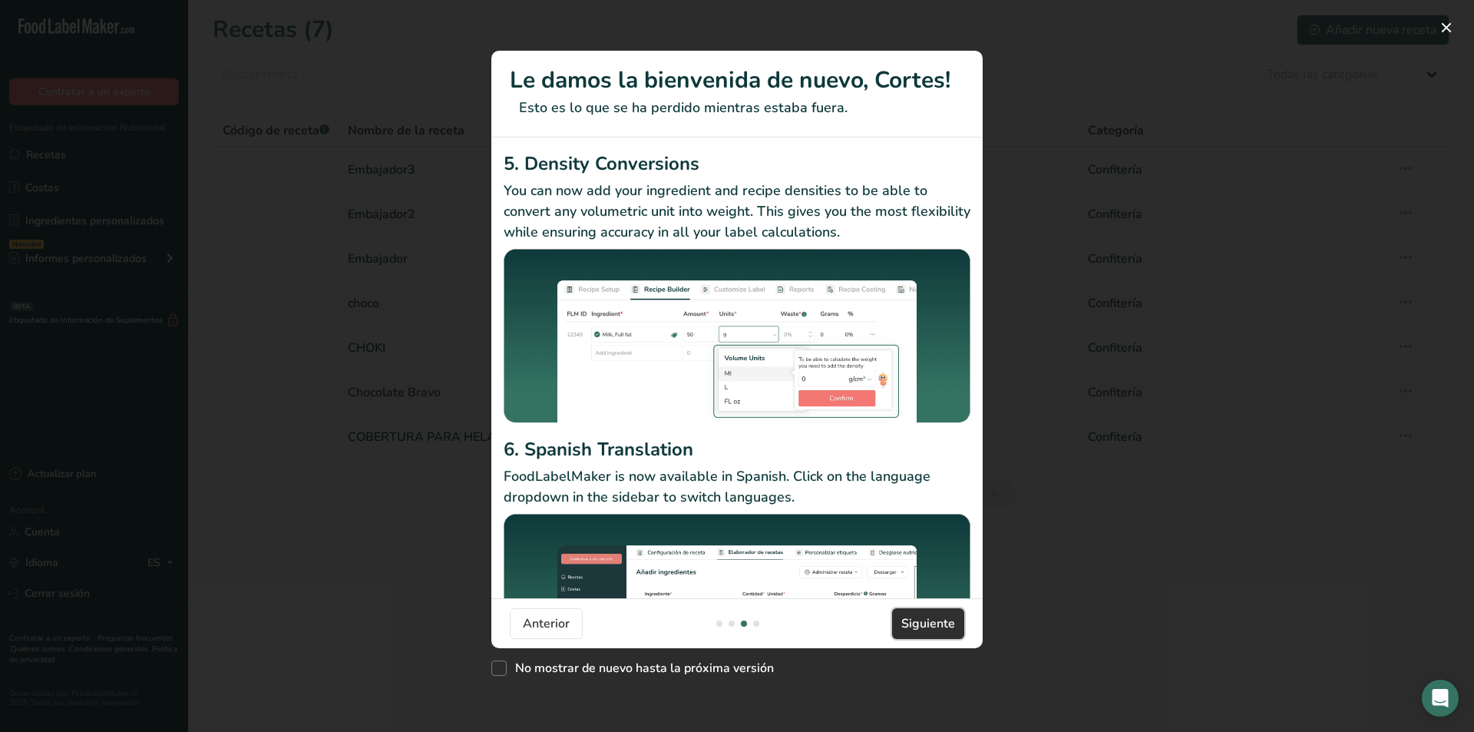
click at [948, 621] on span "Siguiente" at bounding box center [928, 623] width 54 height 18
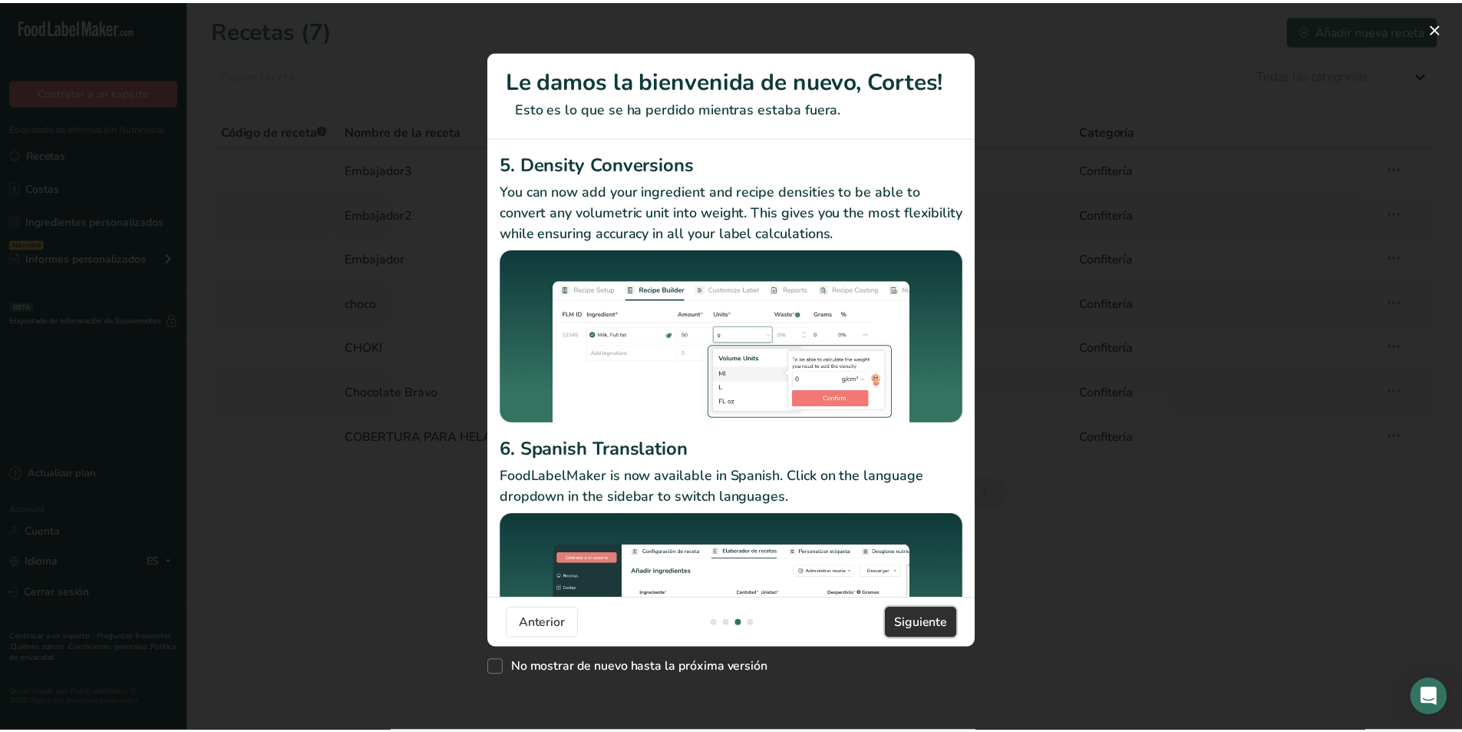
scroll to position [0, 1474]
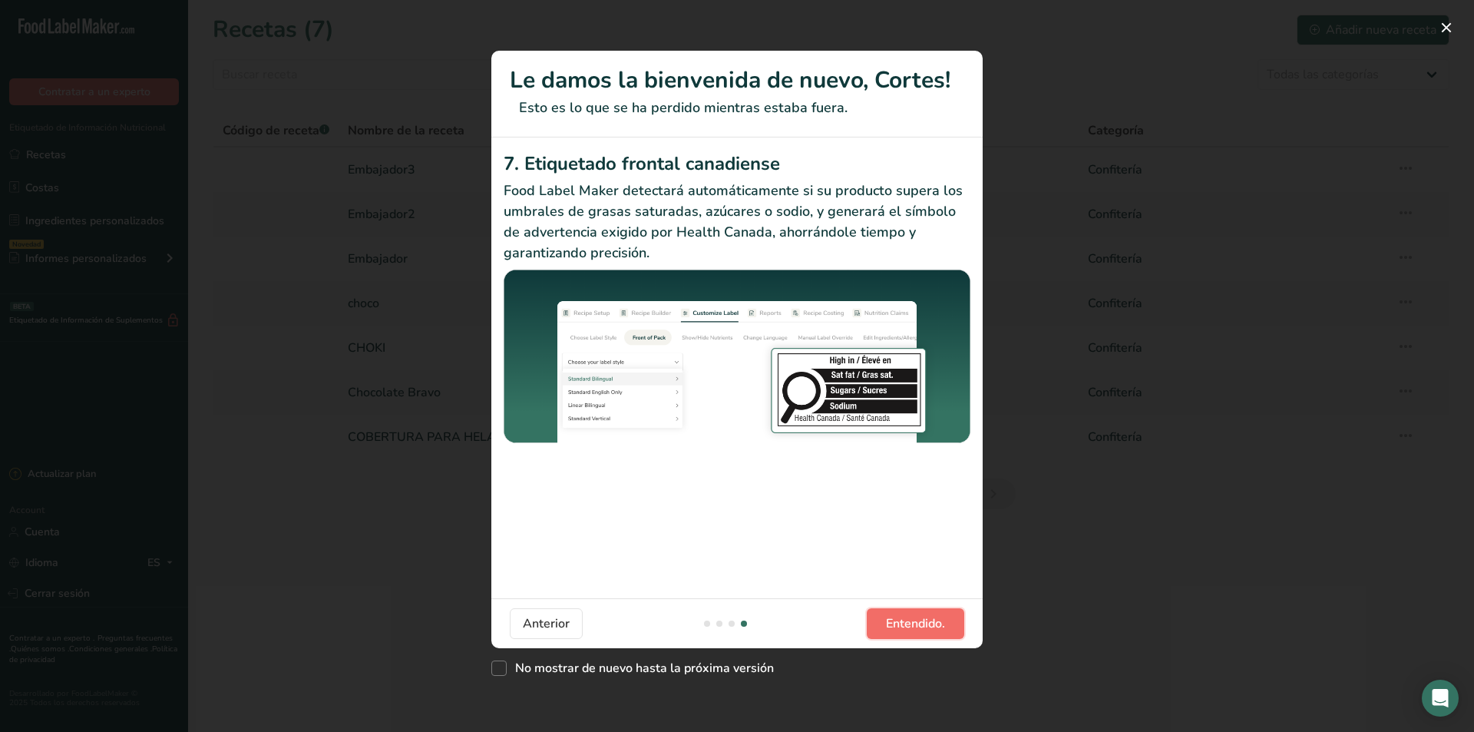
click at [948, 621] on button "Entendido." at bounding box center [915, 623] width 97 height 31
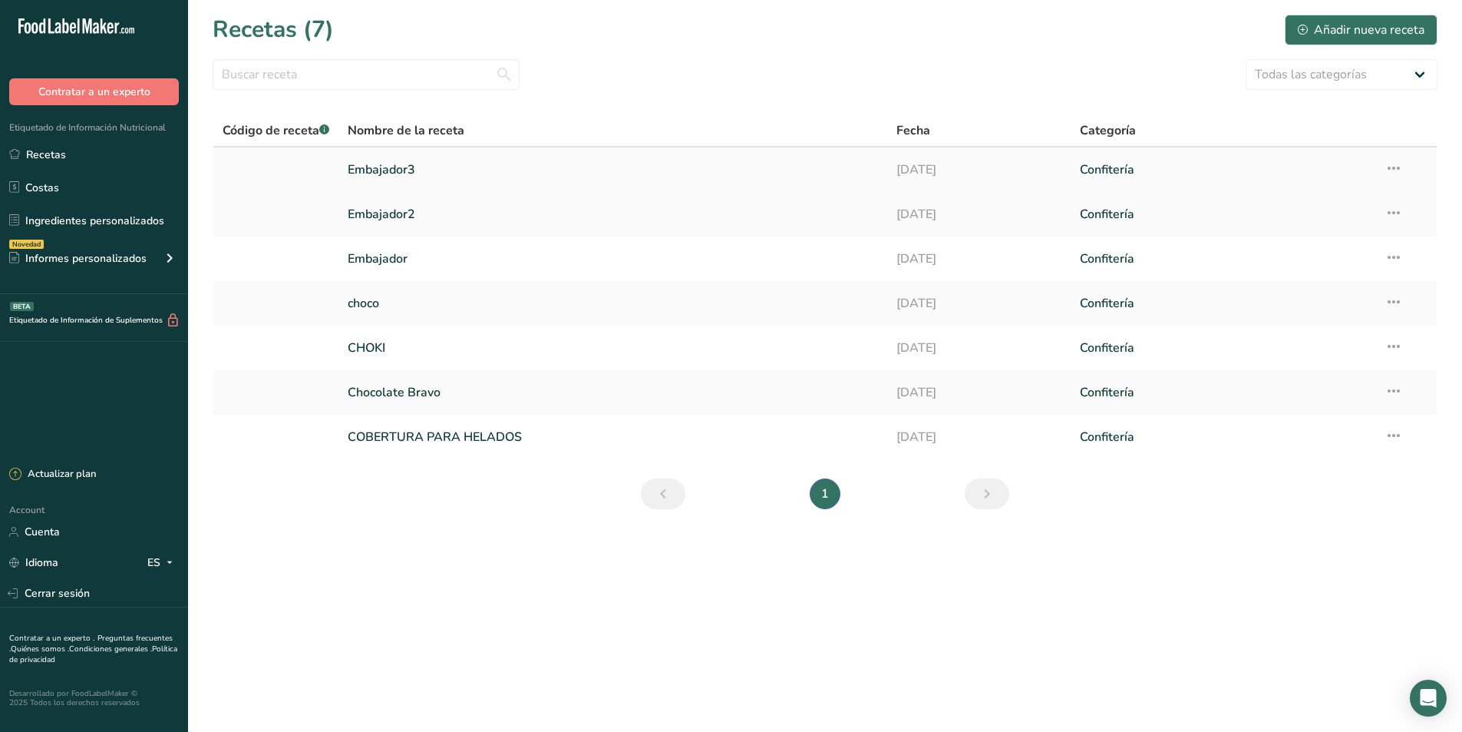
click at [391, 168] on link "Embajador3" at bounding box center [613, 170] width 530 height 32
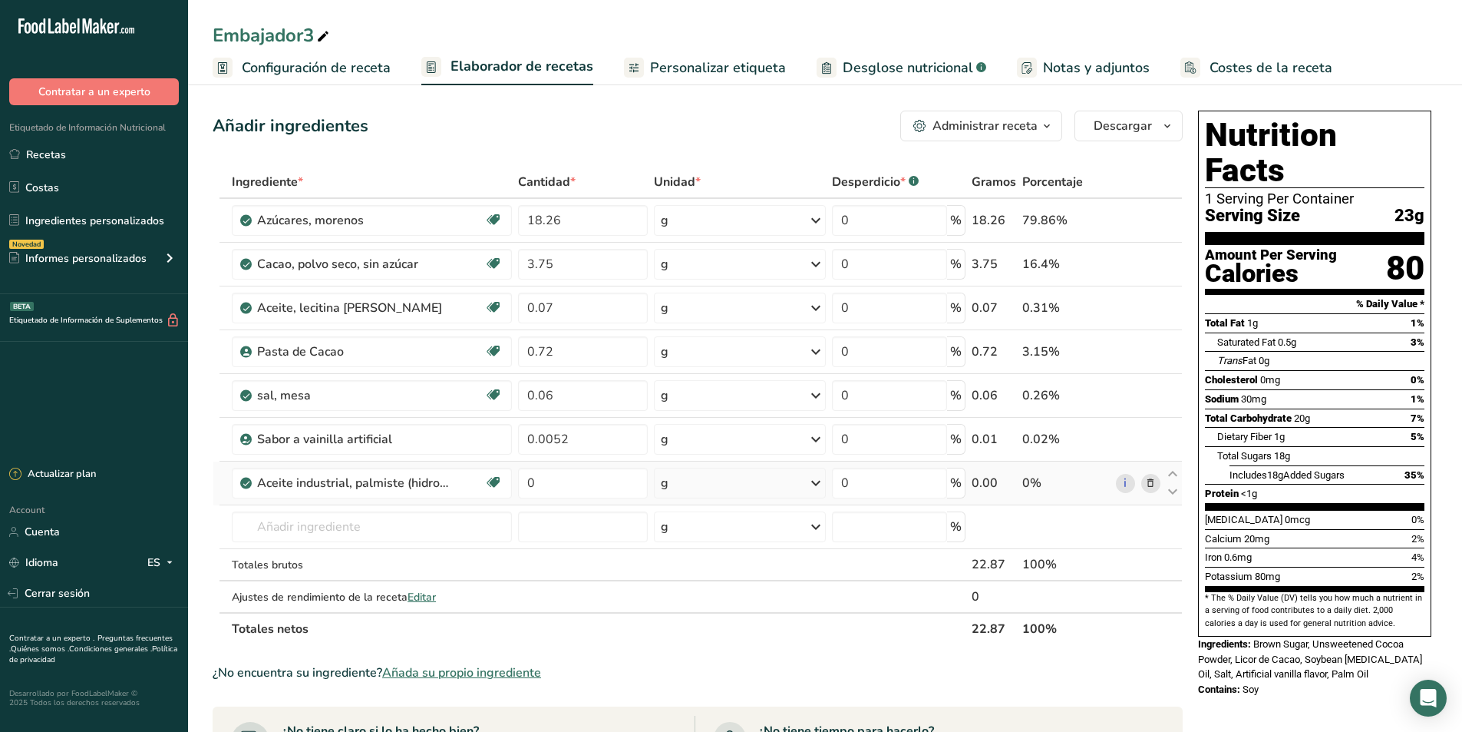
click at [1150, 485] on icon at bounding box center [1150, 483] width 11 height 16
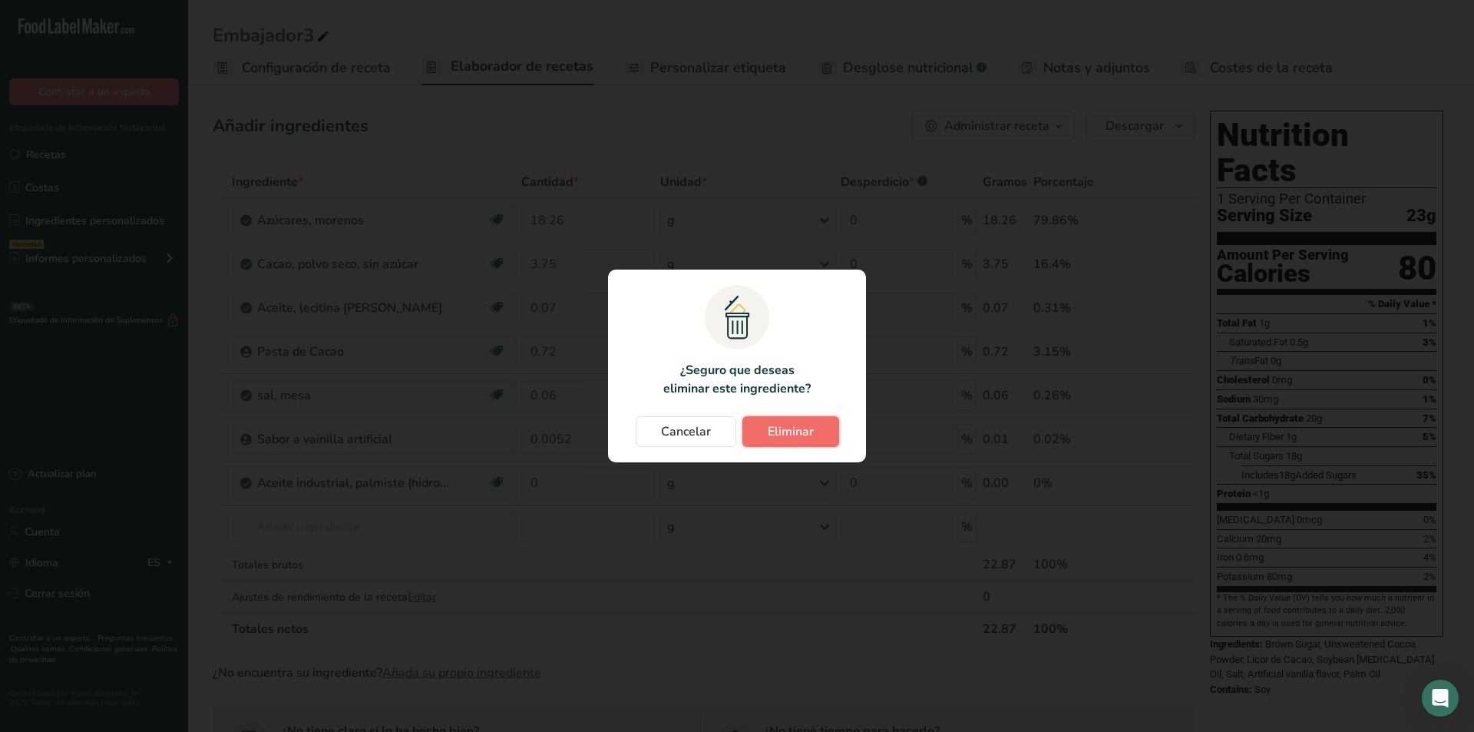
click at [824, 436] on button "Eliminar" at bounding box center [790, 431] width 97 height 31
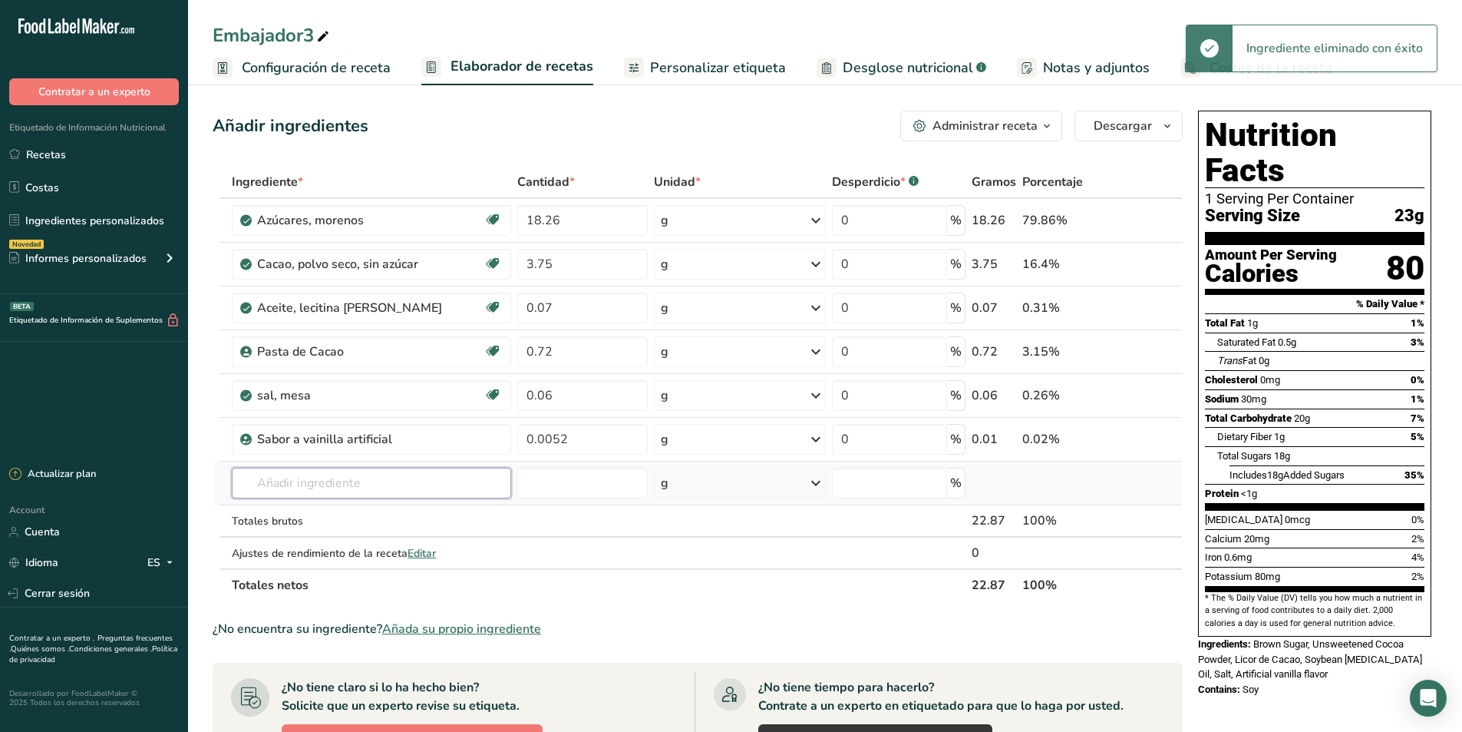
click at [325, 484] on input "text" at bounding box center [371, 483] width 279 height 31
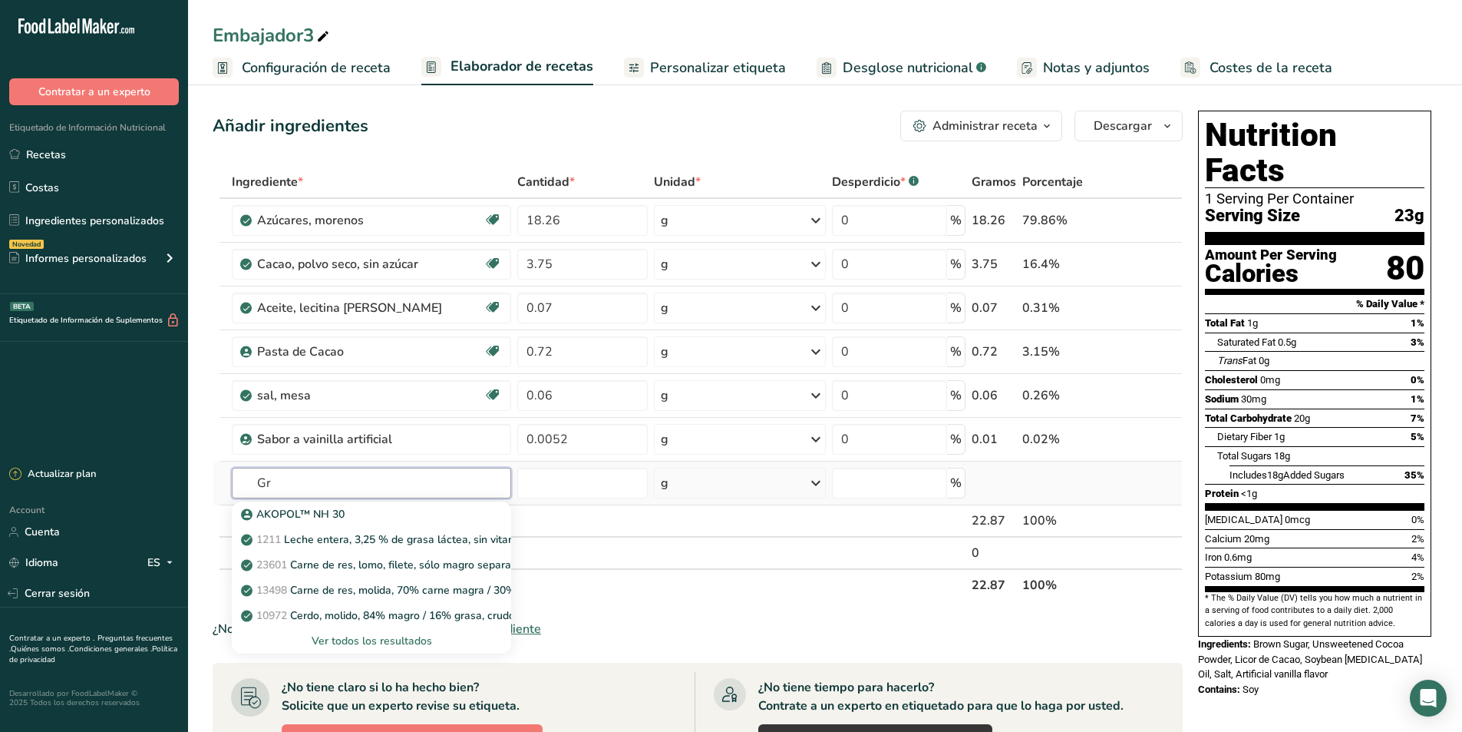
type input "G"
type input "Aceite Palmiste no hidrogenado"
click at [394, 639] on div "Ver todos los resultados" at bounding box center [371, 641] width 255 height 16
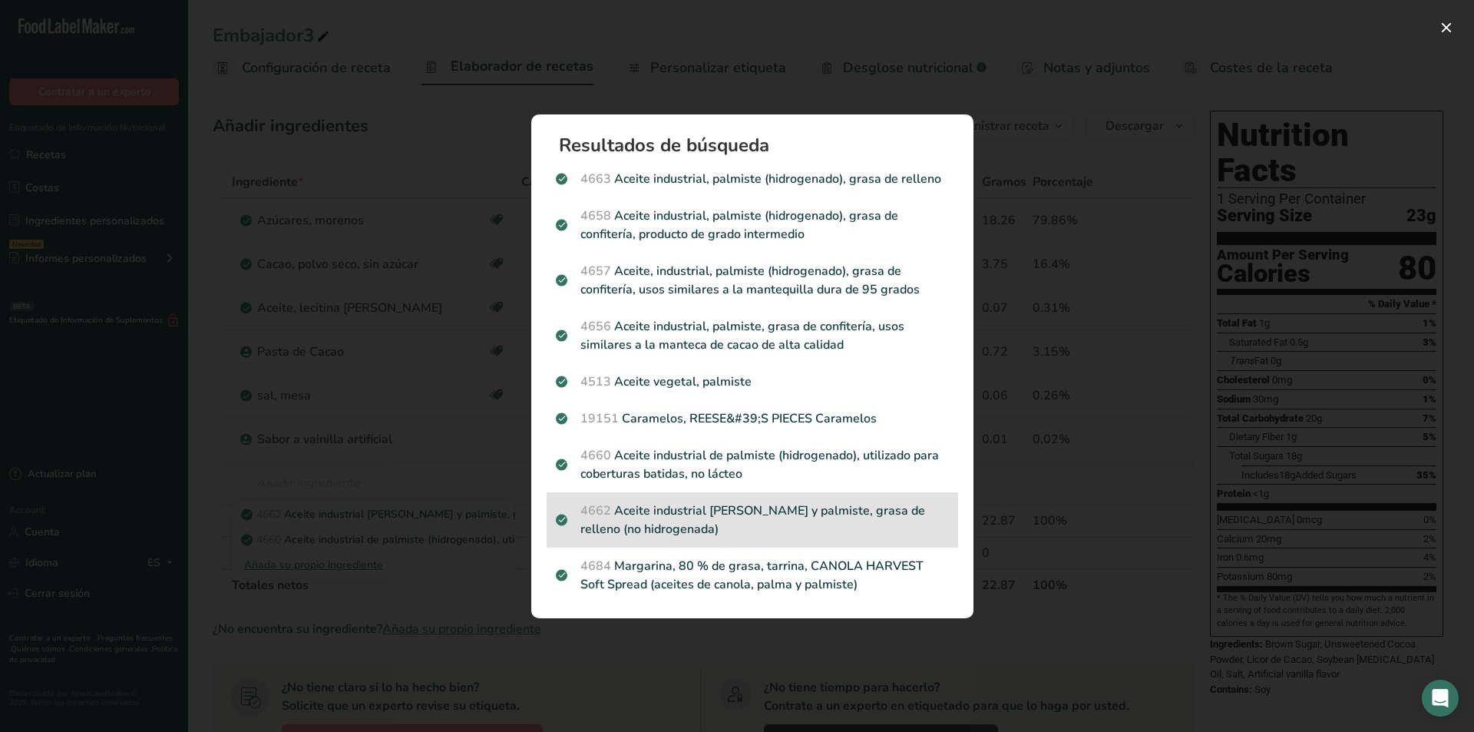
click at [798, 515] on p "4662 Aceite industrial [PERSON_NAME] y palmiste, grasa de relleno (no hidrogena…" at bounding box center [752, 519] width 393 height 37
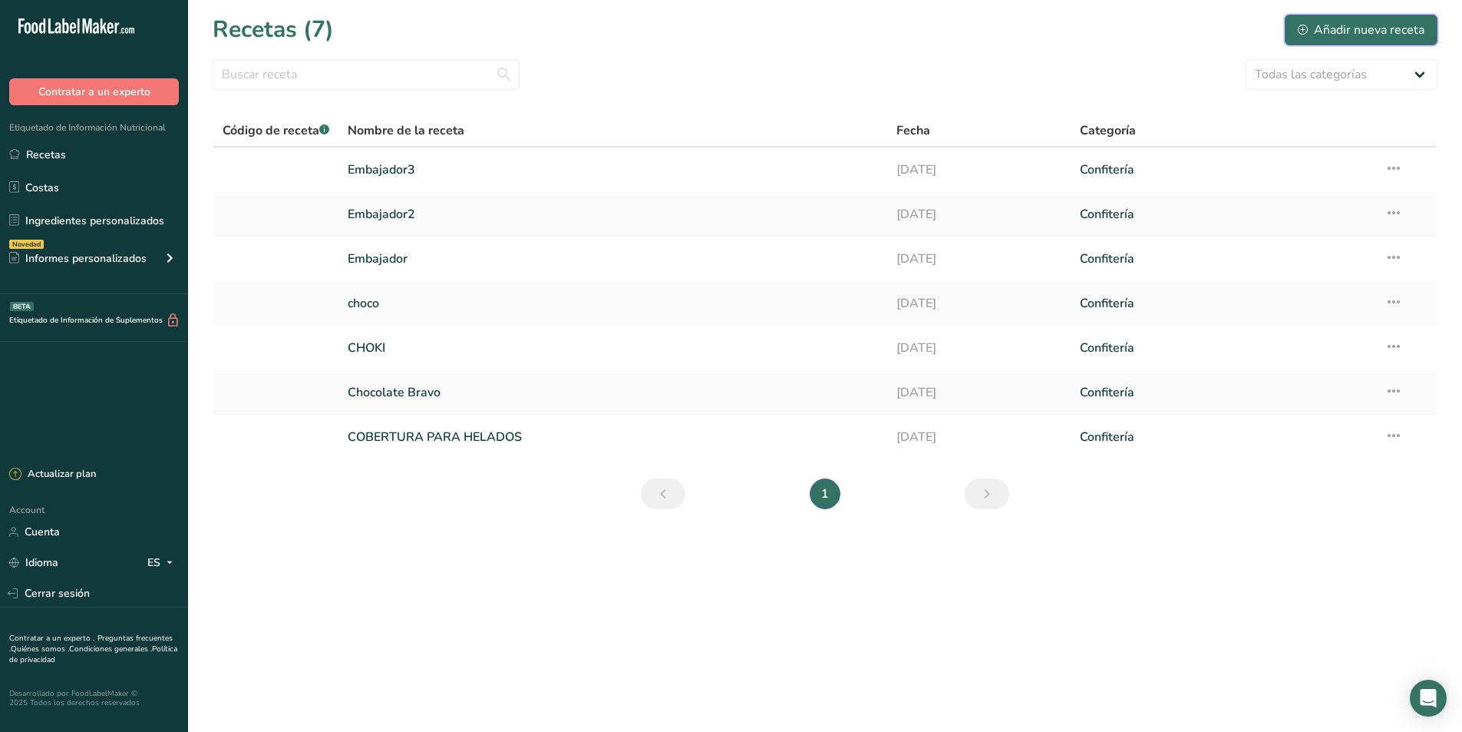
click at [1351, 28] on div "Añadir nueva receta" at bounding box center [1361, 30] width 127 height 18
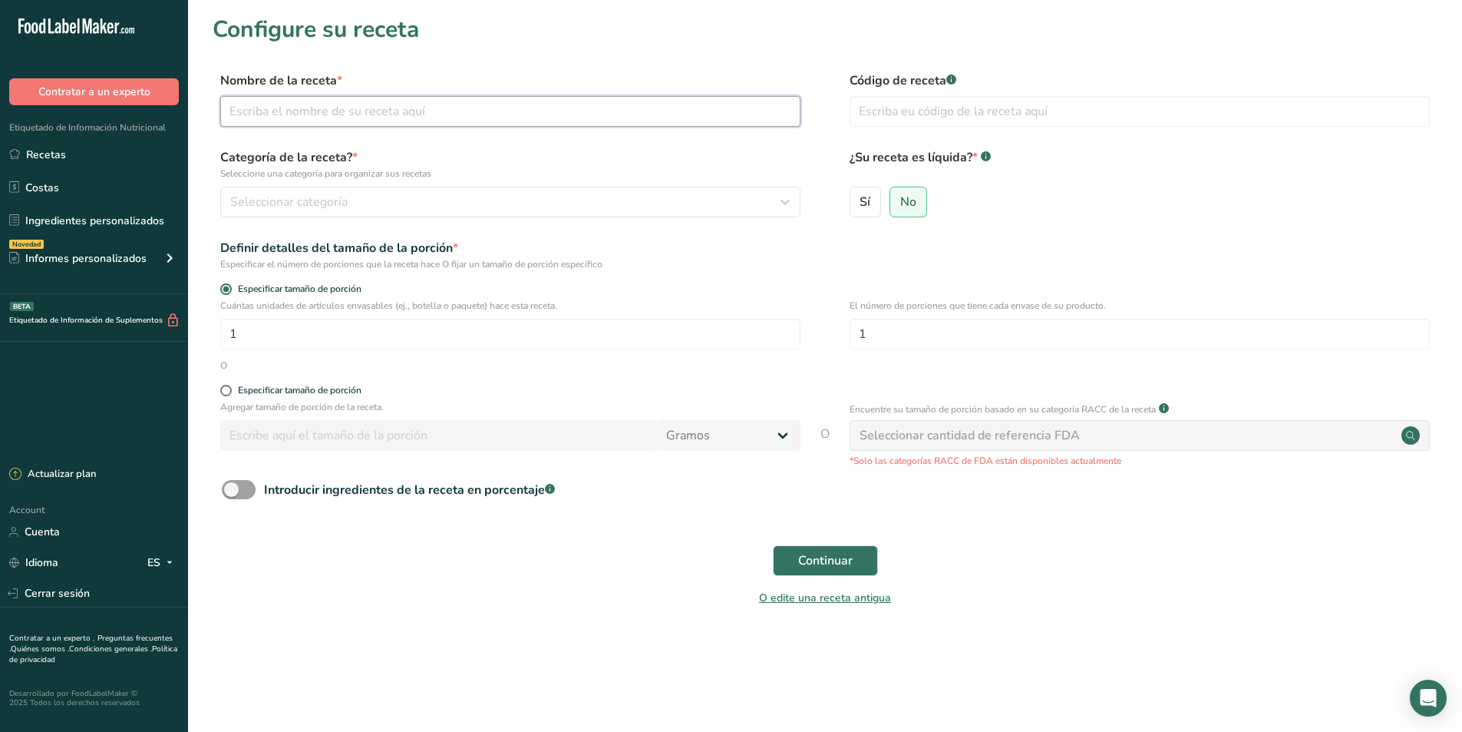
click at [363, 111] on input "text" at bounding box center [510, 111] width 580 height 31
type input "Embajador4"
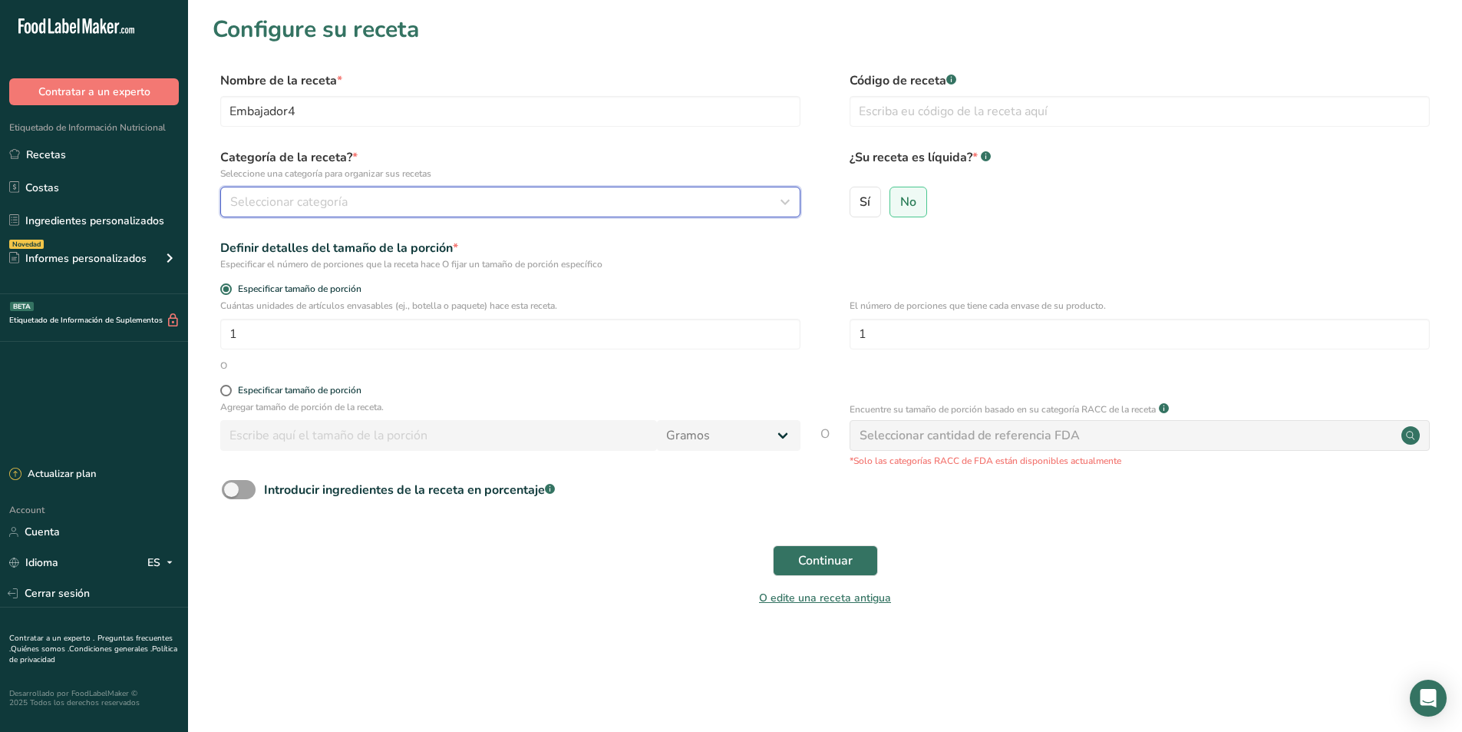
click at [332, 195] on span "Seleccionar categoría" at bounding box center [288, 202] width 117 height 18
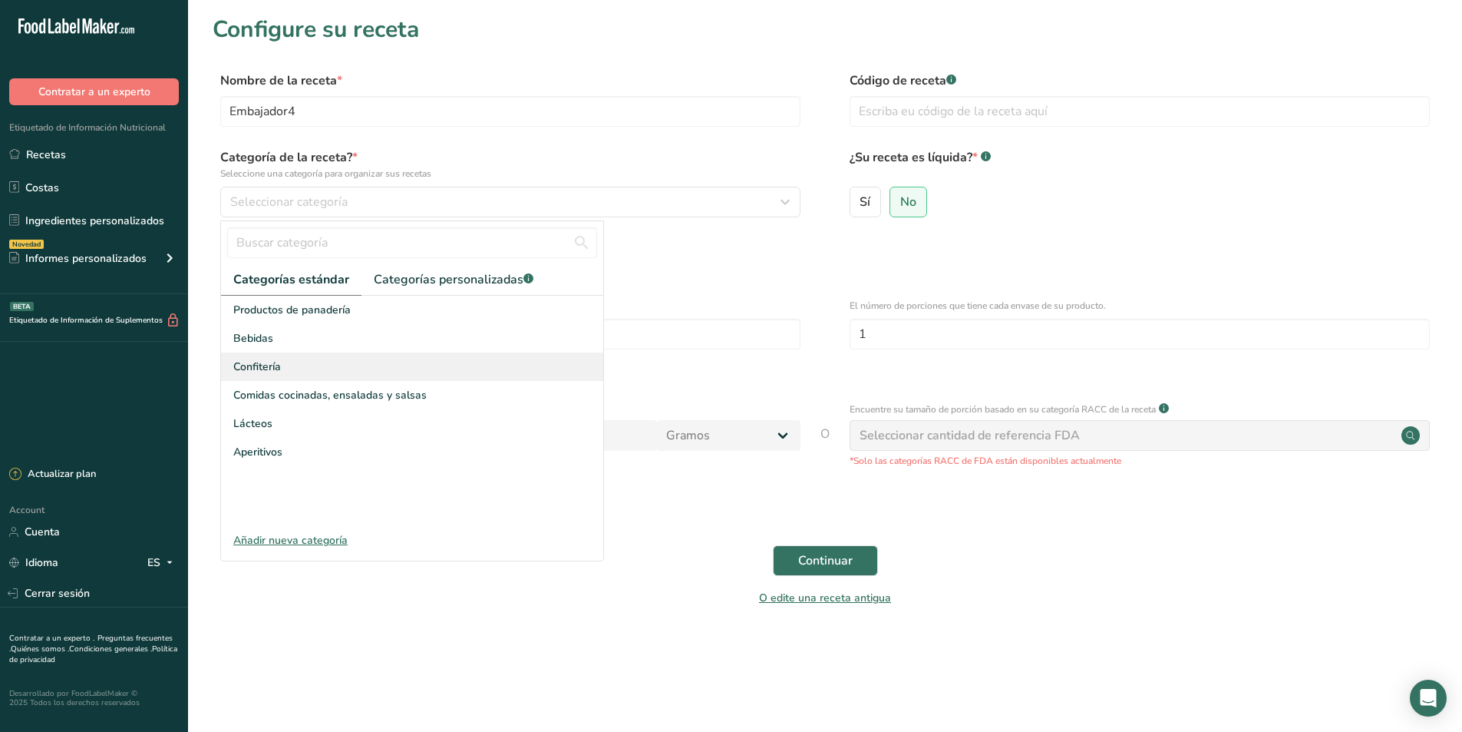
click at [266, 370] on span "Confitería" at bounding box center [257, 366] width 48 height 16
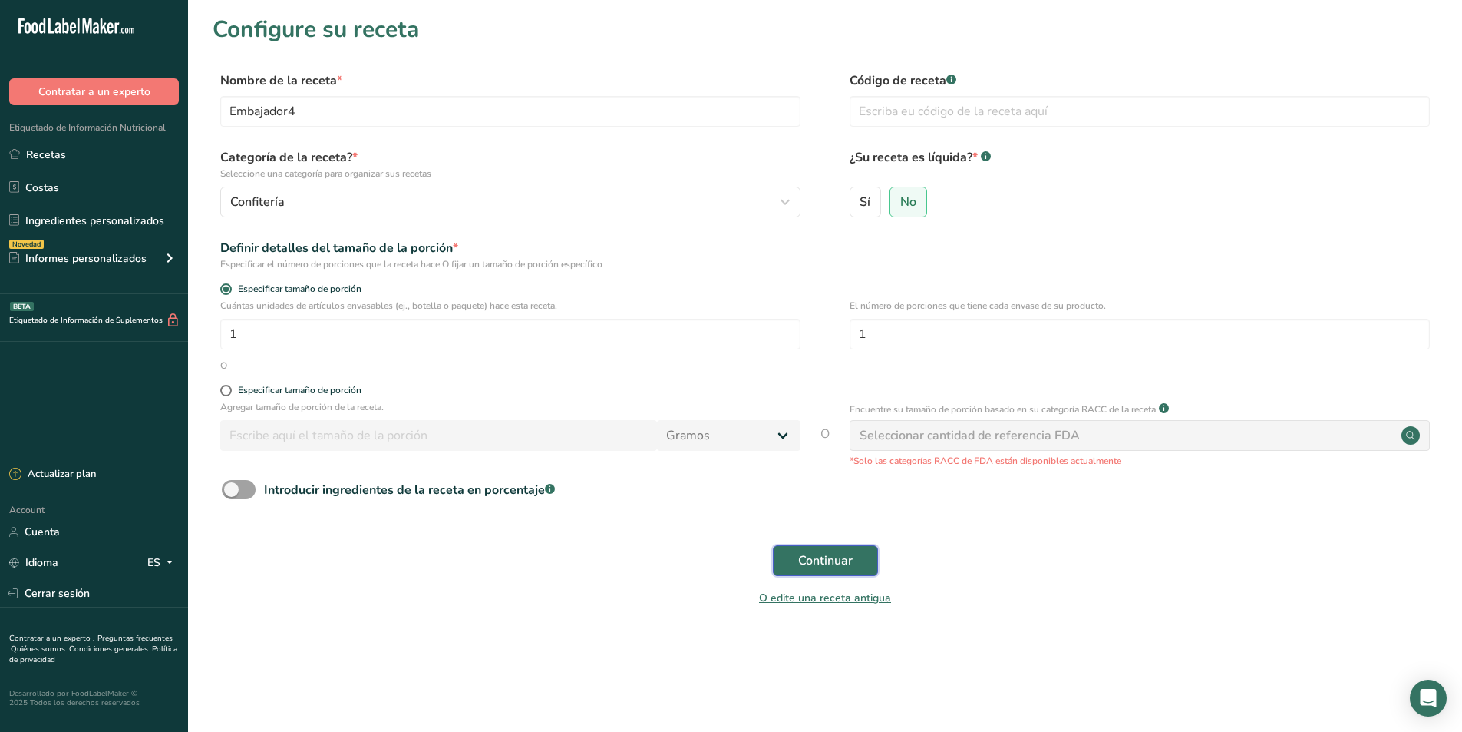
click at [806, 563] on span "Continuar" at bounding box center [825, 560] width 55 height 18
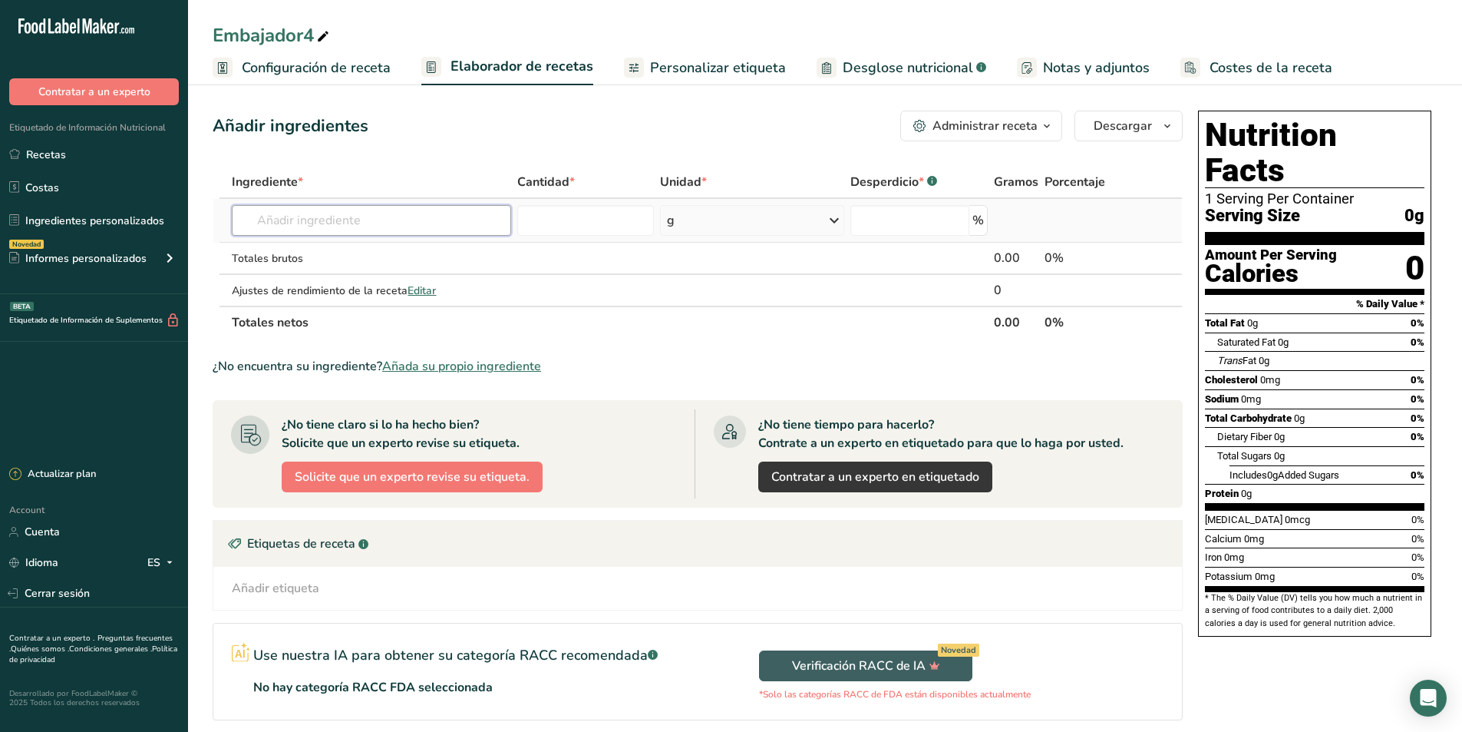
click at [316, 227] on input "text" at bounding box center [371, 220] width 279 height 31
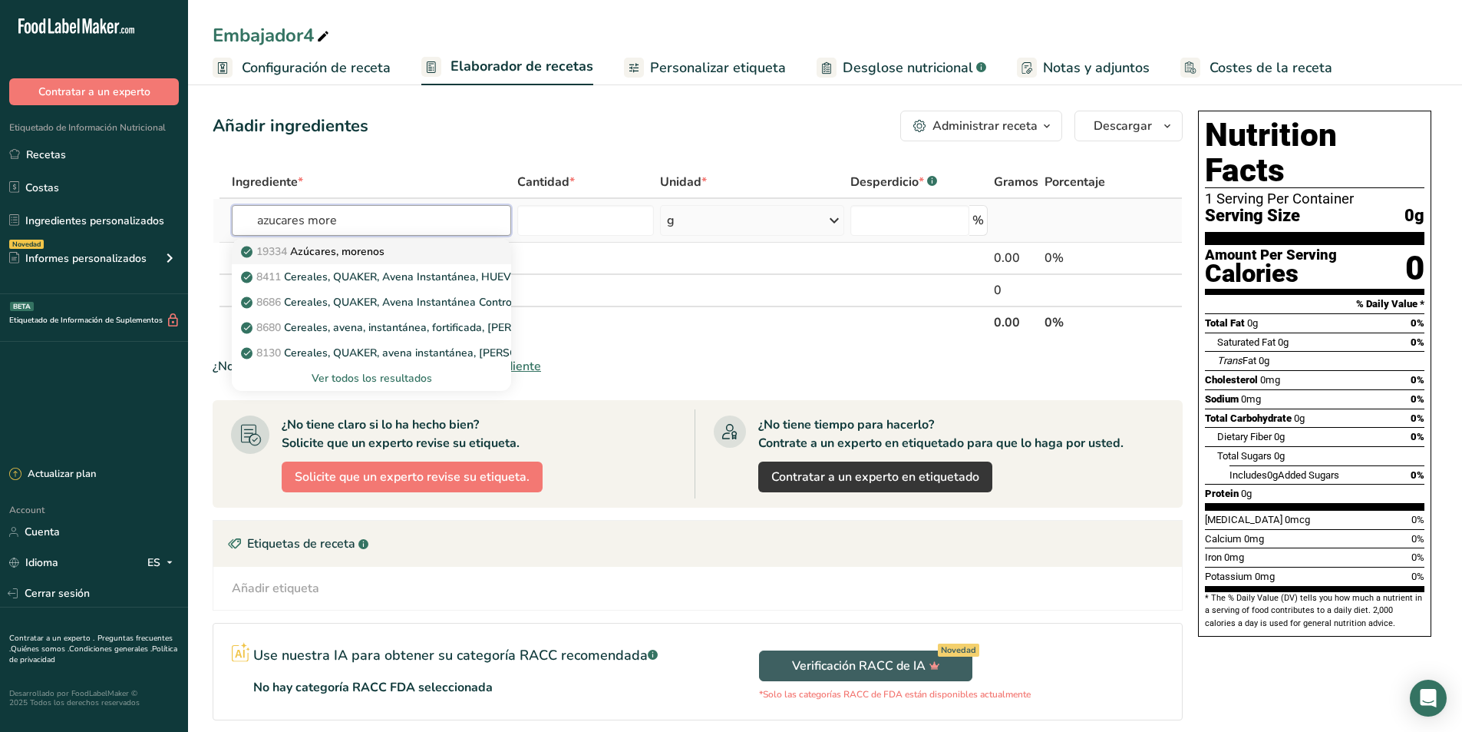
type input "azucares more"
click at [321, 252] on p "19334 [DEMOGRAPHIC_DATA], morenos" at bounding box center [314, 251] width 140 height 16
type input "Sugars, brown"
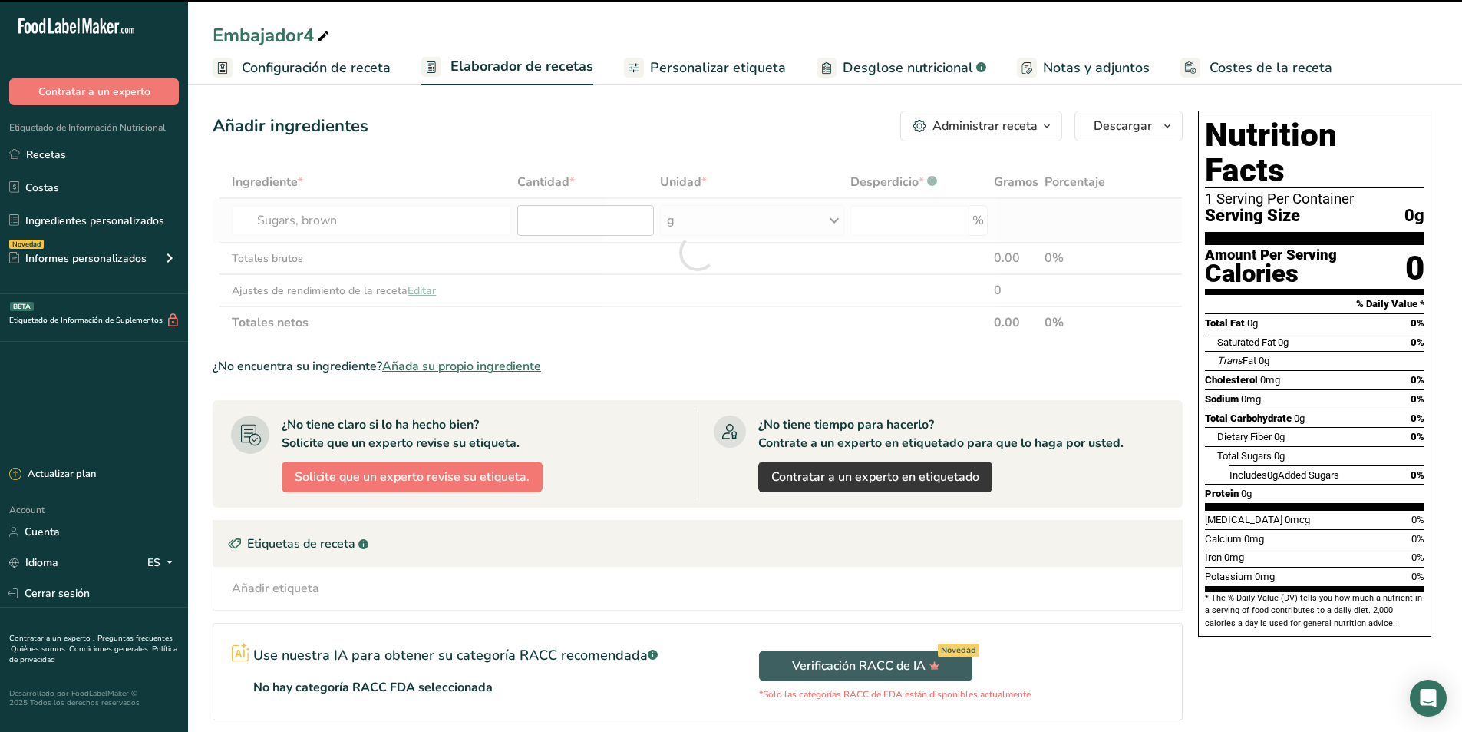
type input "0"
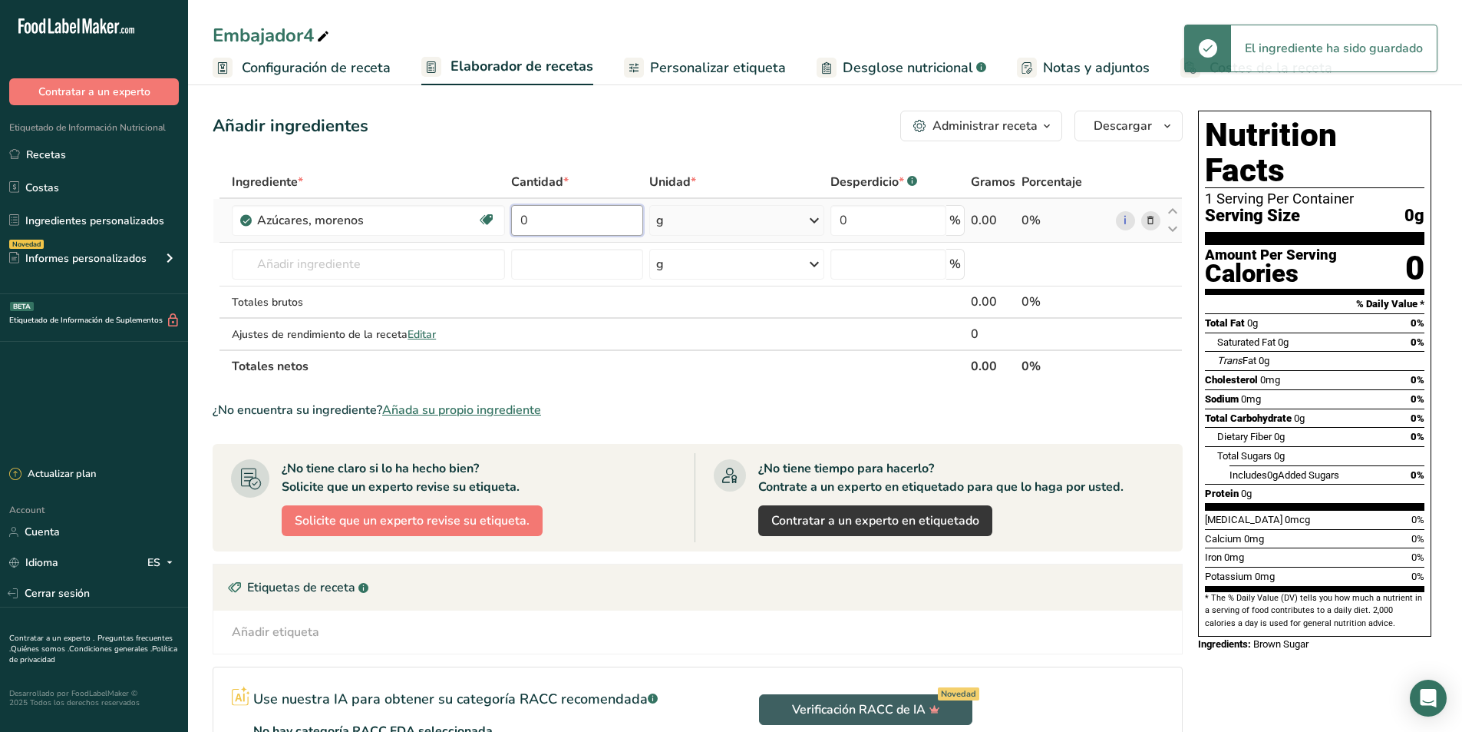
click at [541, 223] on input "0" at bounding box center [577, 220] width 132 height 31
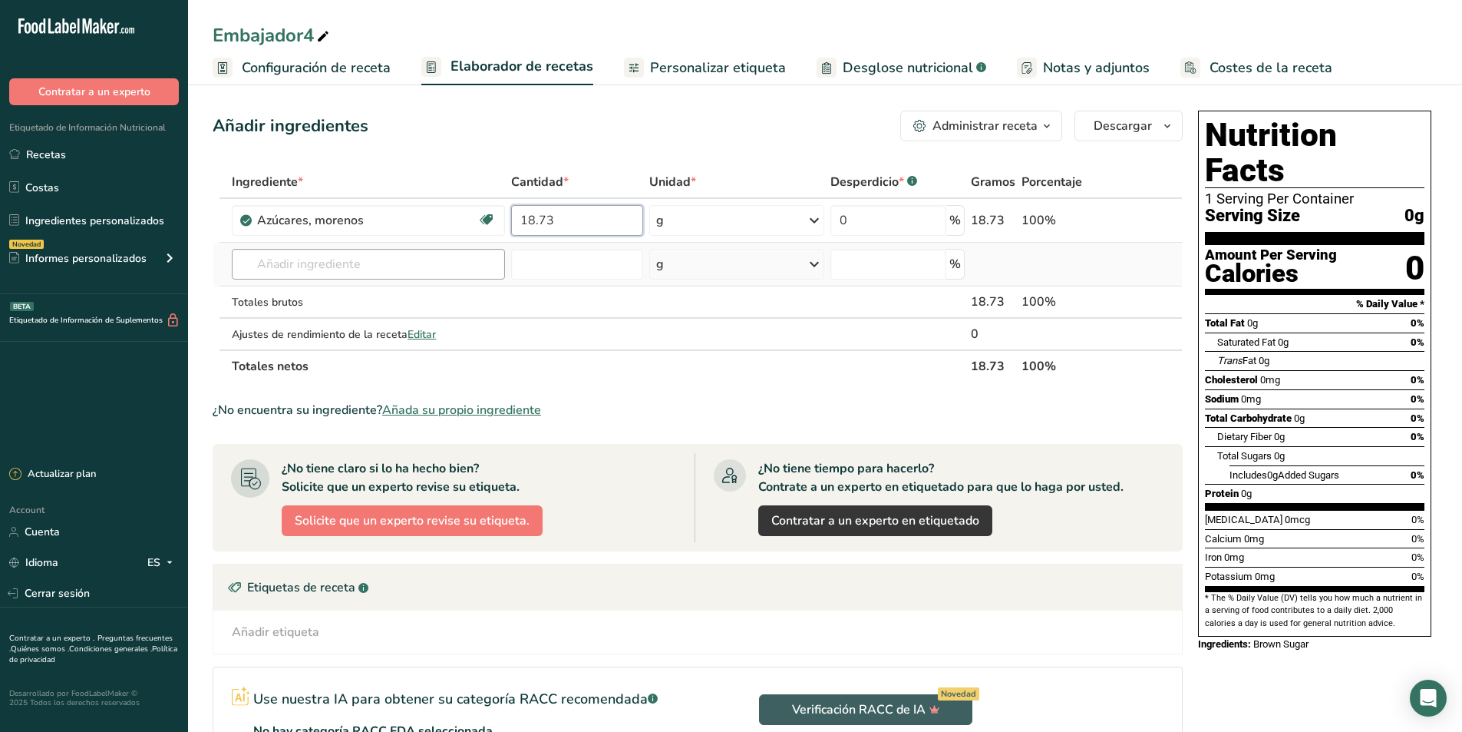
type input "18.73"
click at [349, 261] on div "Ingrediente * Cantidad * Unidad * Desperdicio * .a-a{fill:#347362;}.b-a{fill:#f…" at bounding box center [698, 274] width 970 height 216
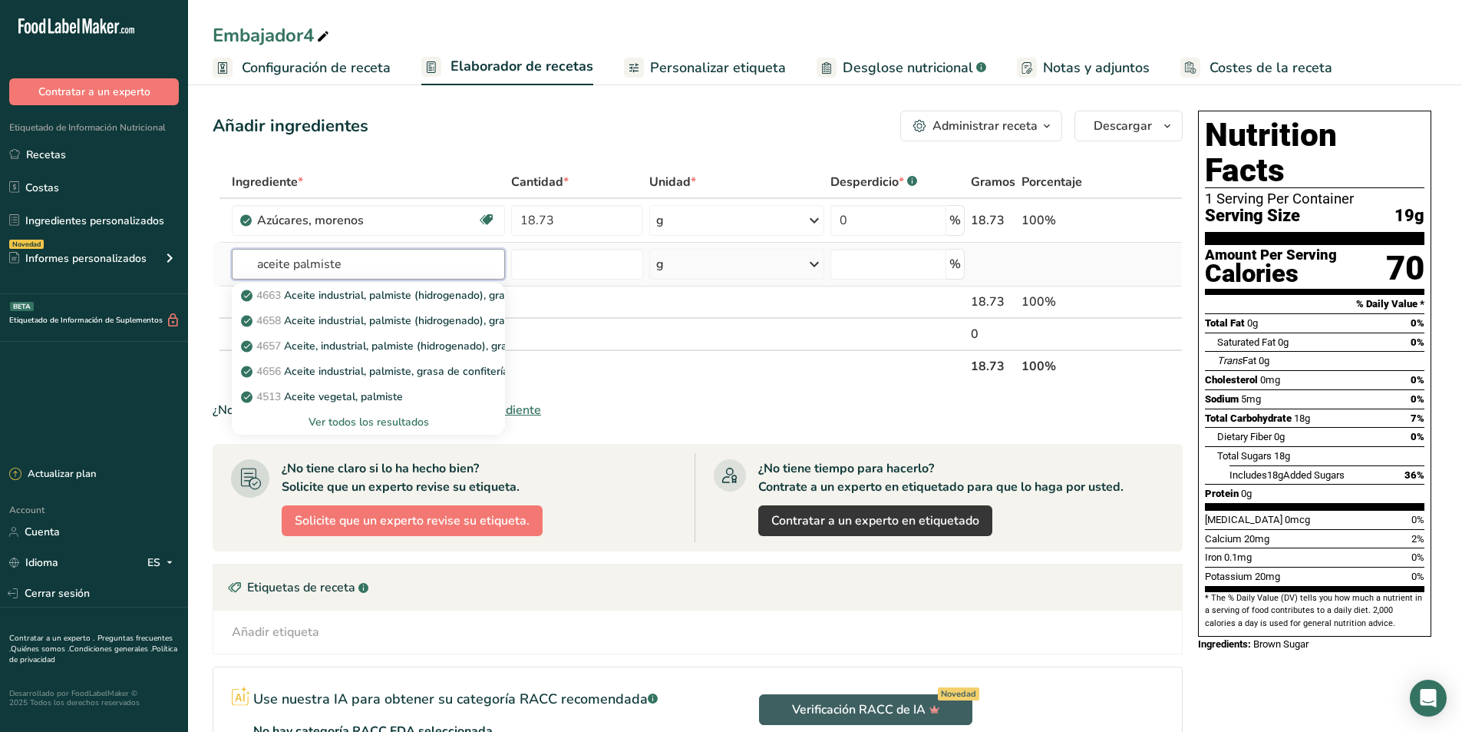
type input "aceite palmiste"
click at [398, 415] on div "Ver todos los resultados" at bounding box center [368, 422] width 249 height 16
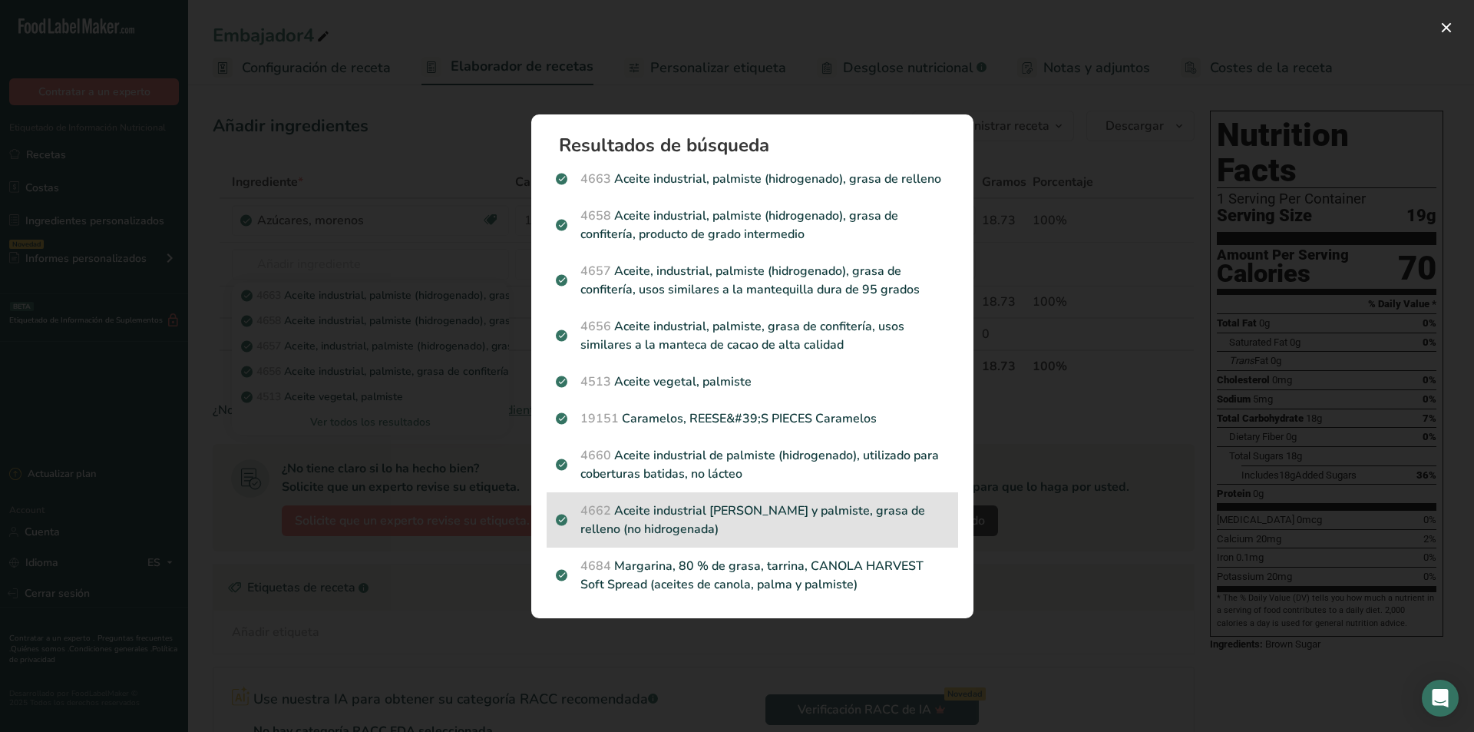
click at [788, 515] on p "4662 Aceite industrial [PERSON_NAME] y palmiste, grasa de relleno (no hidrogena…" at bounding box center [752, 519] width 393 height 37
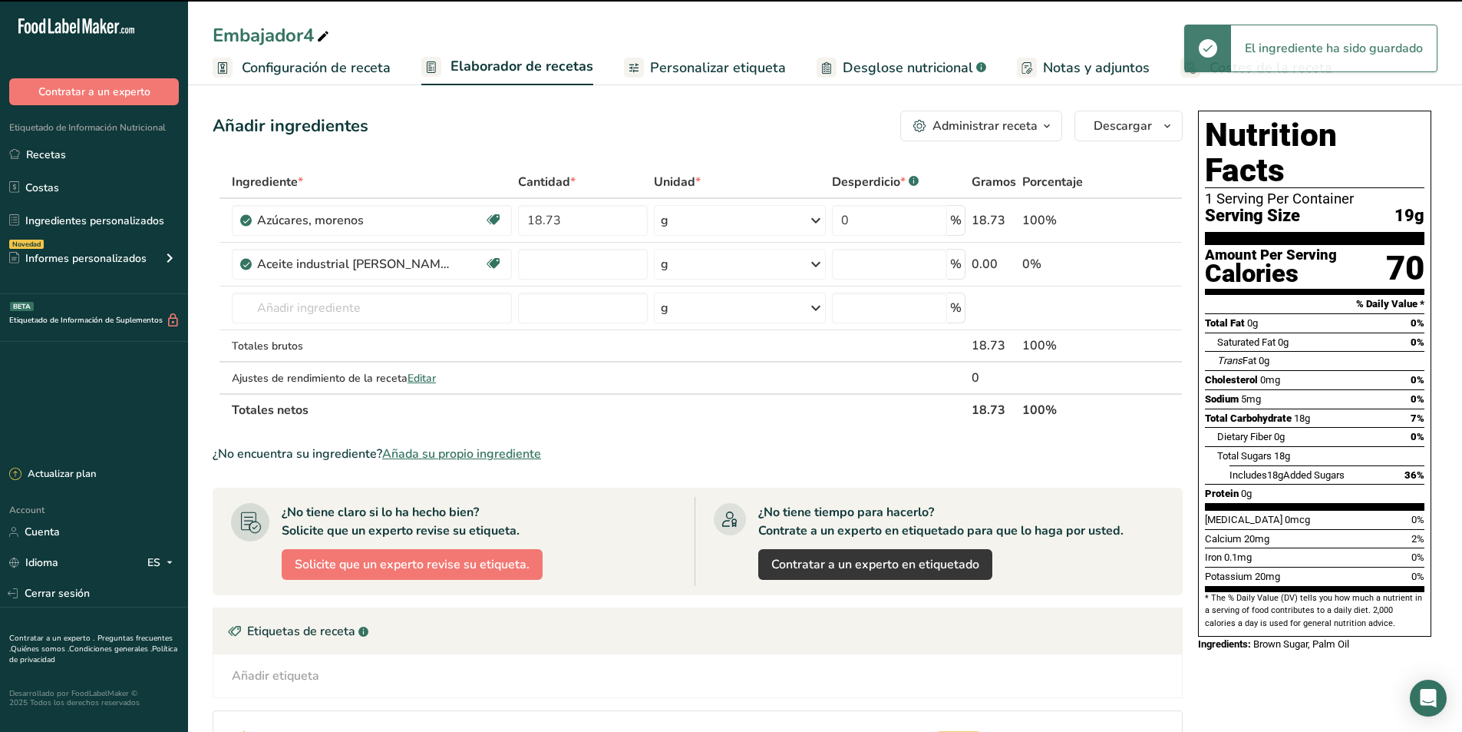
type input "0"
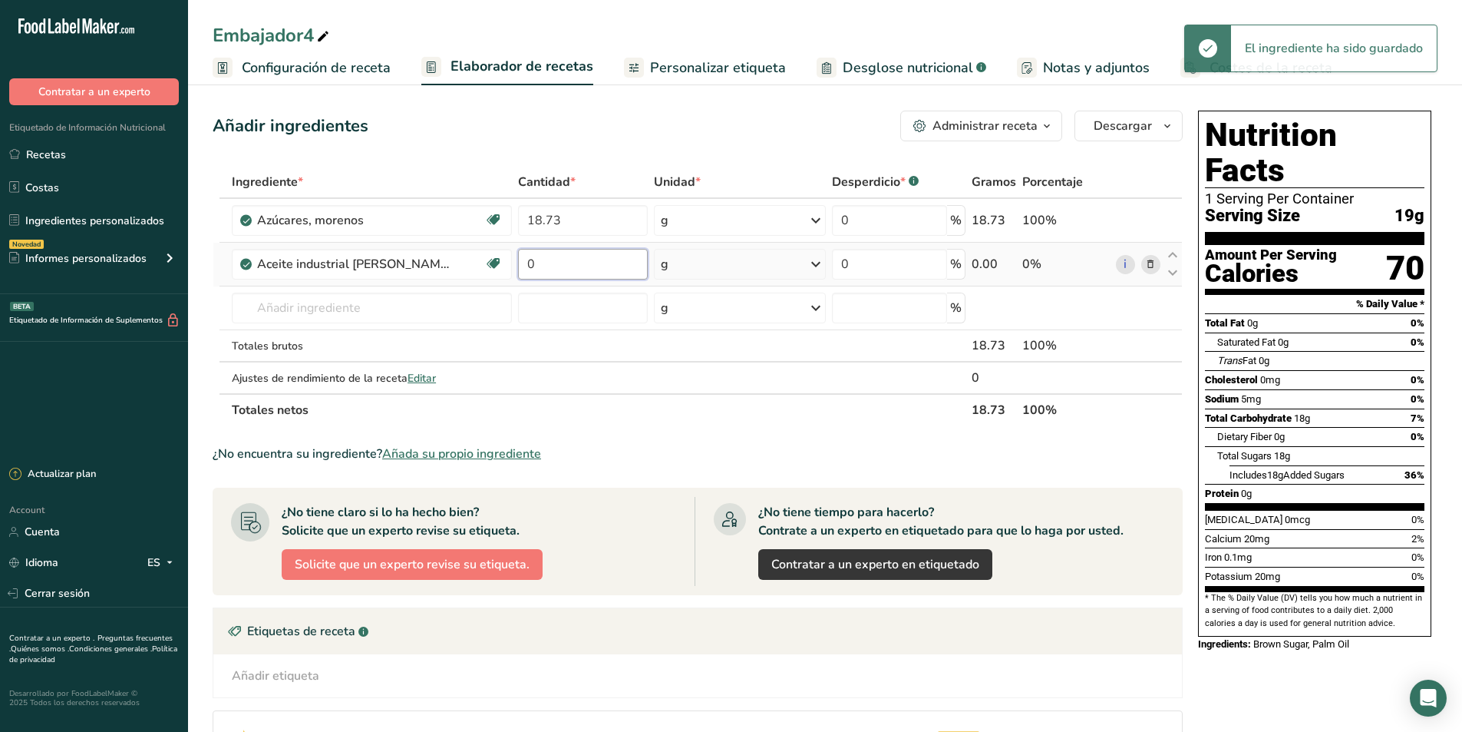
click at [512, 264] on tr "Aceite industrial [PERSON_NAME] y palmiste, grasa de relleno (no hidrogenada) L…" at bounding box center [697, 265] width 969 height 44
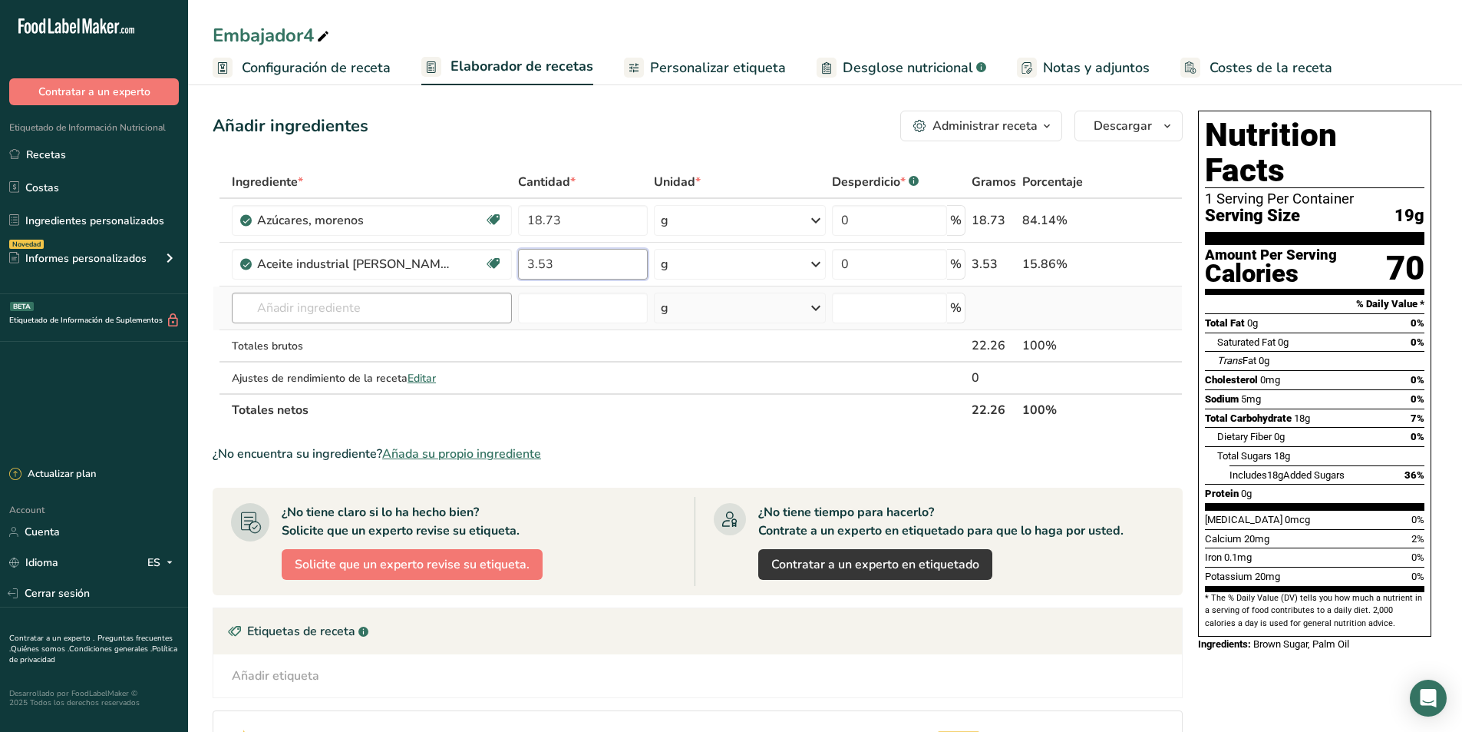
type input "3.53"
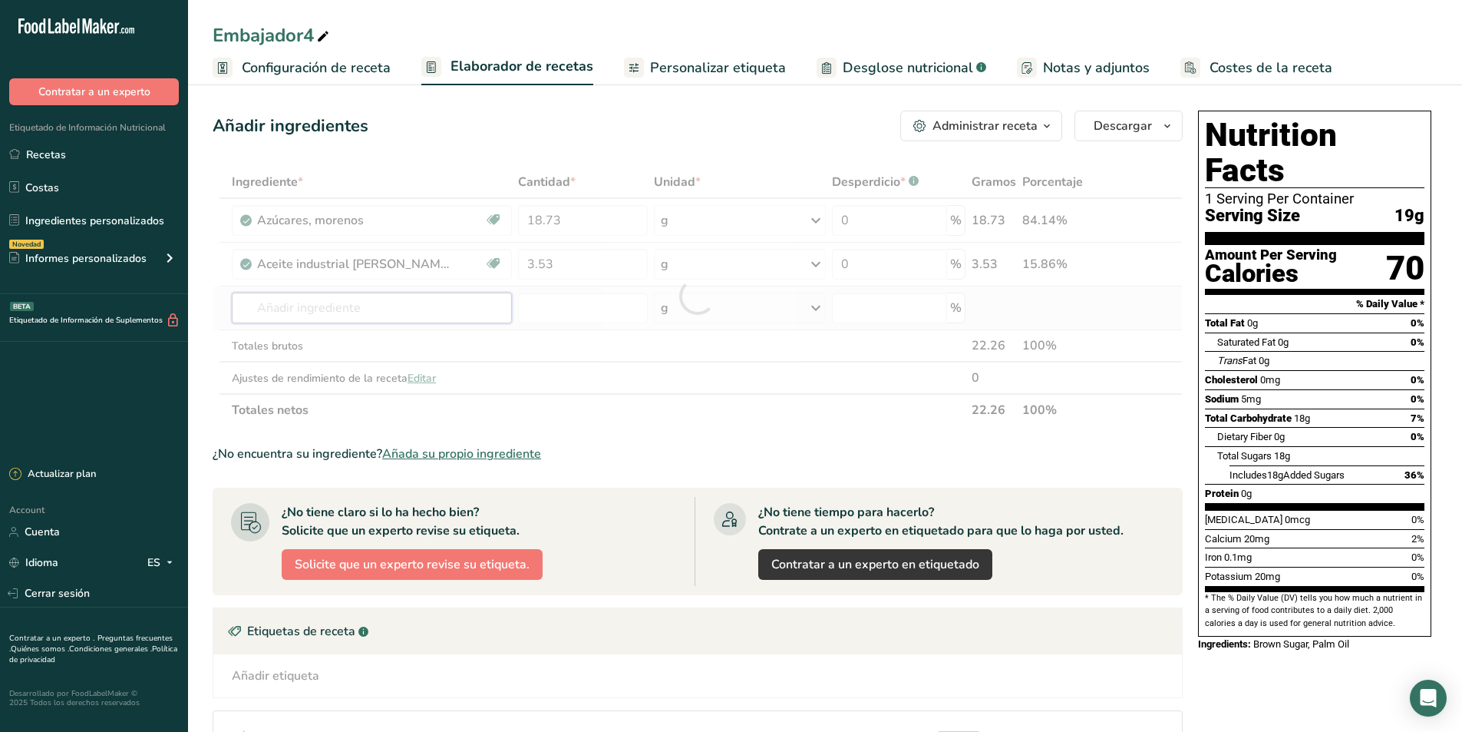
click at [347, 306] on div "Ingrediente * Cantidad * Unidad * Desperdicio * .a-a{fill:#347362;}.b-a{fill:#f…" at bounding box center [698, 296] width 970 height 260
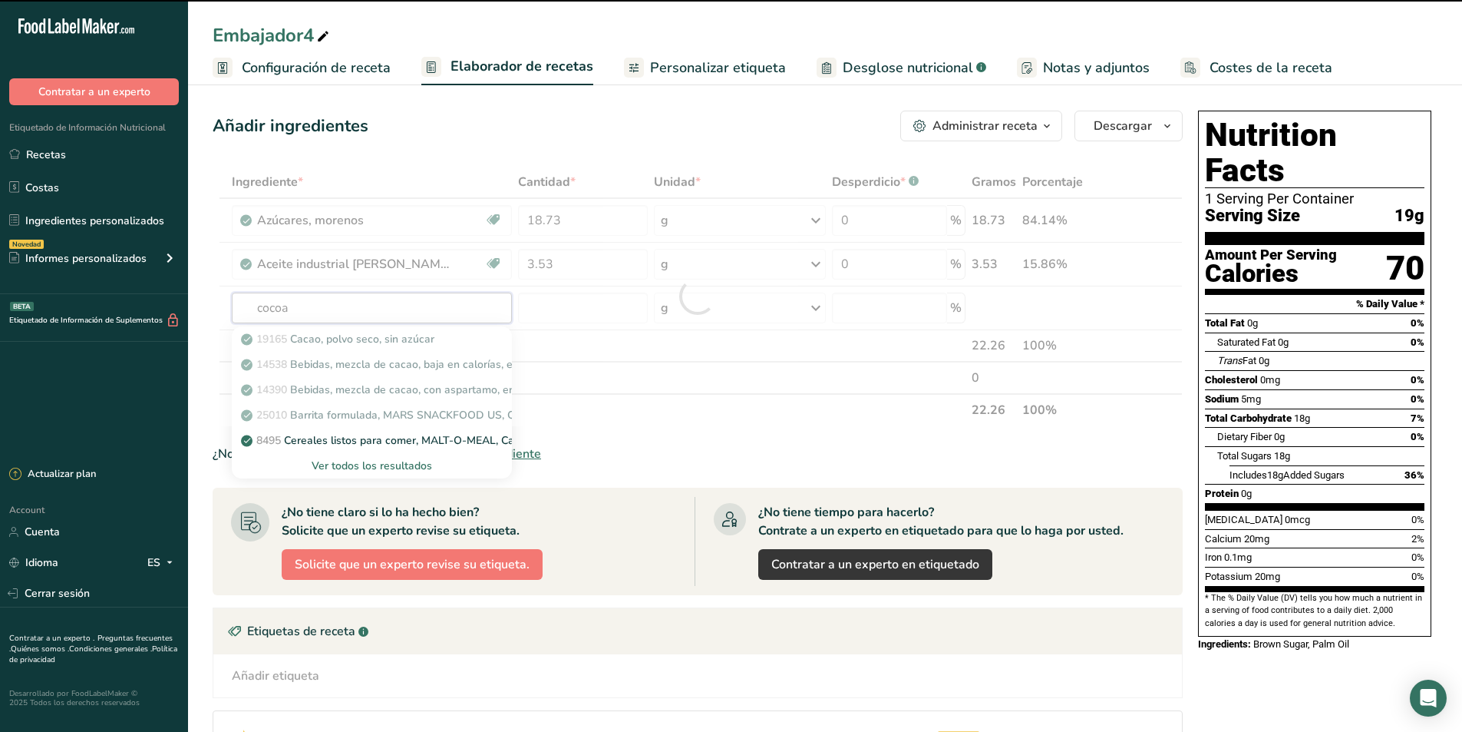
type input "cocoa"
click at [384, 340] on div at bounding box center [698, 296] width 970 height 260
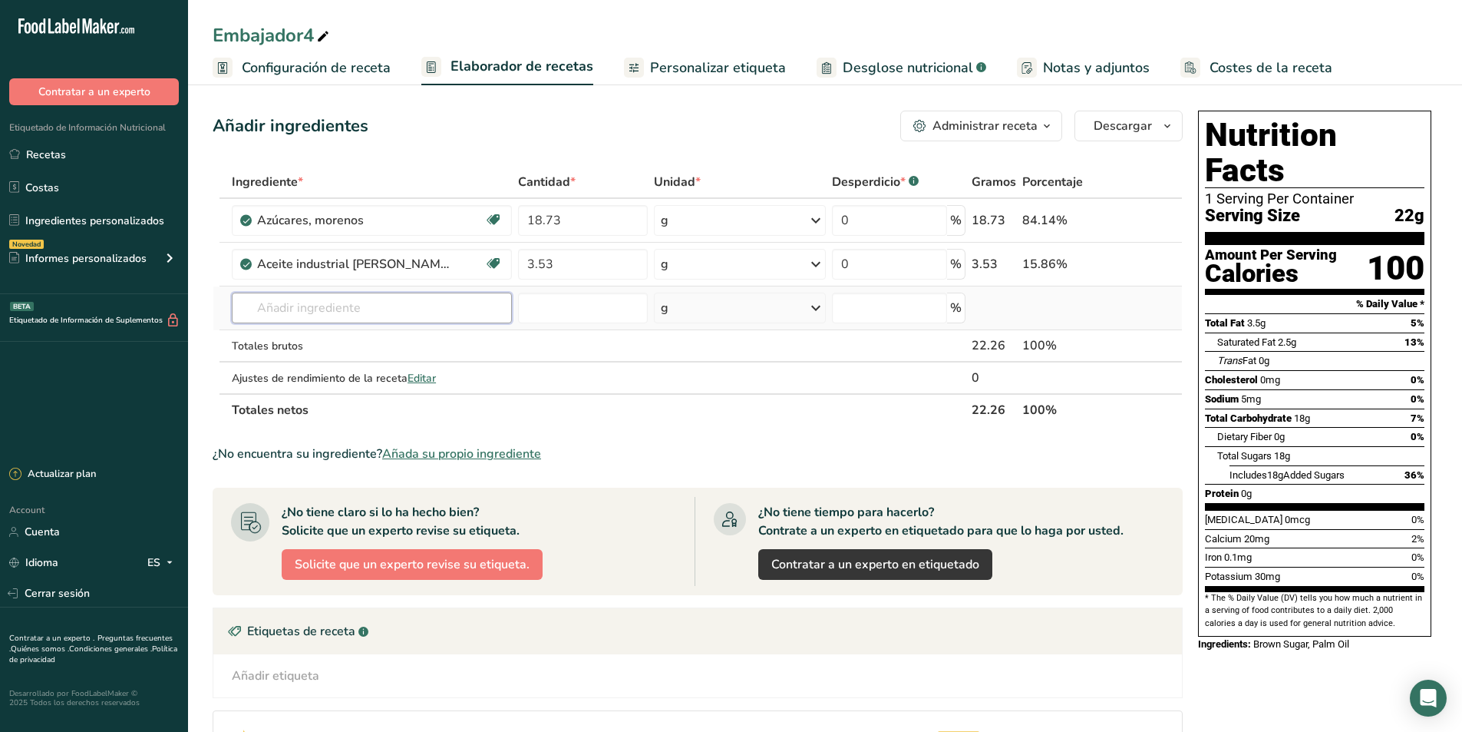
click at [335, 303] on input "text" at bounding box center [372, 307] width 280 height 31
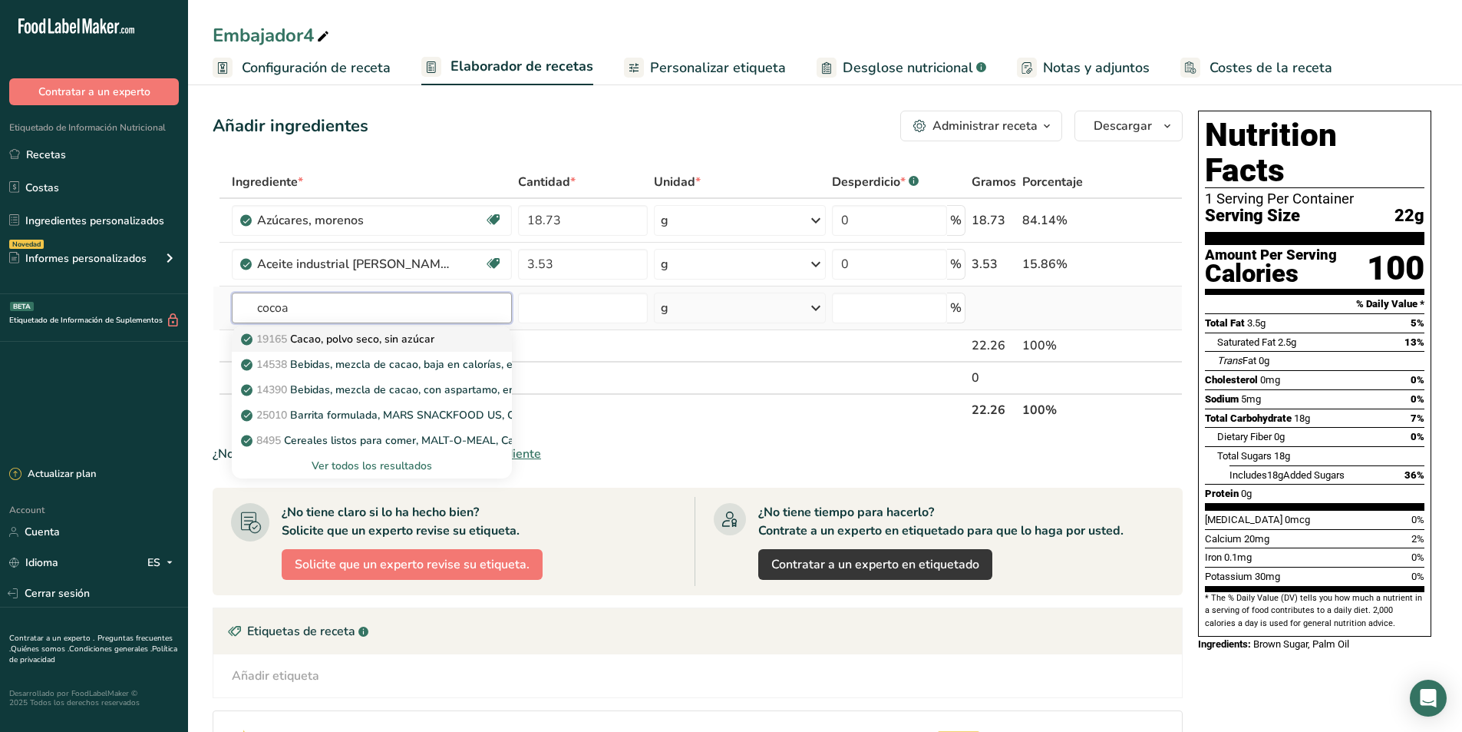
type input "cocoa"
click at [346, 343] on p "19165 Cacao, polvo seco, sin azúcar" at bounding box center [339, 339] width 190 height 16
type input "Cocoa, dry powder, unsweetened"
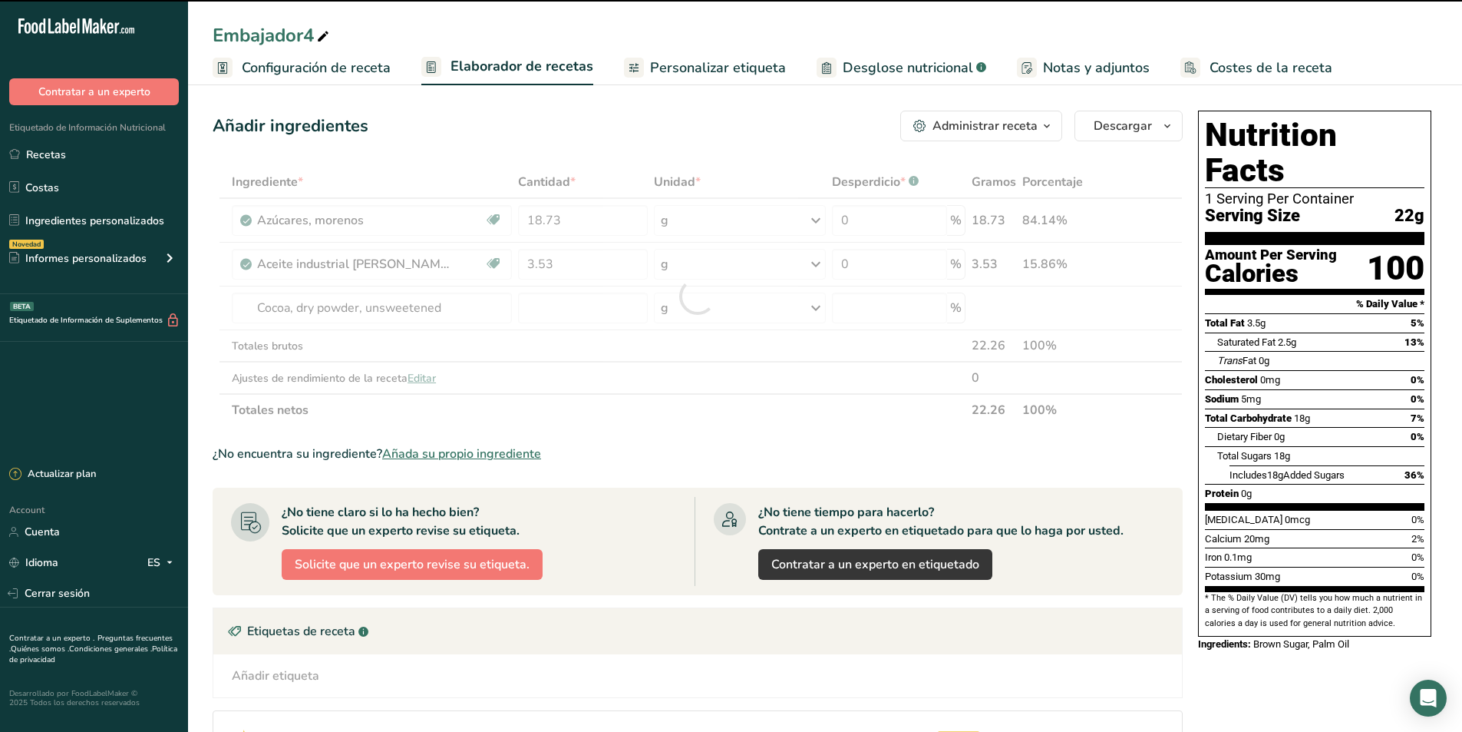
type input "0"
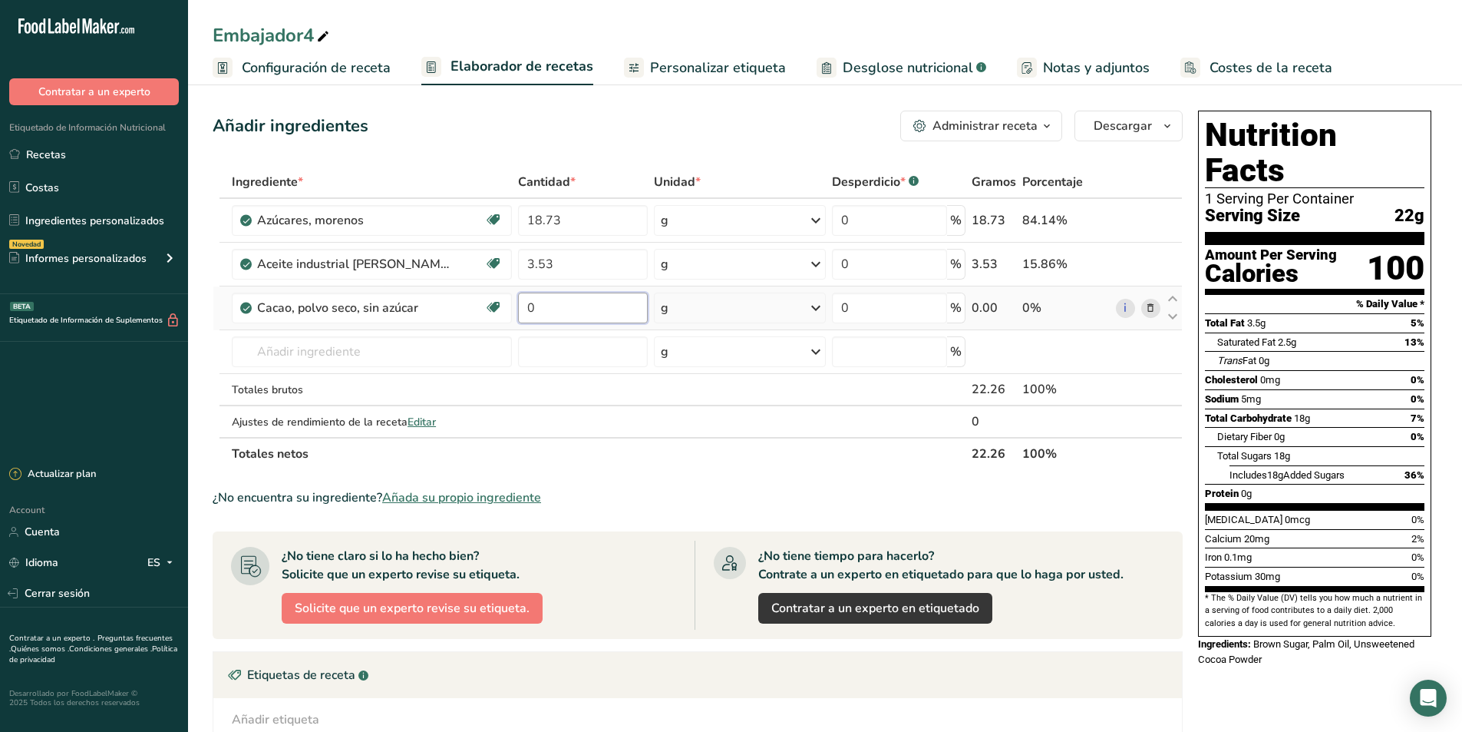
drag, startPoint x: 555, startPoint y: 308, endPoint x: 520, endPoint y: 308, distance: 34.5
click at [520, 308] on input "0" at bounding box center [583, 307] width 130 height 31
type input "3.35"
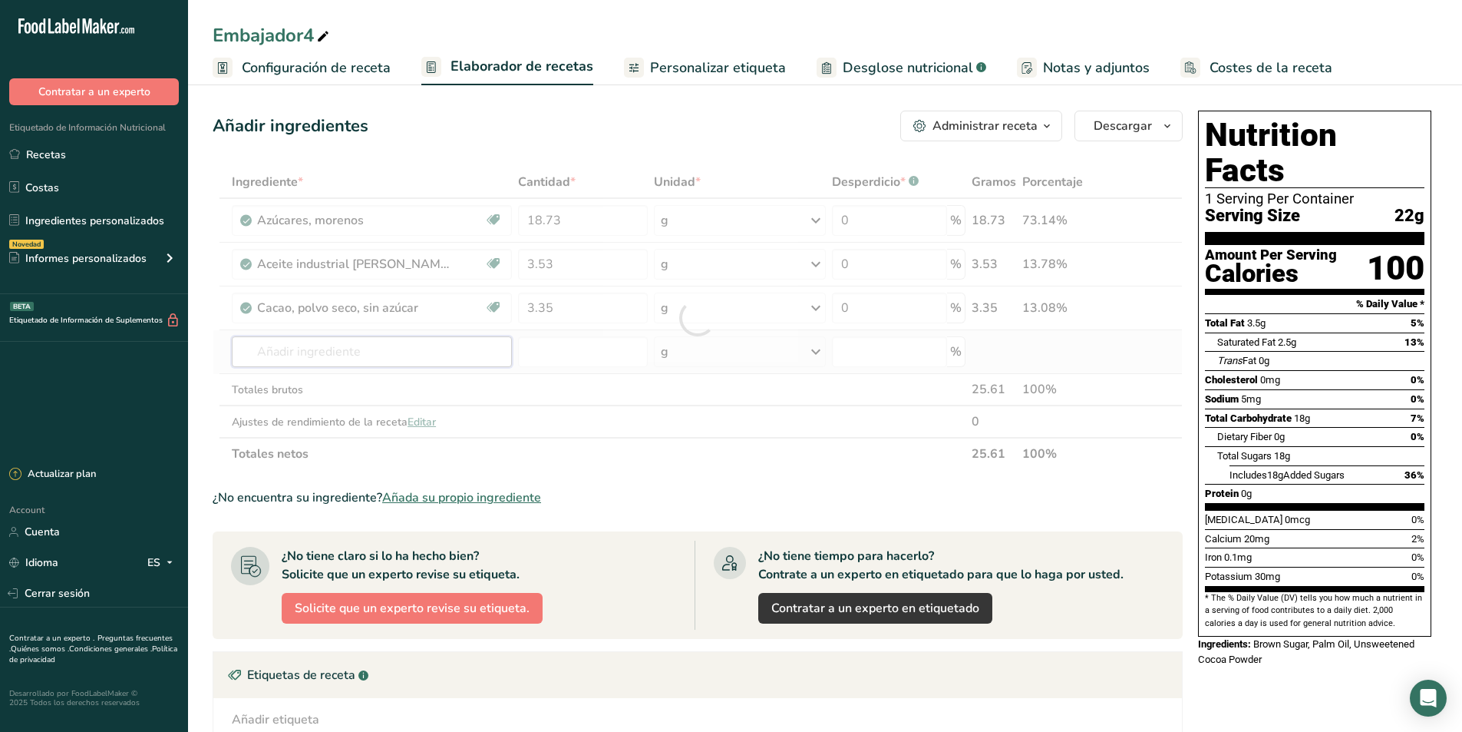
click at [312, 347] on div "Ingrediente * Cantidad * Unidad * Desperdicio * .a-a{fill:#347362;}.b-a{fill:#f…" at bounding box center [698, 318] width 970 height 304
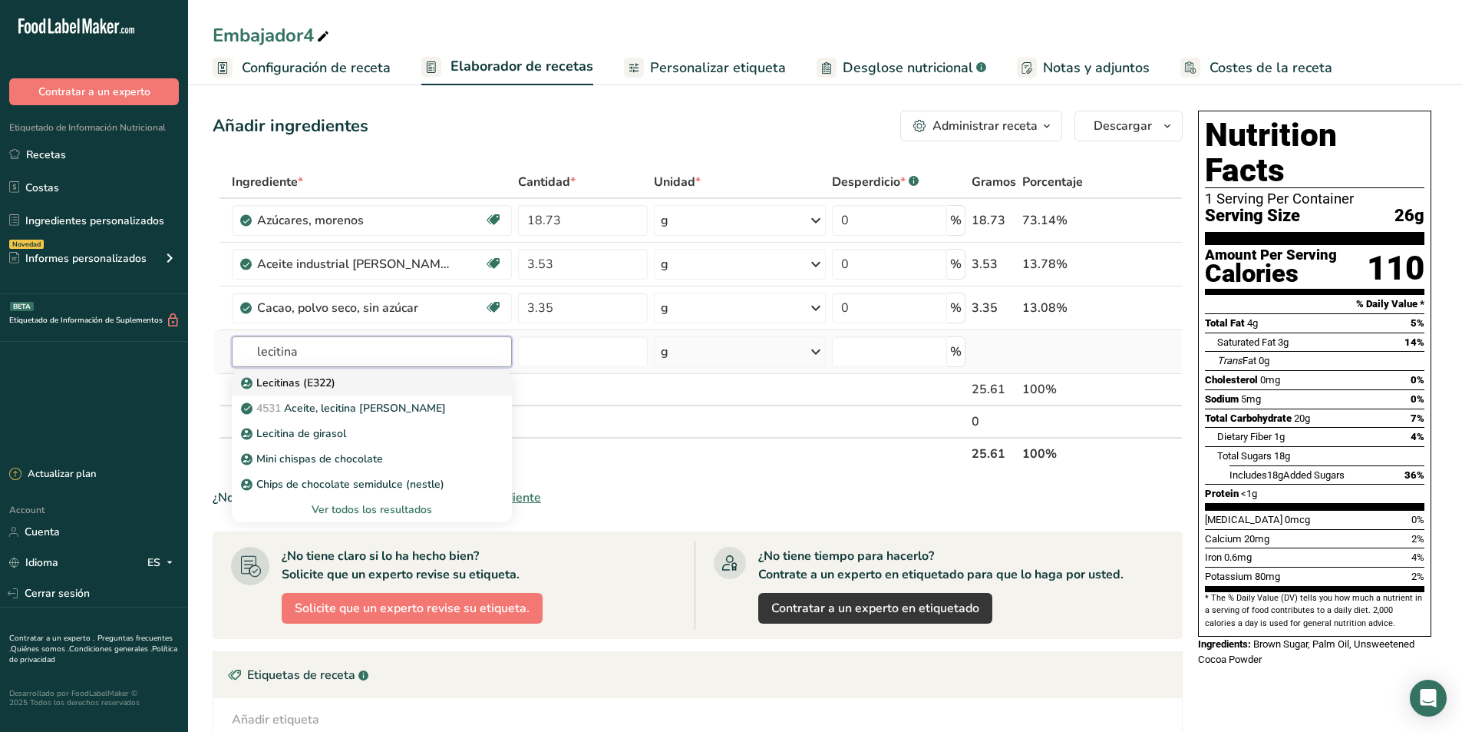
type input "lecitina"
click at [314, 379] on p "Lecitinas (E322)" at bounding box center [289, 383] width 91 height 16
type input "Lecithins (E322)"
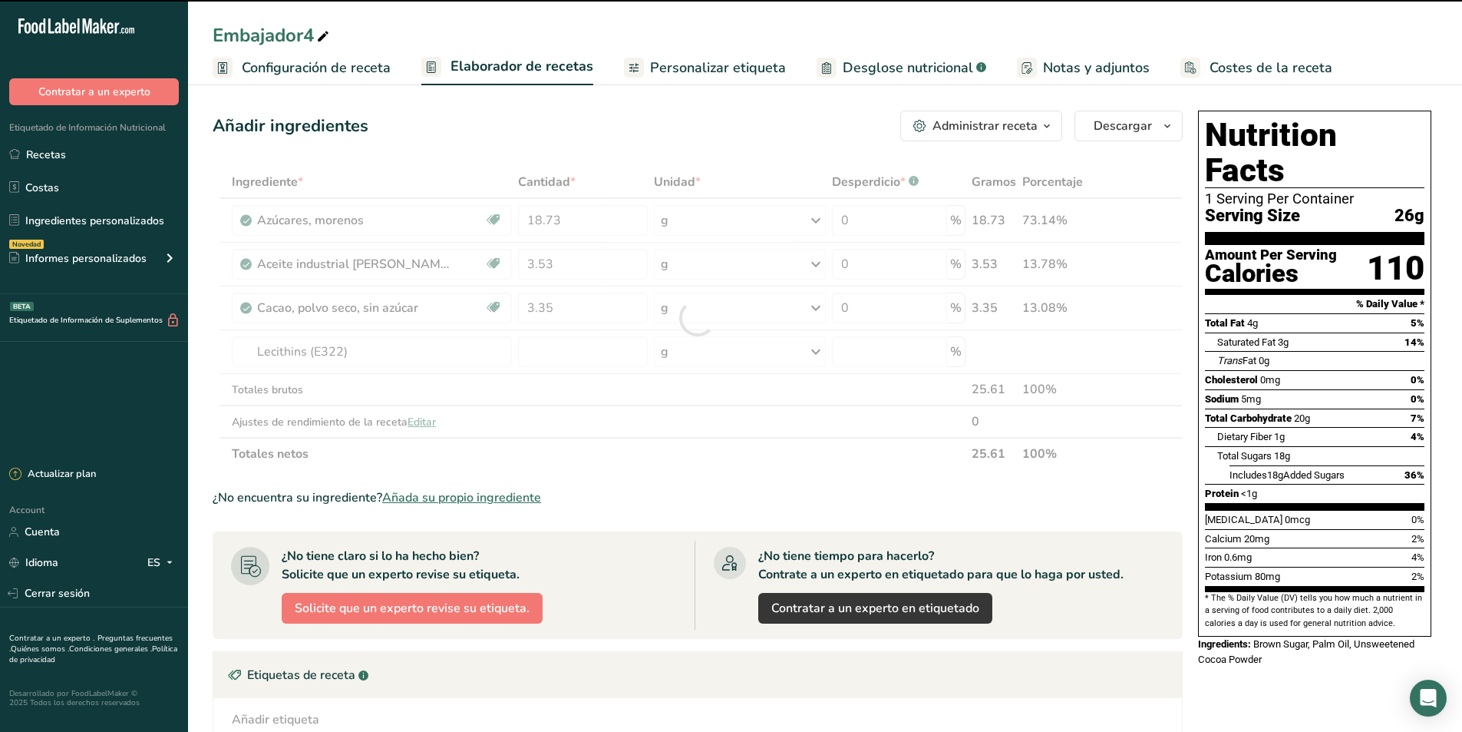
type input "0"
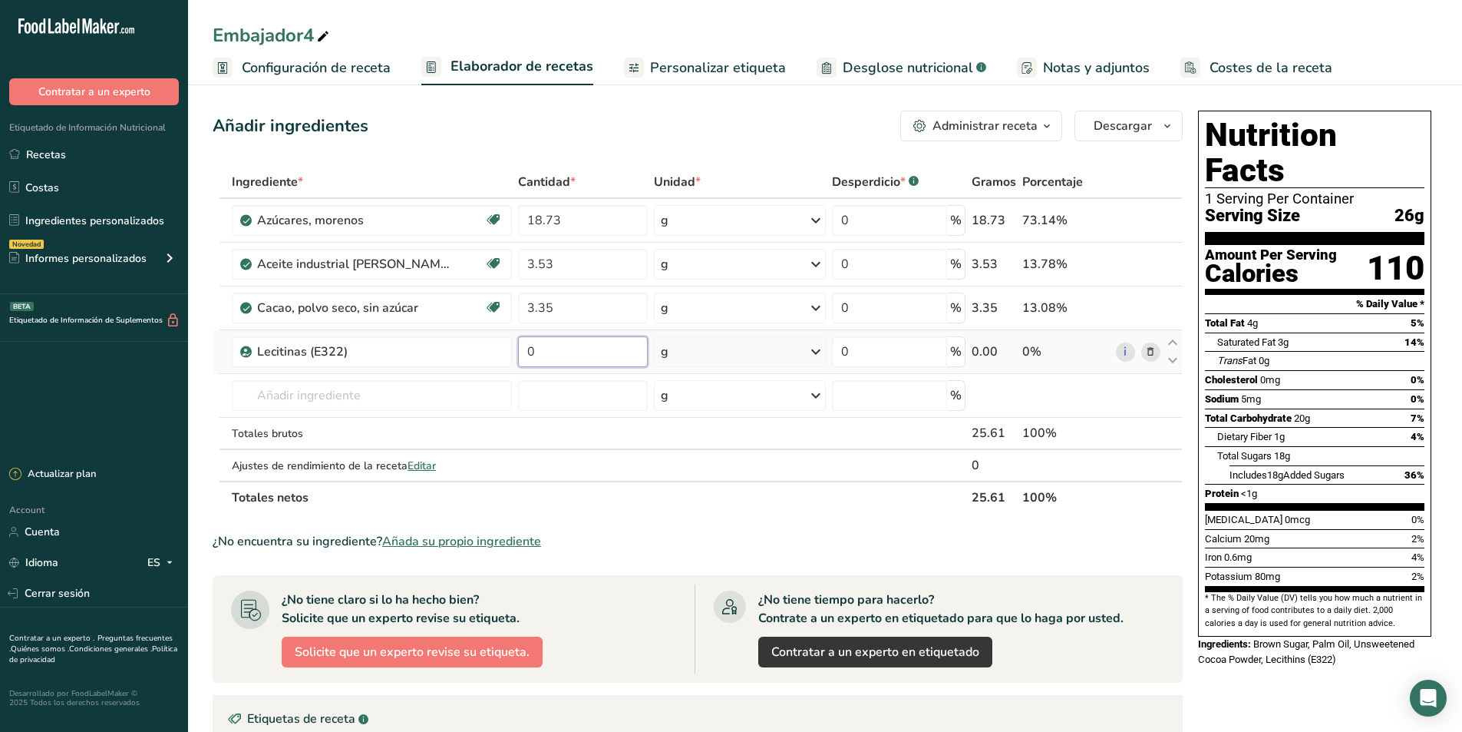
drag, startPoint x: 543, startPoint y: 346, endPoint x: 513, endPoint y: 351, distance: 30.3
click at [513, 351] on tr "Lecitinas (E322) 0 g Porciones 100 gram Unidades de peso g kg mg Ver más Unidad…" at bounding box center [697, 352] width 969 height 44
type input "0.17"
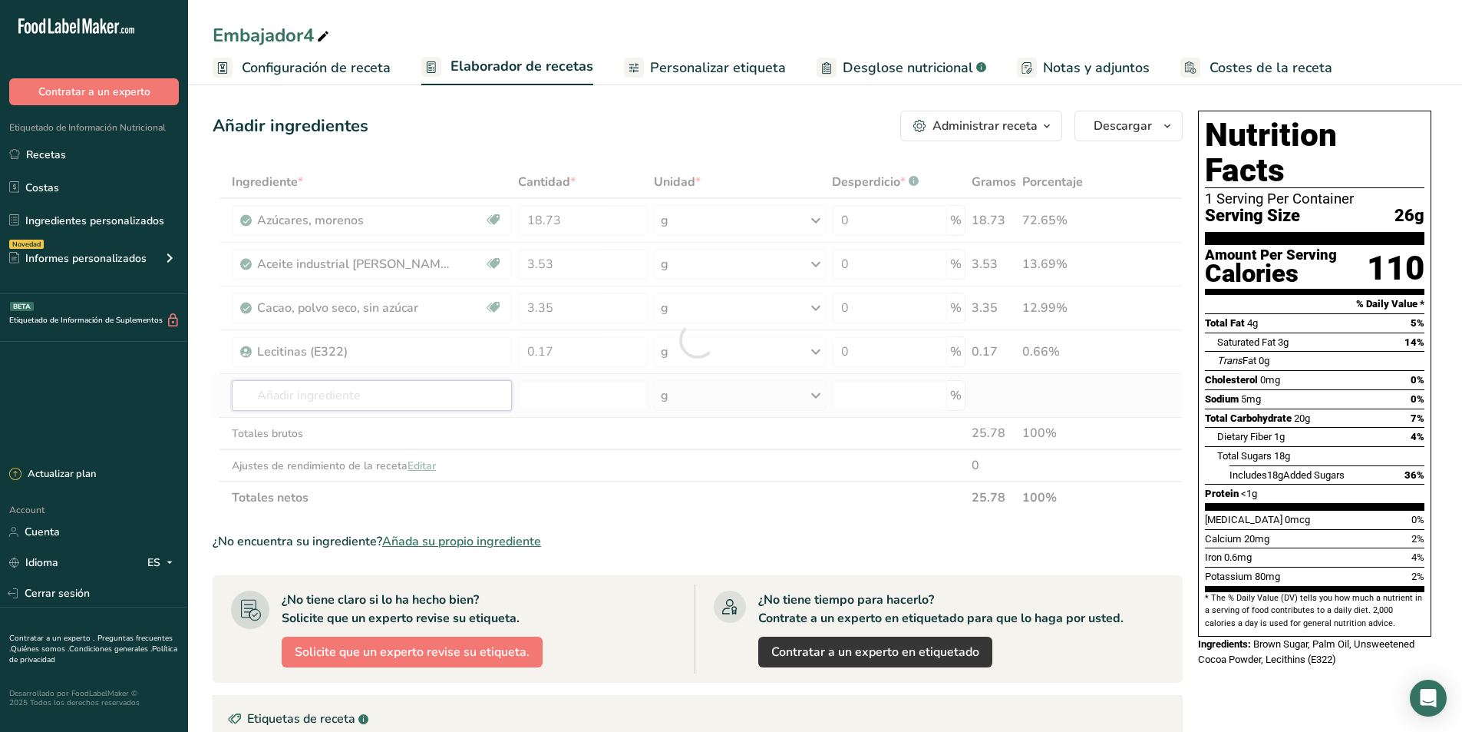
click at [373, 390] on div "Ingrediente * Cantidad * Unidad * Desperdicio * .a-a{fill:#347362;}.b-a{fill:#f…" at bounding box center [698, 340] width 970 height 348
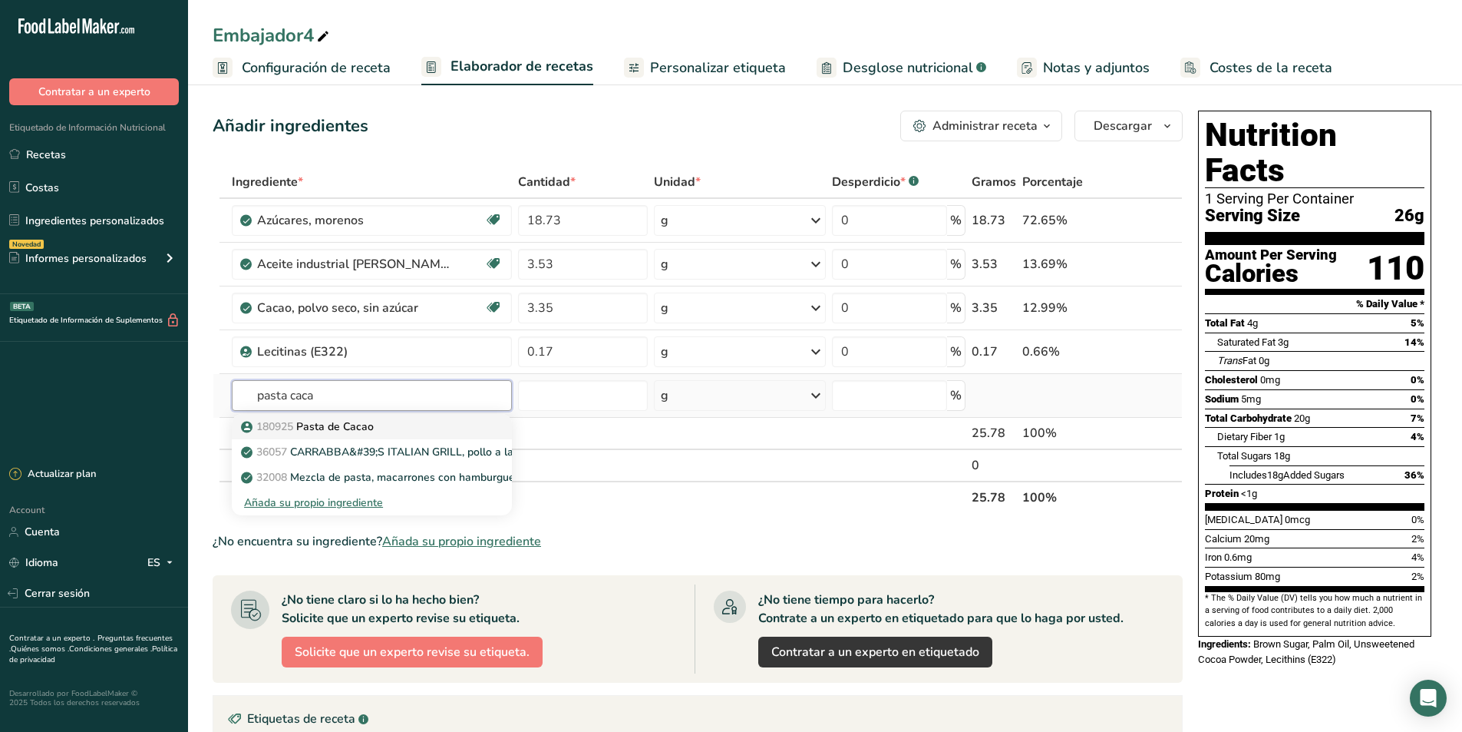
type input "pasta caca"
click at [343, 425] on p "180925 Pasta de Cacao" at bounding box center [309, 426] width 130 height 16
type input "Pasta de Cacao"
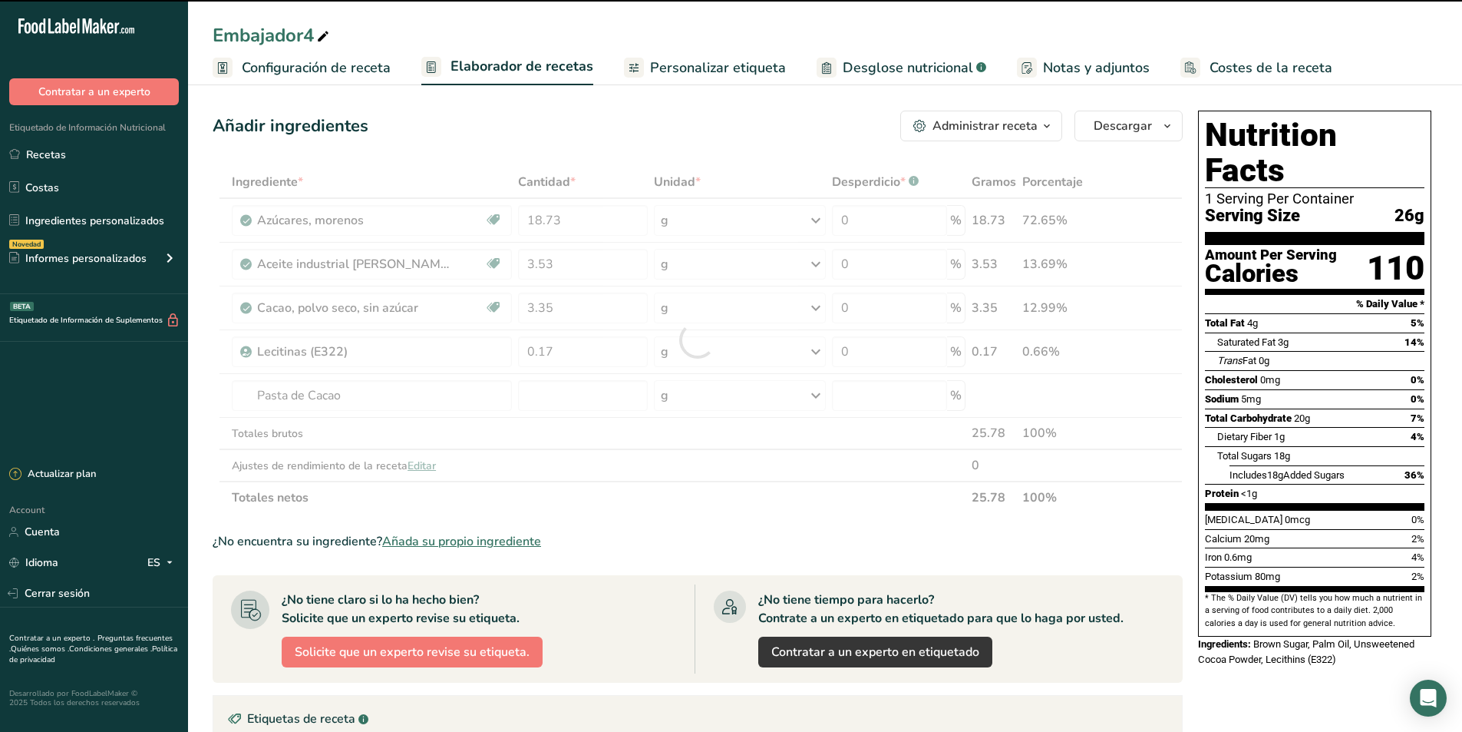
type input "0"
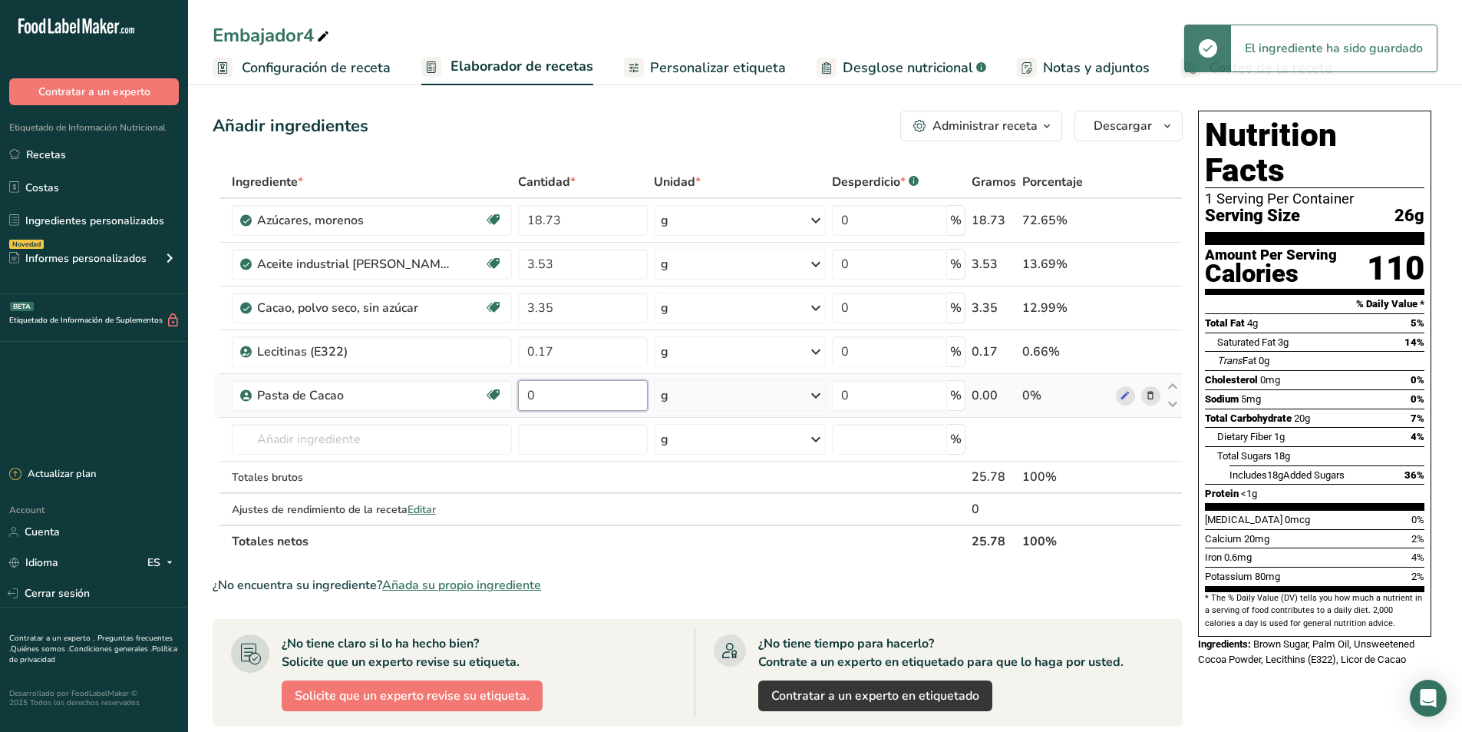
drag, startPoint x: 551, startPoint y: 402, endPoint x: 527, endPoint y: 399, distance: 24.0
click at [527, 399] on input "0" at bounding box center [583, 395] width 130 height 31
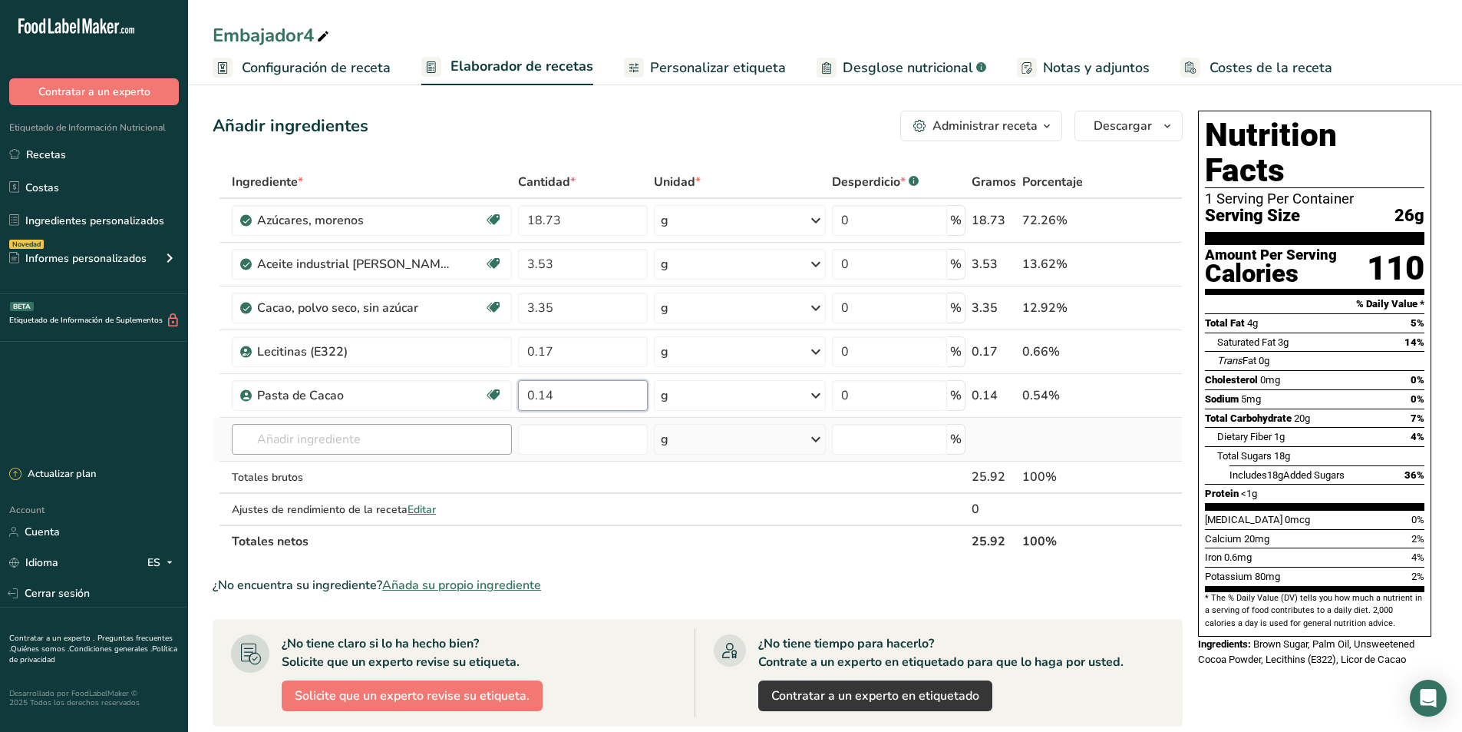
type input "0.14"
click at [276, 442] on div "Ingrediente * Cantidad * Unidad * Desperdicio * .a-a{fill:#347362;}.b-a{fill:#f…" at bounding box center [698, 362] width 970 height 392
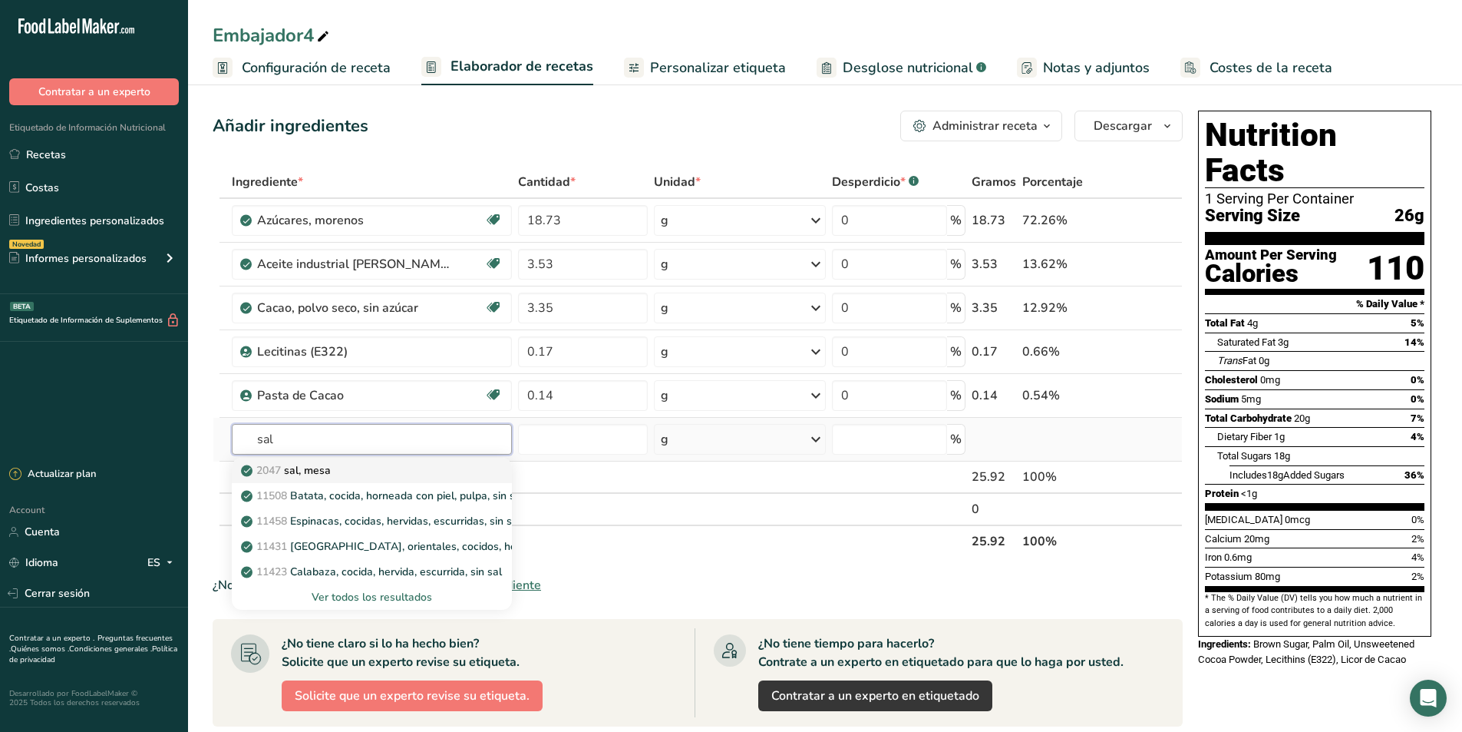
type input "sal"
click at [296, 473] on p "2047 [PERSON_NAME], [GEOGRAPHIC_DATA]" at bounding box center [287, 470] width 87 height 16
type input "Salt, table"
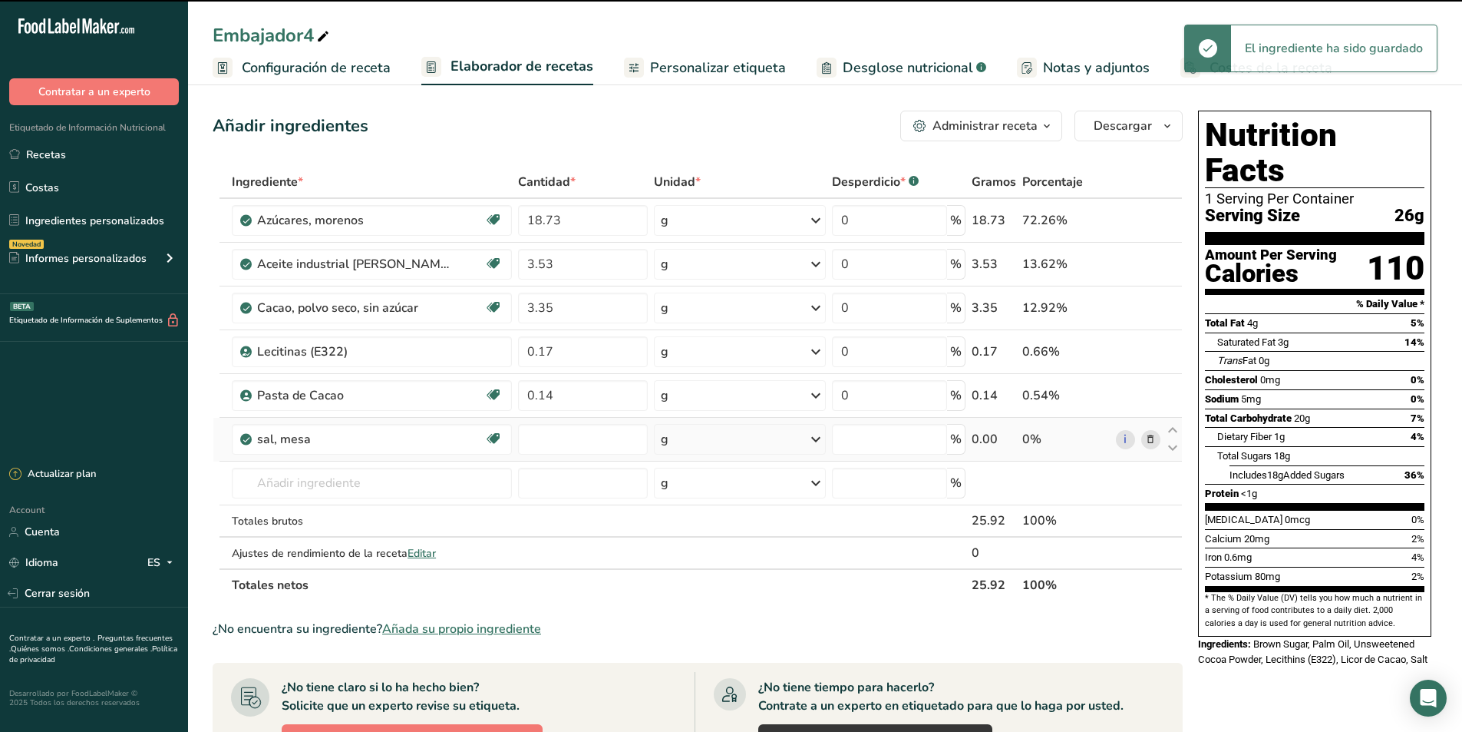
type input "0"
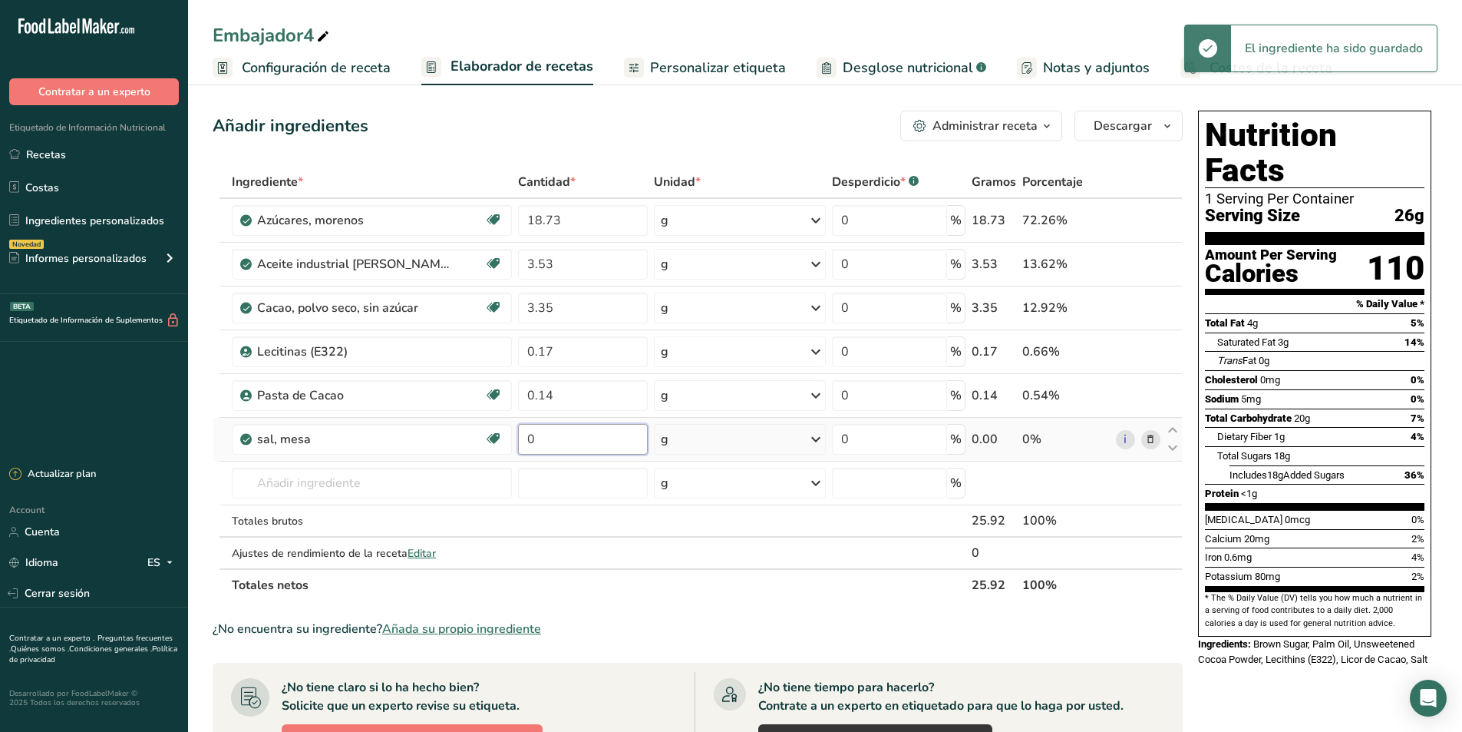
drag, startPoint x: 553, startPoint y: 442, endPoint x: 520, endPoint y: 442, distance: 32.2
click at [520, 442] on input "0" at bounding box center [583, 439] width 130 height 31
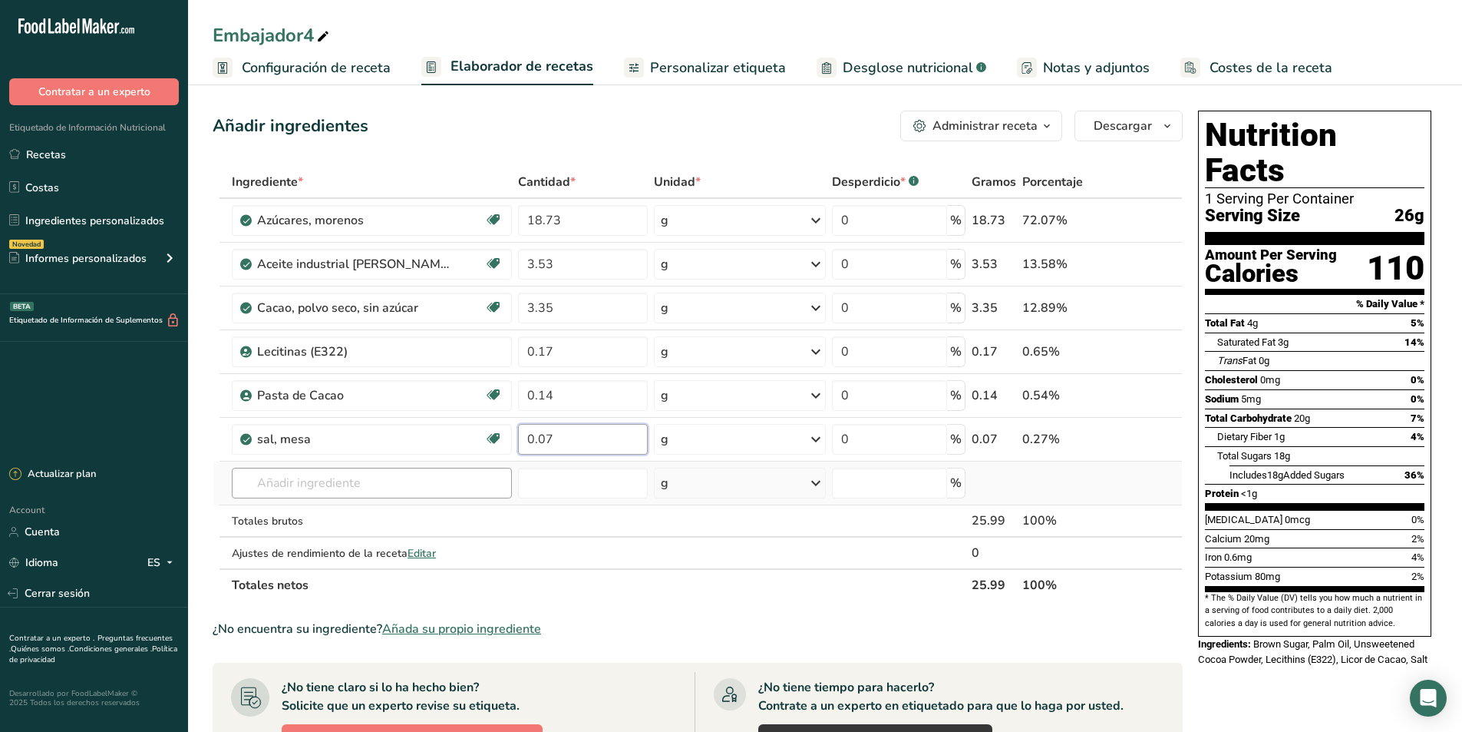
type input "0.07"
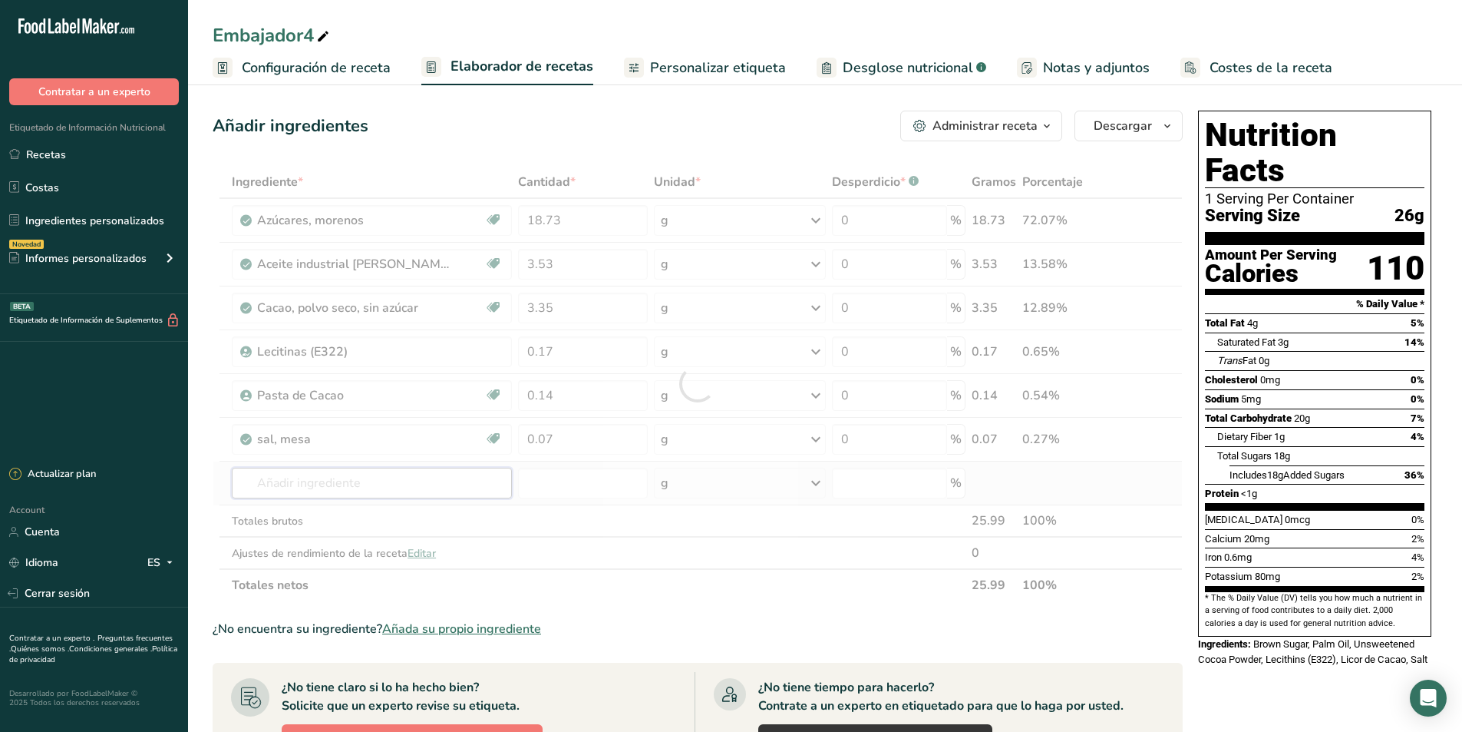
click at [331, 485] on div "Ingrediente * Cantidad * Unidad * Desperdicio * .a-a{fill:#347362;}.b-a{fill:#f…" at bounding box center [698, 383] width 970 height 435
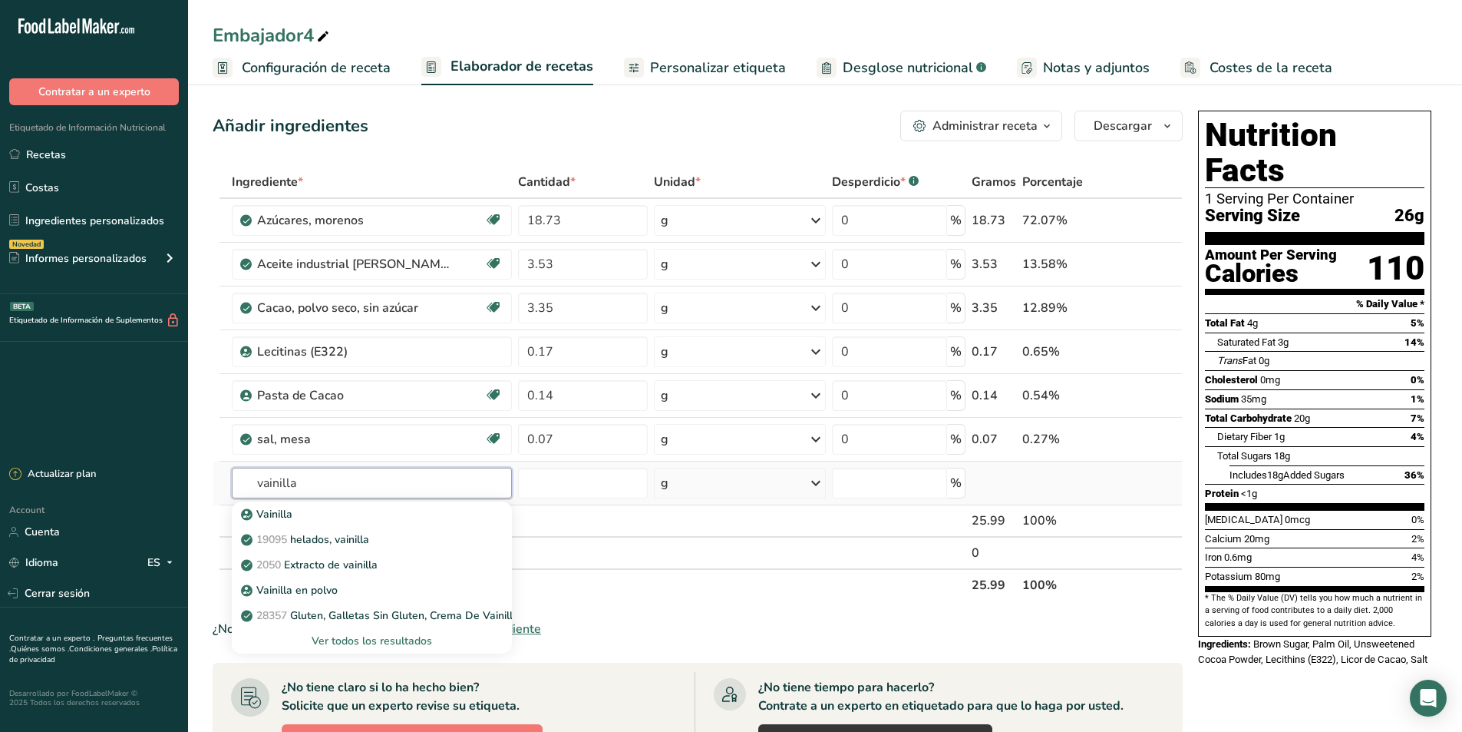
type input "vainilla"
click at [399, 637] on div "Ver todos los resultados" at bounding box center [372, 641] width 256 height 16
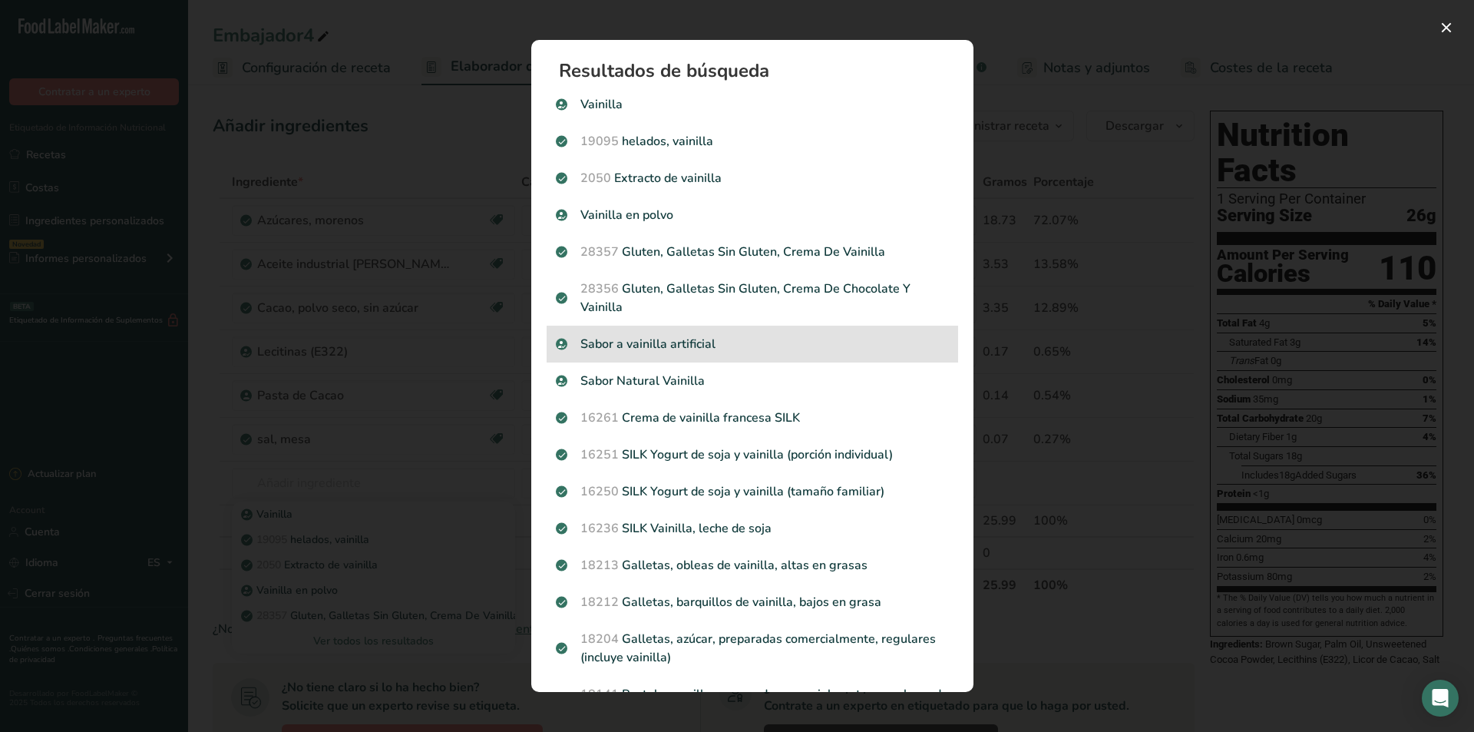
click at [699, 350] on p "Sabor a vainilla artificial" at bounding box center [752, 344] width 393 height 18
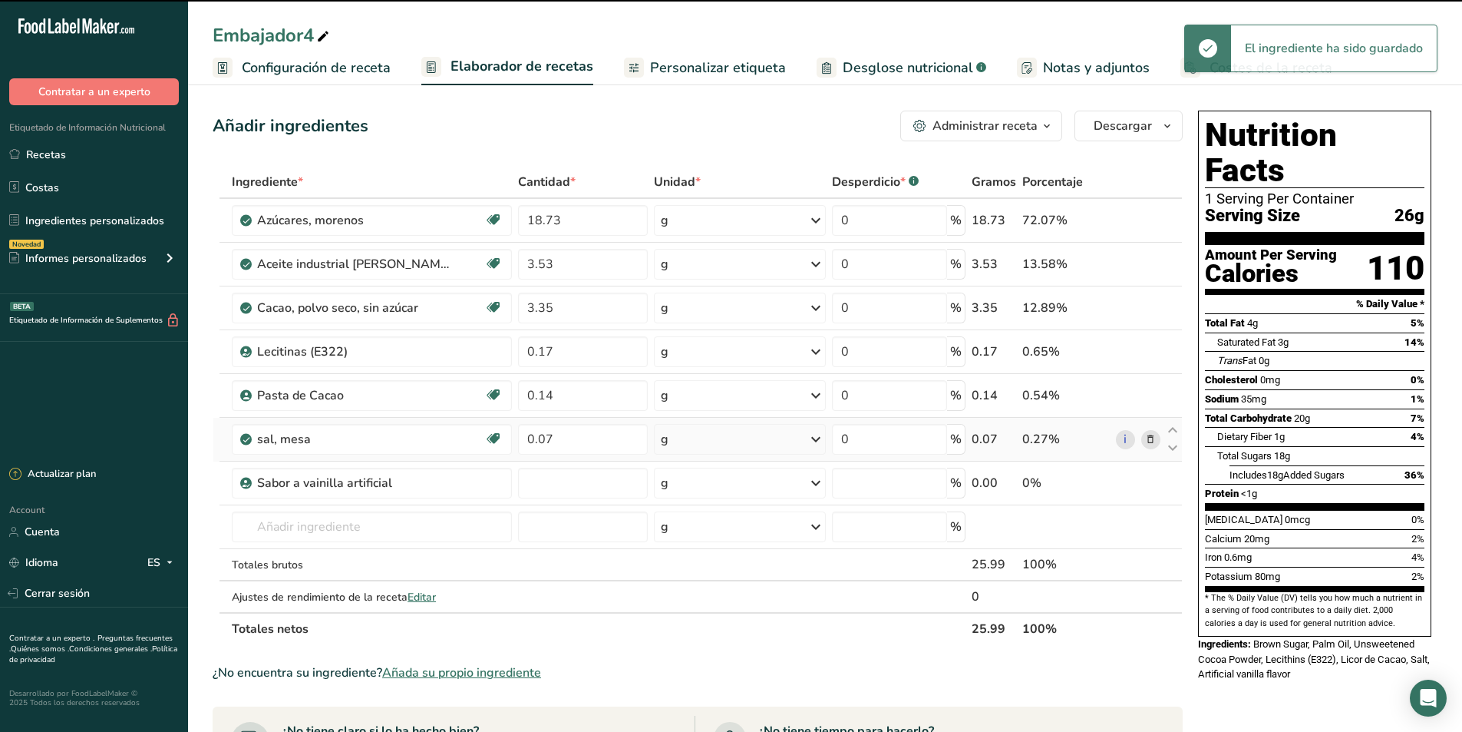
type input "0"
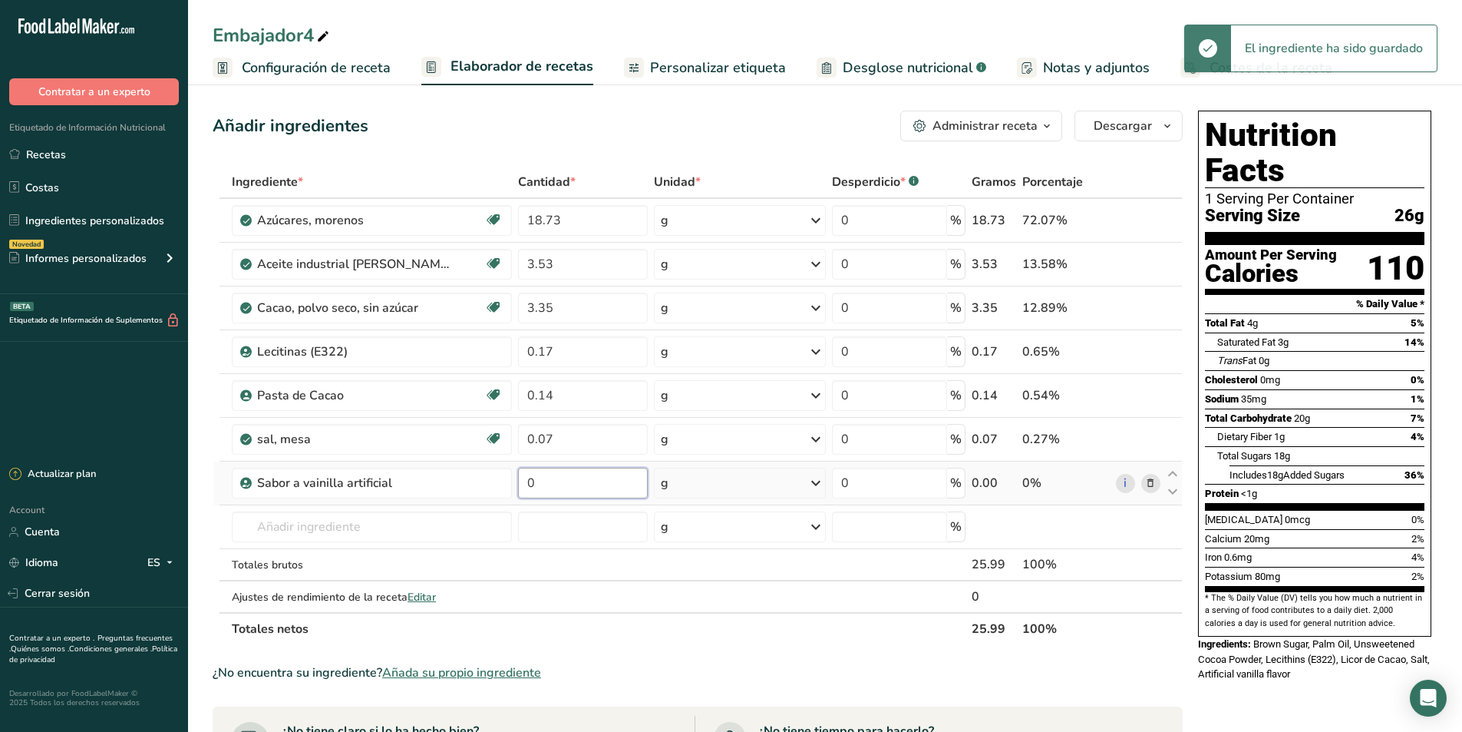
click at [573, 477] on input "0" at bounding box center [583, 483] width 130 height 31
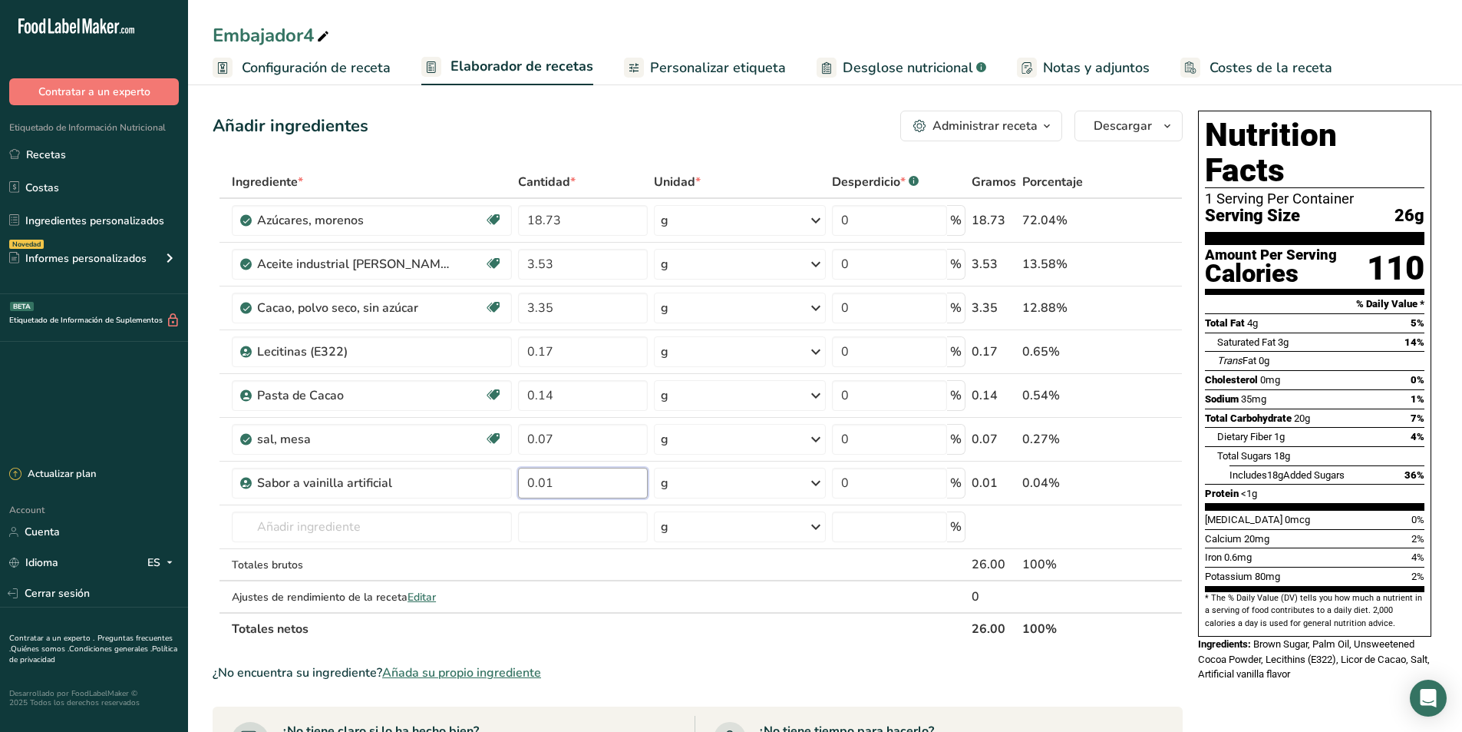
type input "0.01"
click at [596, 623] on div "Ingrediente * Cantidad * Unidad * Desperdicio * .a-a{fill:#347362;}.b-a{fill:#f…" at bounding box center [698, 405] width 970 height 479
click at [1161, 124] on icon "button" at bounding box center [1167, 126] width 12 height 19
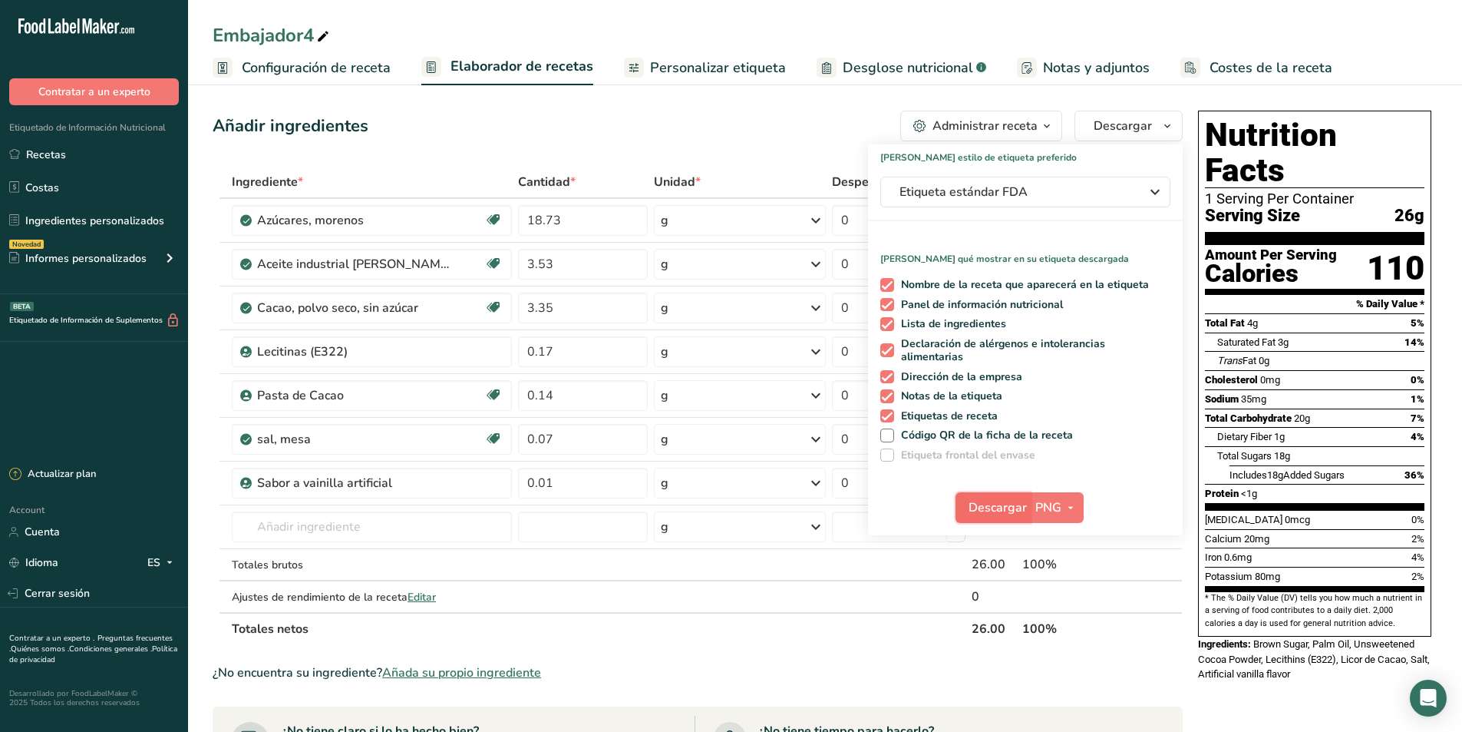
click at [999, 506] on span "Descargar" at bounding box center [998, 507] width 58 height 18
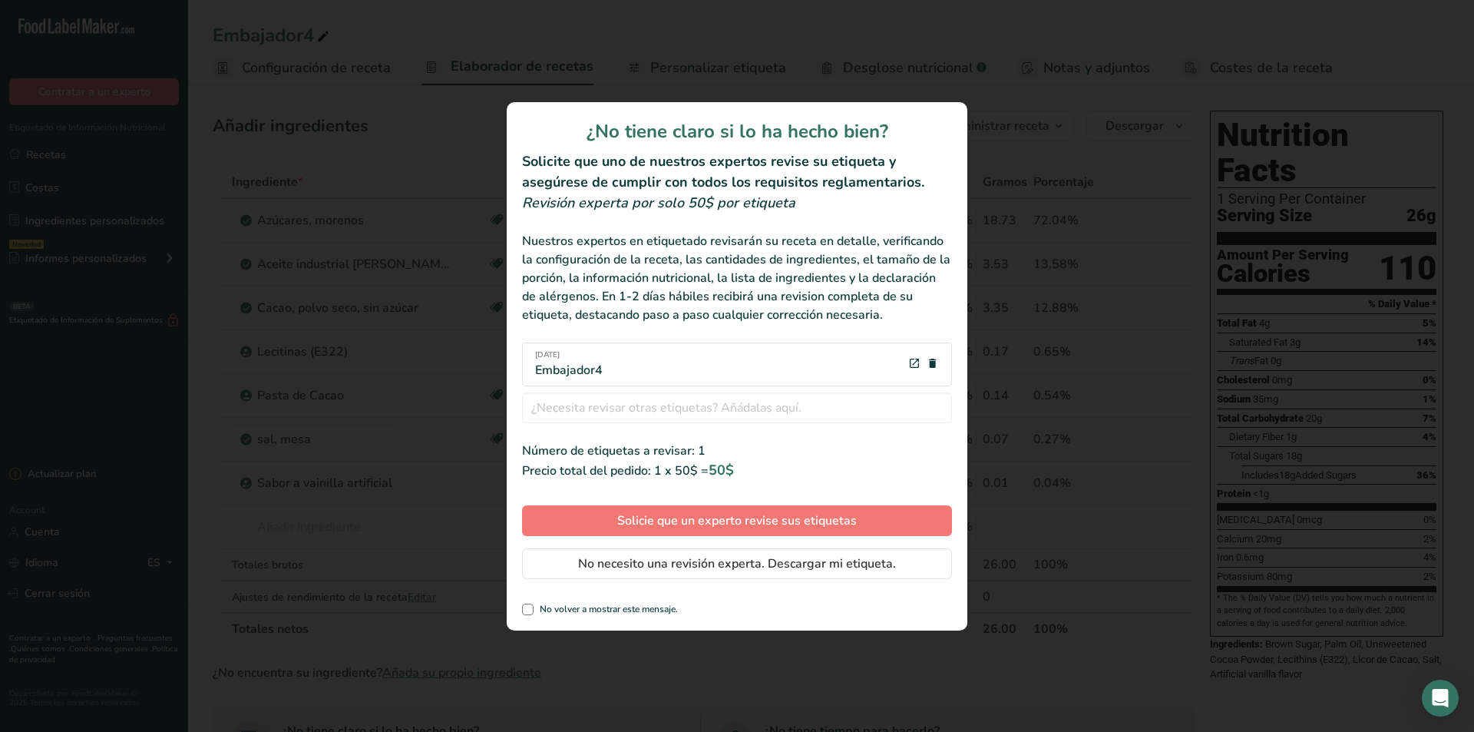
click at [1037, 658] on div "review labels modal" at bounding box center [737, 366] width 1474 height 732
click at [744, 563] on span "No necesito una revisión experta. Descargar mi etiqueta." at bounding box center [737, 563] width 318 height 18
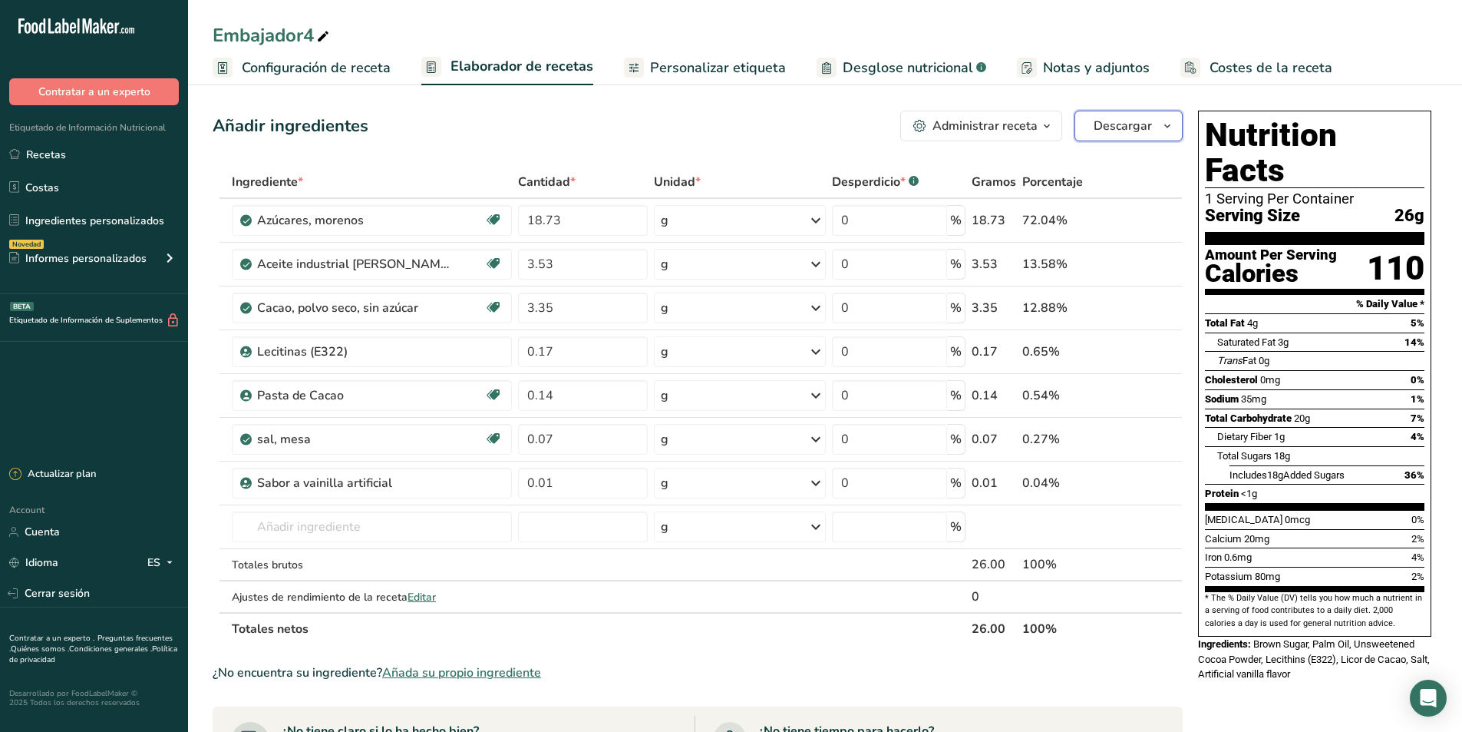
click at [1127, 119] on span "Descargar" at bounding box center [1123, 126] width 58 height 18
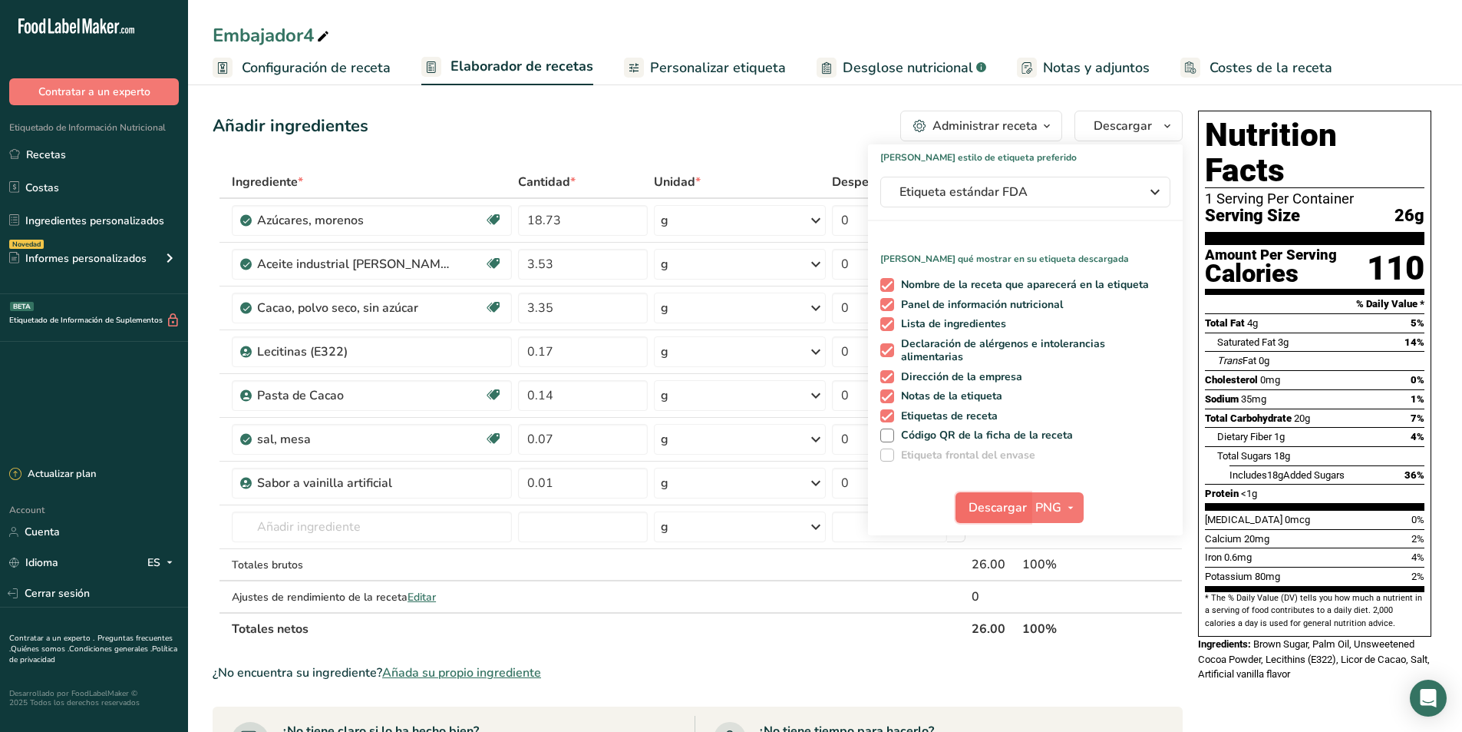
click at [1009, 507] on span "Descargar" at bounding box center [998, 507] width 58 height 18
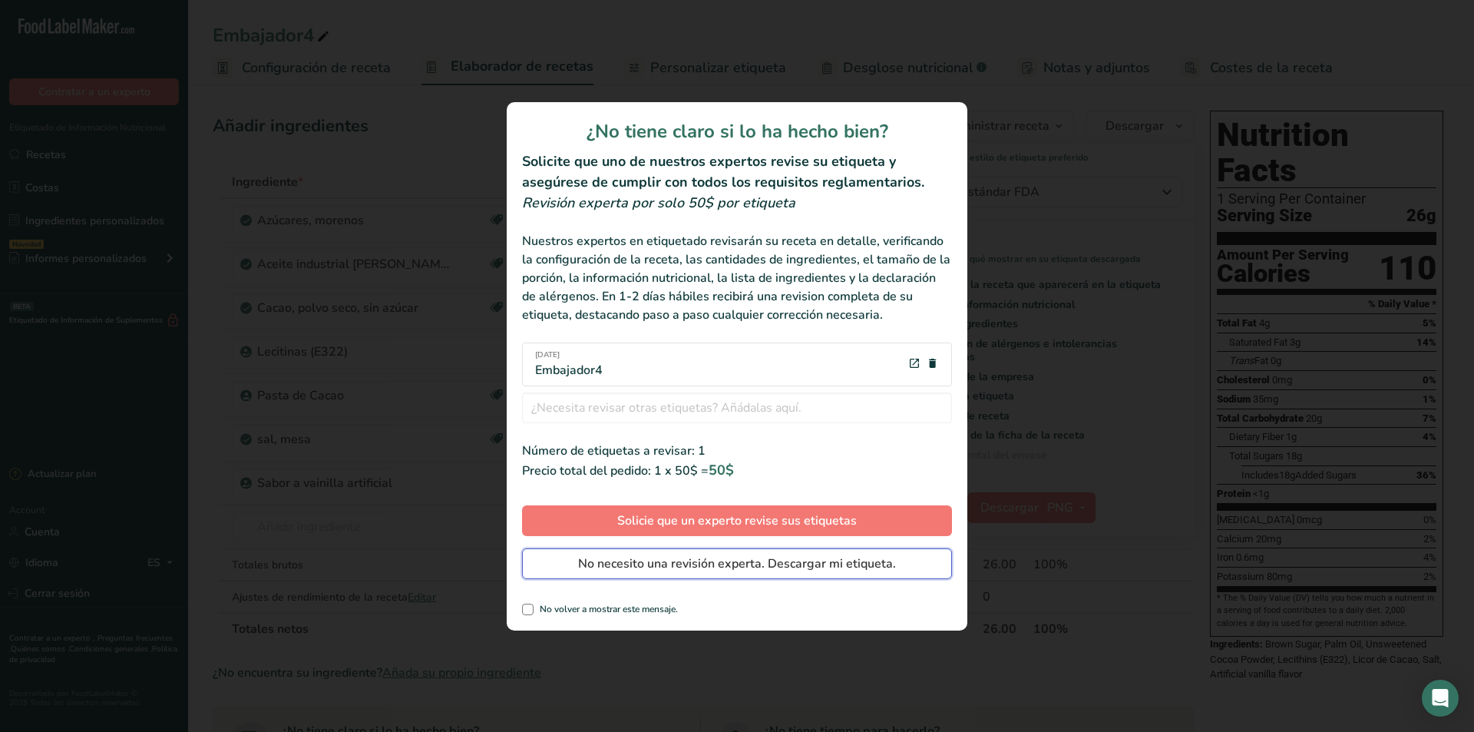
click at [745, 560] on span "No necesito una revisión experta. Descargar mi etiqueta." at bounding box center [737, 563] width 318 height 18
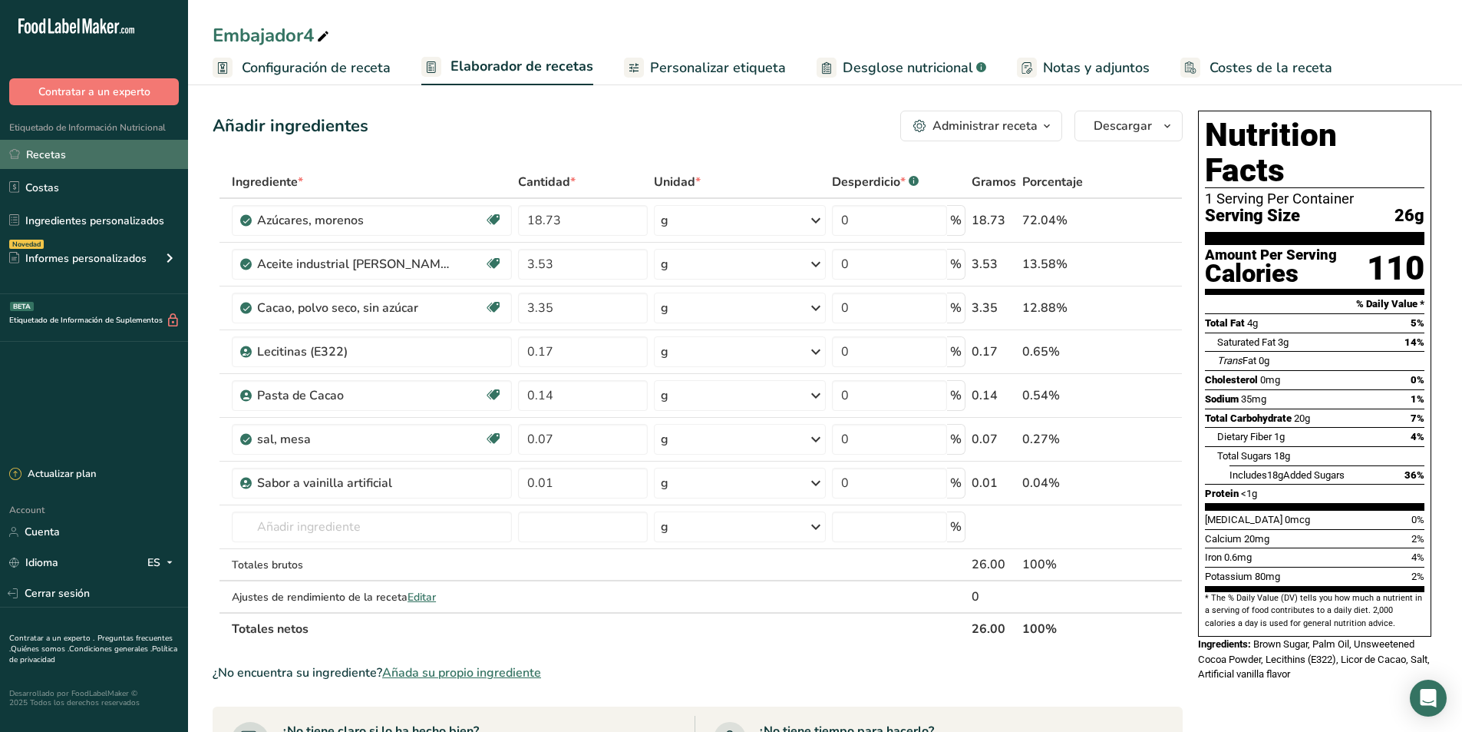
click at [51, 157] on link "Recetas" at bounding box center [94, 154] width 188 height 29
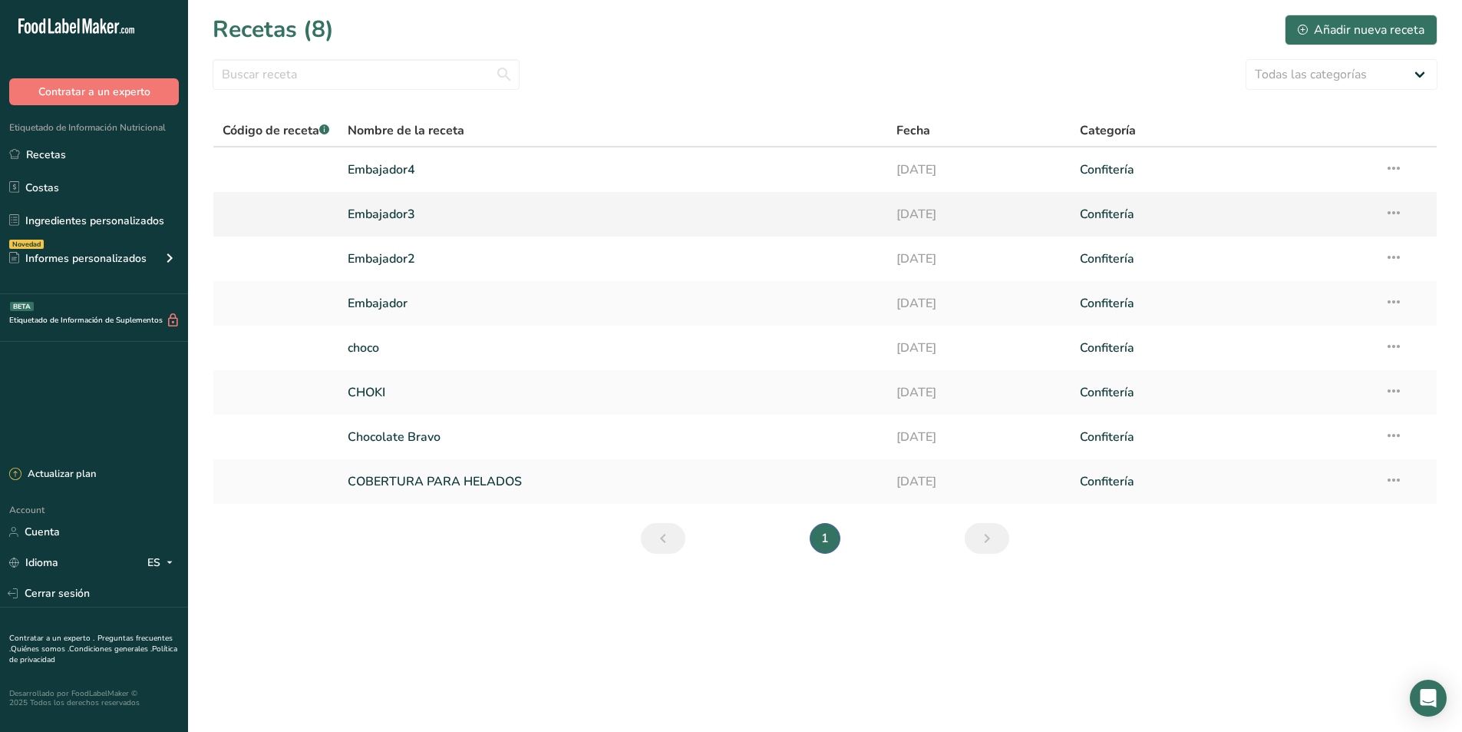
click at [375, 210] on link "Embajador3" at bounding box center [613, 214] width 530 height 32
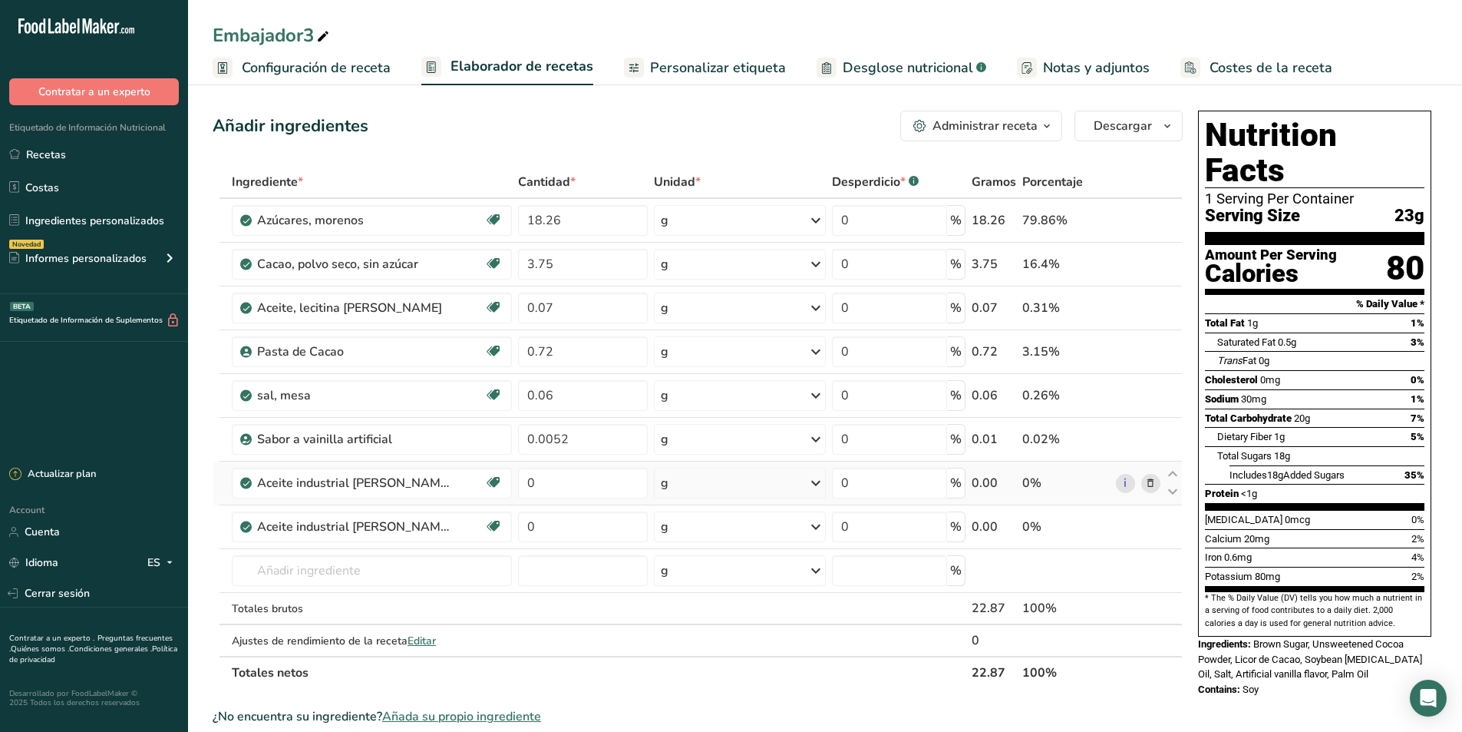
click at [1150, 486] on icon at bounding box center [1150, 483] width 11 height 16
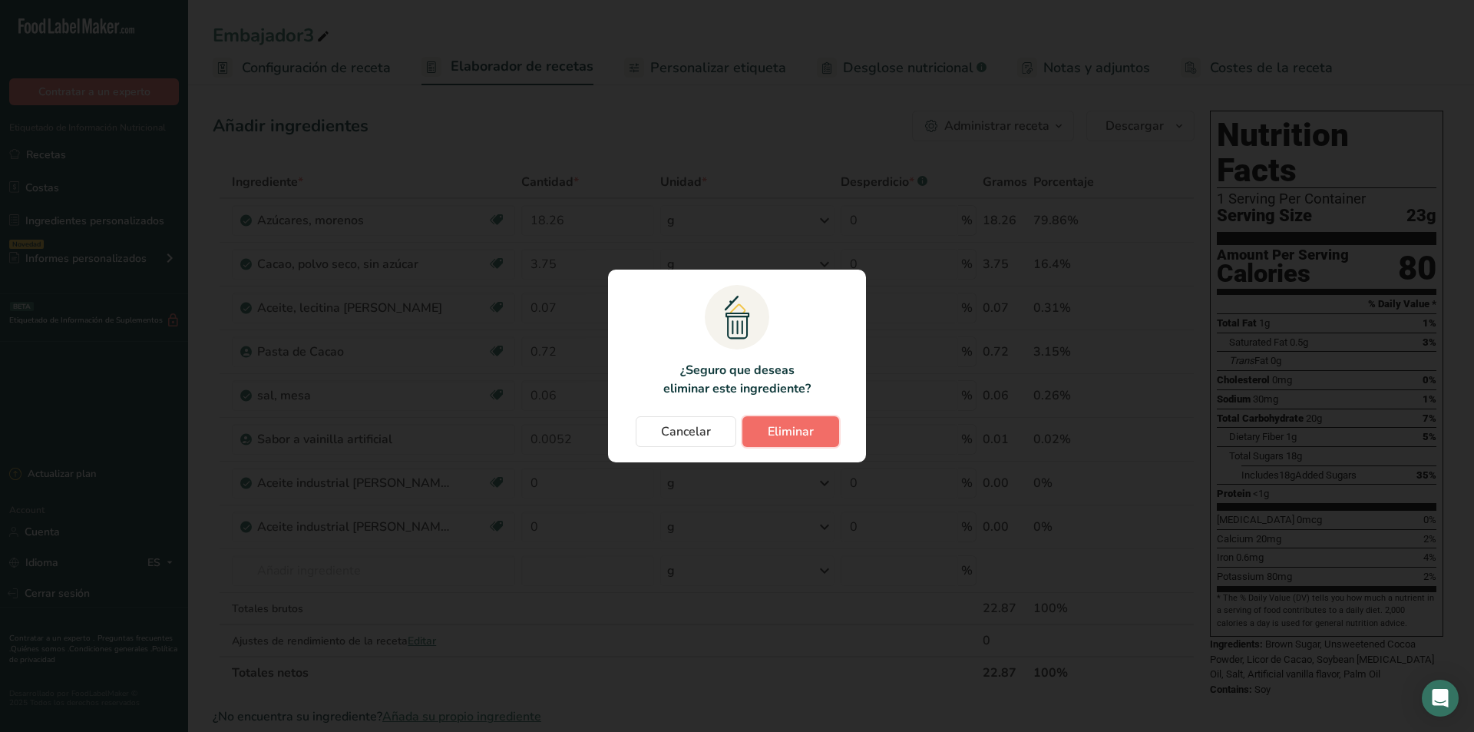
click at [827, 442] on button "Eliminar" at bounding box center [790, 431] width 97 height 31
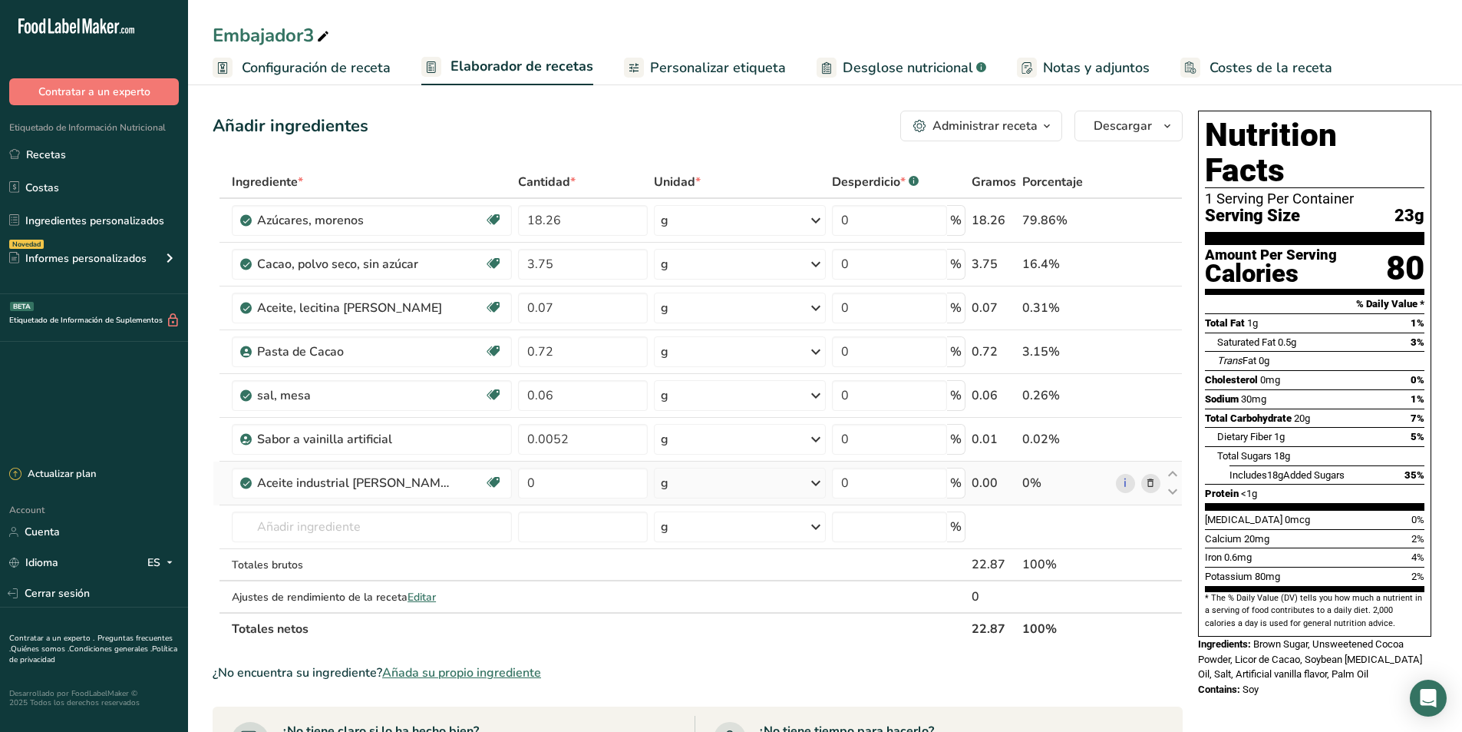
click at [1156, 484] on icon at bounding box center [1150, 483] width 11 height 16
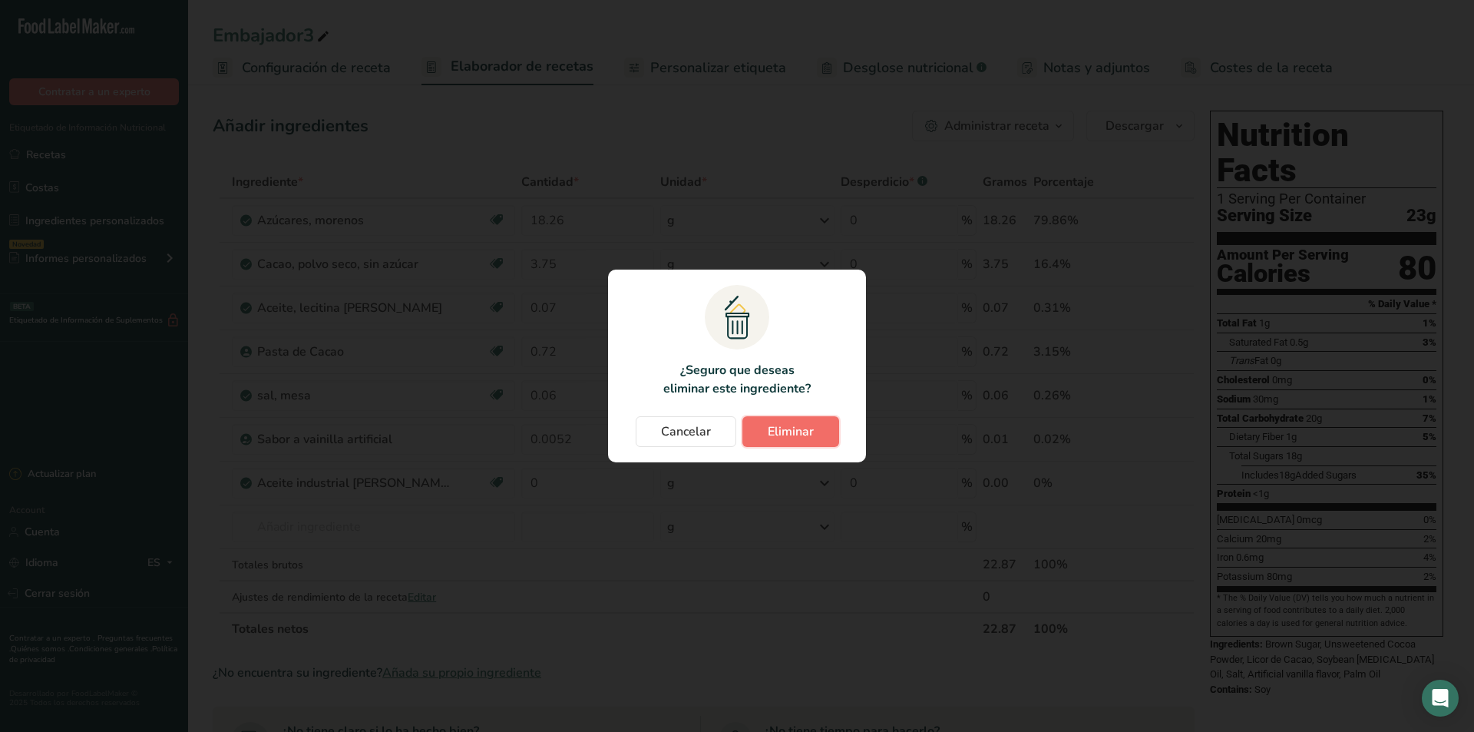
click at [814, 437] on button "Eliminar" at bounding box center [790, 431] width 97 height 31
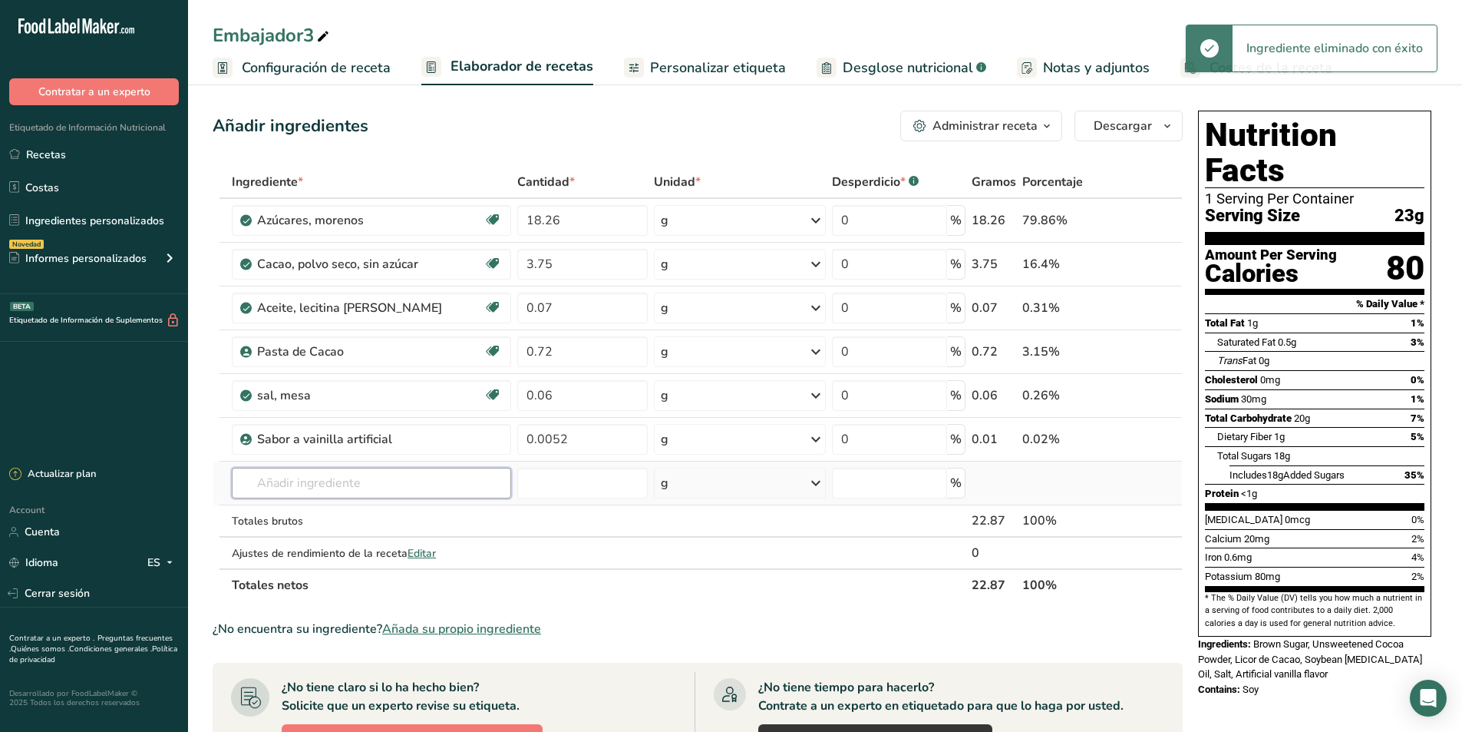
click at [325, 488] on input "text" at bounding box center [371, 483] width 279 height 31
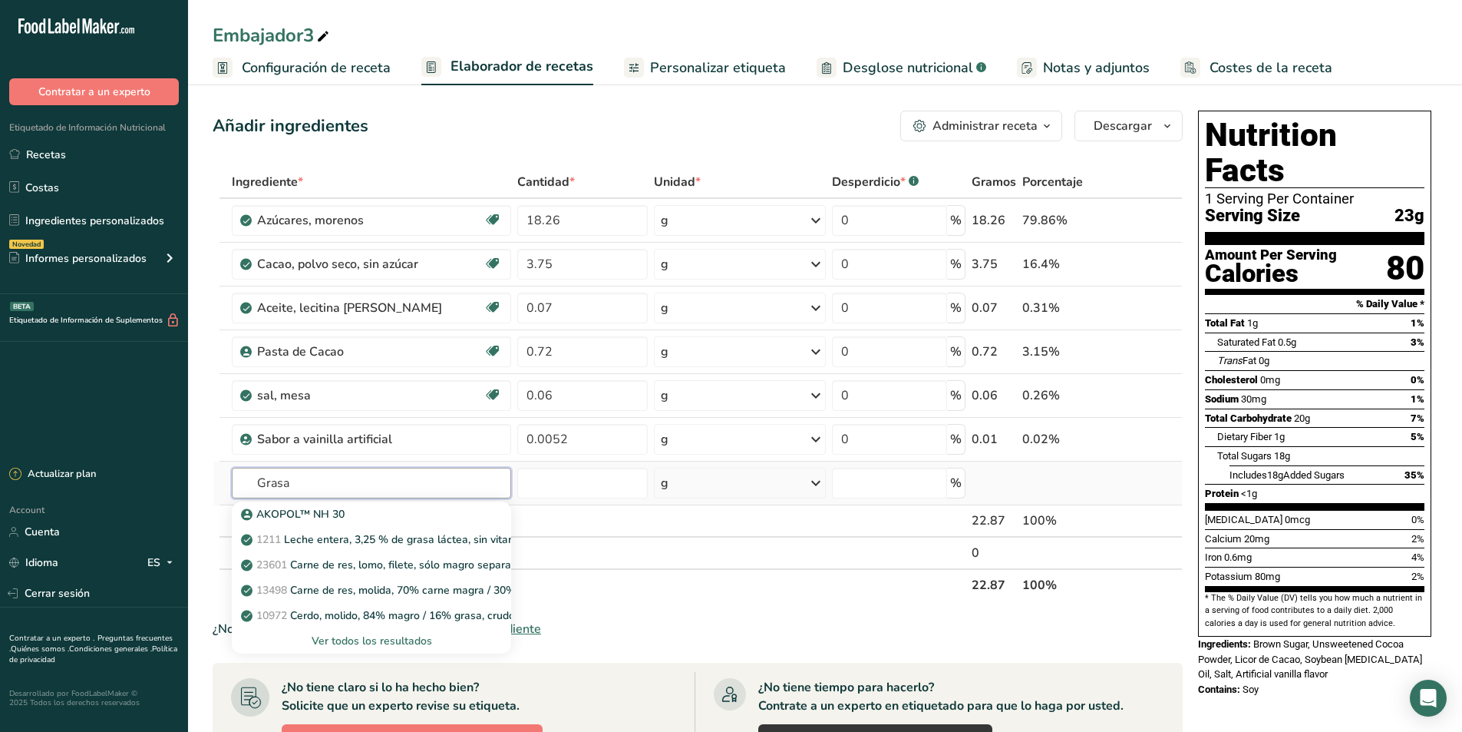
type input "Grasa"
click at [411, 643] on div "Ver todos los resultados" at bounding box center [371, 641] width 255 height 16
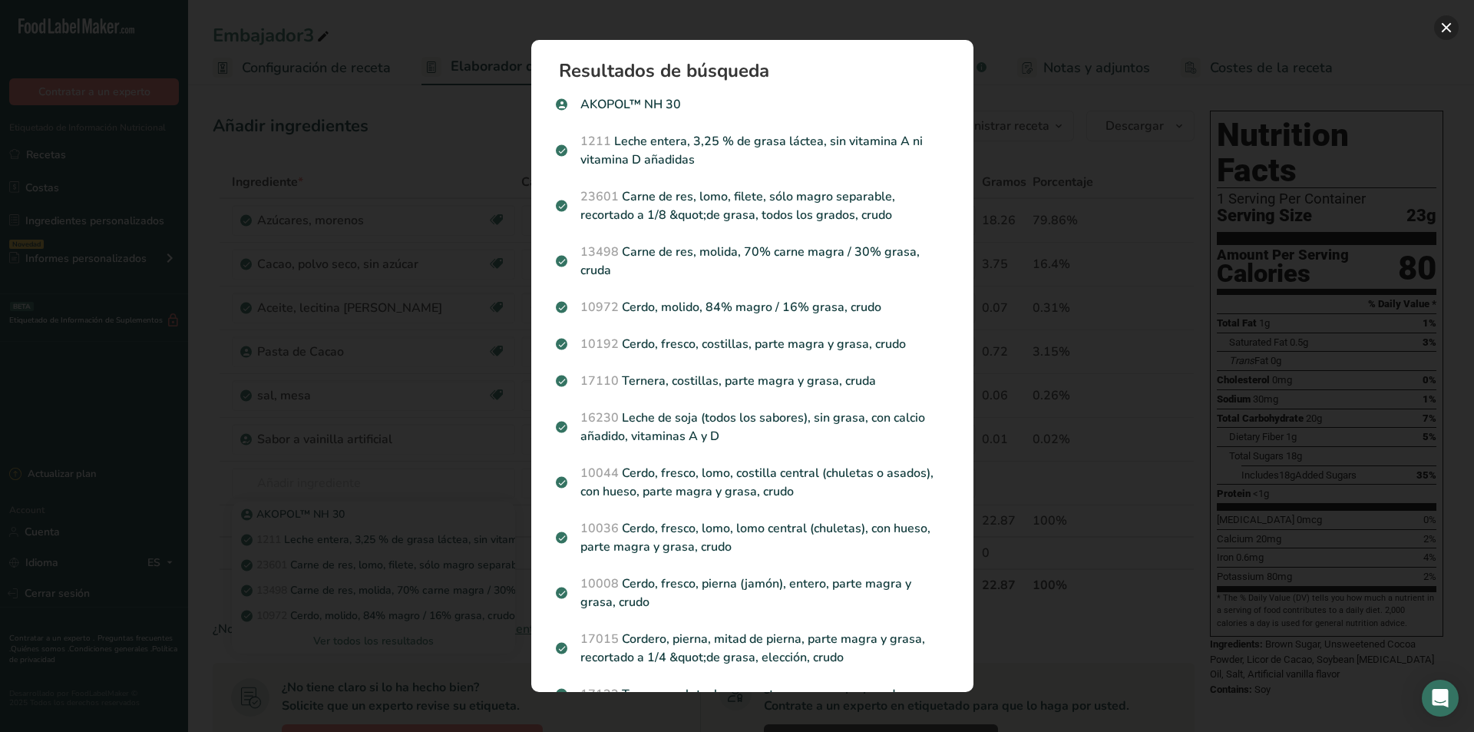
click at [1456, 28] on button "Search results modal" at bounding box center [1446, 27] width 25 height 25
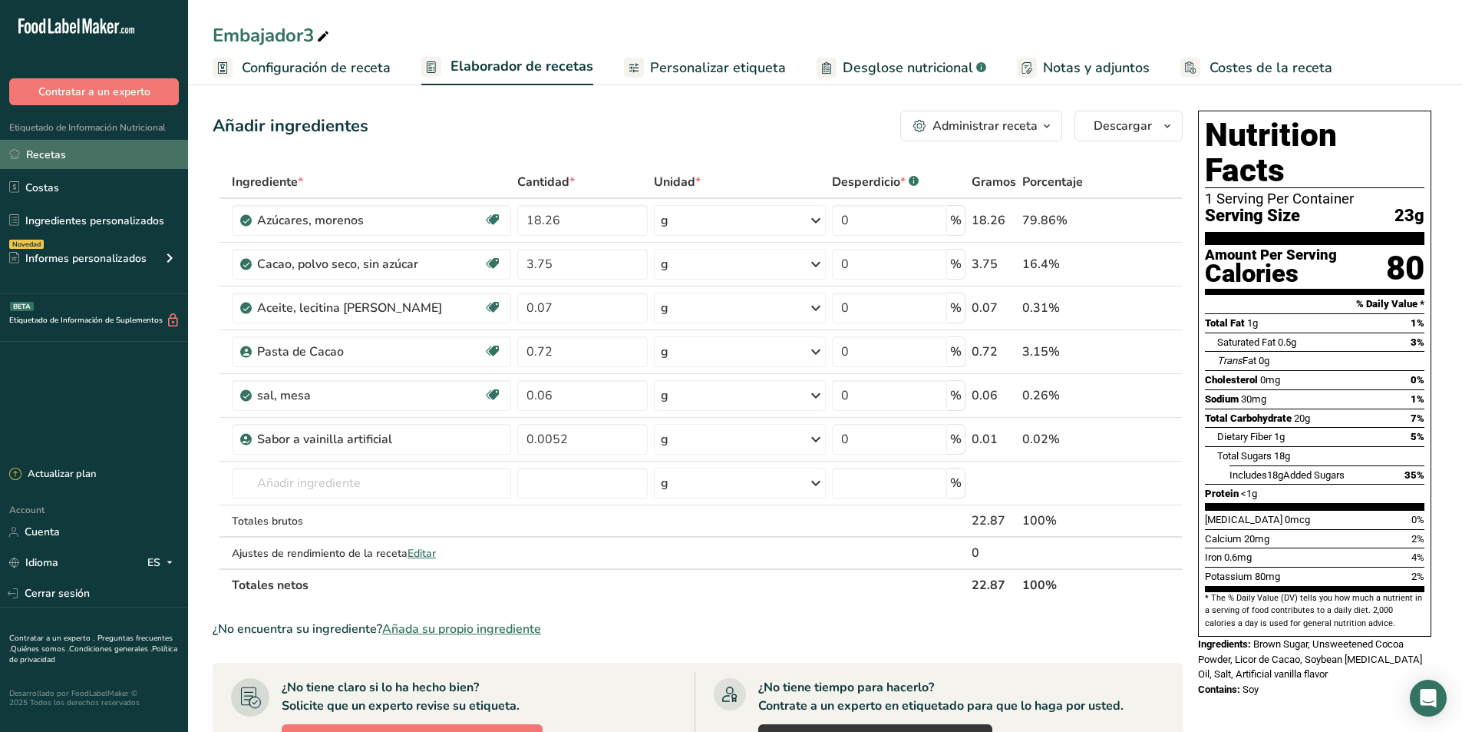
click at [40, 154] on link "Recetas" at bounding box center [94, 154] width 188 height 29
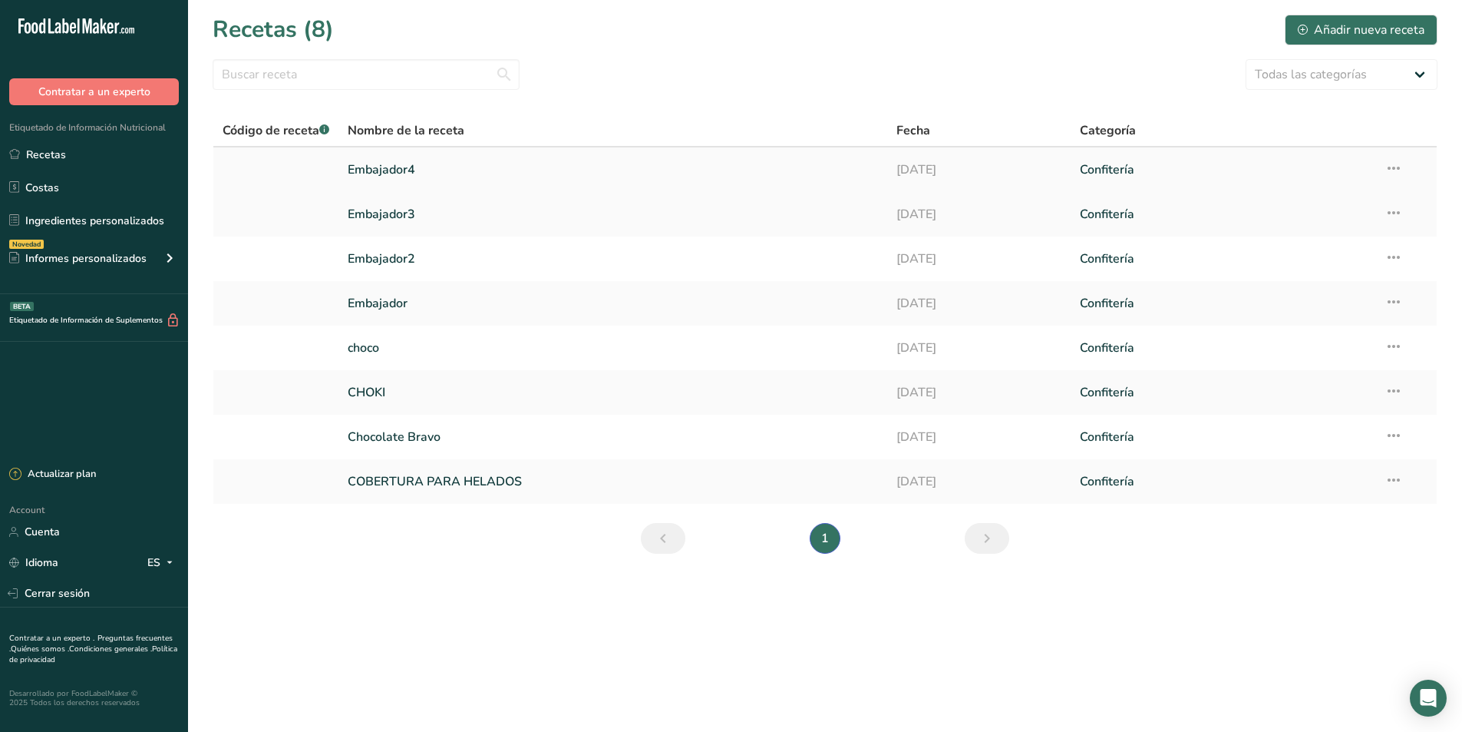
click at [387, 169] on link "Embajador4" at bounding box center [613, 170] width 530 height 32
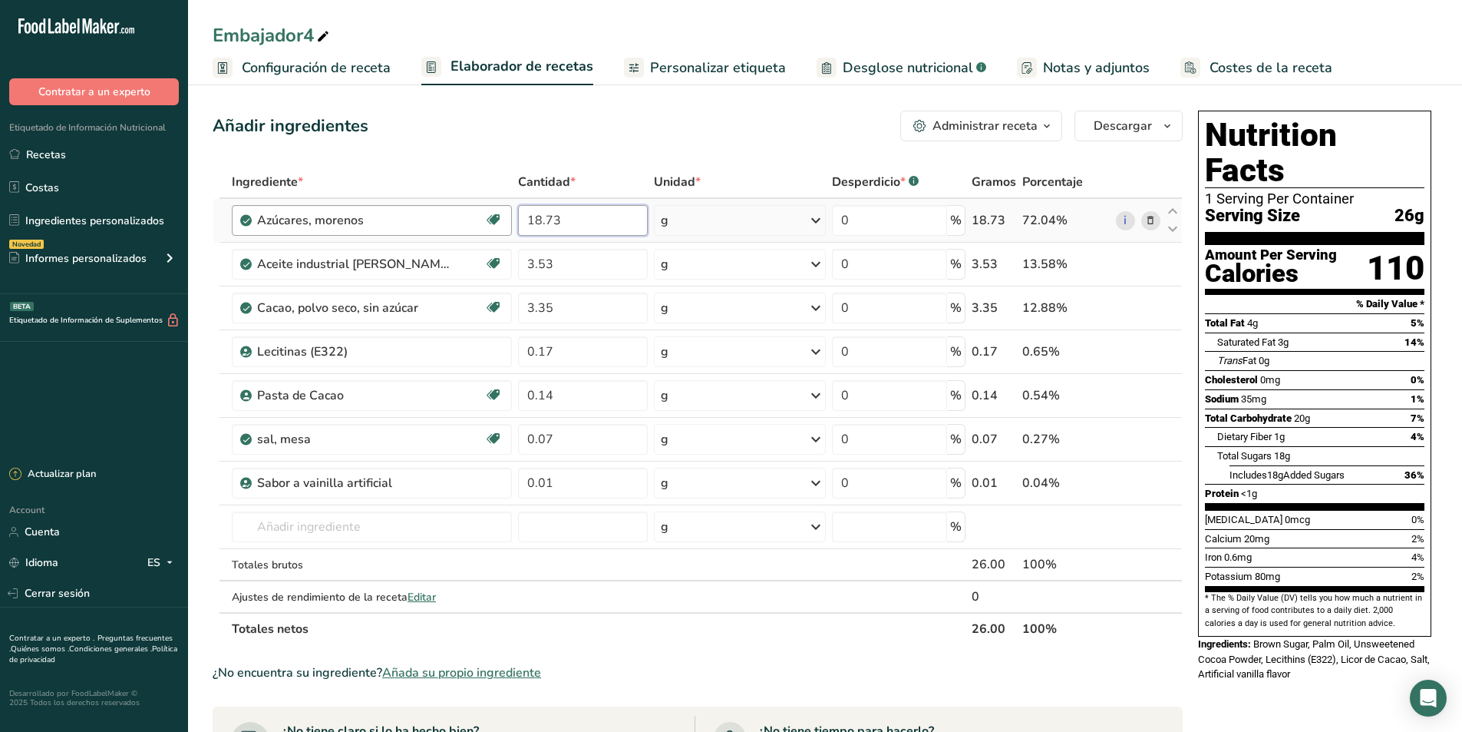
drag, startPoint x: 579, startPoint y: 220, endPoint x: 504, endPoint y: 222, distance: 74.5
click at [504, 222] on tr "Azúcares, morenos Libre de lácteos Libre de gluten [GEOGRAPHIC_DATA] Vegetarian…" at bounding box center [697, 221] width 969 height 44
type input "18.26"
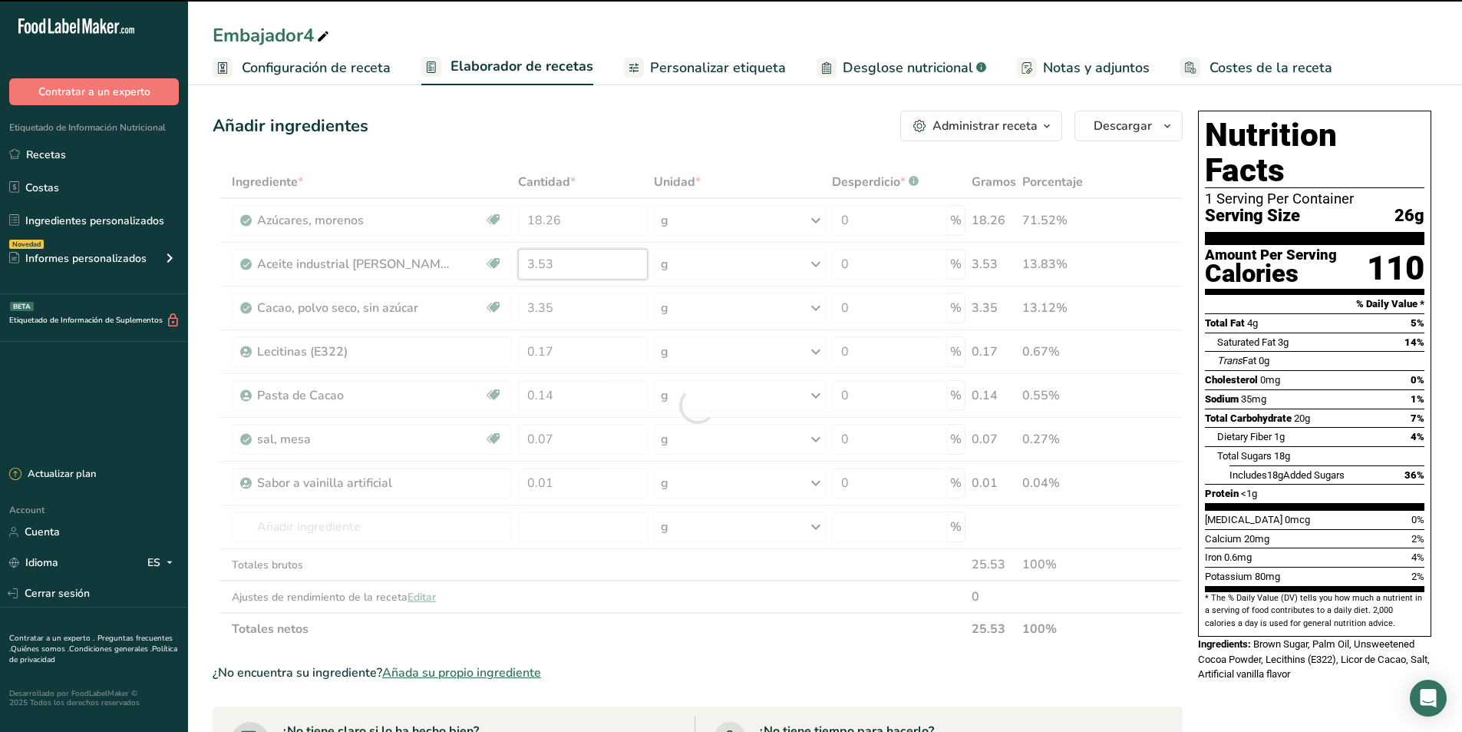
drag, startPoint x: 560, startPoint y: 261, endPoint x: 518, endPoint y: 270, distance: 42.5
click at [518, 270] on div "Ingrediente * Cantidad * Unidad * Desperdicio * .a-a{fill:#347362;}.b-a{fill:#f…" at bounding box center [698, 405] width 970 height 479
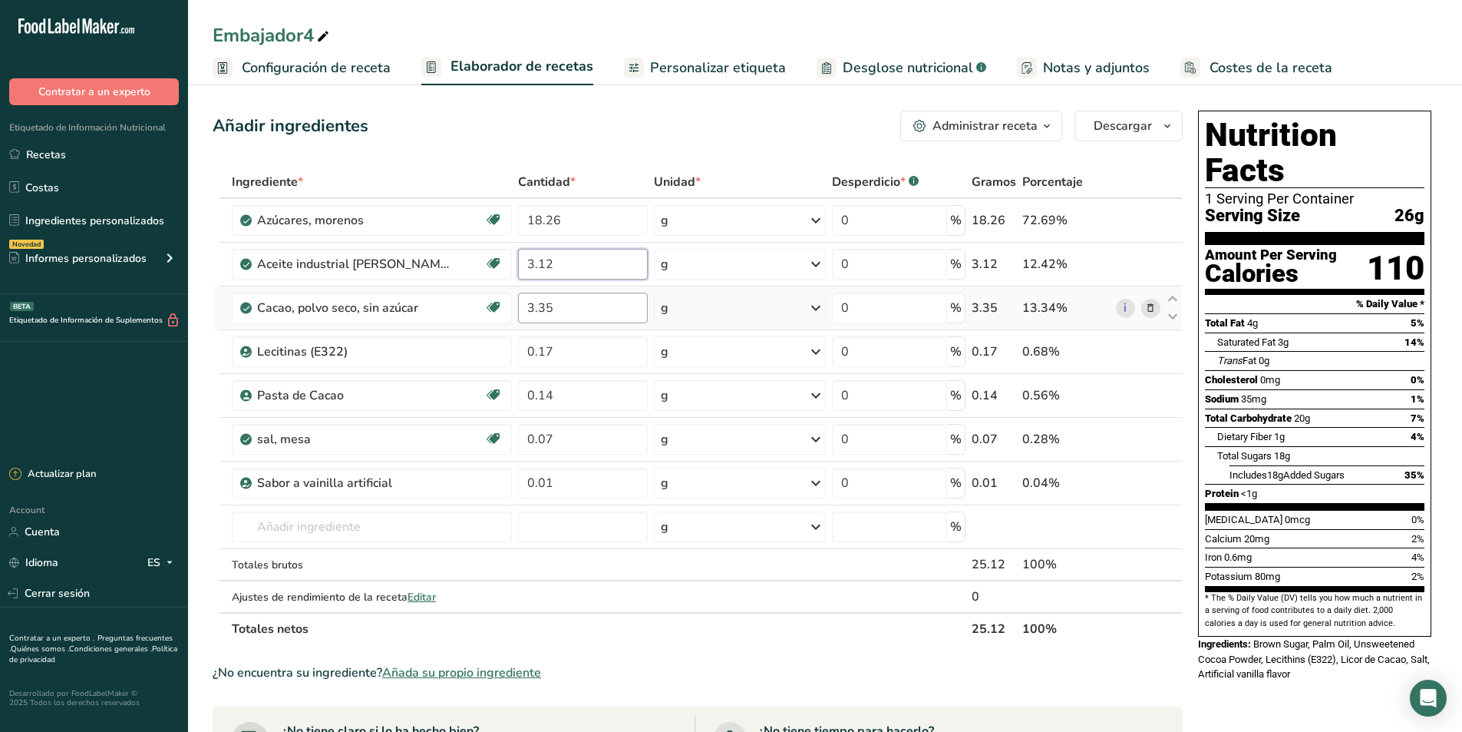
type input "3.12"
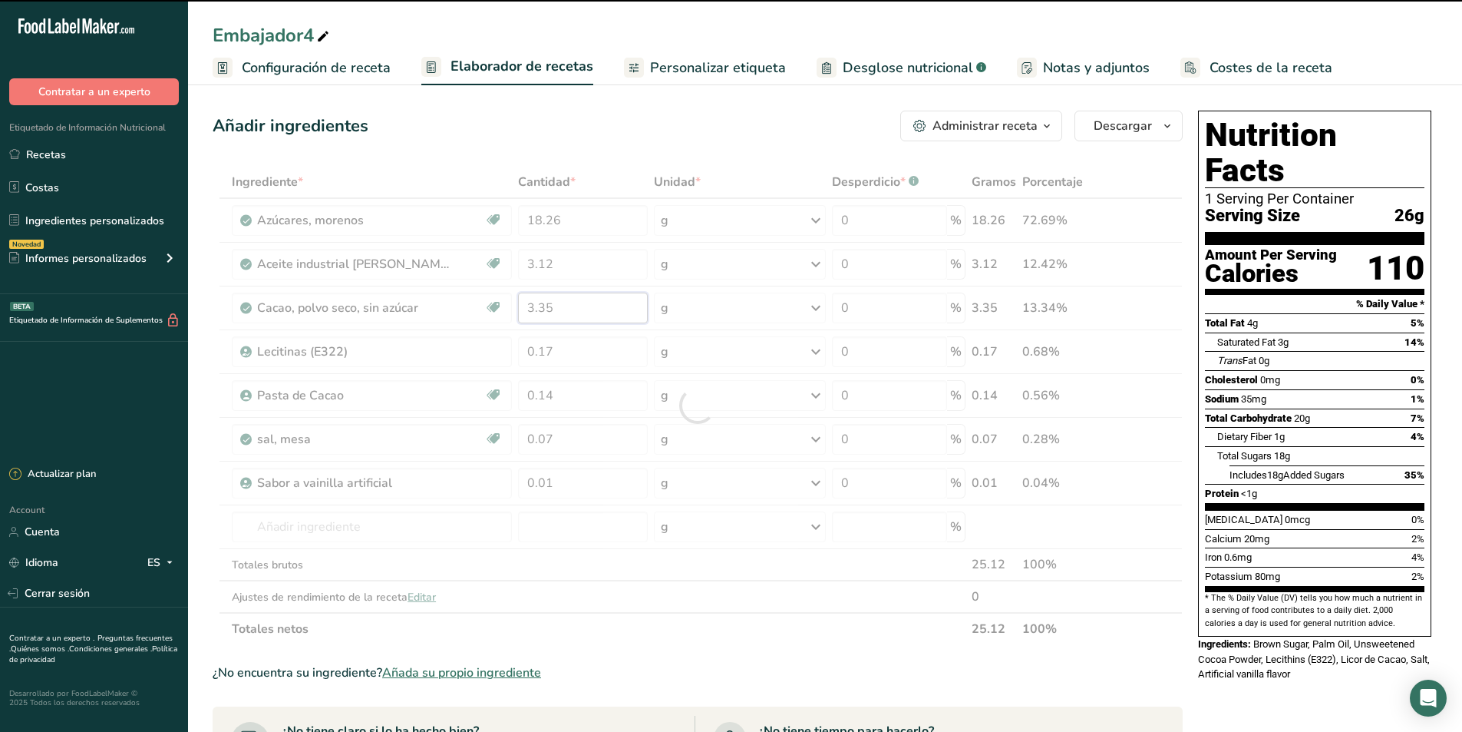
drag, startPoint x: 559, startPoint y: 308, endPoint x: 496, endPoint y: 305, distance: 63.0
click at [504, 315] on div "Ingrediente * Cantidad * Unidad * Desperdicio * .a-a{fill:#347362;}.b-a{fill:#f…" at bounding box center [698, 405] width 970 height 479
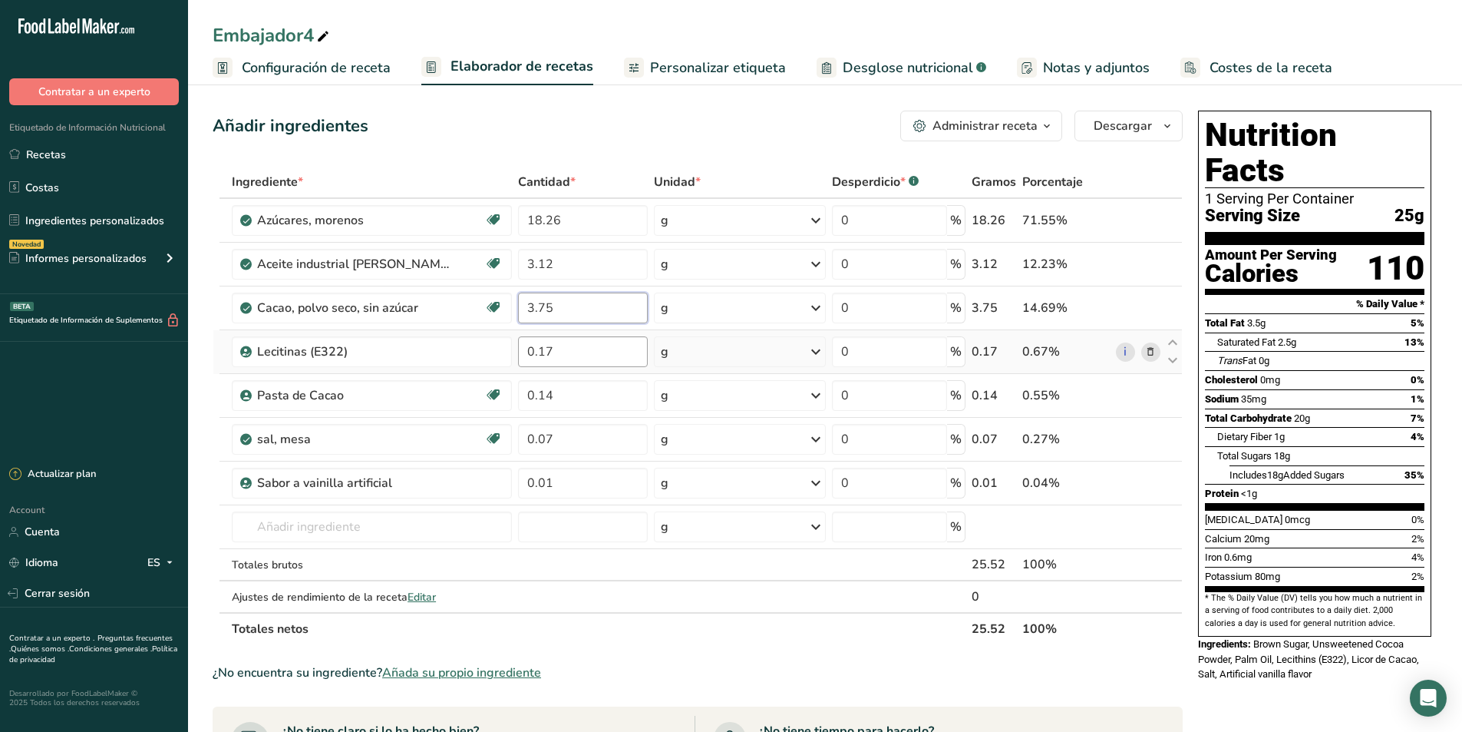
type input "3.75"
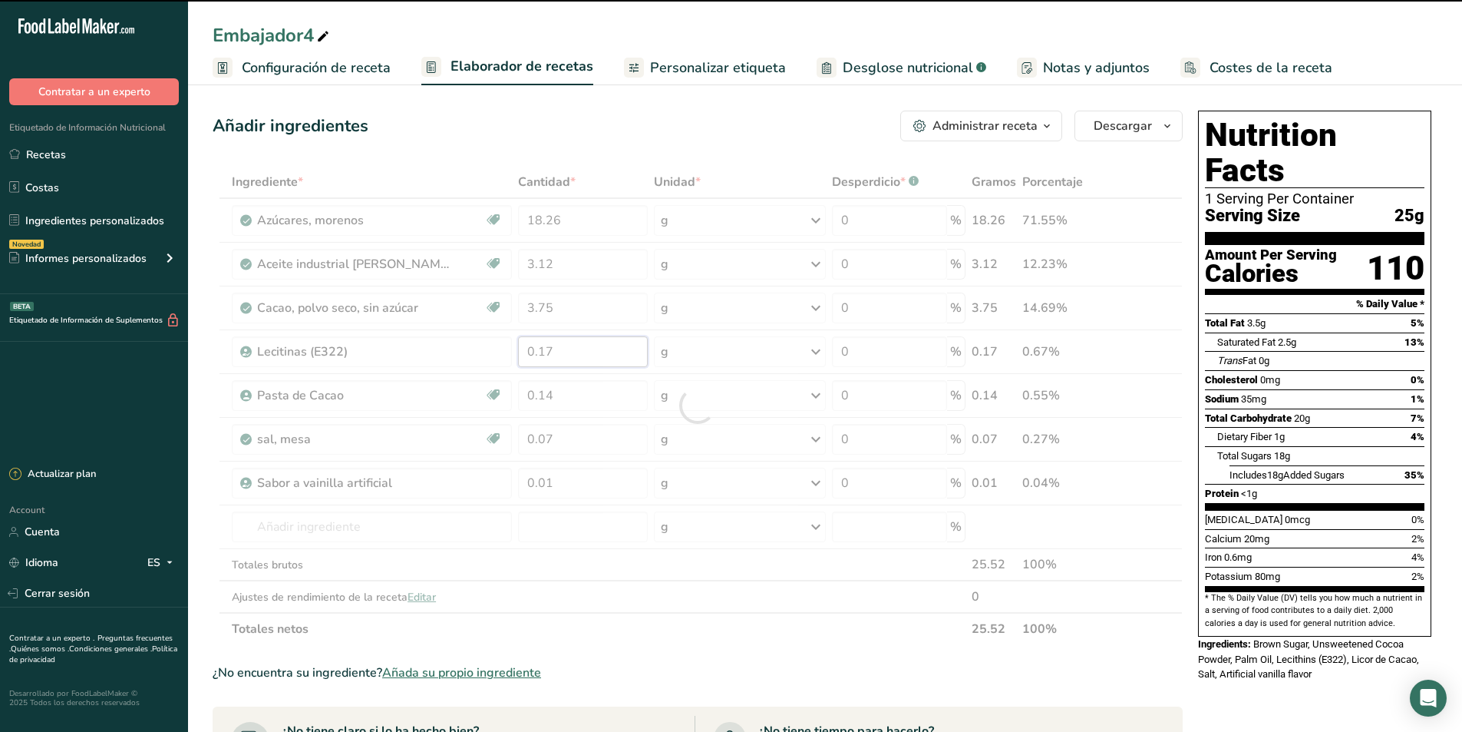
drag, startPoint x: 584, startPoint y: 356, endPoint x: 510, endPoint y: 354, distance: 74.5
click at [520, 364] on div "Ingrediente * Cantidad * Unidad * Desperdicio * .a-a{fill:#347362;}.b-a{fill:#f…" at bounding box center [698, 405] width 970 height 479
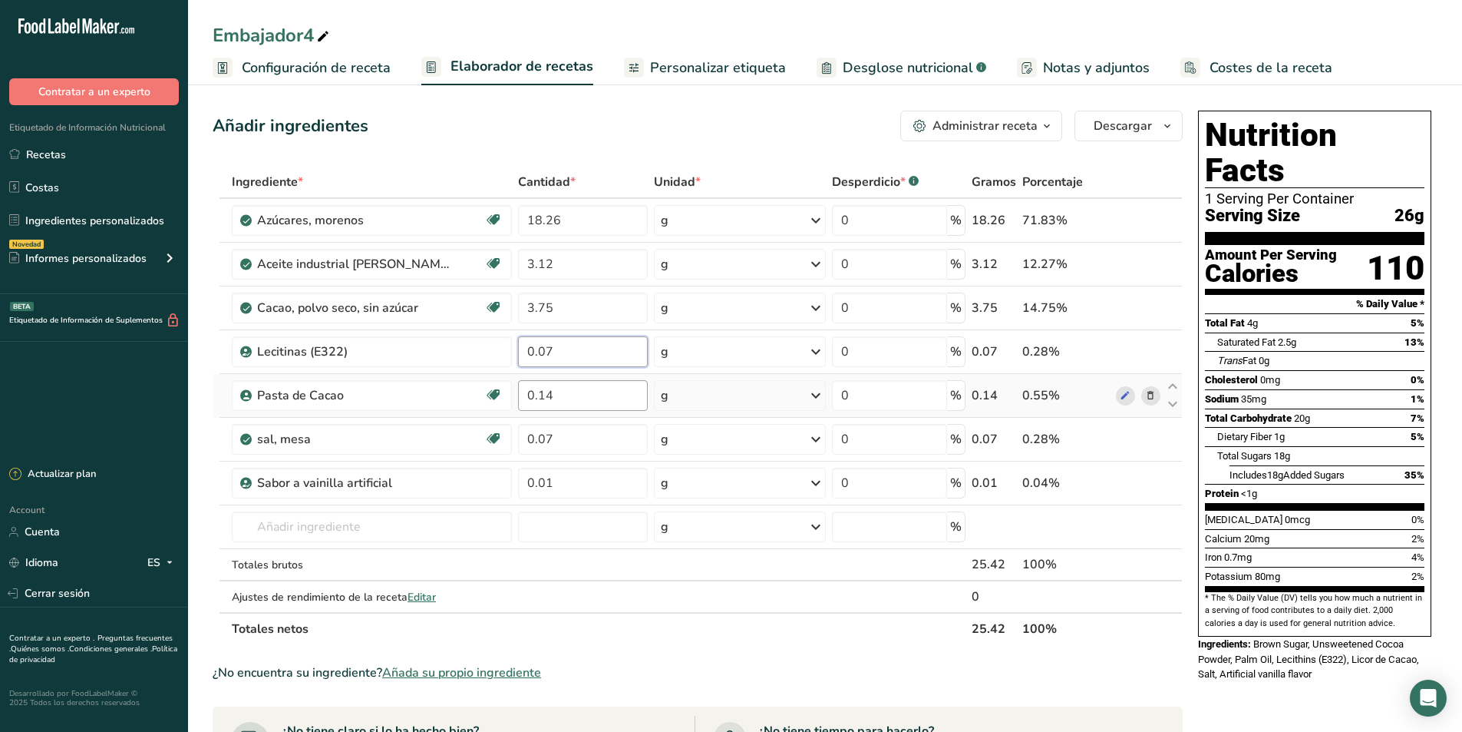
type input "0.07"
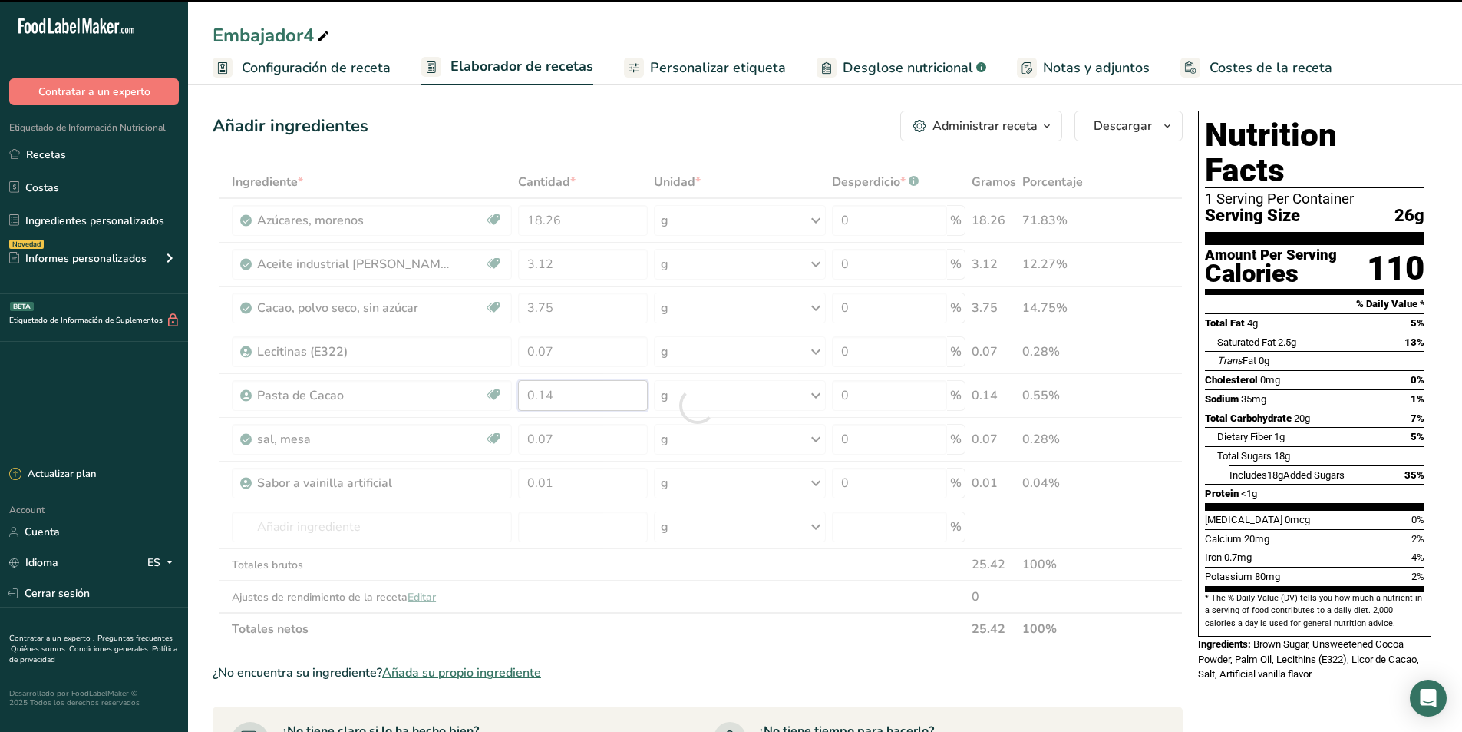
drag, startPoint x: 564, startPoint y: 396, endPoint x: 514, endPoint y: 385, distance: 51.2
click at [514, 396] on div "Ingrediente * Cantidad * Unidad * Desperdicio * .a-a{fill:#347362;}.b-a{fill:#f…" at bounding box center [698, 405] width 970 height 479
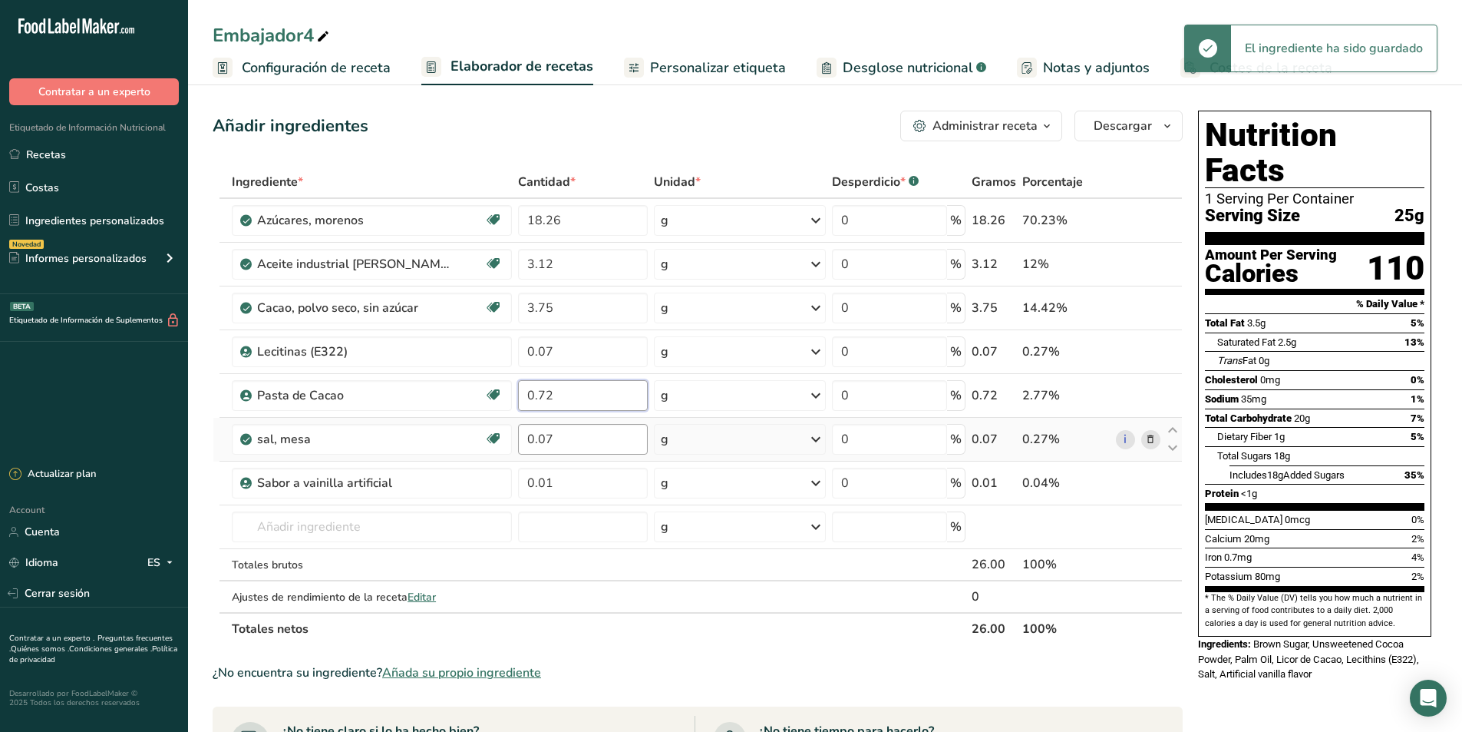
type input "0.72"
click at [574, 453] on div "Ingrediente * Cantidad * Unidad * Desperdicio * .a-a{fill:#347362;}.b-a{fill:#f…" at bounding box center [698, 405] width 970 height 479
drag, startPoint x: 550, startPoint y: 448, endPoint x: 511, endPoint y: 456, distance: 39.3
click at [513, 456] on tr "[PERSON_NAME], mesa Libre de lácteos Libre de gluten [GEOGRAPHIC_DATA] Vegetari…" at bounding box center [697, 440] width 969 height 44
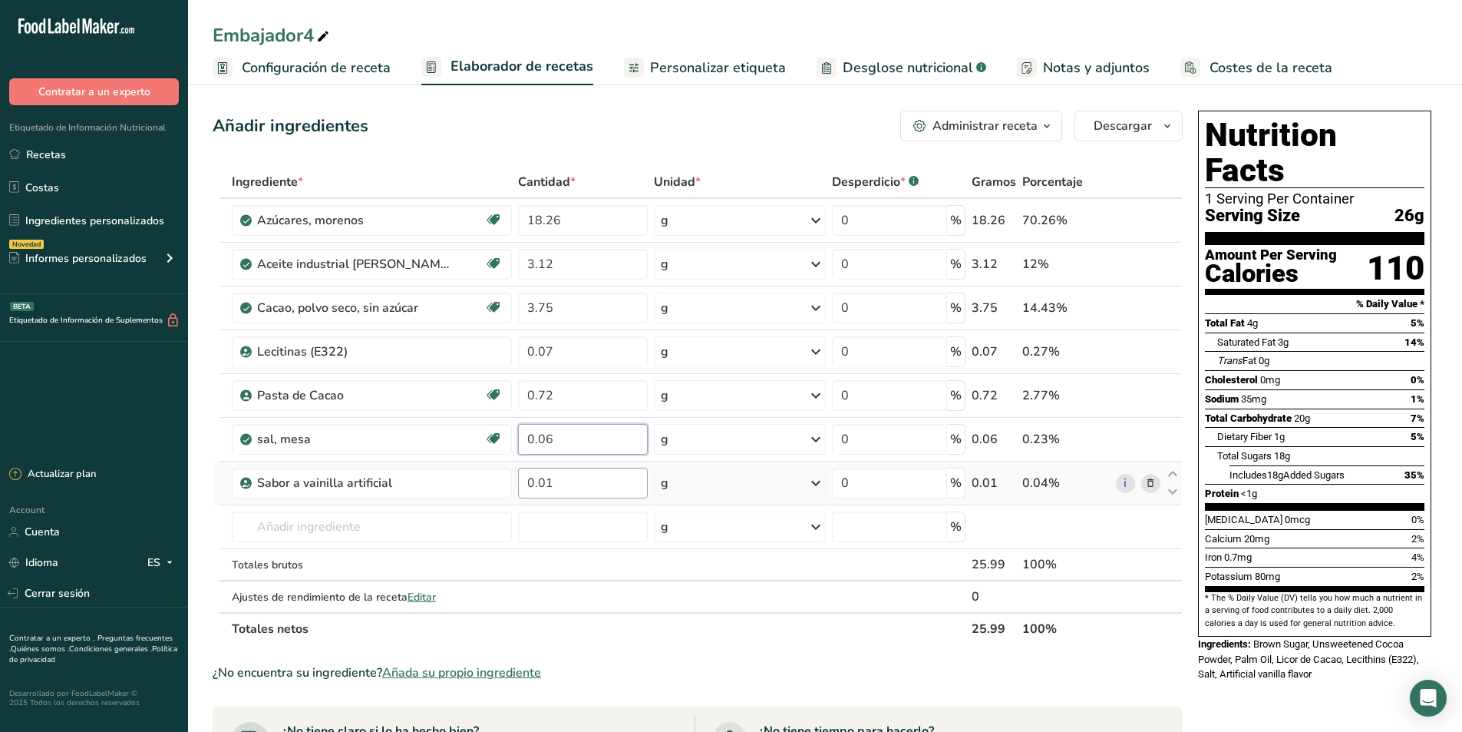
type input "0.06"
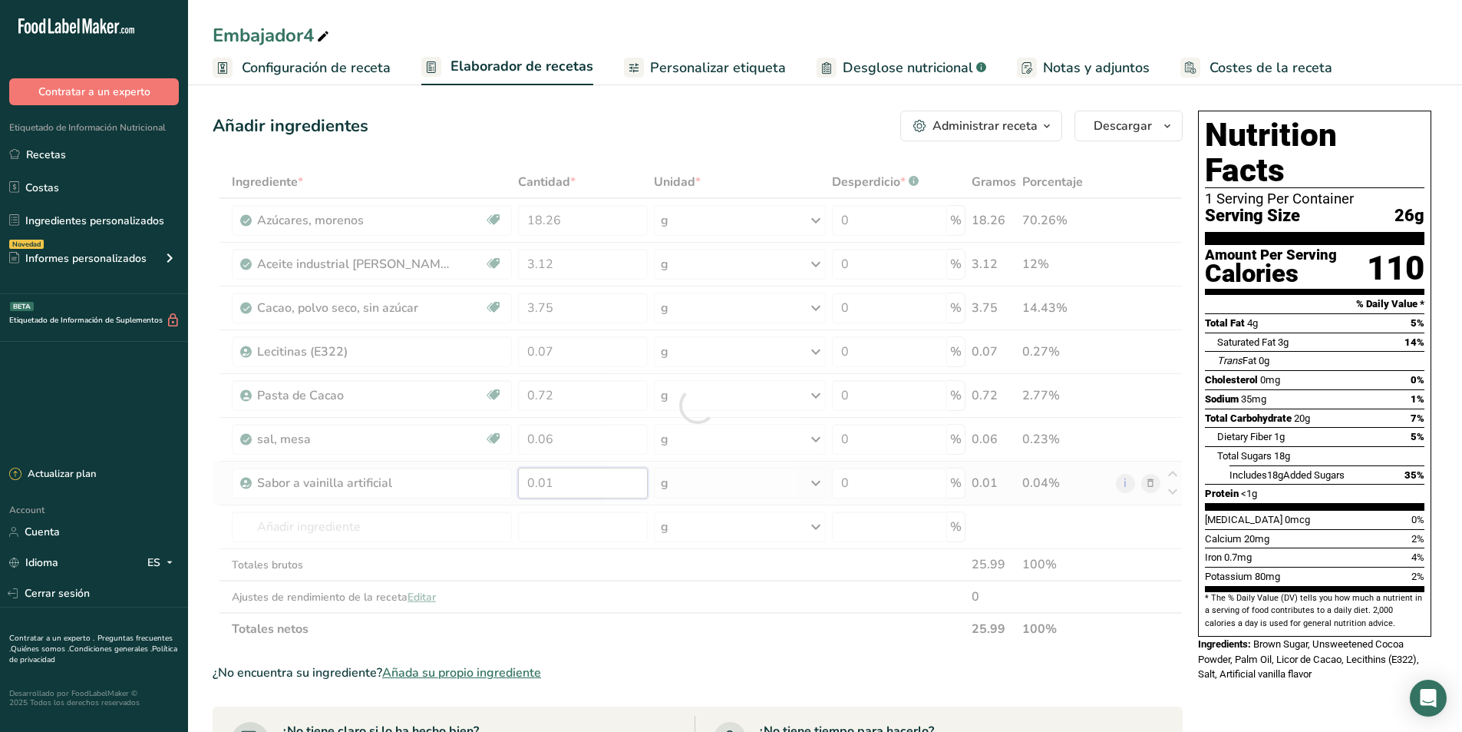
click at [563, 485] on div "Ingrediente * Cantidad * Unidad * Desperdicio * .a-a{fill:#347362;}.b-a{fill:#f…" at bounding box center [698, 405] width 970 height 479
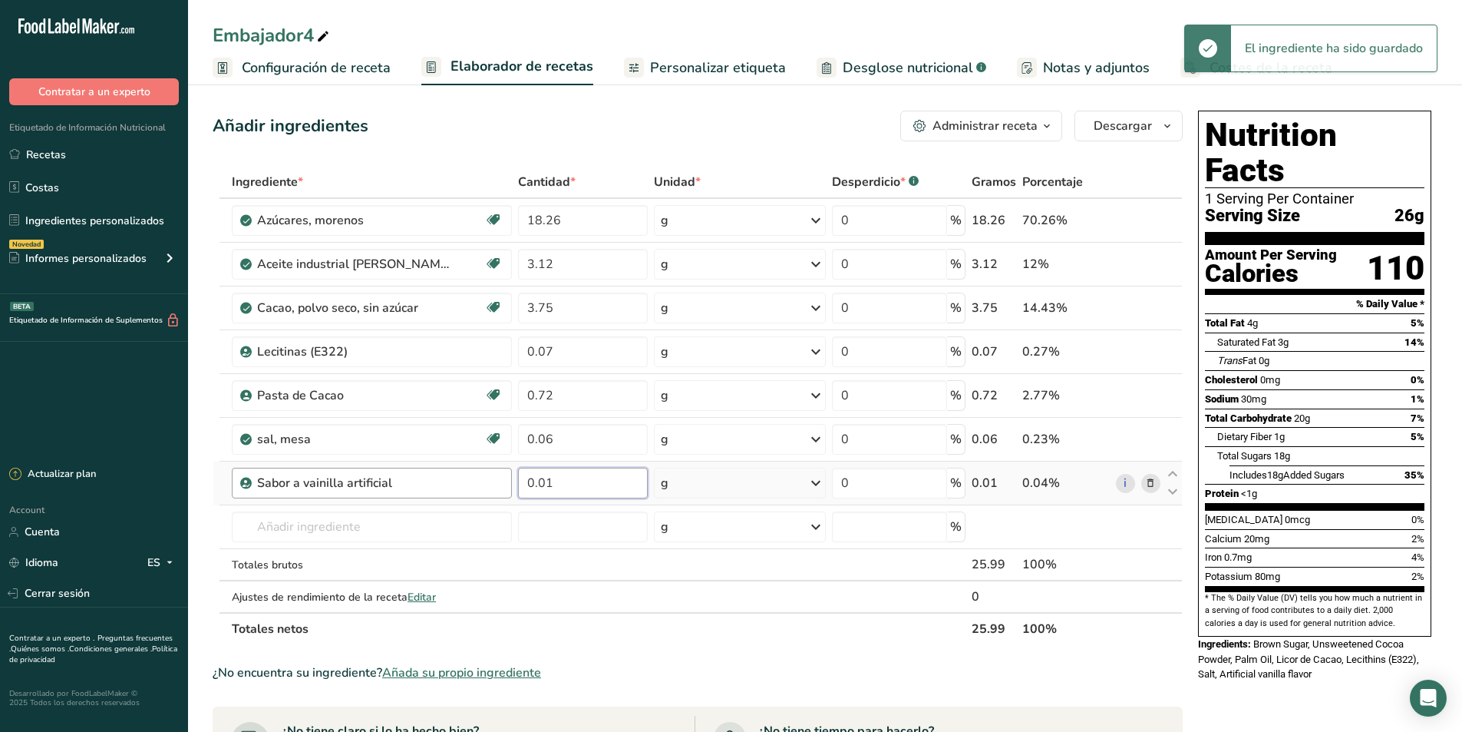
drag, startPoint x: 558, startPoint y: 484, endPoint x: 503, endPoint y: 487, distance: 55.4
click at [512, 489] on tr "Sabor a vainilla artificial 0.01 g Porciones 100 grams Unidades de peso g kg mg…" at bounding box center [697, 483] width 969 height 44
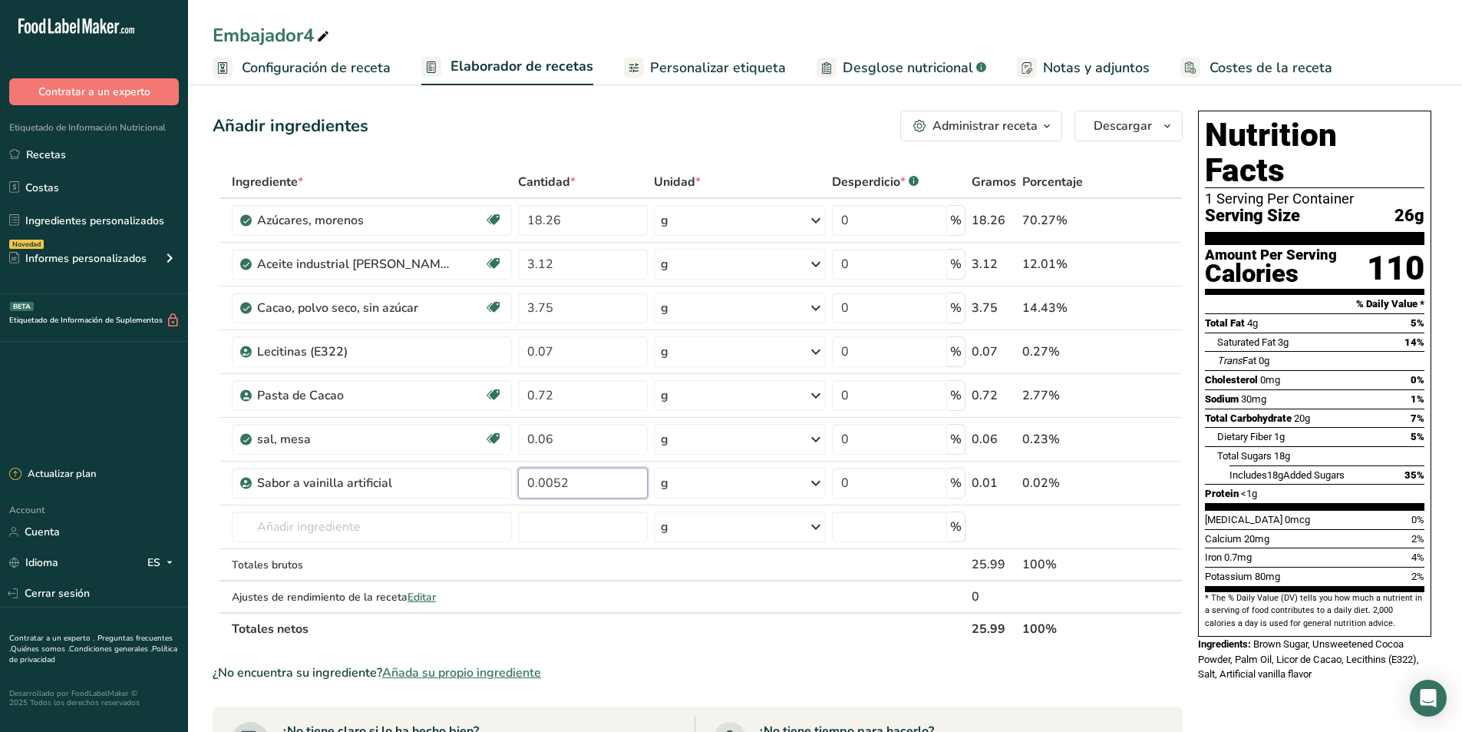
type input "0.0052"
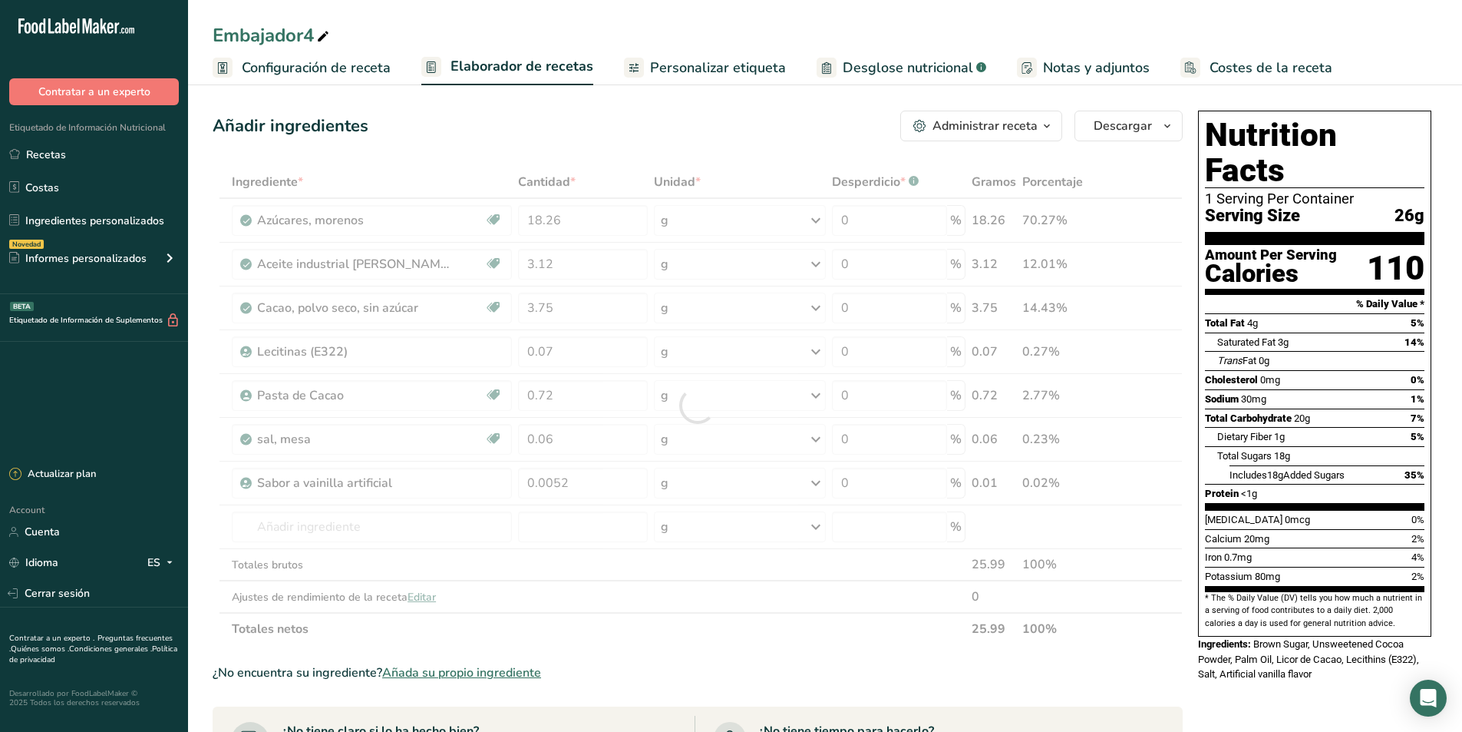
click at [674, 664] on div "¿No encuentra su ingrediente? Añada su propio ingrediente" at bounding box center [698, 672] width 970 height 18
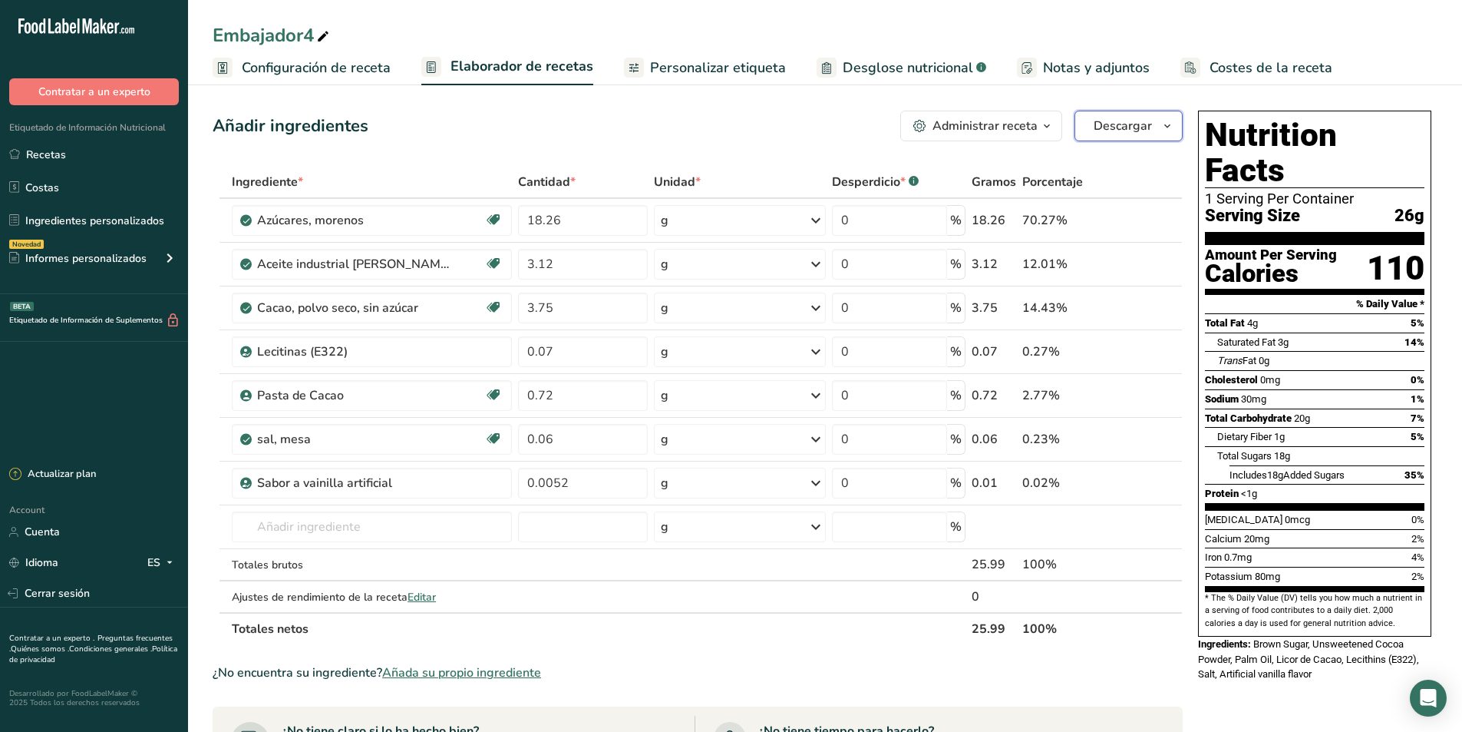
click at [1138, 128] on span "Descargar" at bounding box center [1123, 126] width 58 height 18
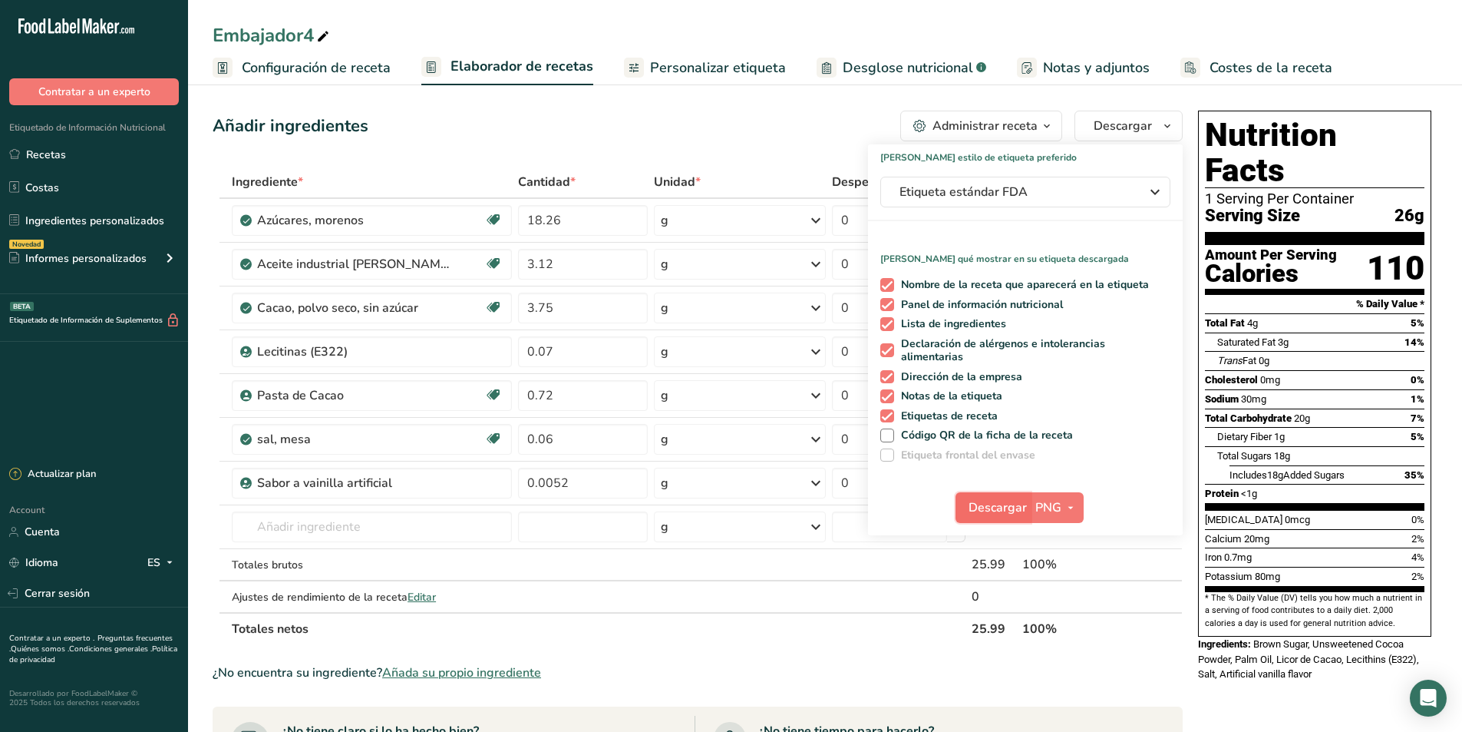
click at [1006, 502] on span "Descargar" at bounding box center [998, 507] width 58 height 18
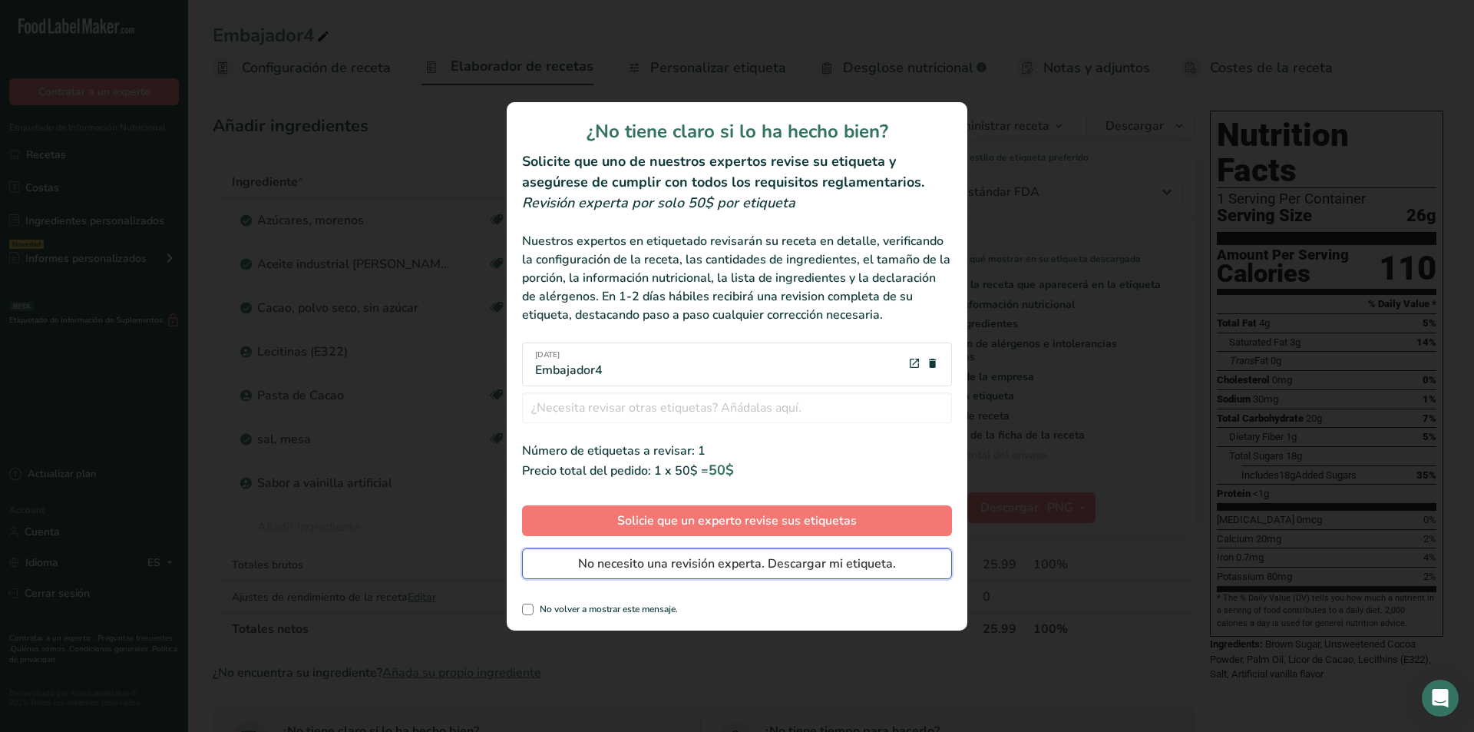
click at [725, 560] on span "No necesito una revisión experta. Descargar mi etiqueta." at bounding box center [737, 563] width 318 height 18
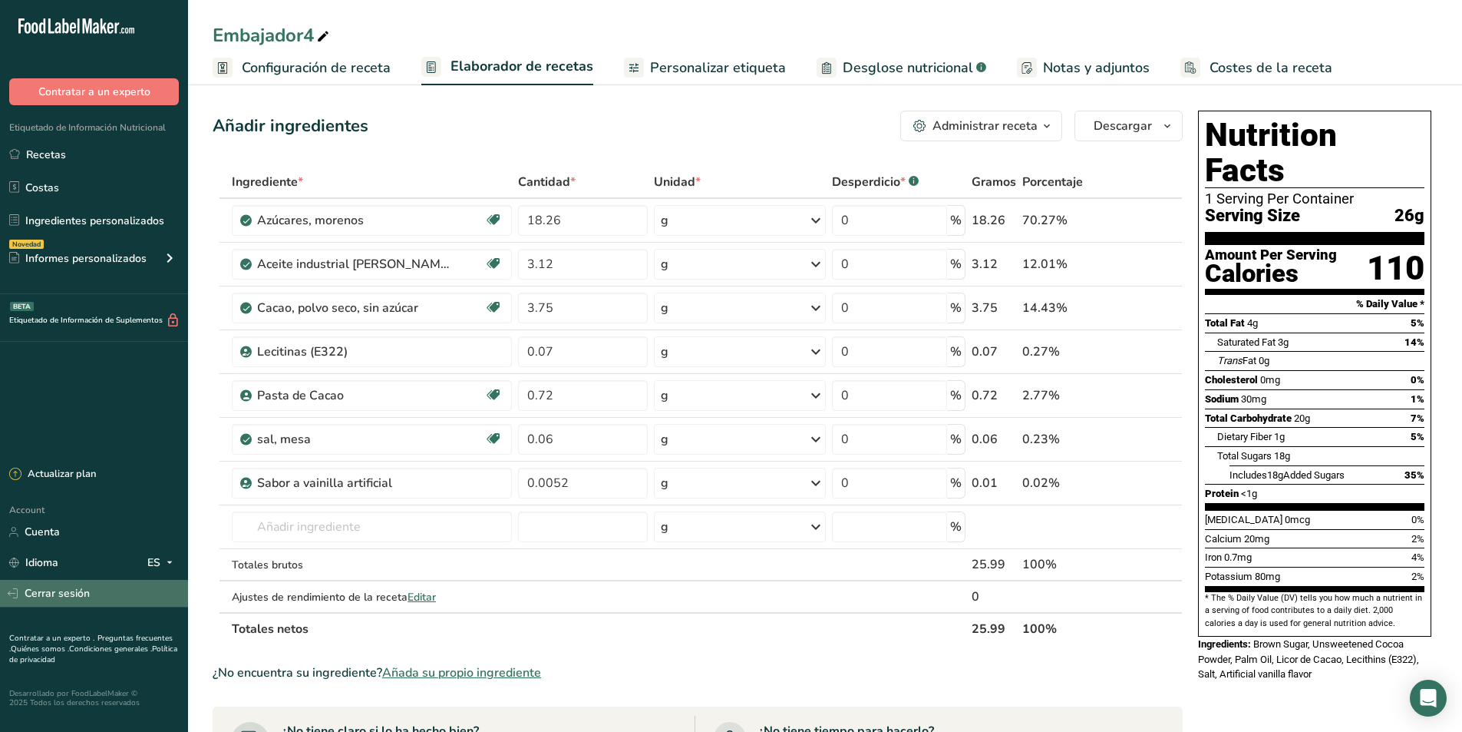
click at [64, 593] on link "Cerrar sesión" at bounding box center [94, 593] width 188 height 27
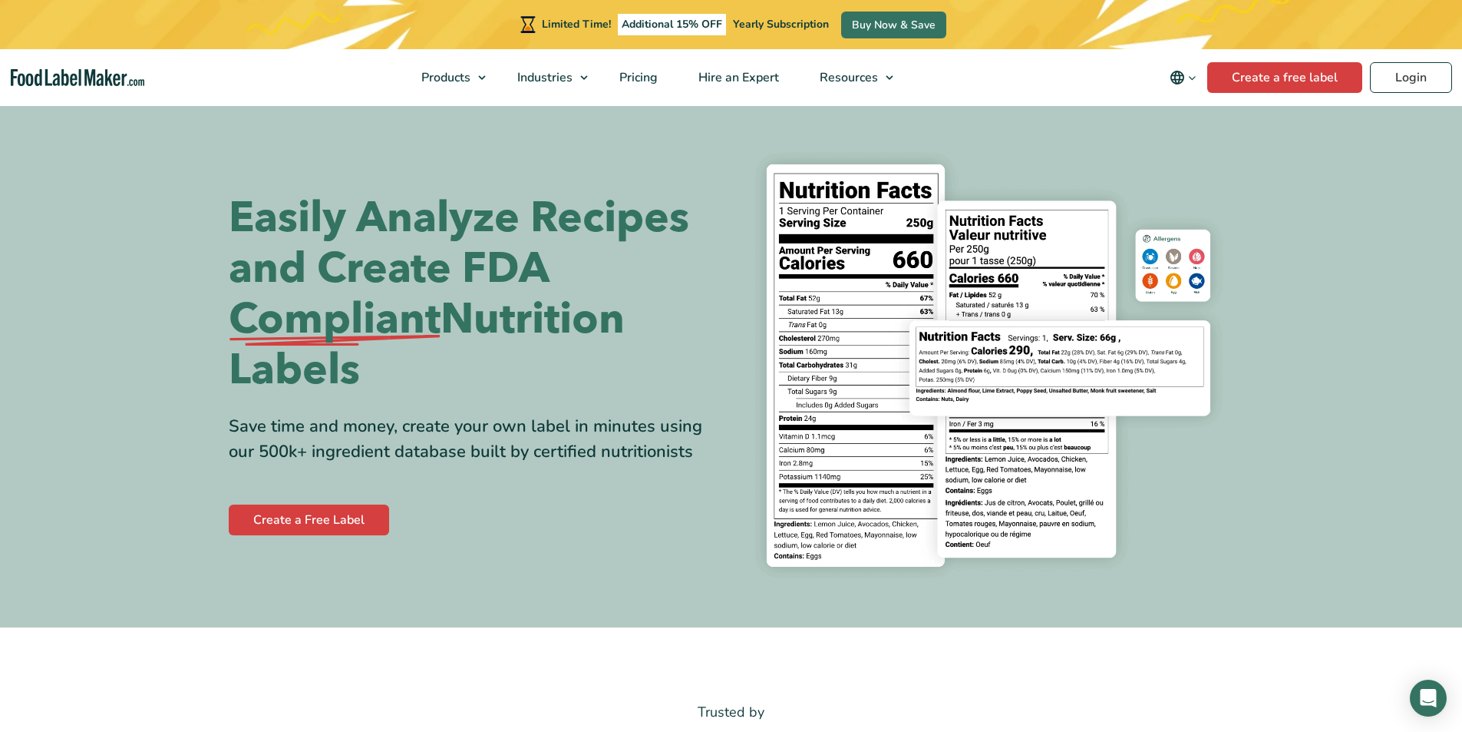
click at [1396, 227] on section "Easily Analyze Recipes and Create FDA Compliant Nutrition Labels Save time and …" at bounding box center [731, 366] width 1462 height 524
